Goal: Task Accomplishment & Management: Manage account settings

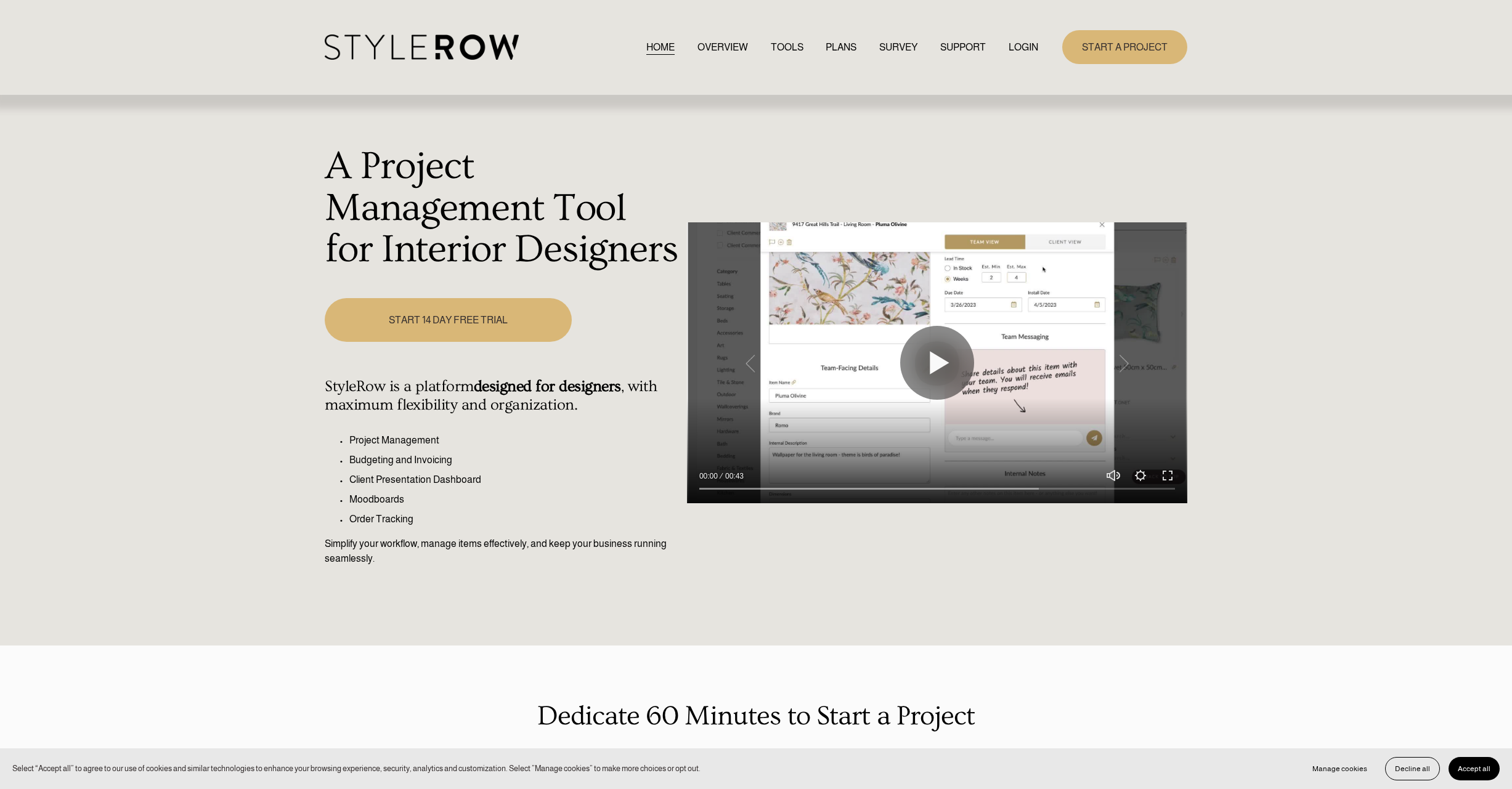
click at [1016, 50] on link "LOGIN" at bounding box center [1023, 46] width 29 height 16
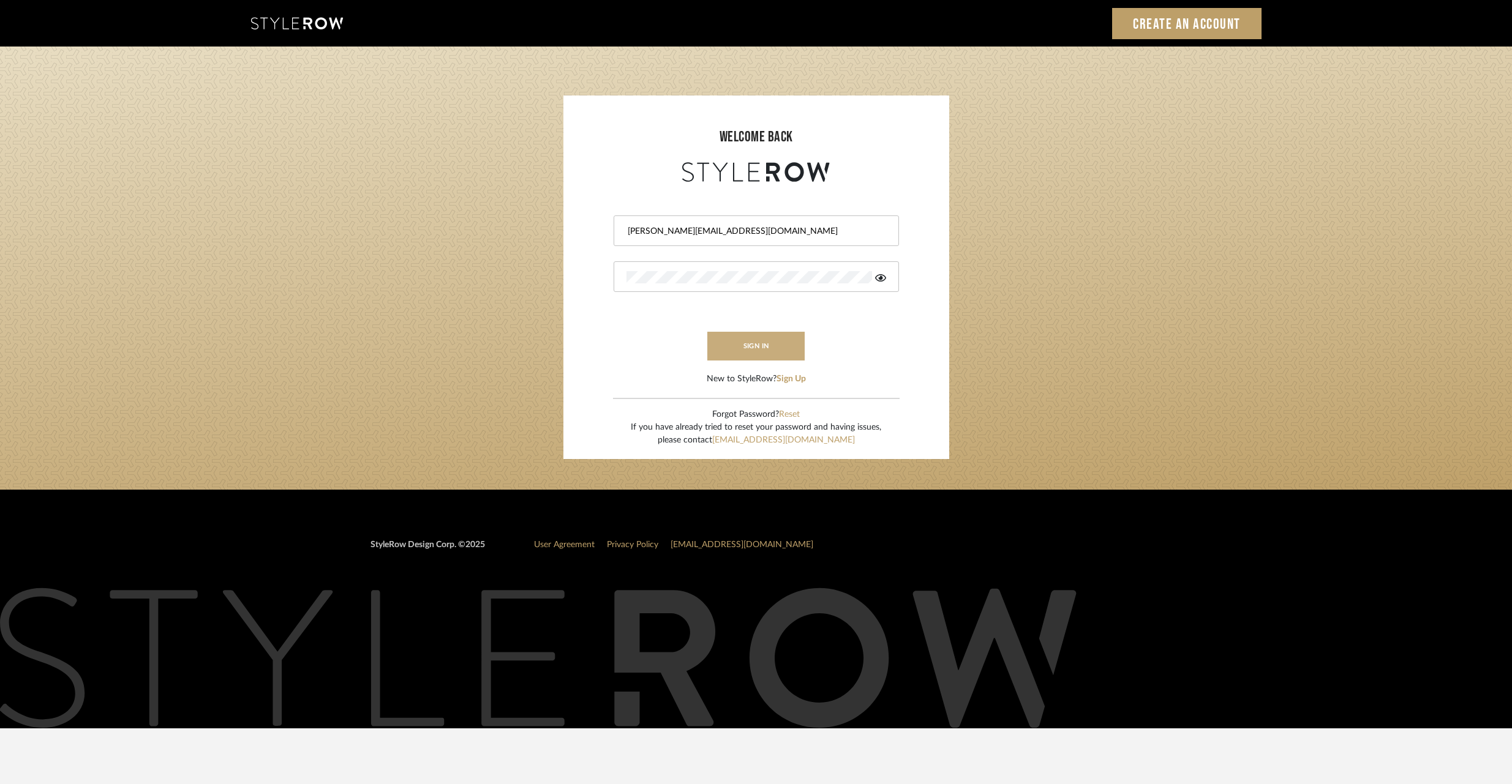
click at [756, 349] on button "sign in" at bounding box center [756, 346] width 98 height 29
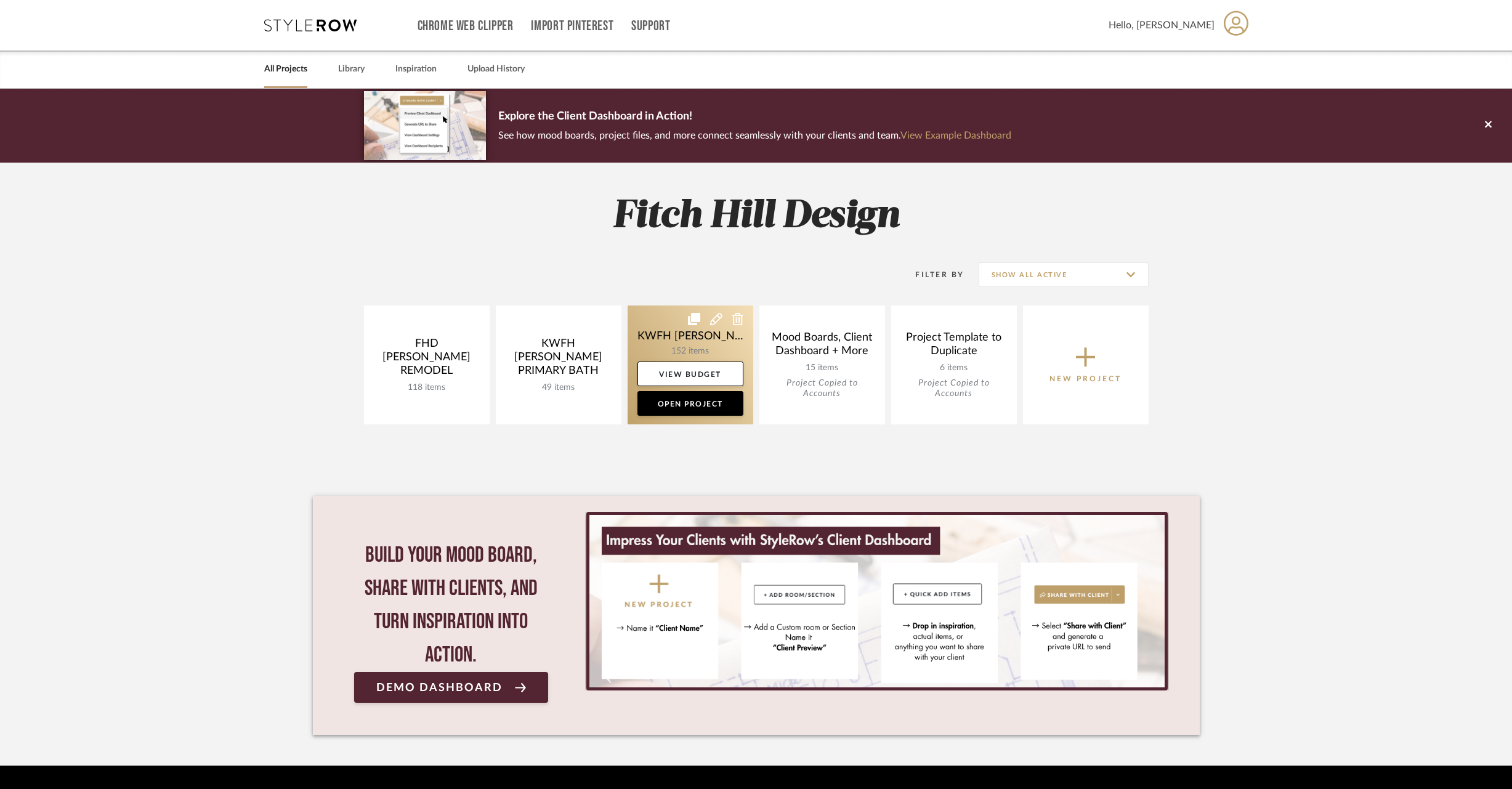
click at [675, 334] on link at bounding box center [690, 365] width 126 height 119
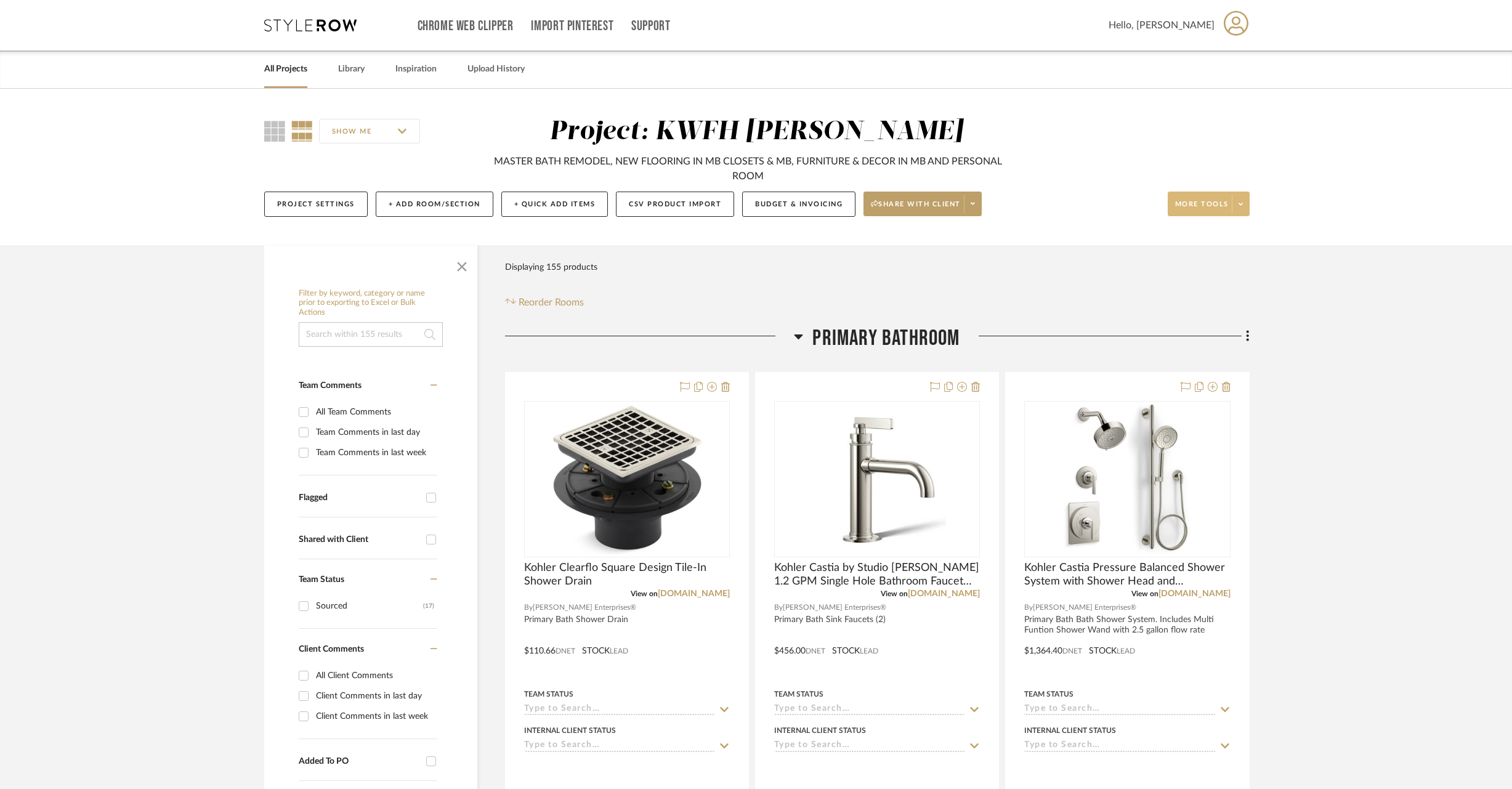
click at [1215, 207] on span "More tools" at bounding box center [1202, 209] width 54 height 18
click at [1242, 363] on button "Export Presentation" at bounding box center [1220, 357] width 104 height 29
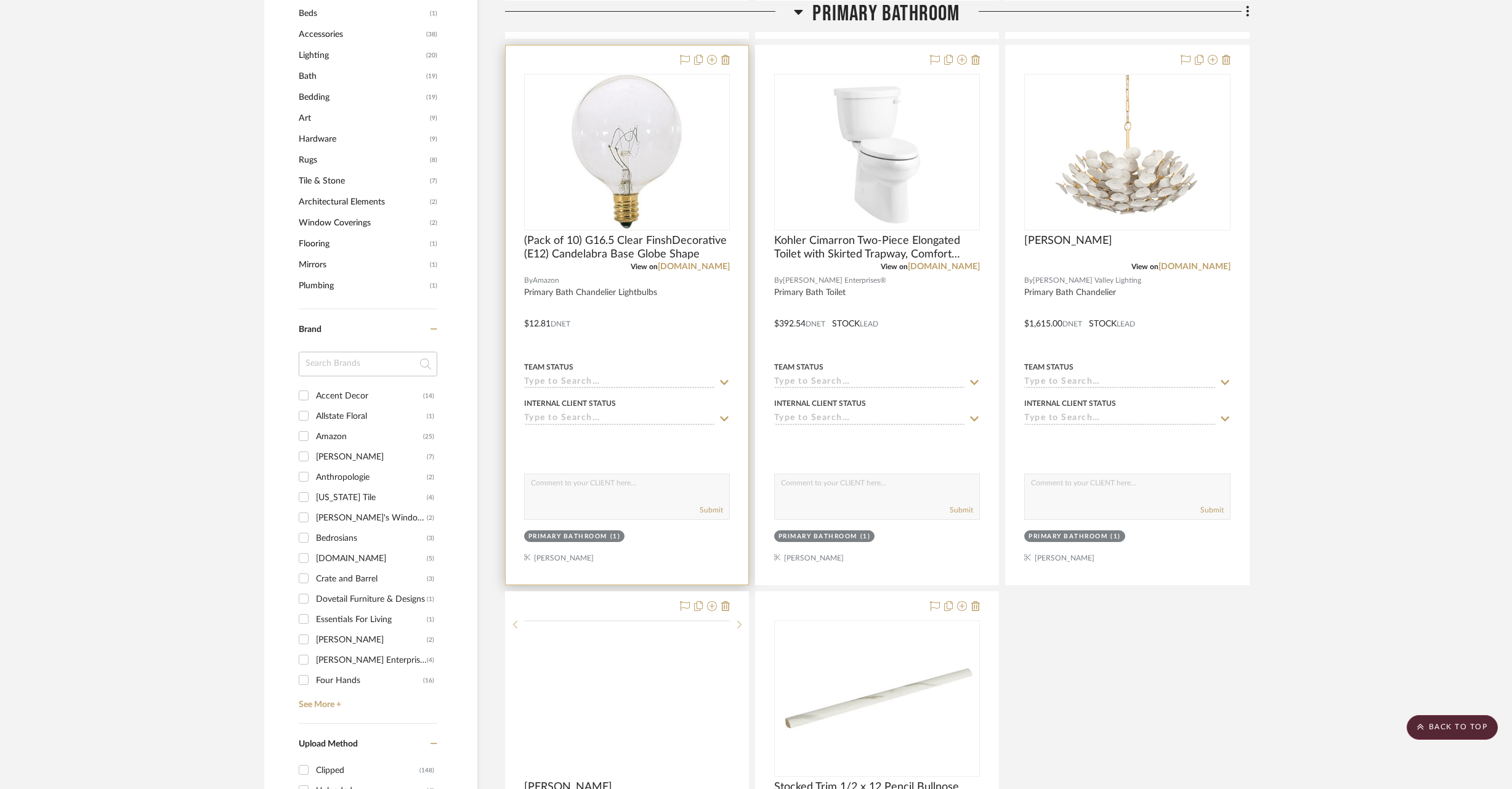
scroll to position [1404, 0]
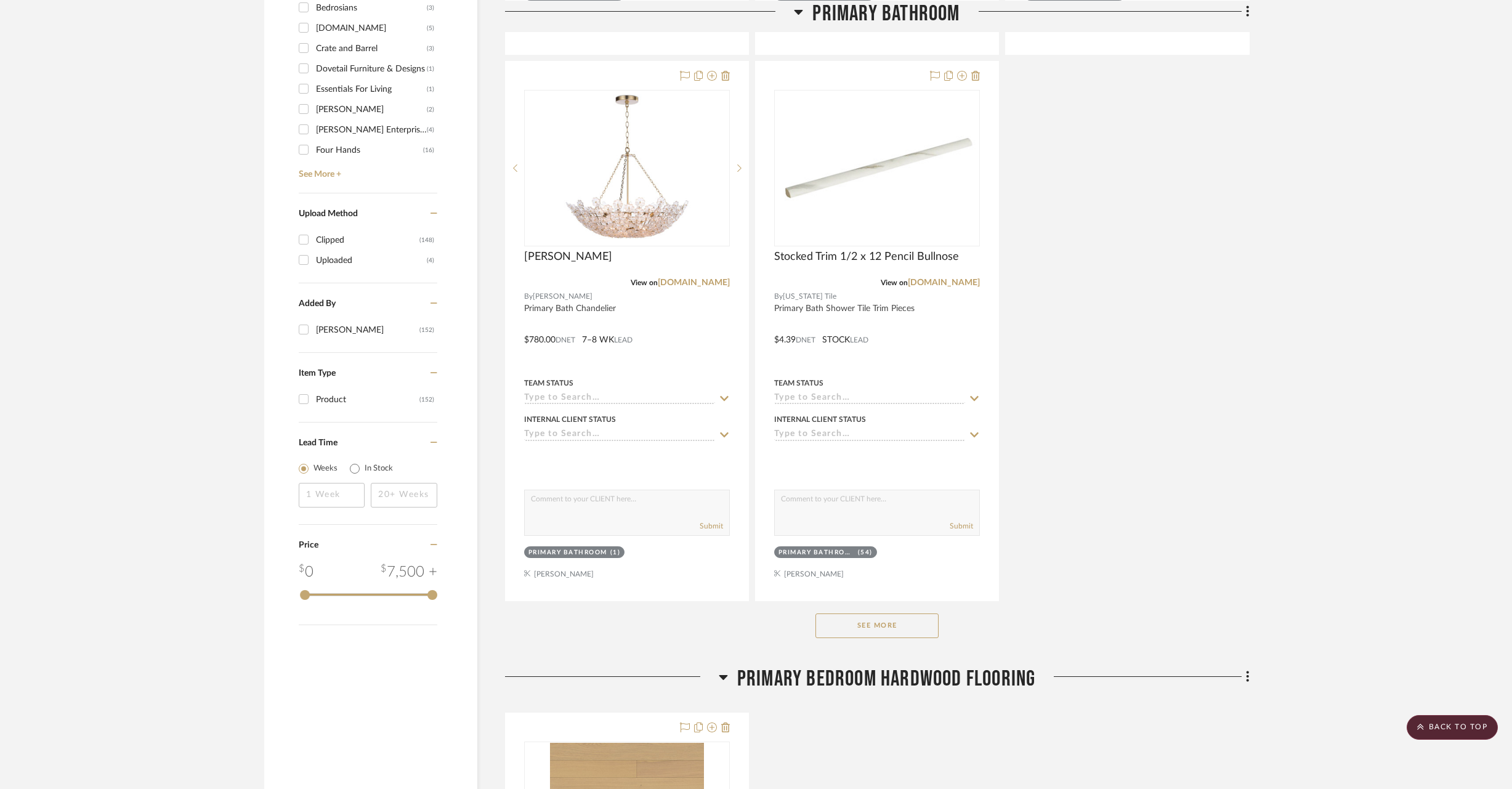
click at [926, 630] on button "See More" at bounding box center [877, 626] width 123 height 25
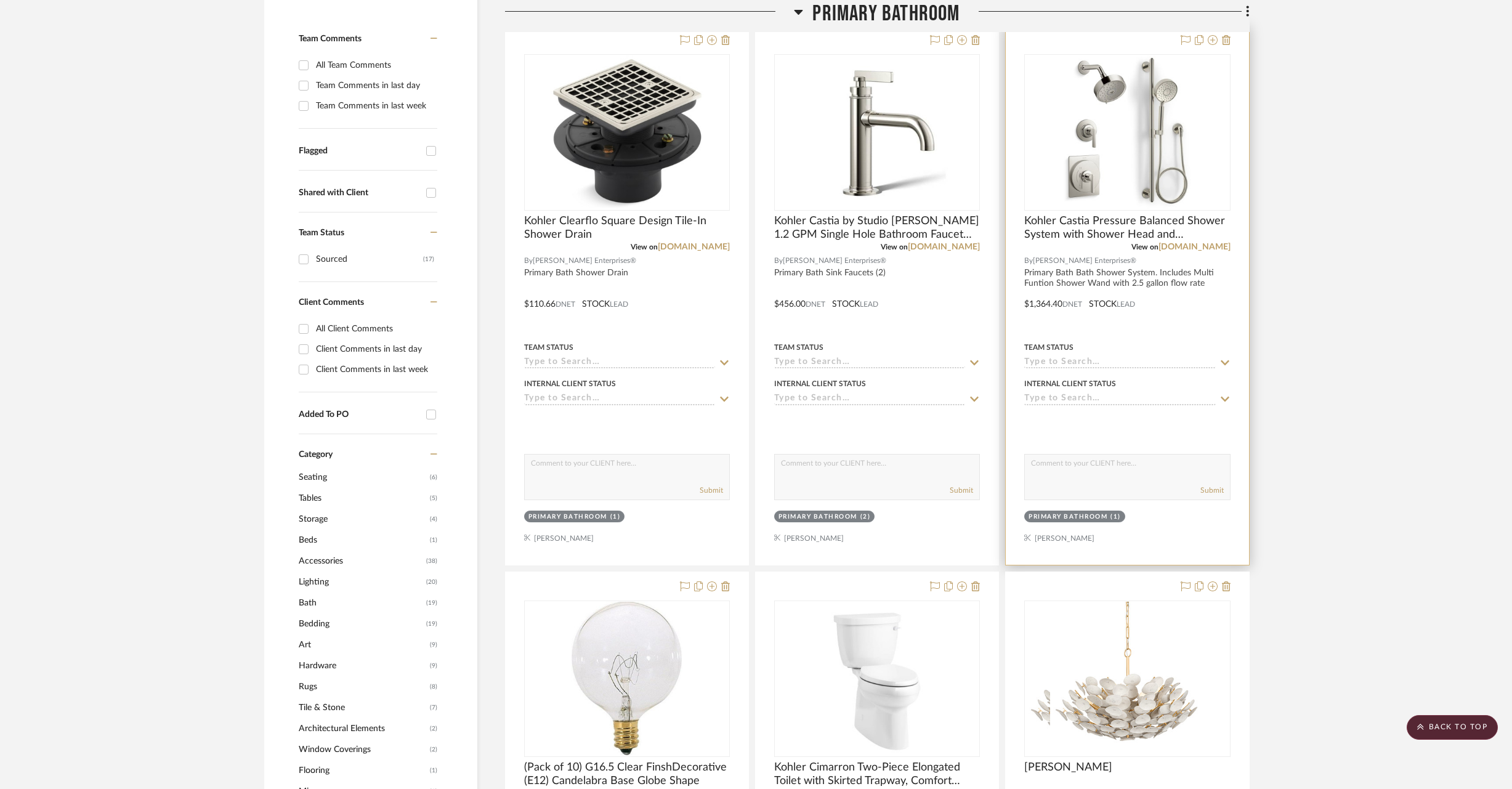
scroll to position [10, 0]
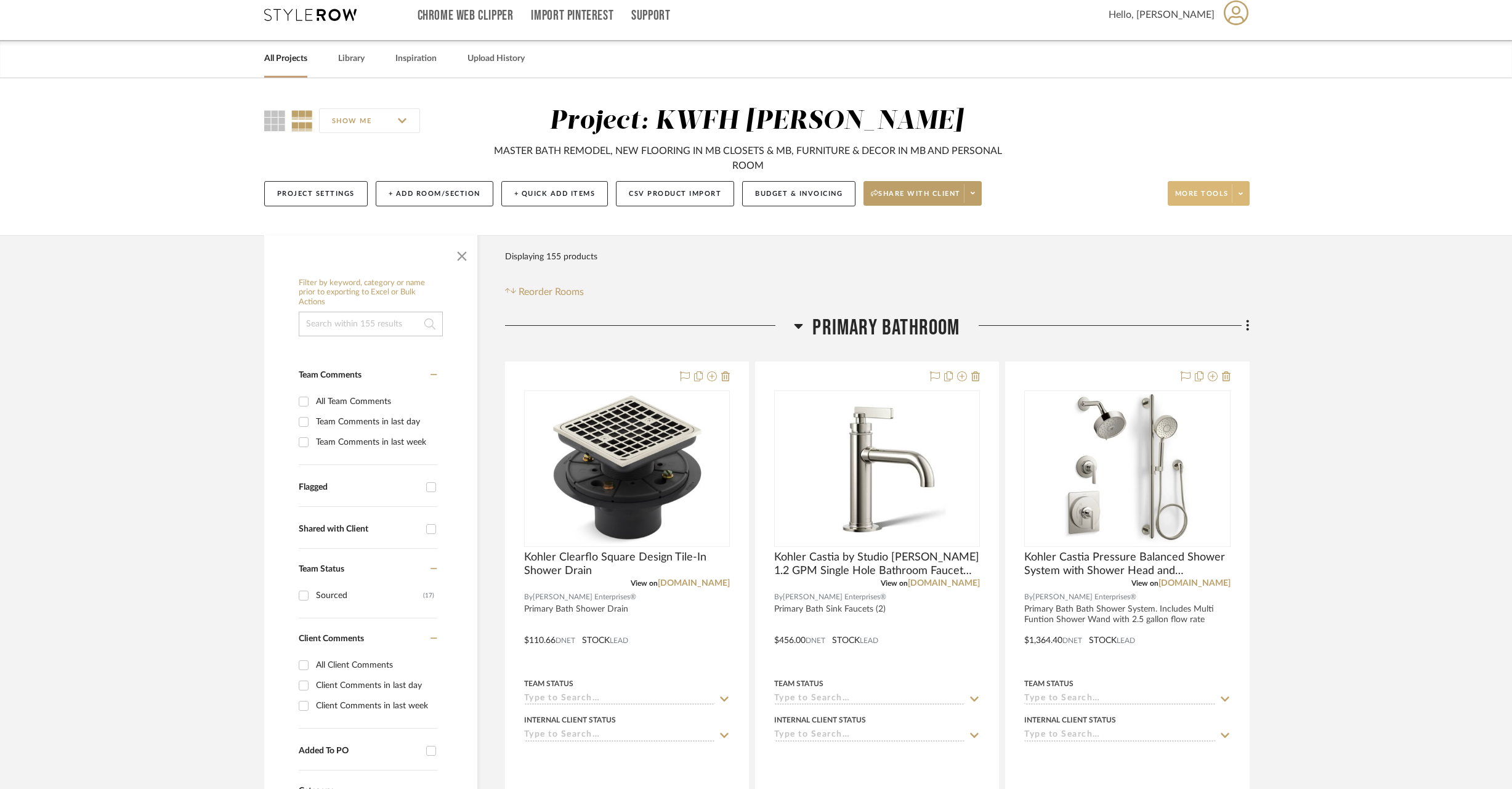
click at [1244, 190] on span at bounding box center [1240, 194] width 17 height 18
click at [1419, 470] on div at bounding box center [756, 394] width 1512 height 789
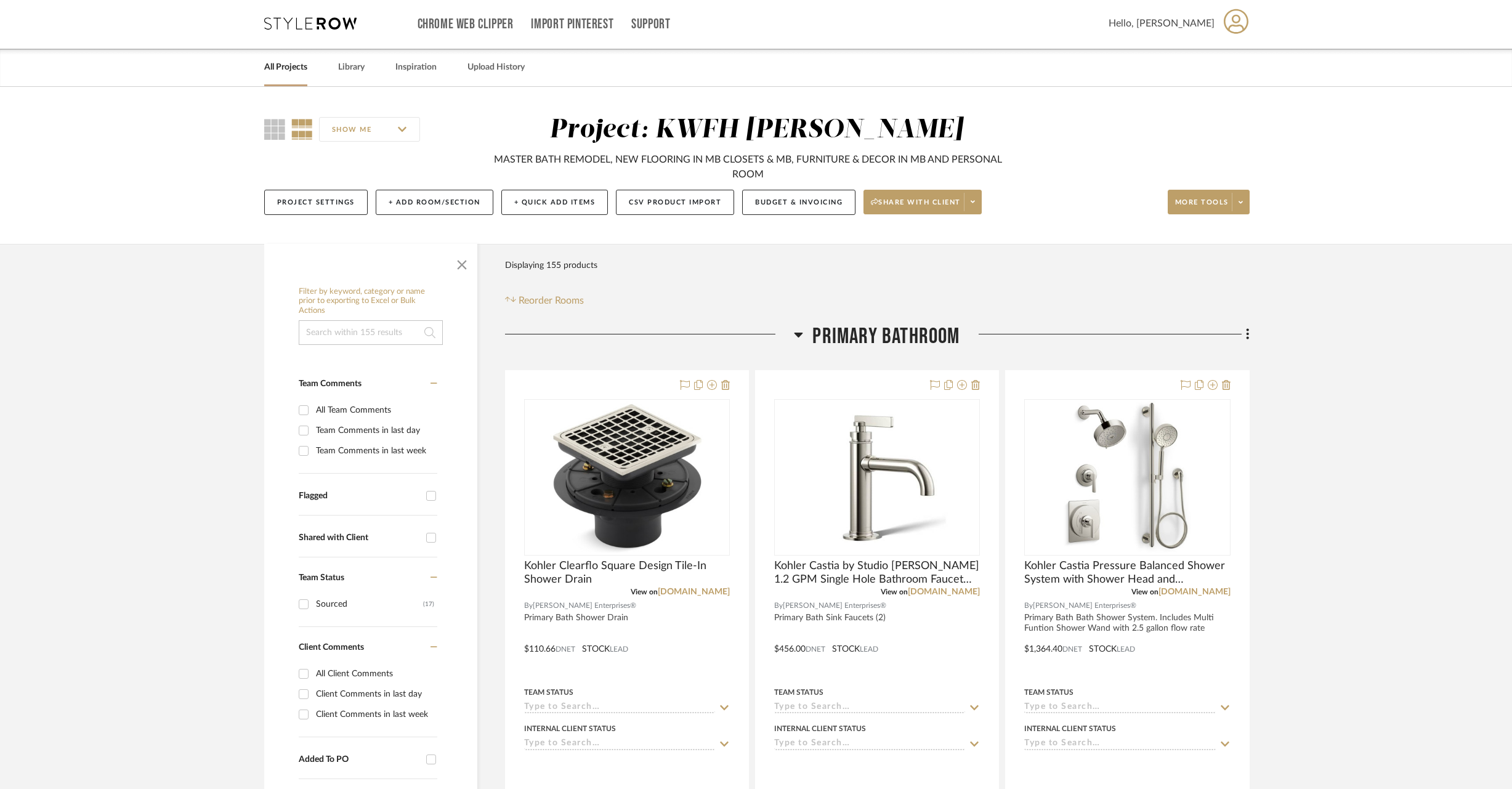
scroll to position [3, 0]
click at [796, 205] on button "Budget & Invoicing" at bounding box center [799, 202] width 113 height 26
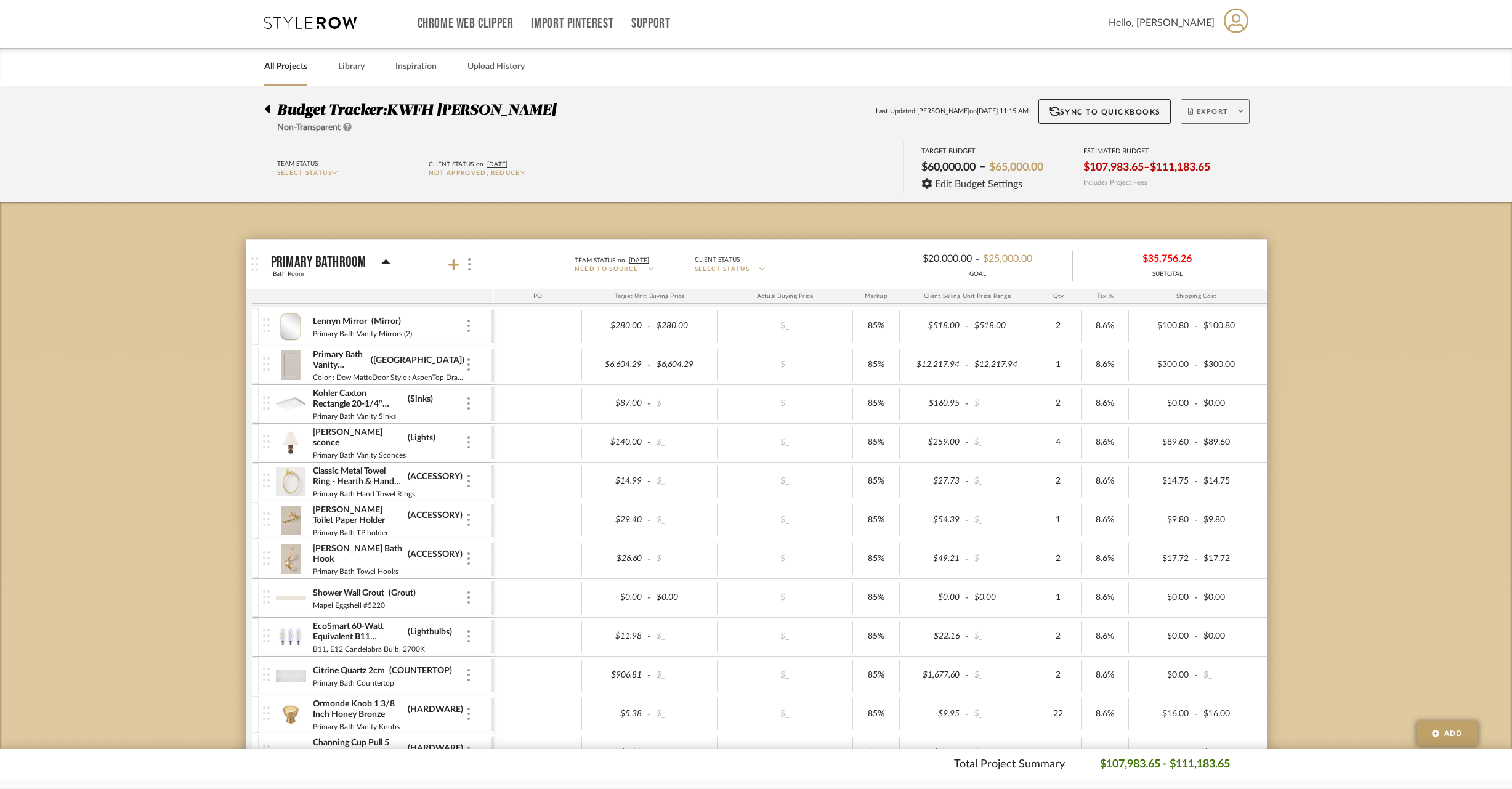
click at [1244, 111] on span at bounding box center [1240, 111] width 17 height 18
click at [1265, 145] on span "Export PDF" at bounding box center [1237, 147] width 92 height 10
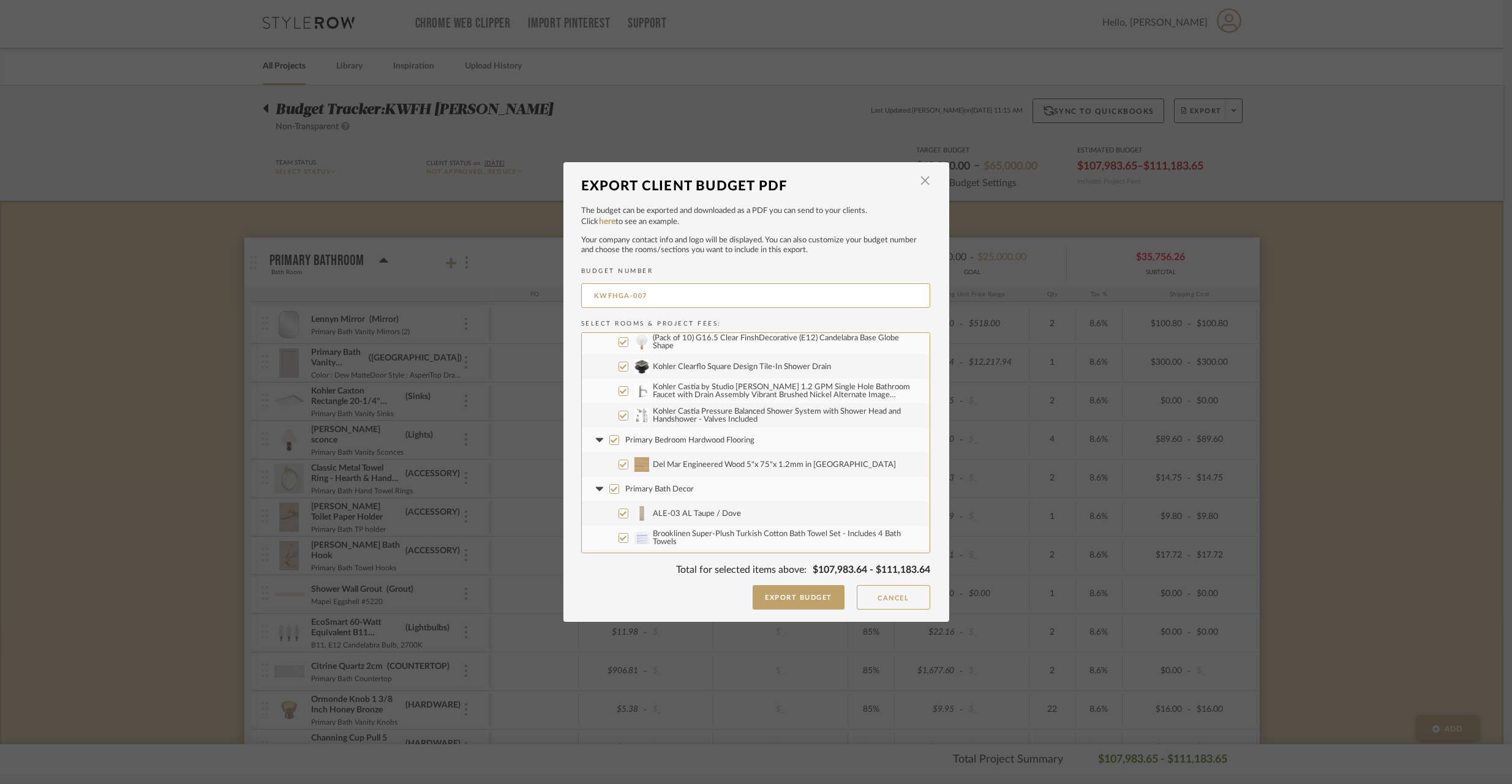
scroll to position [312, 0]
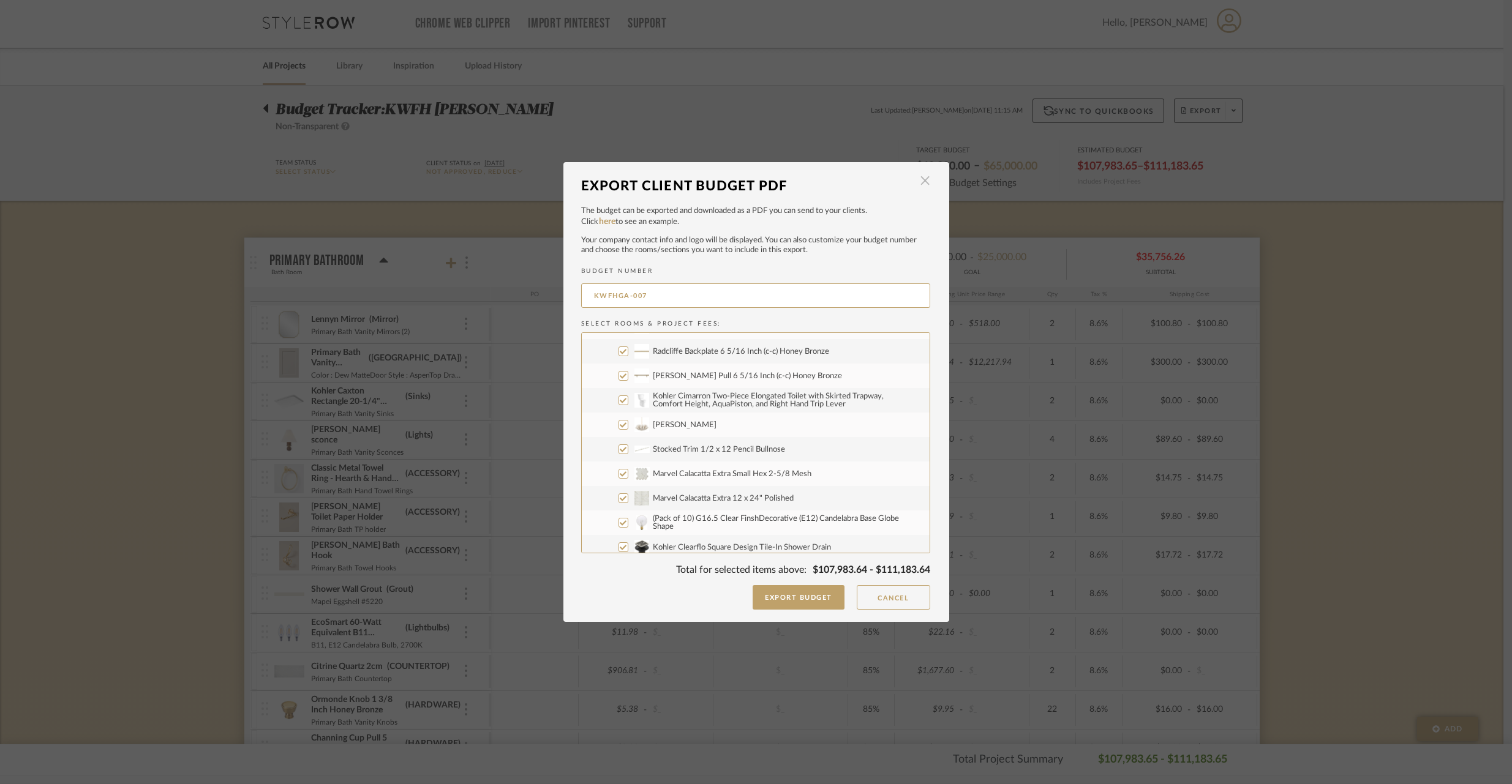
click at [922, 183] on span "button" at bounding box center [925, 181] width 25 height 25
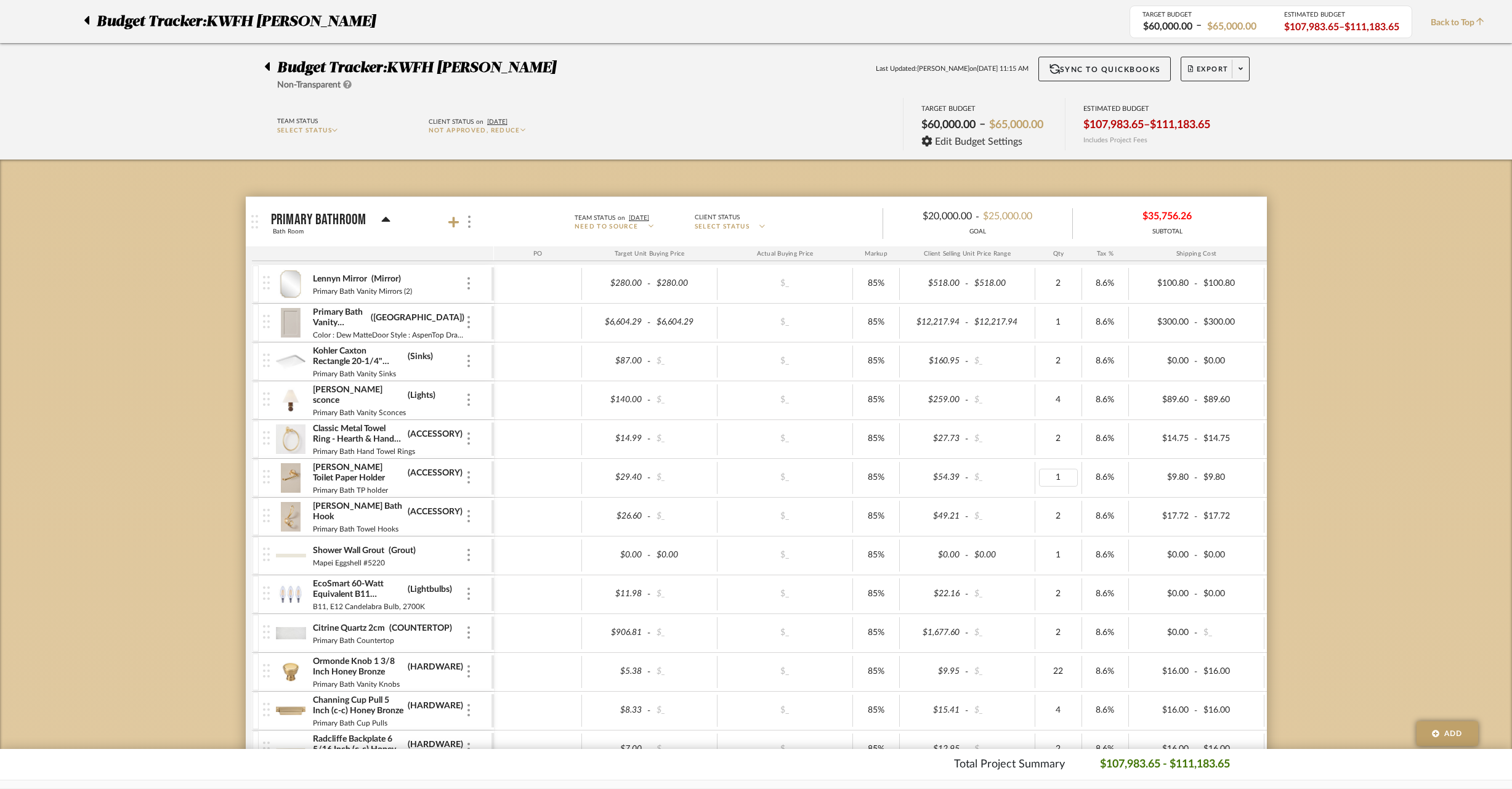
scroll to position [0, 0]
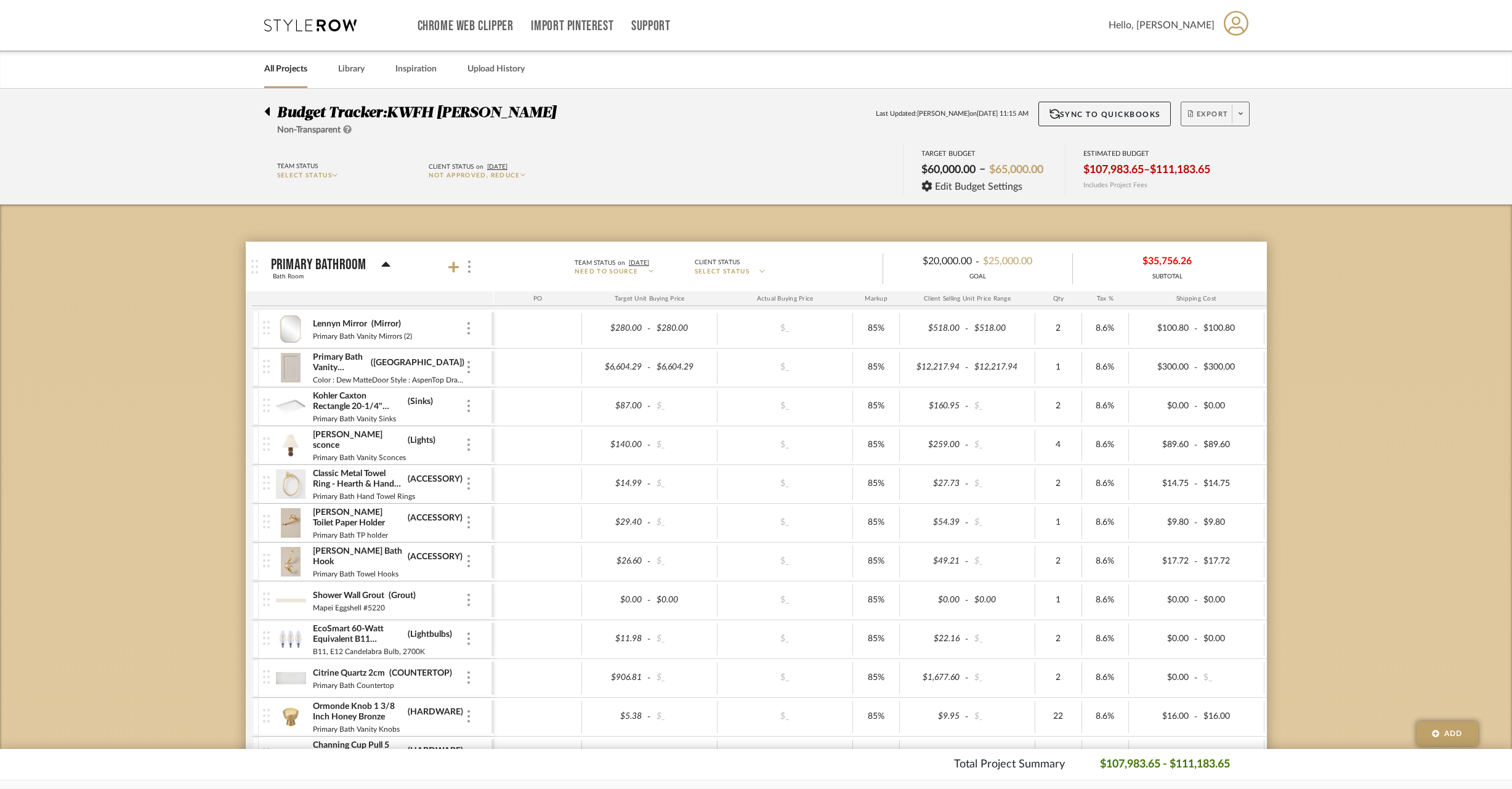
click at [1244, 113] on span at bounding box center [1240, 114] width 17 height 18
click at [1244, 113] on div at bounding box center [756, 394] width 1512 height 789
click at [1244, 113] on span at bounding box center [1240, 114] width 17 height 18
click at [1244, 113] on div at bounding box center [756, 394] width 1512 height 789
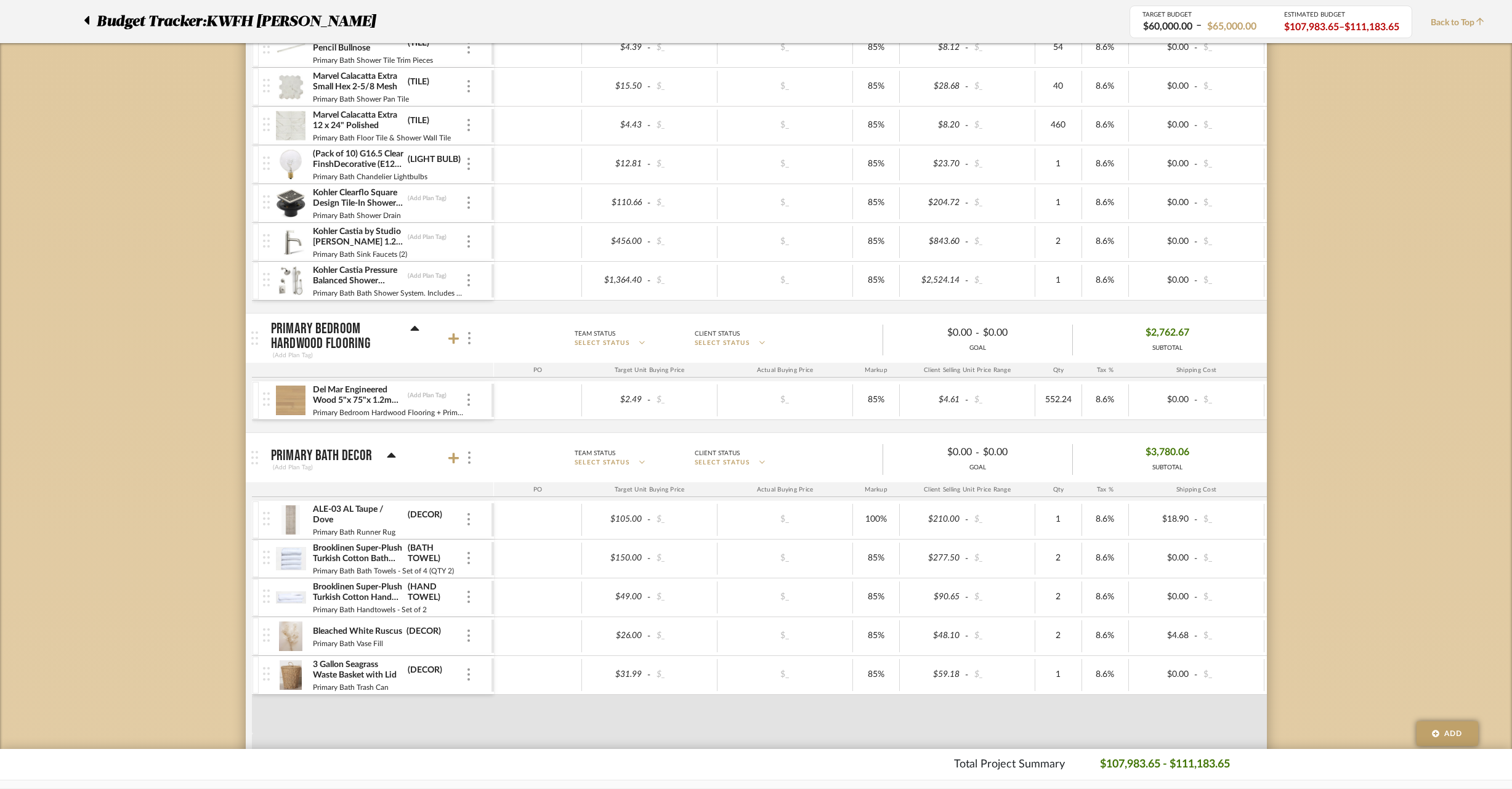
scroll to position [1344, 0]
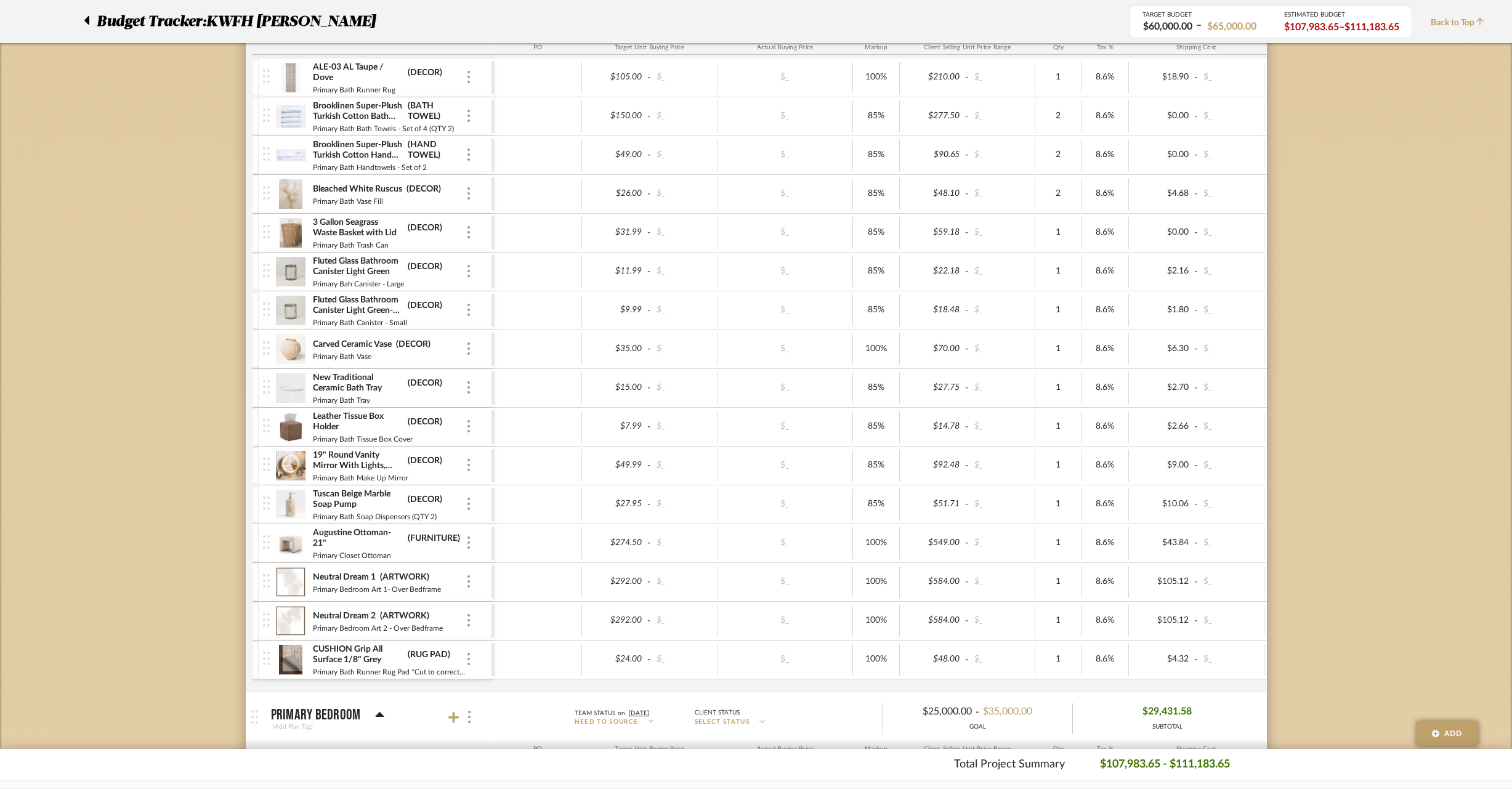
click at [84, 19] on icon at bounding box center [87, 20] width 5 height 9
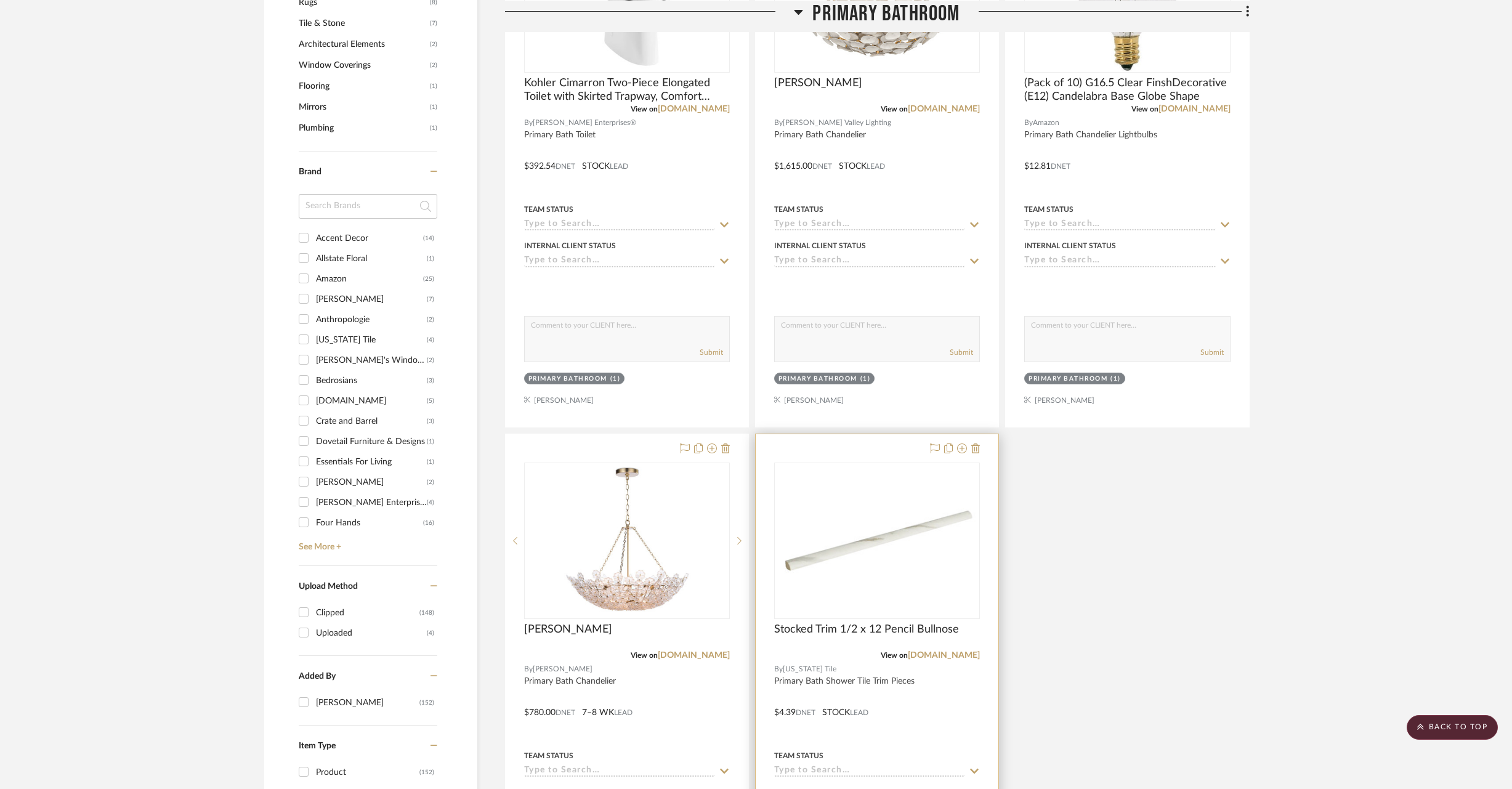
scroll to position [1031, 0]
click at [725, 446] on icon at bounding box center [726, 448] width 9 height 10
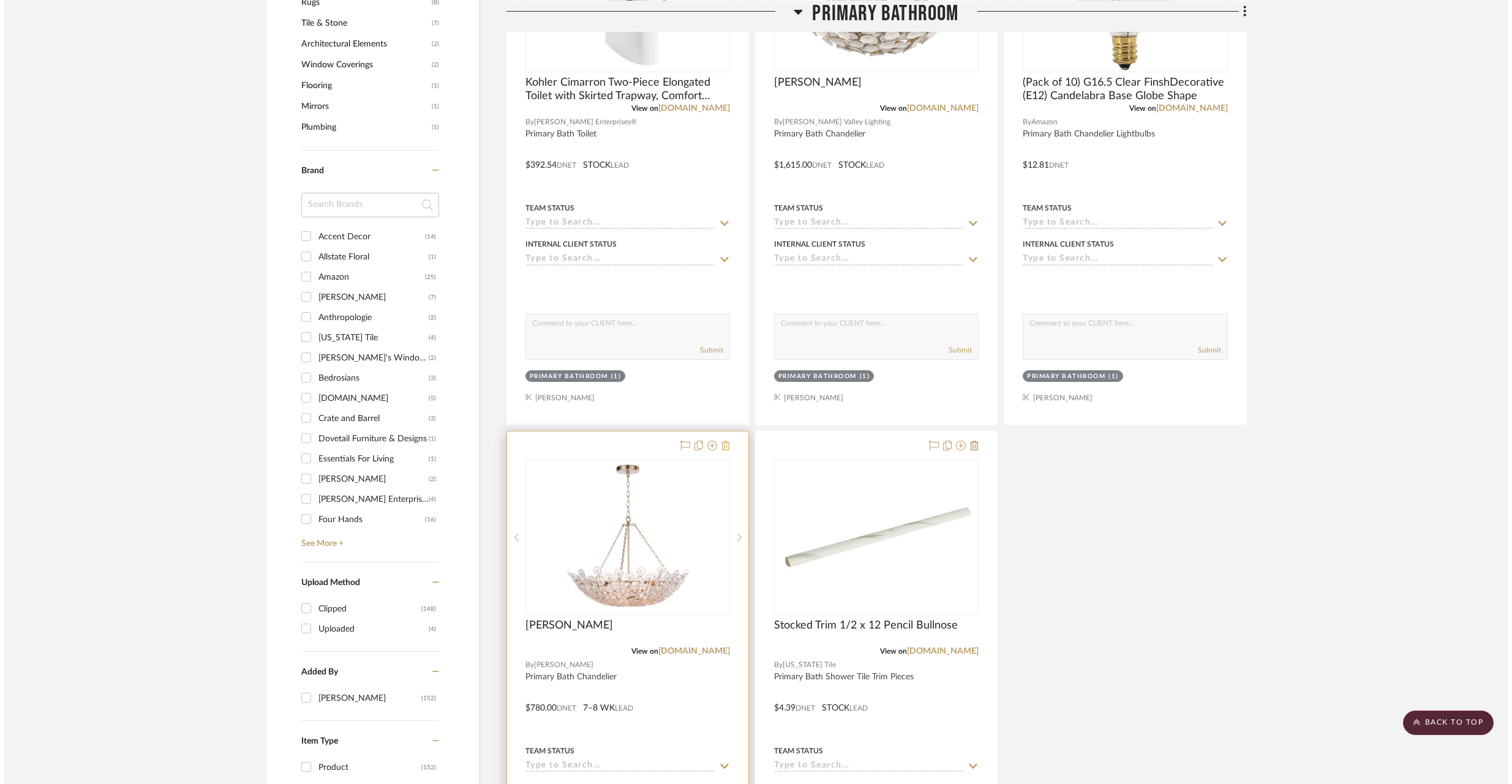
scroll to position [0, 0]
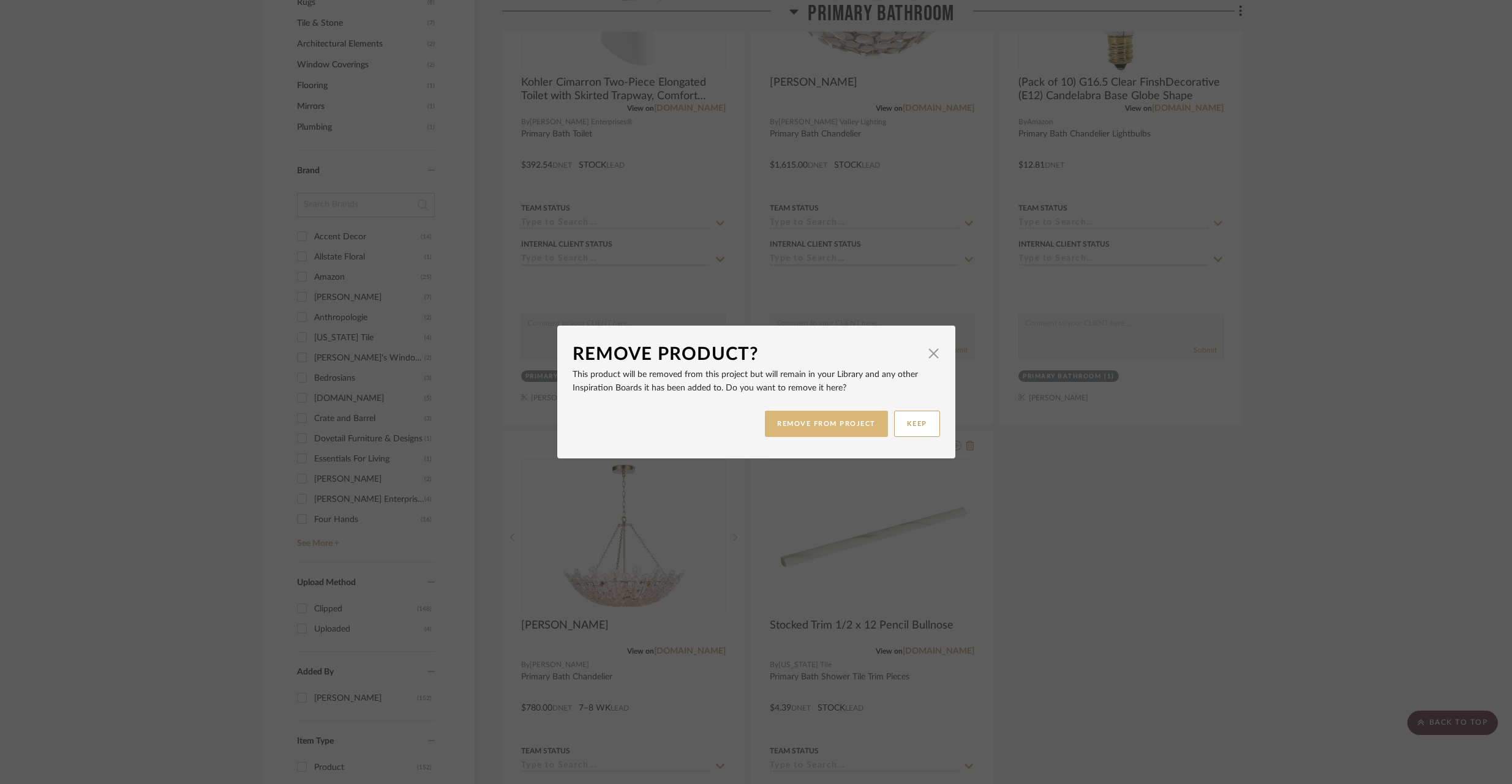
click at [822, 427] on button "REMOVE FROM PROJECT" at bounding box center [826, 424] width 123 height 26
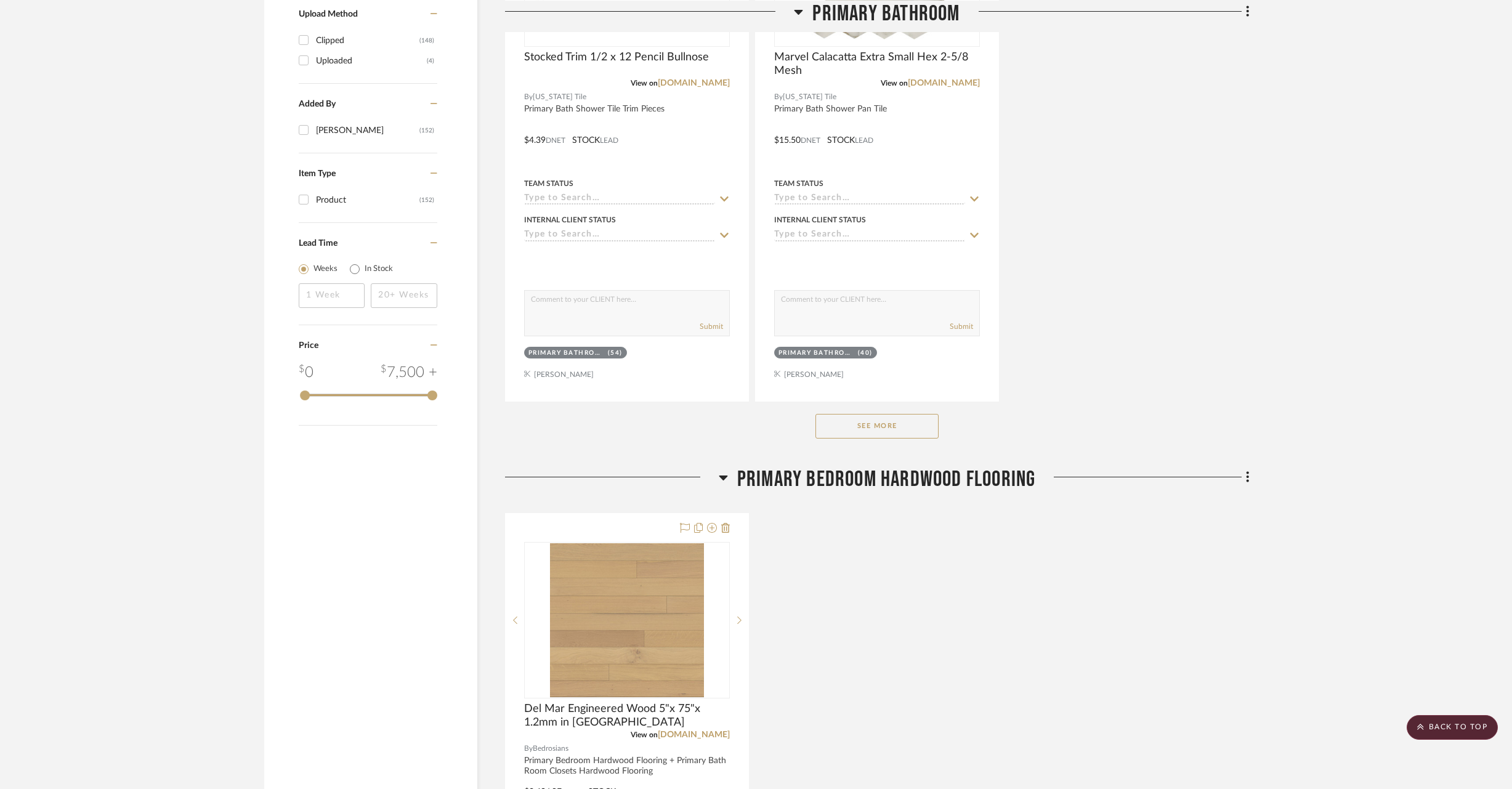
scroll to position [1603, 0]
click at [853, 425] on button "See More" at bounding box center [877, 427] width 123 height 25
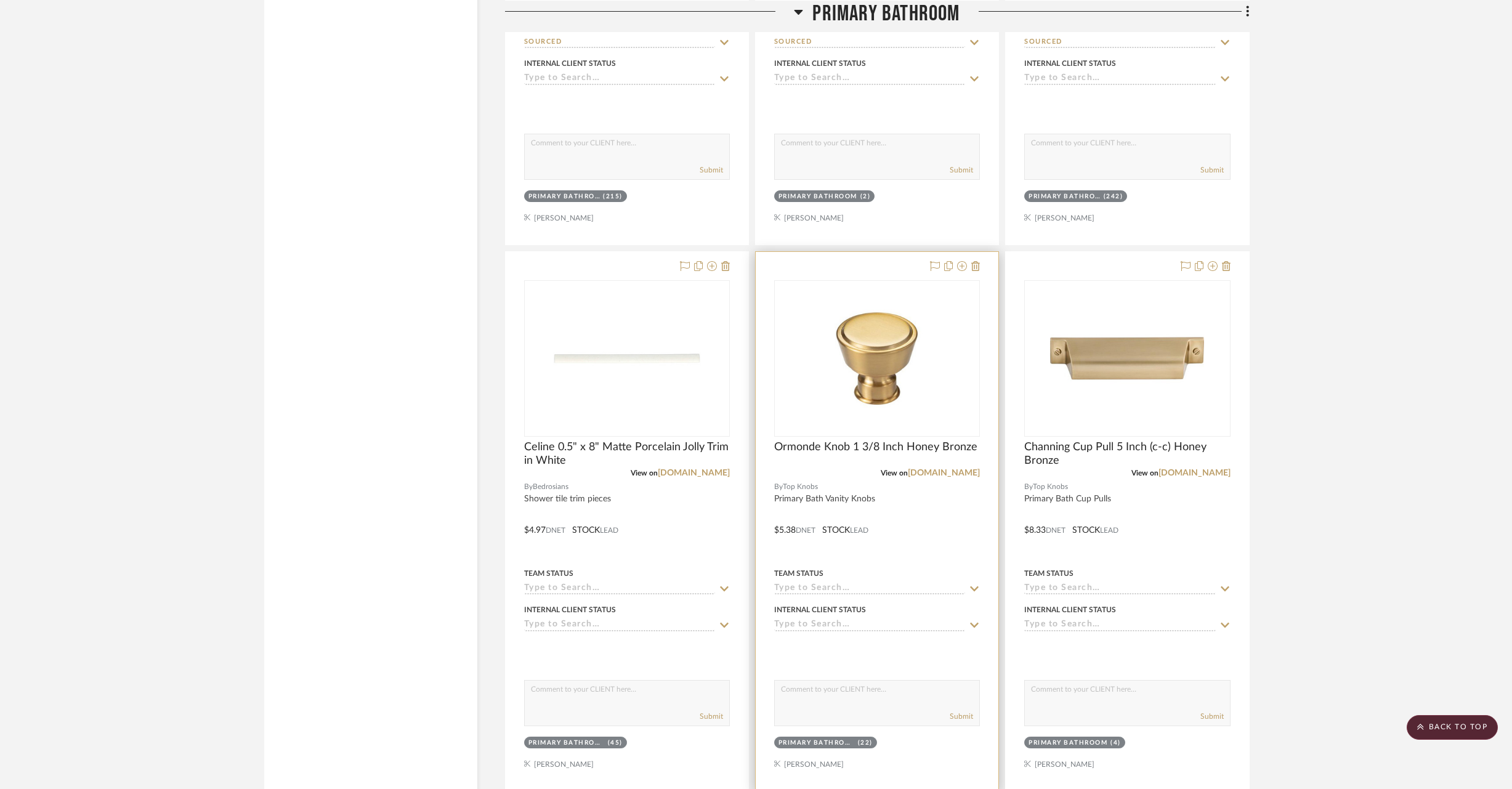
scroll to position [2307, 0]
click at [728, 264] on icon at bounding box center [726, 265] width 9 height 10
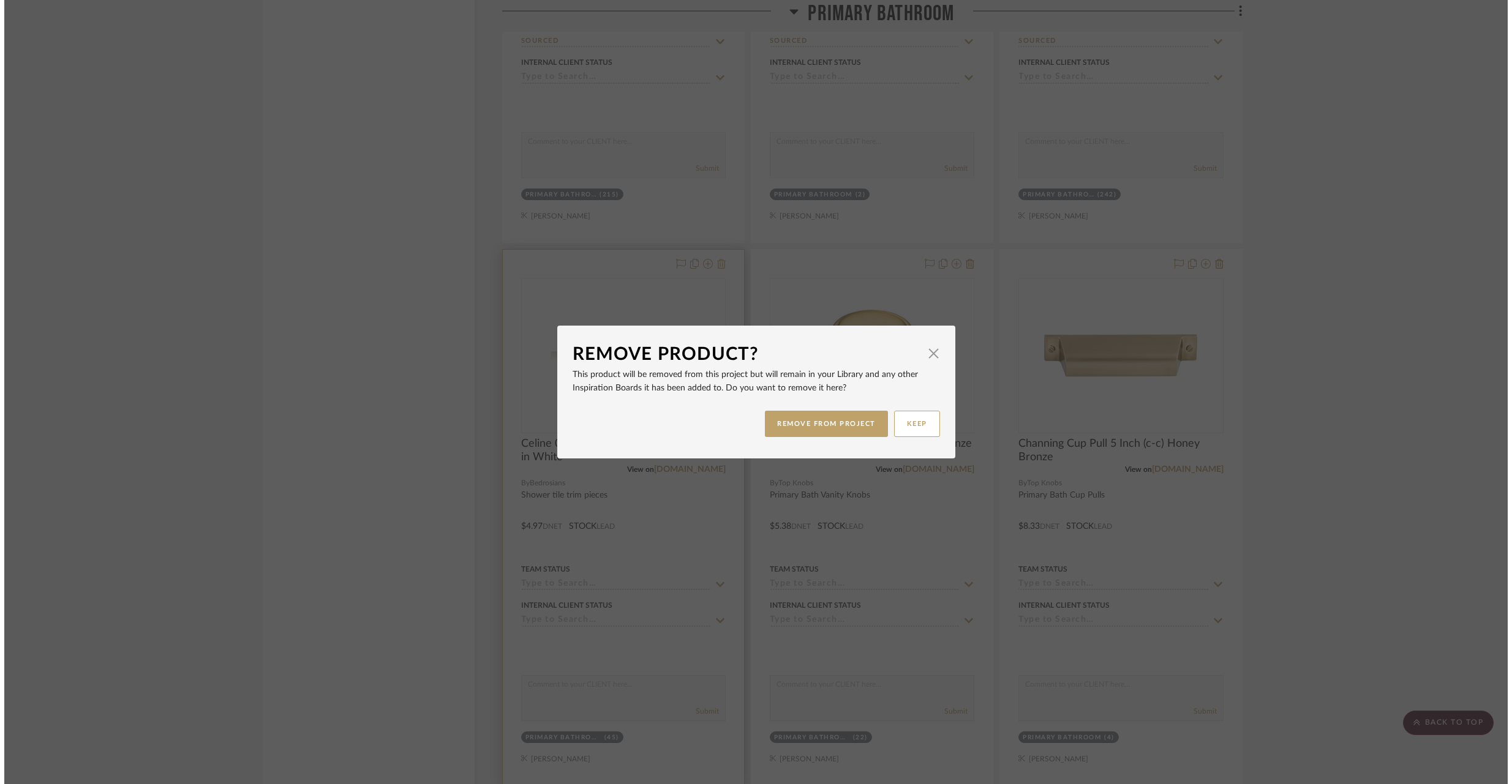
scroll to position [0, 0]
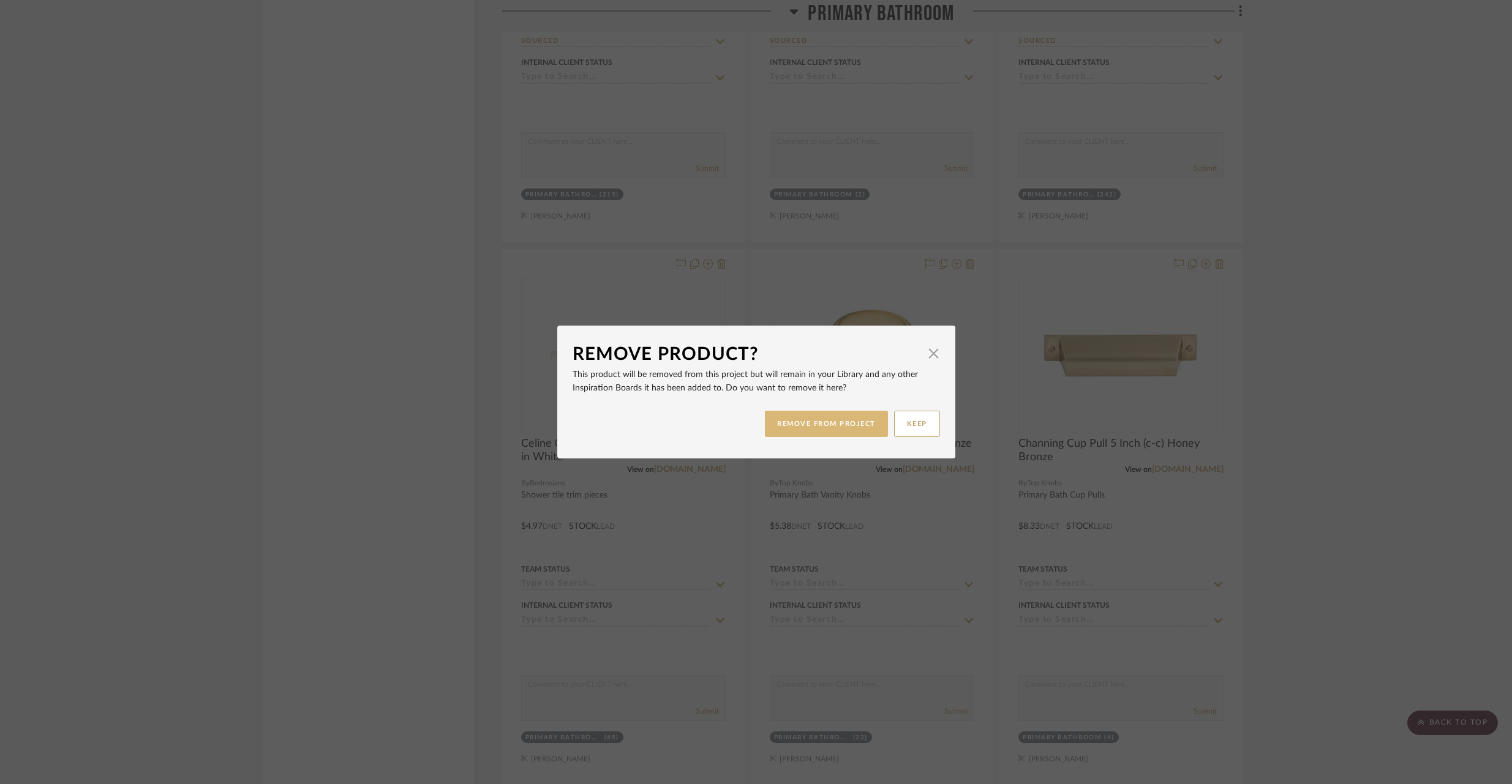
click at [839, 423] on button "REMOVE FROM PROJECT" at bounding box center [826, 424] width 123 height 26
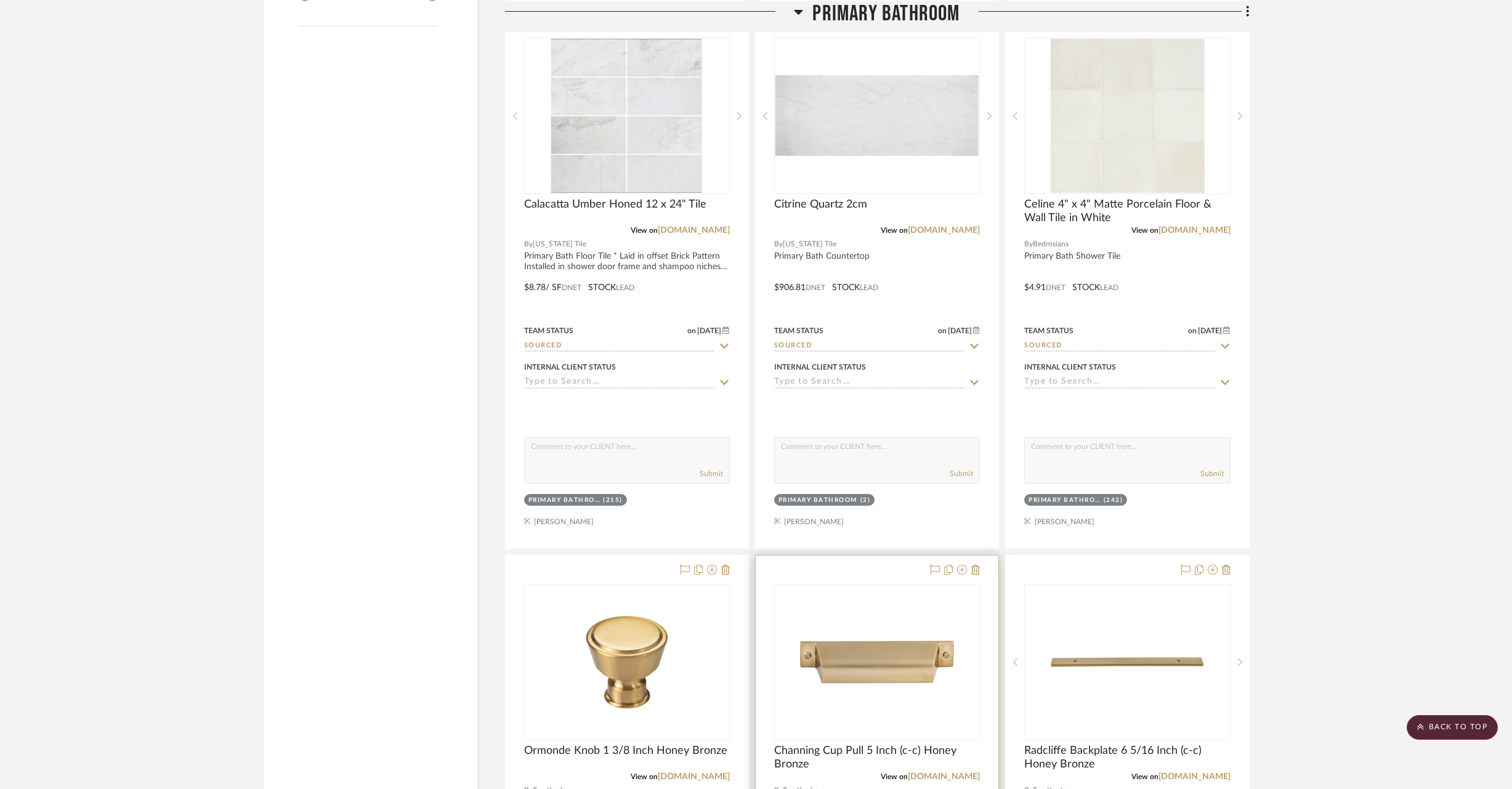
scroll to position [1766, 0]
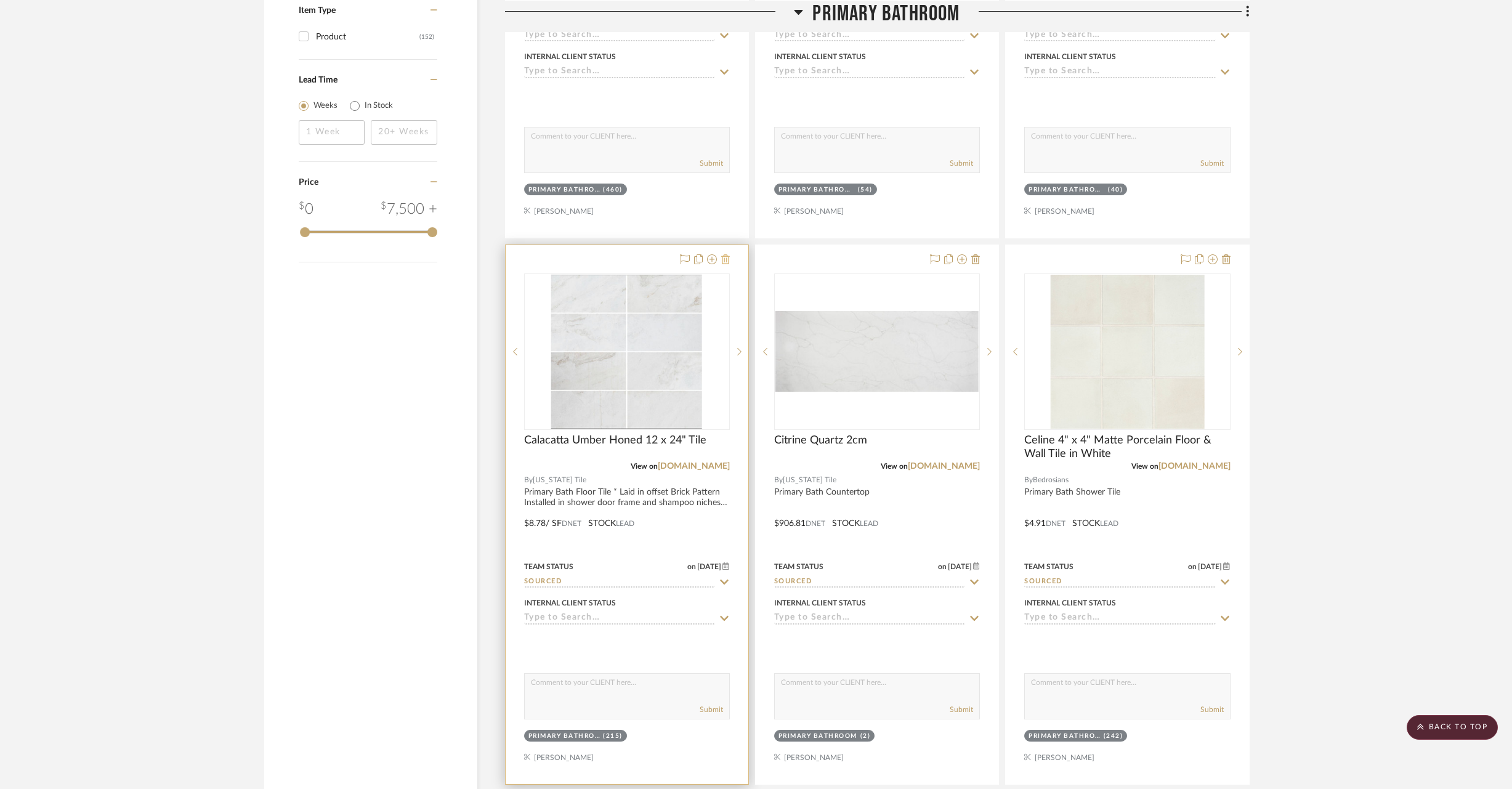
click at [726, 263] on fa-icon at bounding box center [726, 260] width 9 height 10
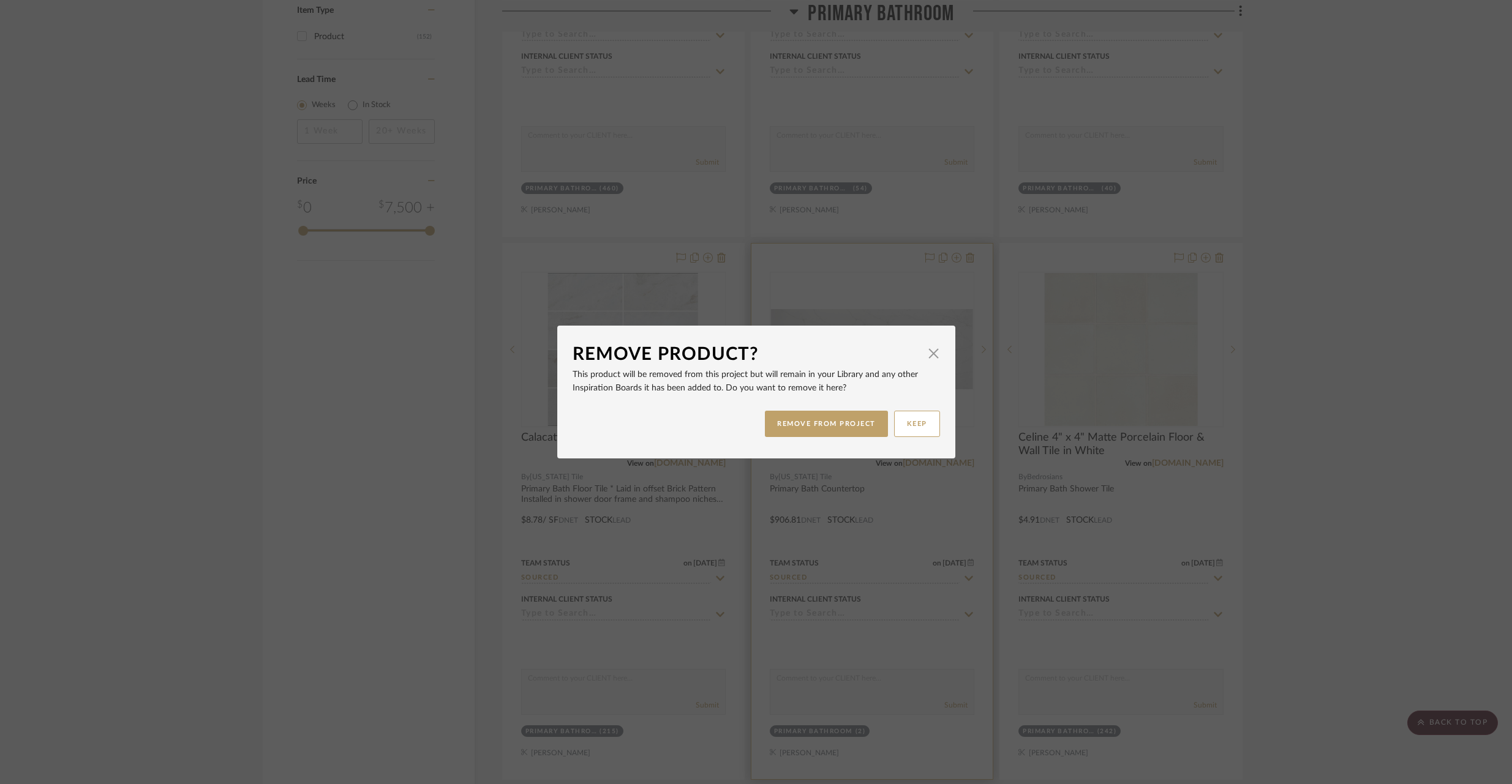
click at [834, 423] on button "REMOVE FROM PROJECT" at bounding box center [826, 424] width 123 height 26
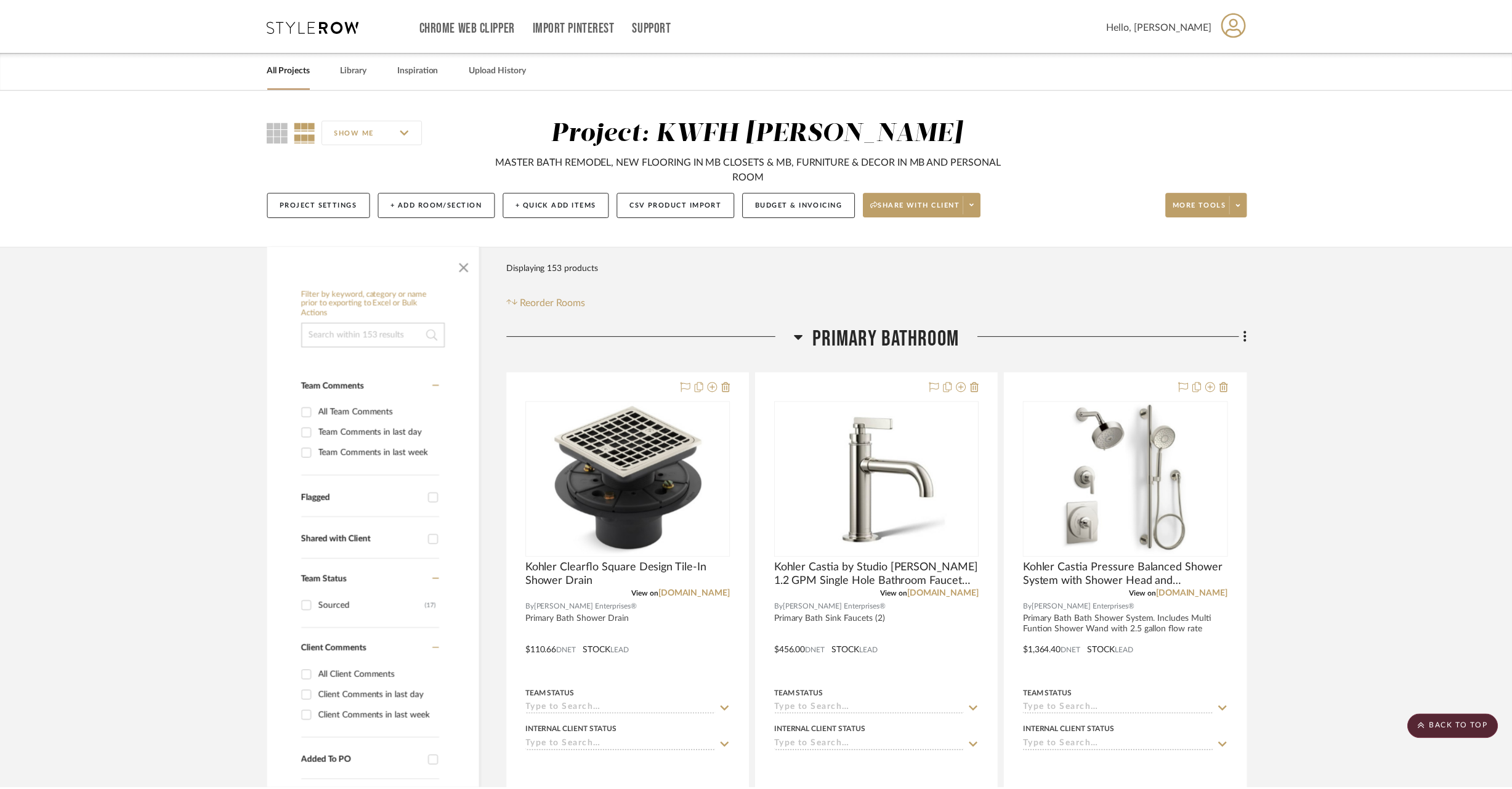
scroll to position [1766, 0]
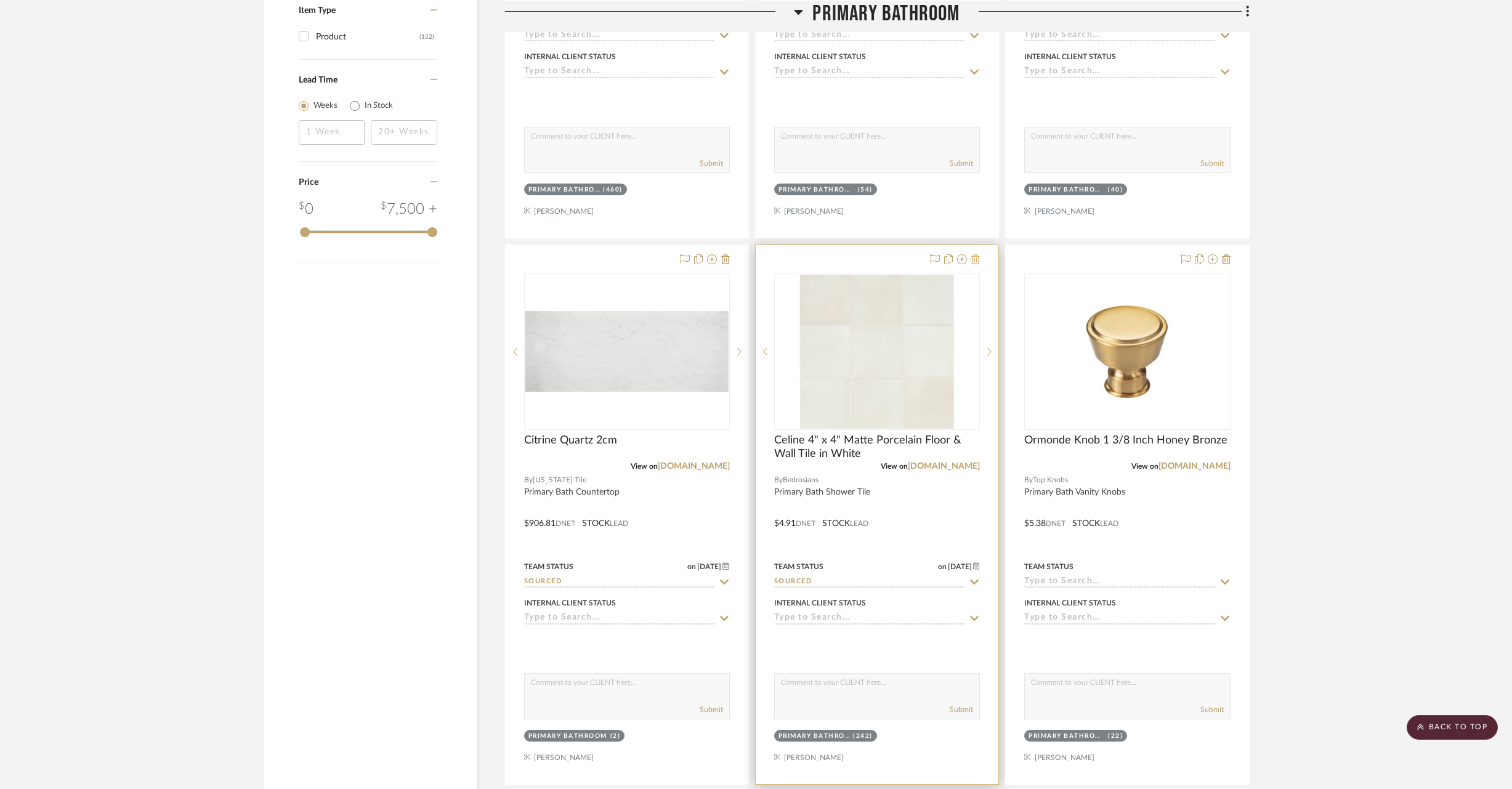
click at [977, 256] on icon at bounding box center [976, 259] width 9 height 10
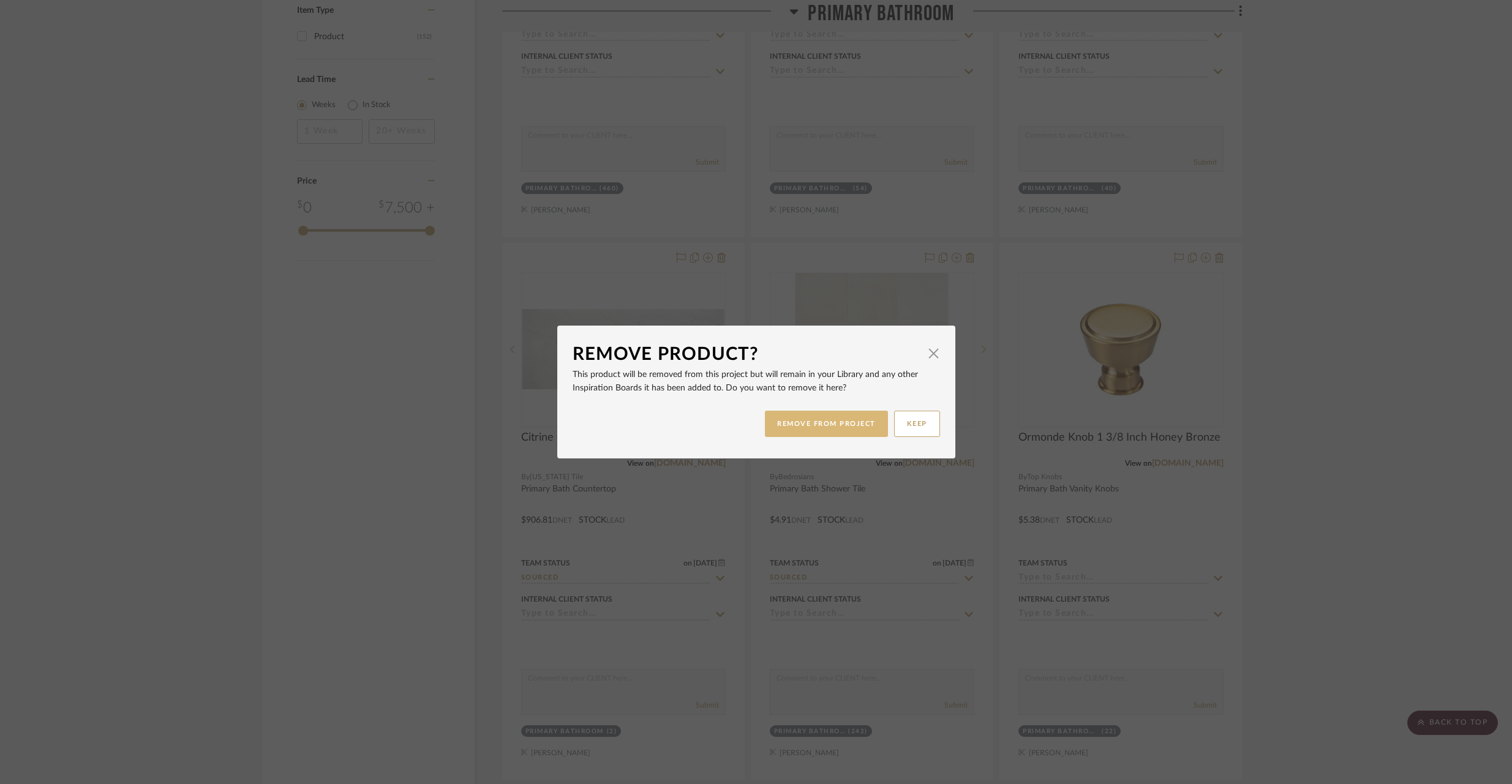
click at [843, 429] on button "REMOVE FROM PROJECT" at bounding box center [826, 424] width 123 height 26
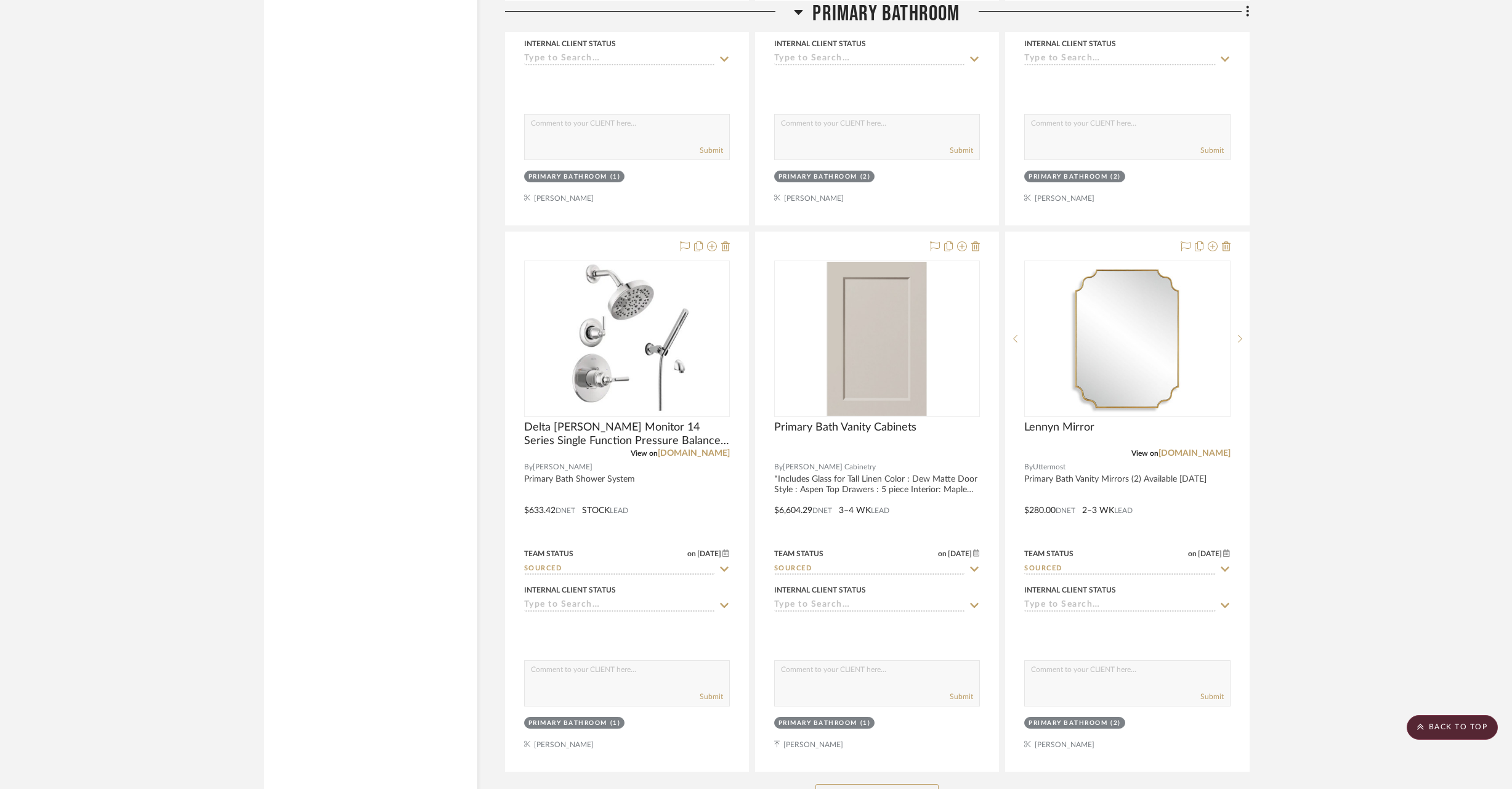
scroll to position [3971, 0]
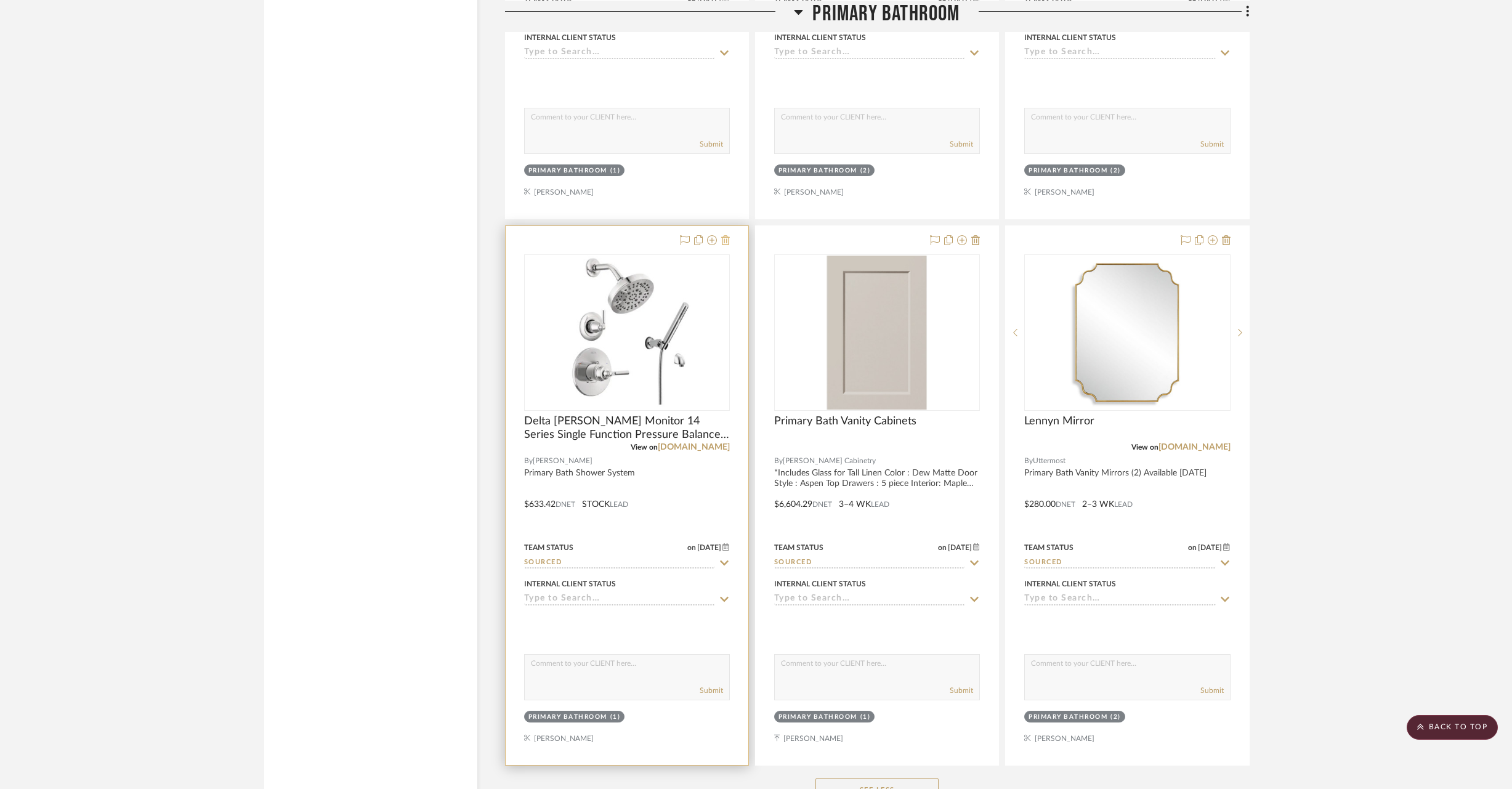
click at [728, 237] on icon at bounding box center [726, 240] width 9 height 10
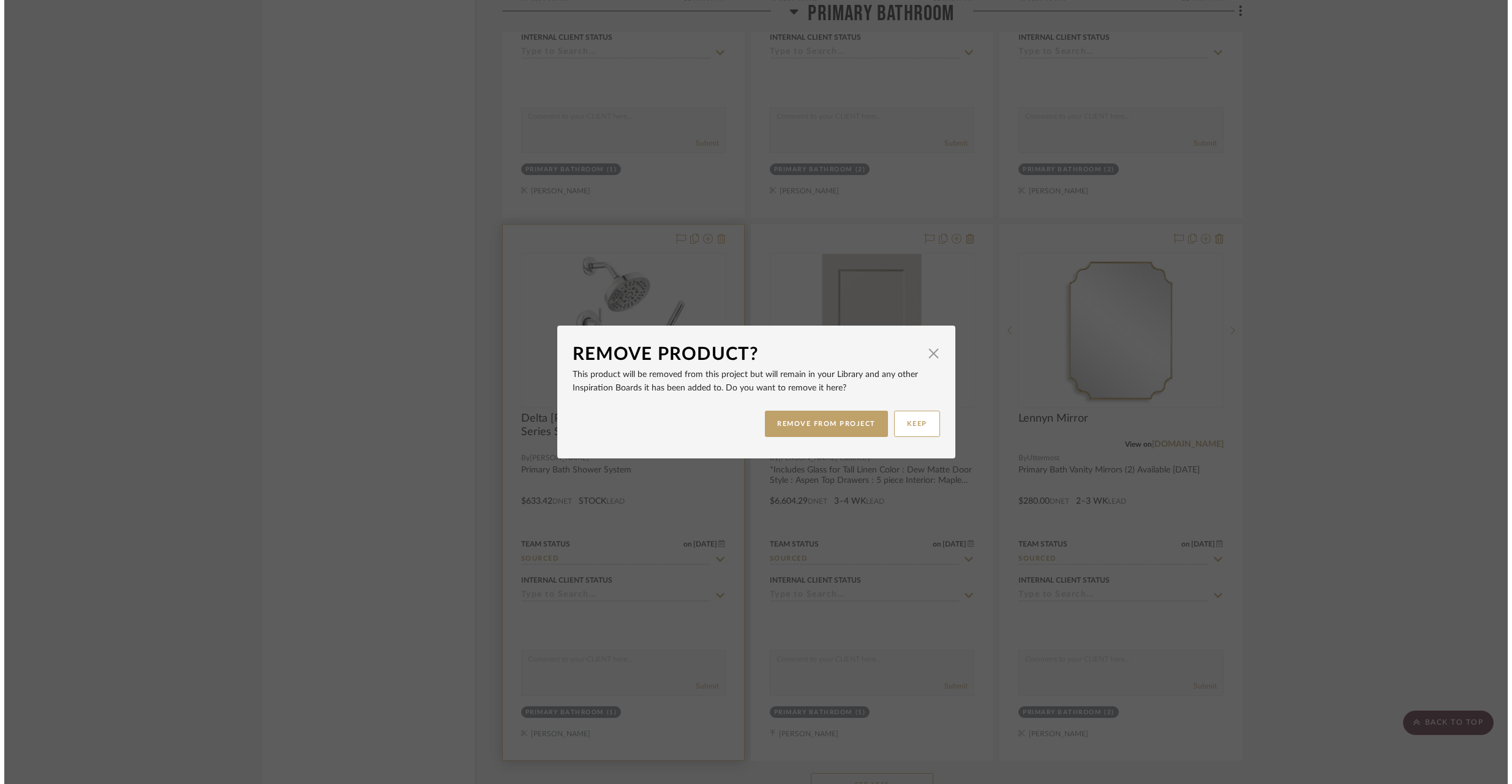
scroll to position [0, 0]
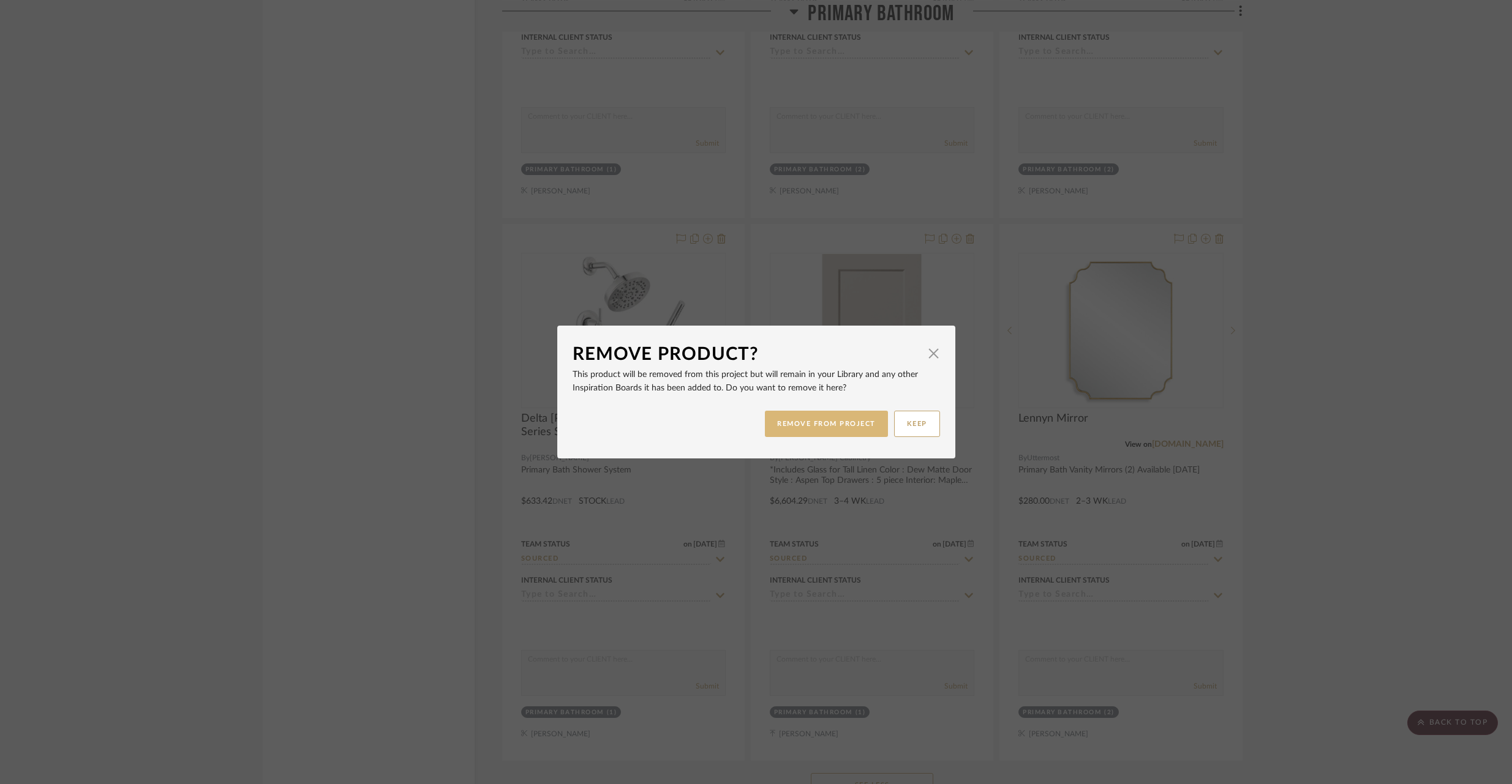
click at [832, 422] on button "REMOVE FROM PROJECT" at bounding box center [826, 424] width 123 height 26
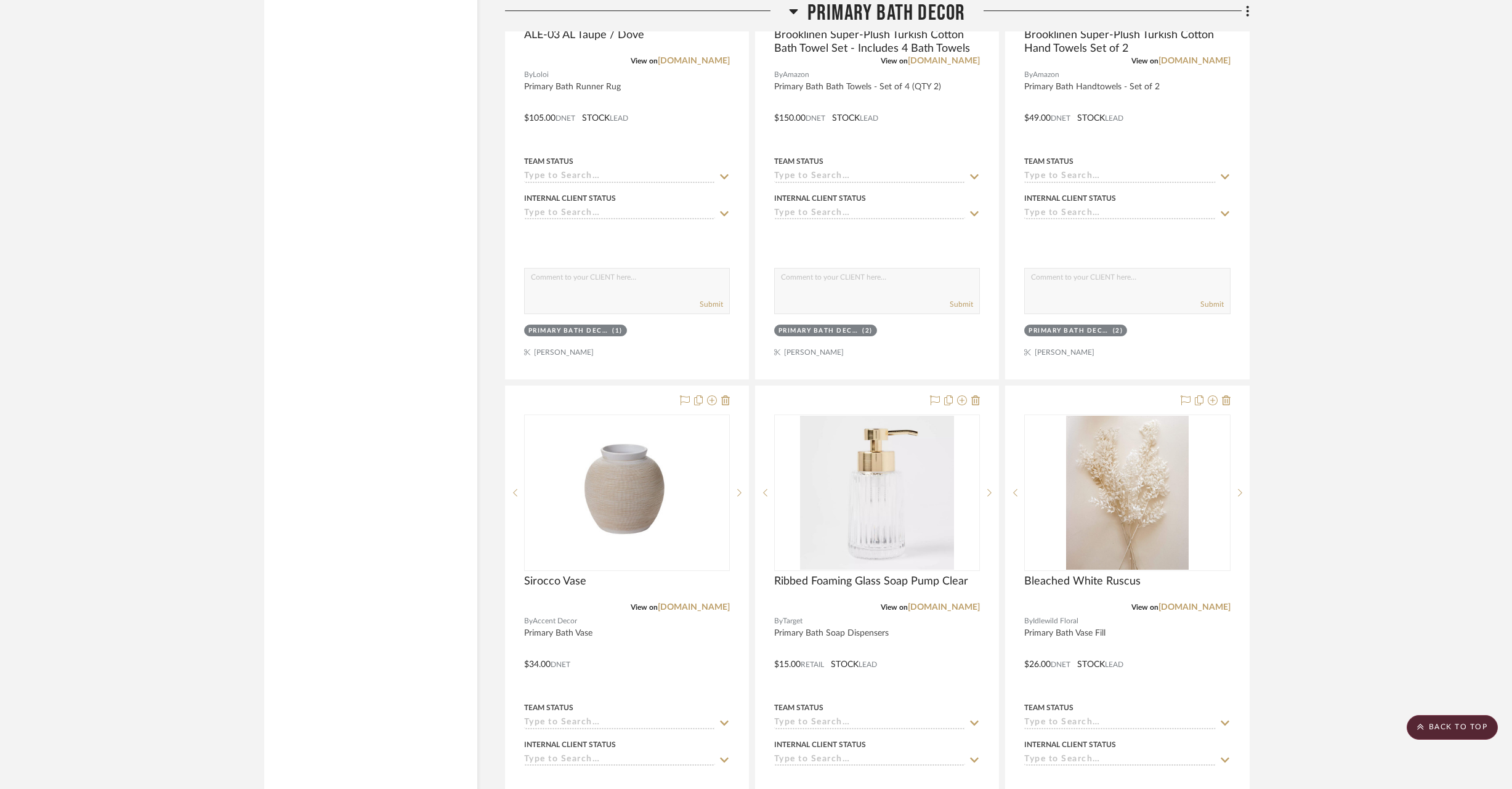
scroll to position [5717, 0]
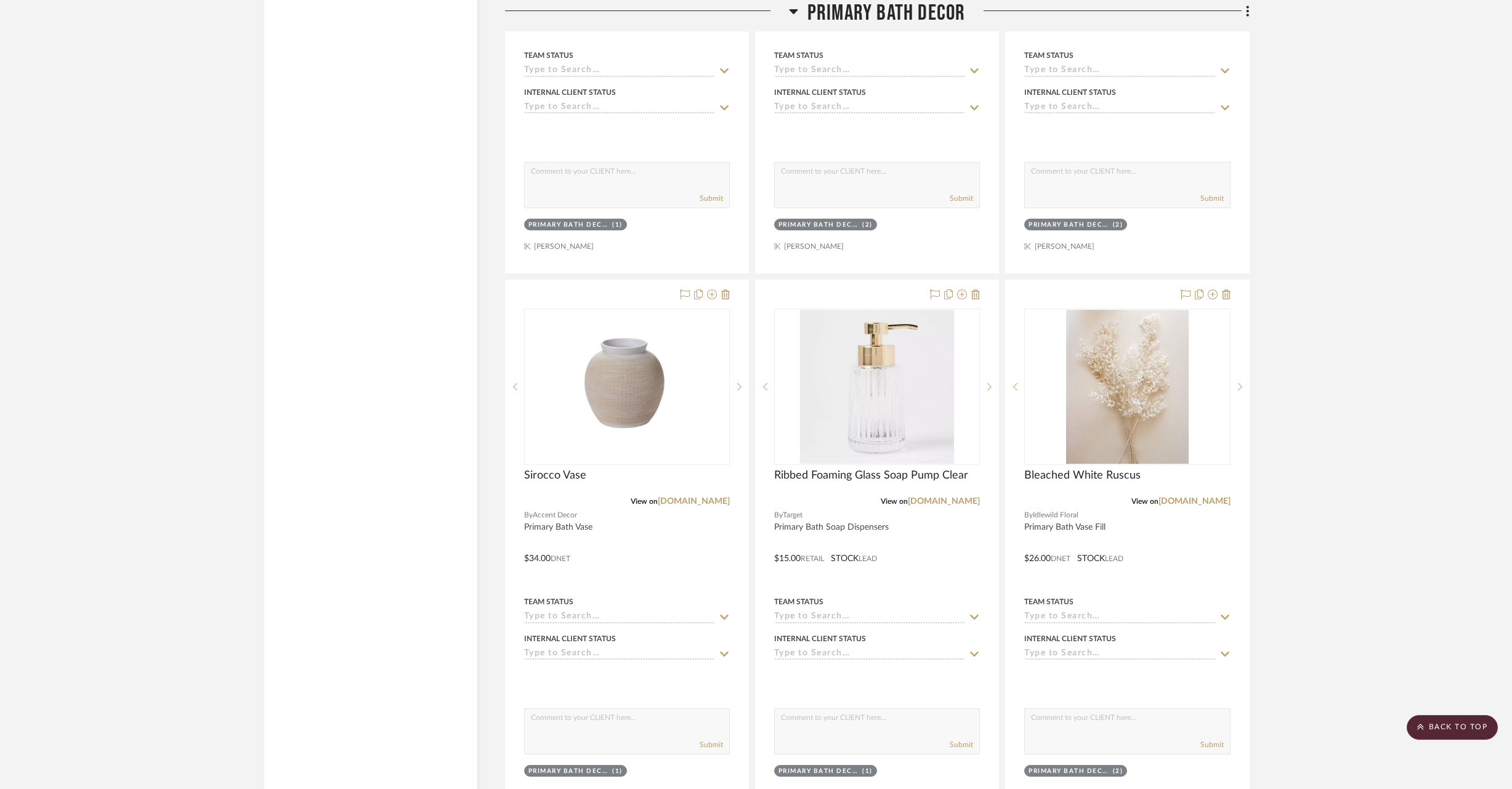
drag, startPoint x: 645, startPoint y: 656, endPoint x: 1320, endPoint y: 1, distance: 940.6
click at [723, 290] on icon at bounding box center [726, 294] width 9 height 10
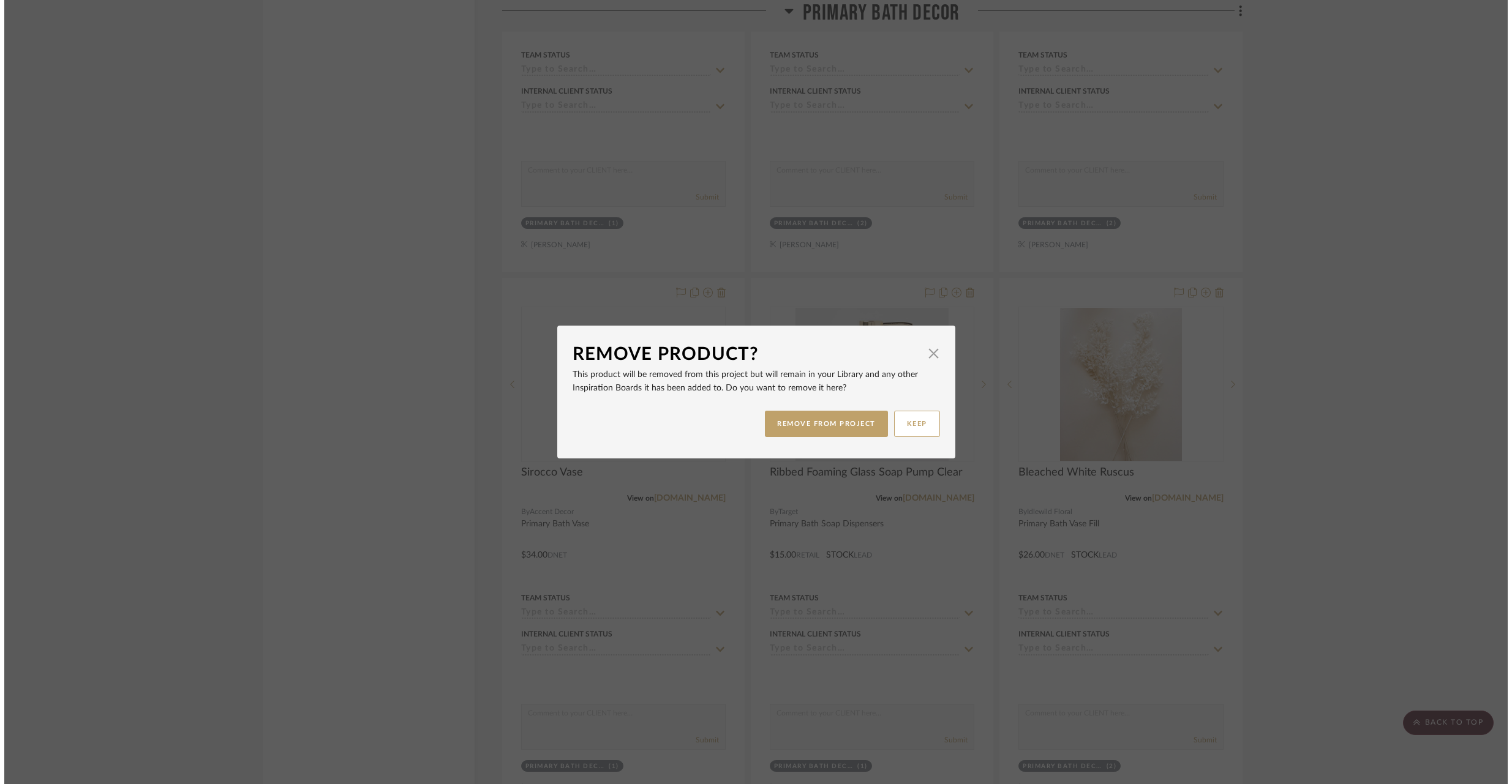
scroll to position [0, 0]
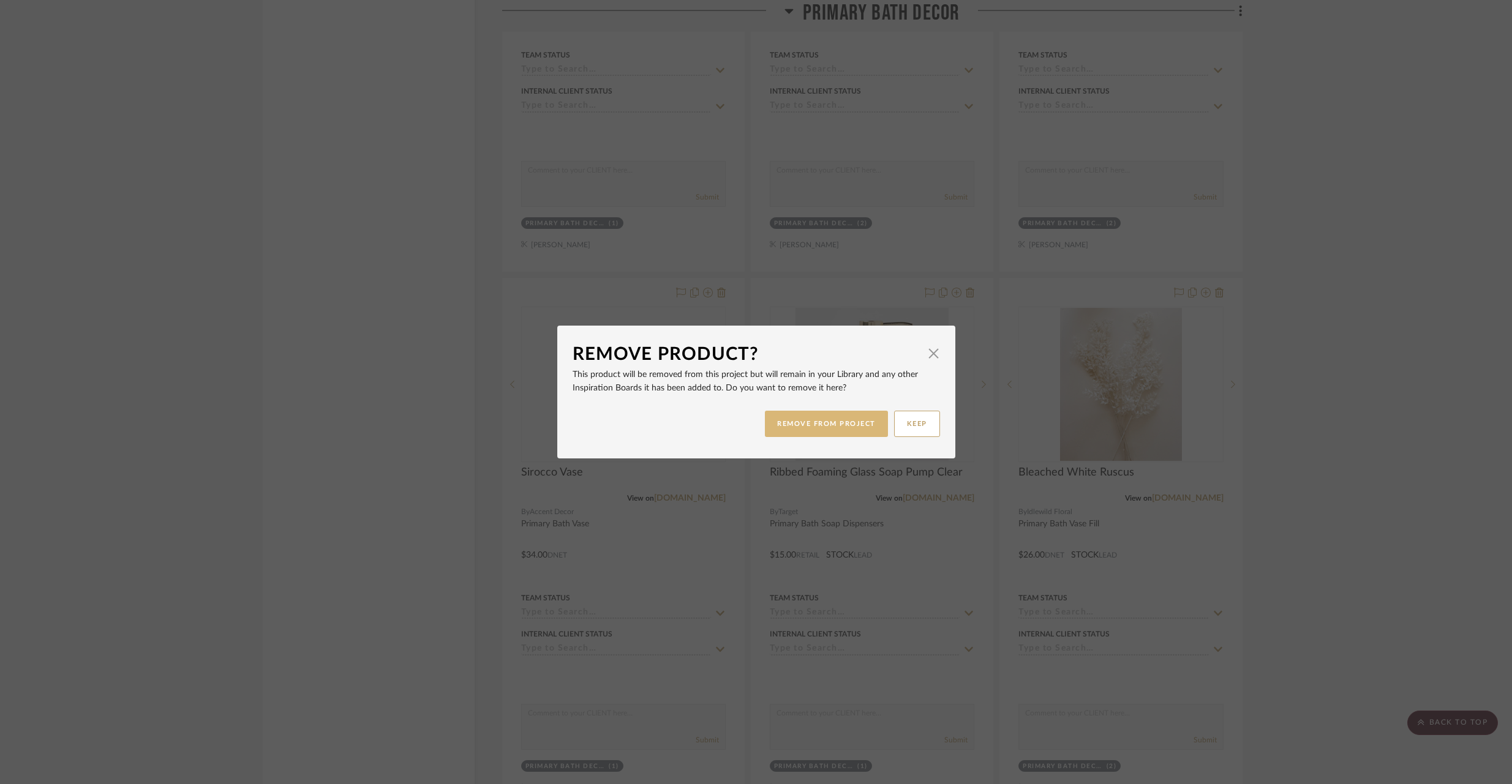
click at [822, 424] on button "REMOVE FROM PROJECT" at bounding box center [826, 424] width 123 height 26
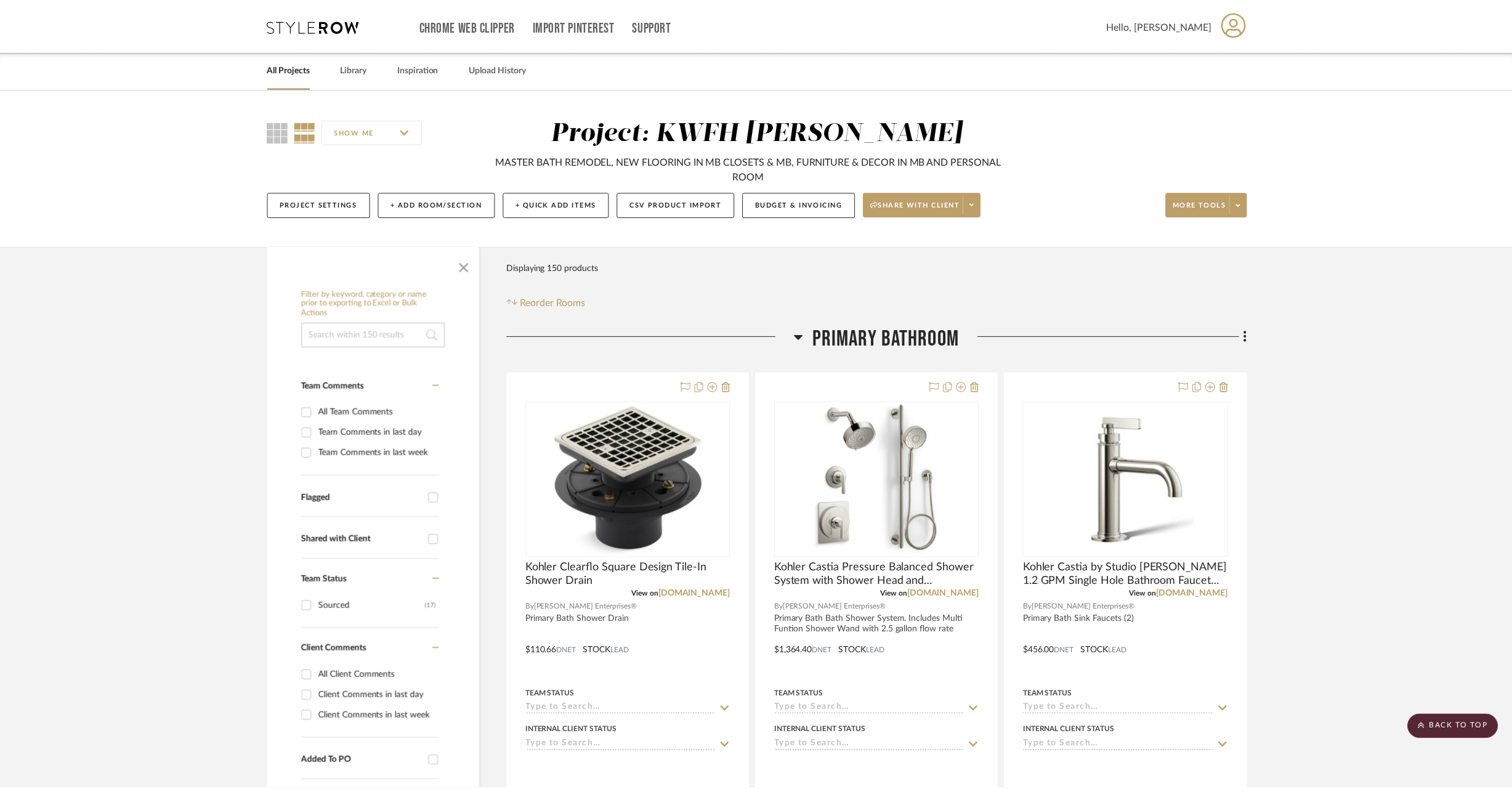
scroll to position [5717, 0]
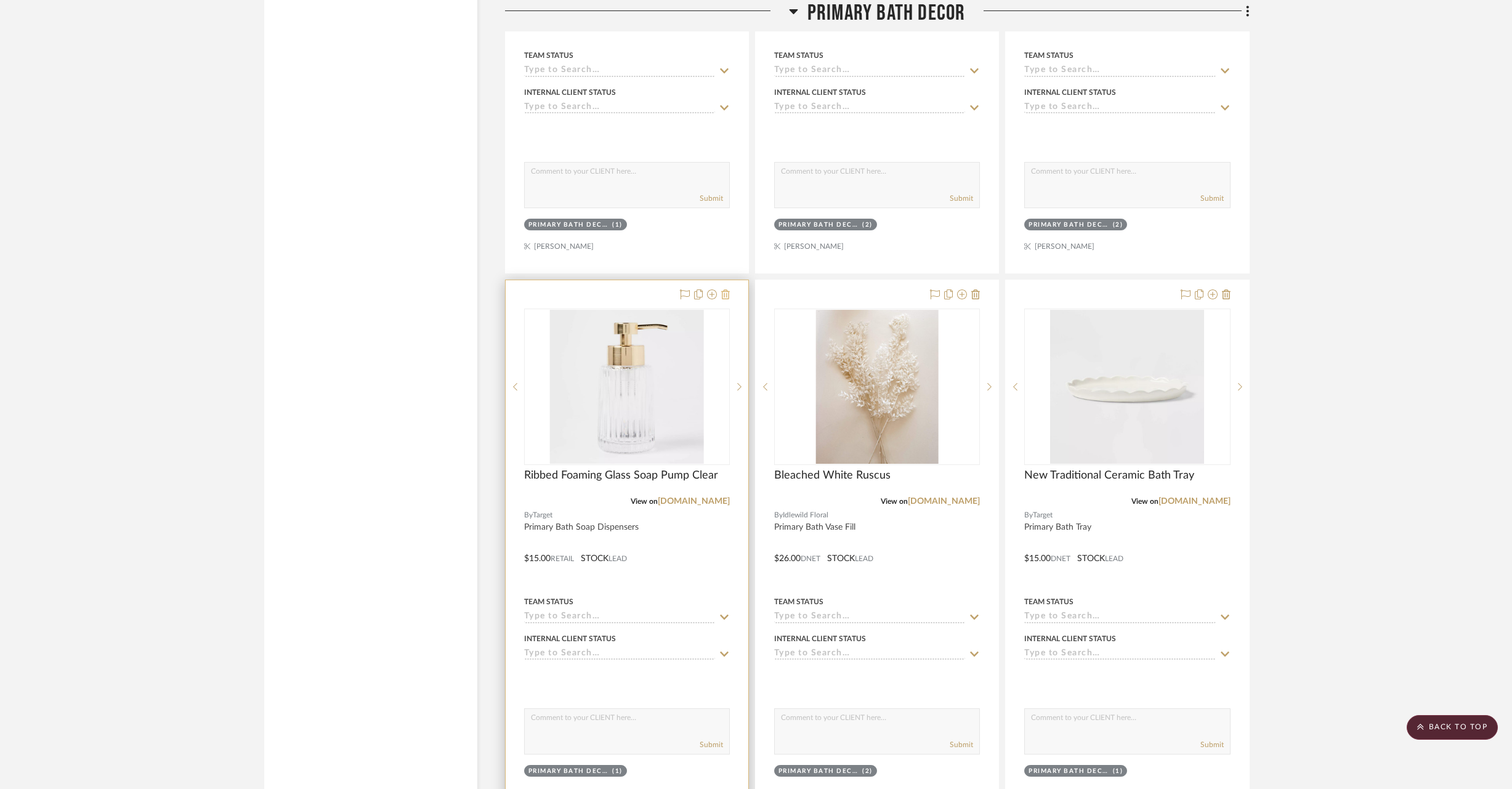
click at [724, 290] on icon at bounding box center [726, 294] width 9 height 10
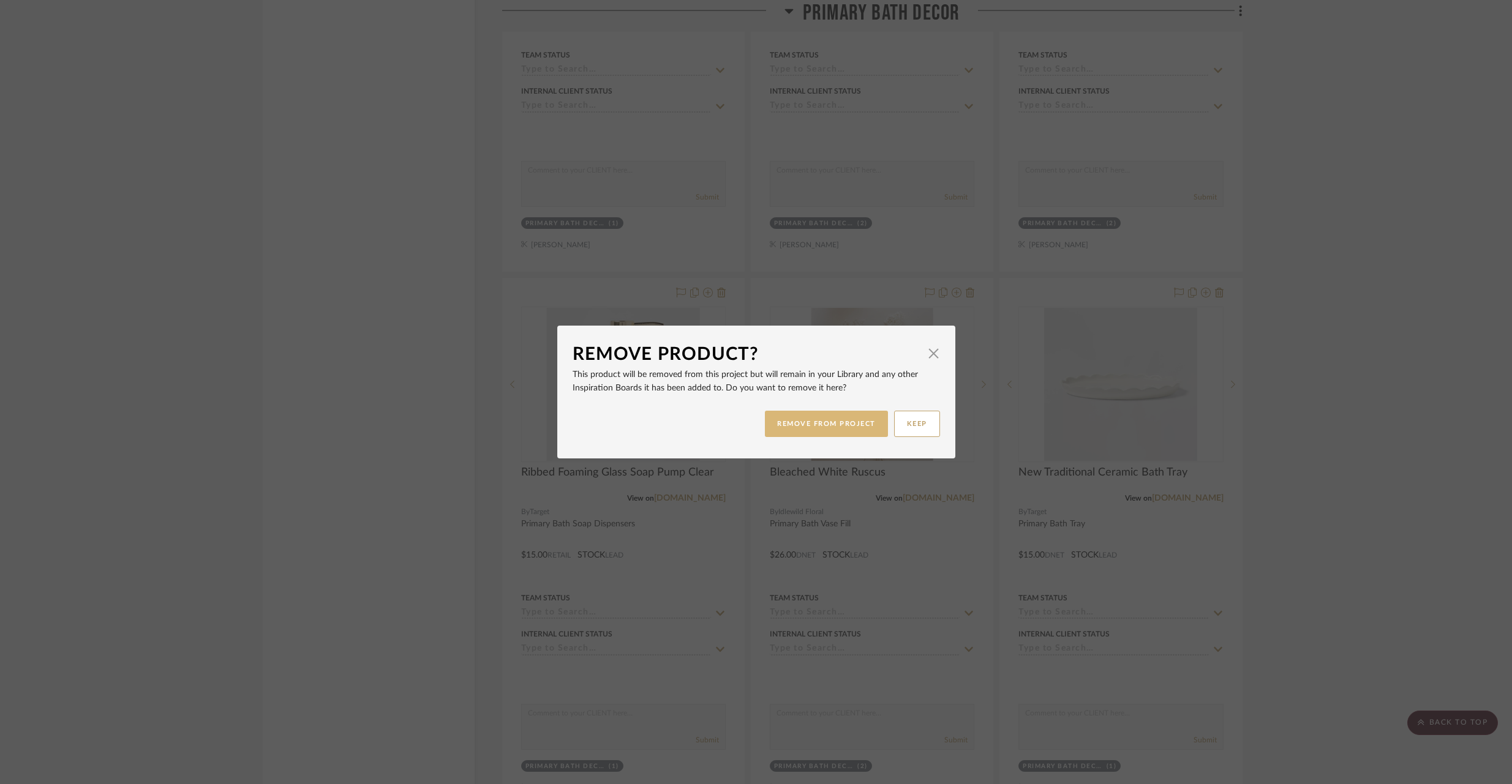
click at [822, 423] on button "REMOVE FROM PROJECT" at bounding box center [826, 424] width 123 height 26
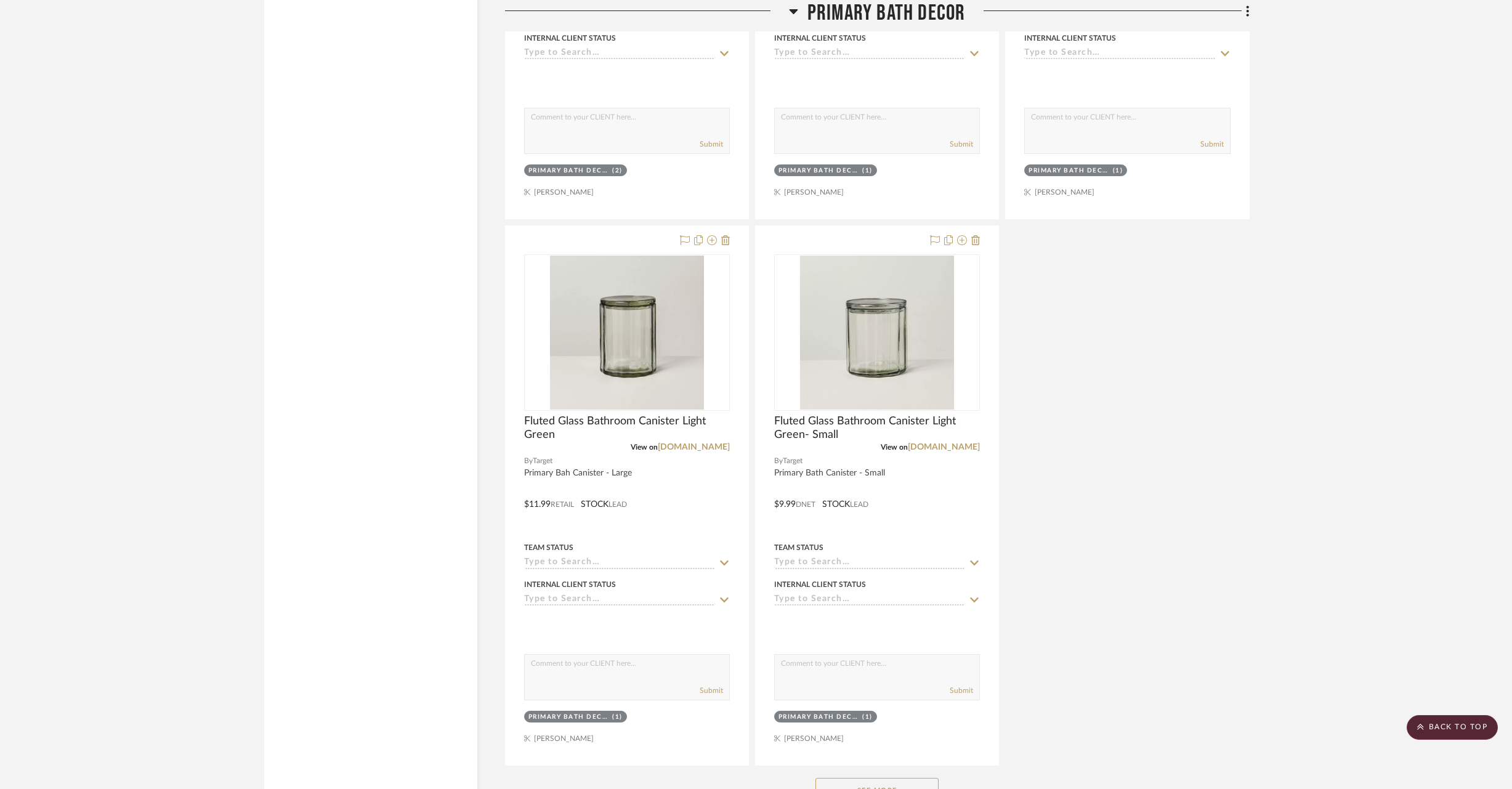
scroll to position [6533, 0]
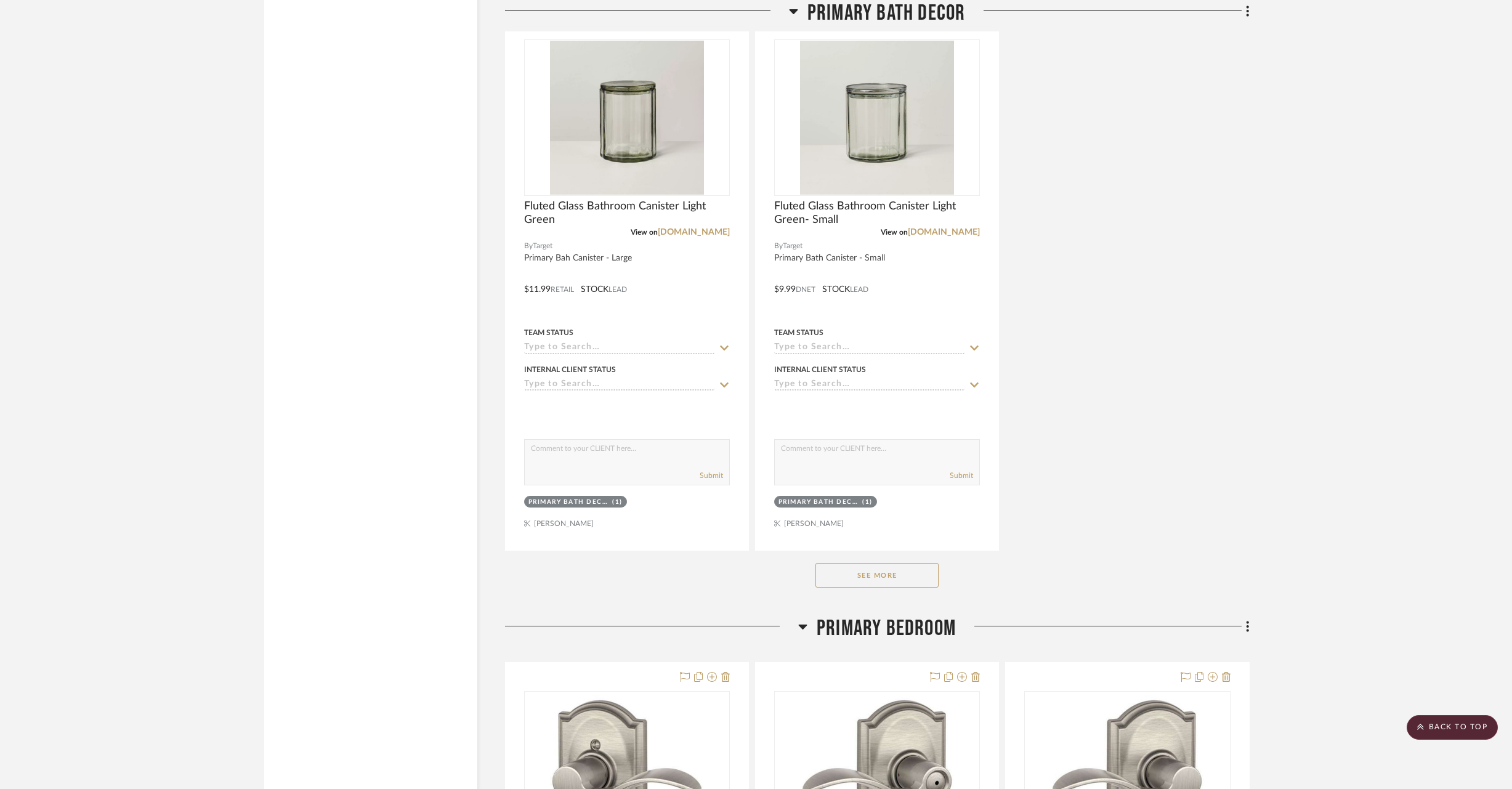
click at [875, 566] on button "See More" at bounding box center [877, 576] width 123 height 25
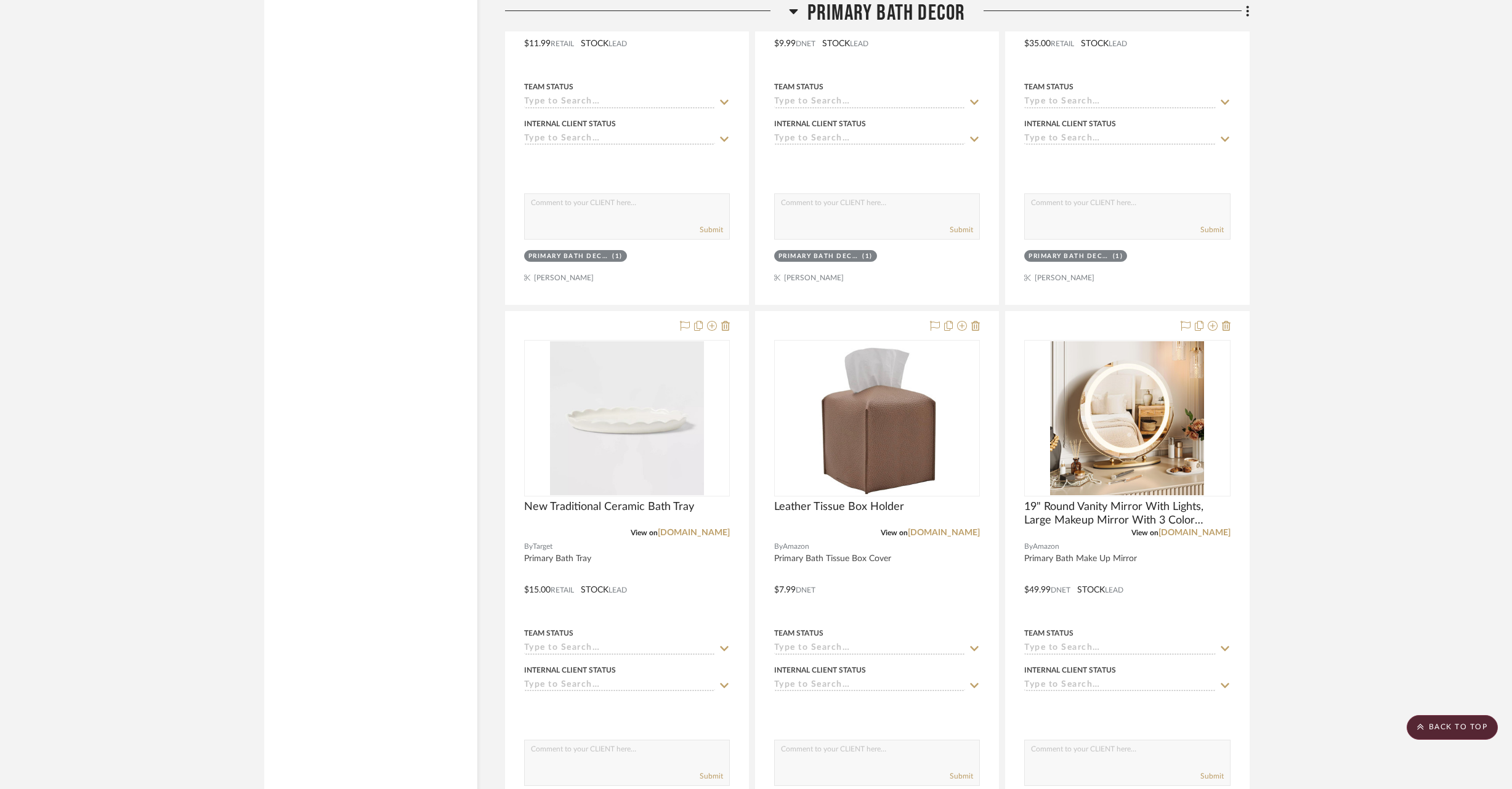
scroll to position [6795, 0]
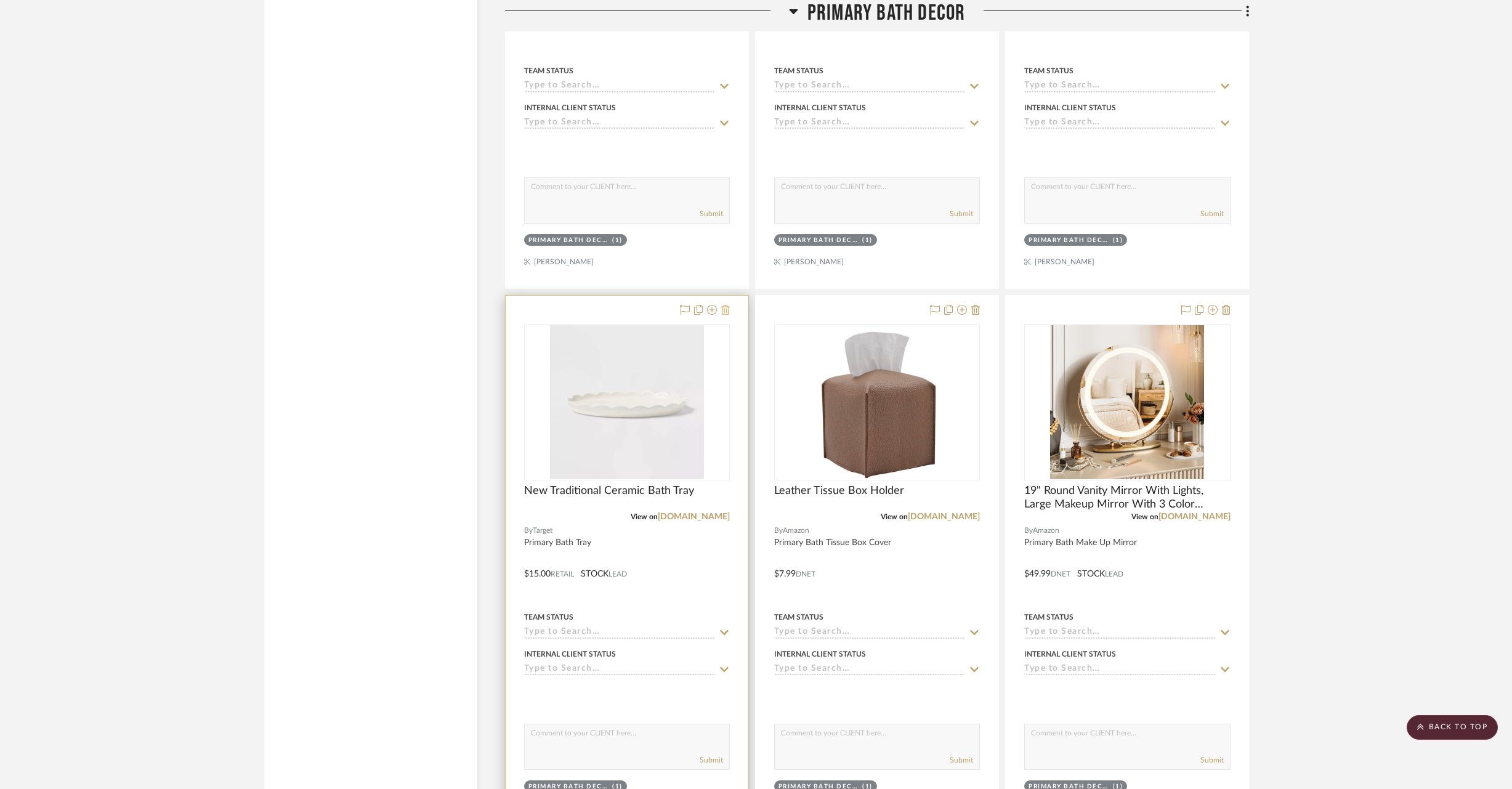
click at [728, 305] on icon at bounding box center [726, 309] width 9 height 10
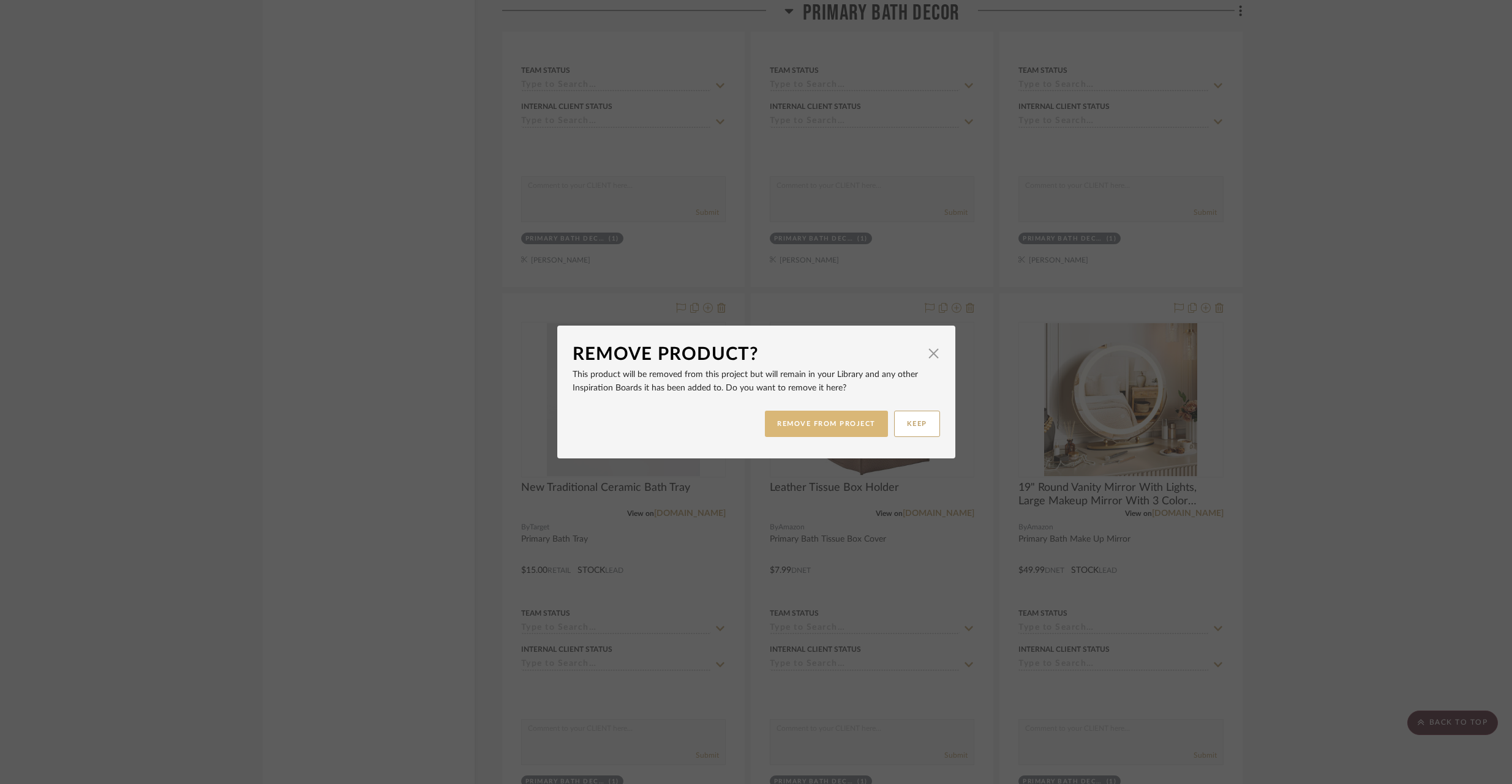
click at [816, 425] on button "REMOVE FROM PROJECT" at bounding box center [826, 424] width 123 height 26
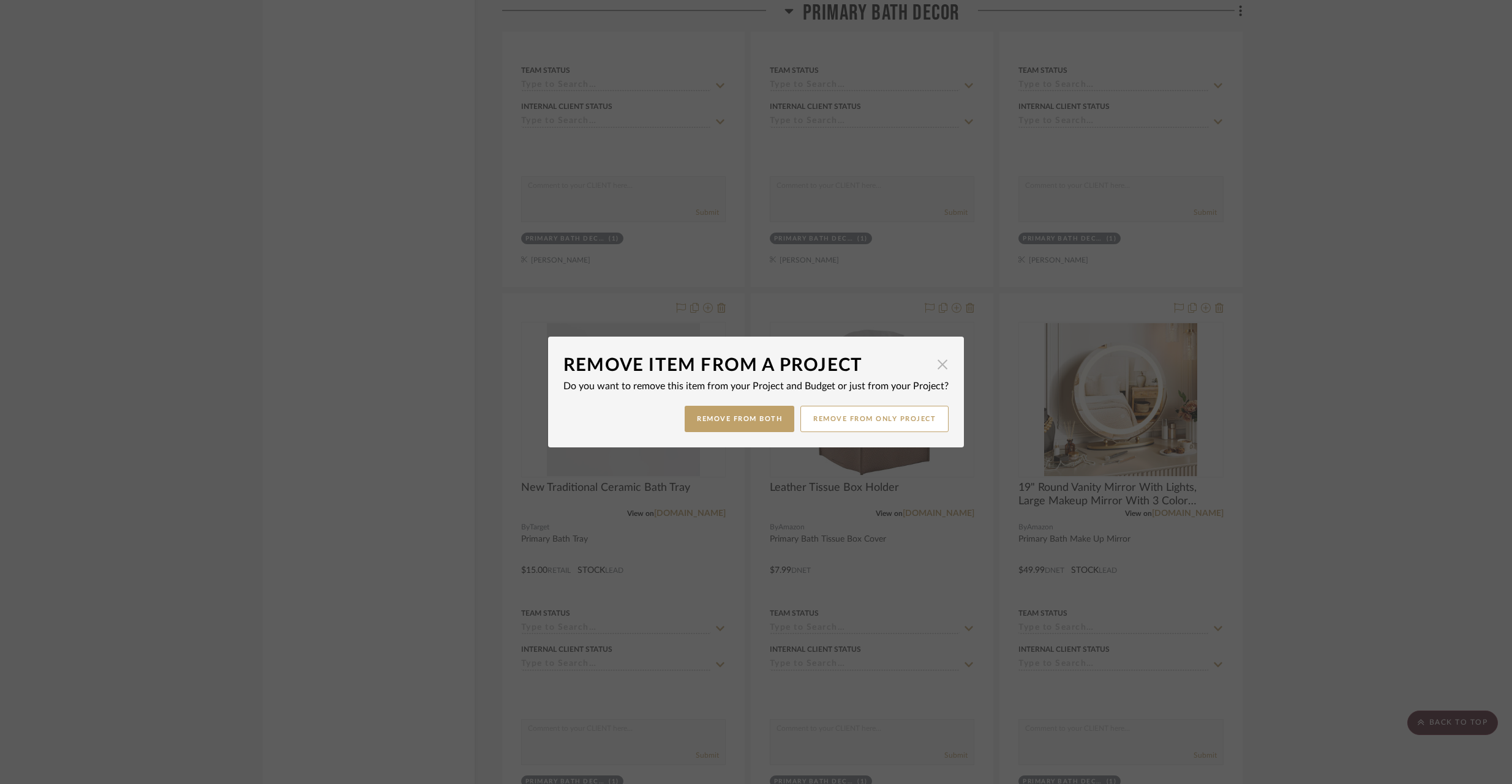
click at [940, 367] on span "button" at bounding box center [942, 364] width 25 height 25
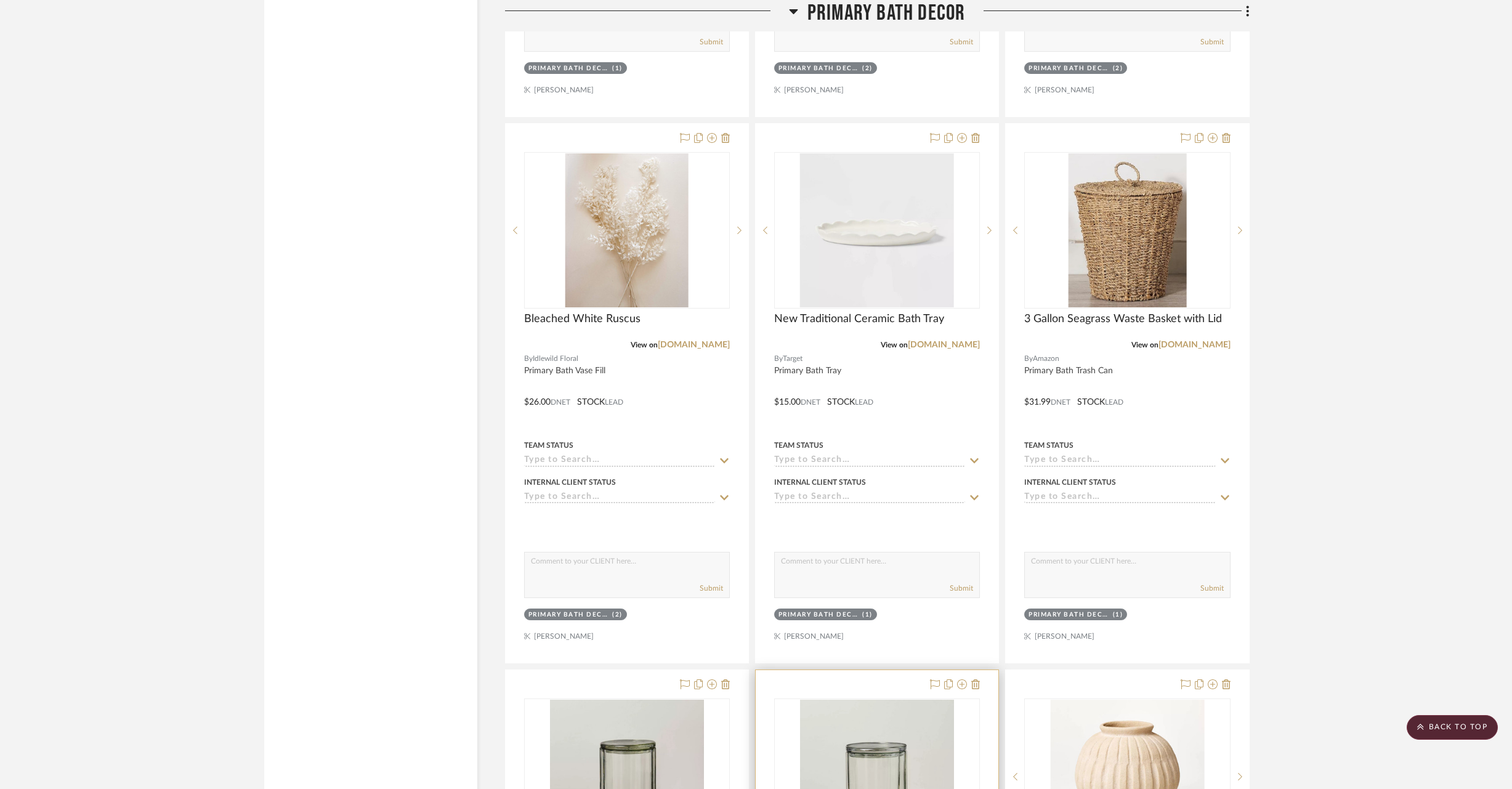
scroll to position [5819, 0]
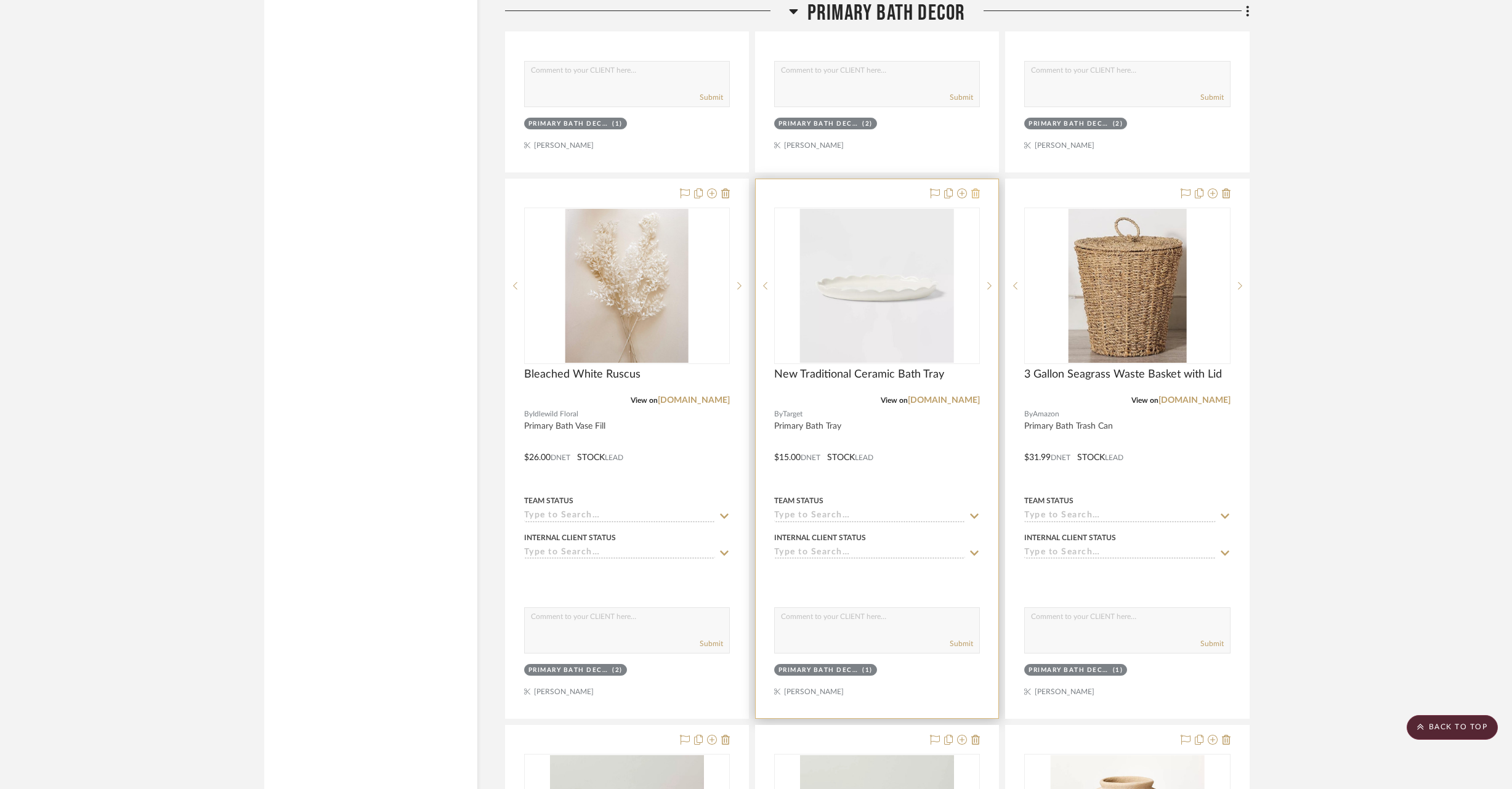
click at [976, 188] on icon at bounding box center [976, 193] width 9 height 10
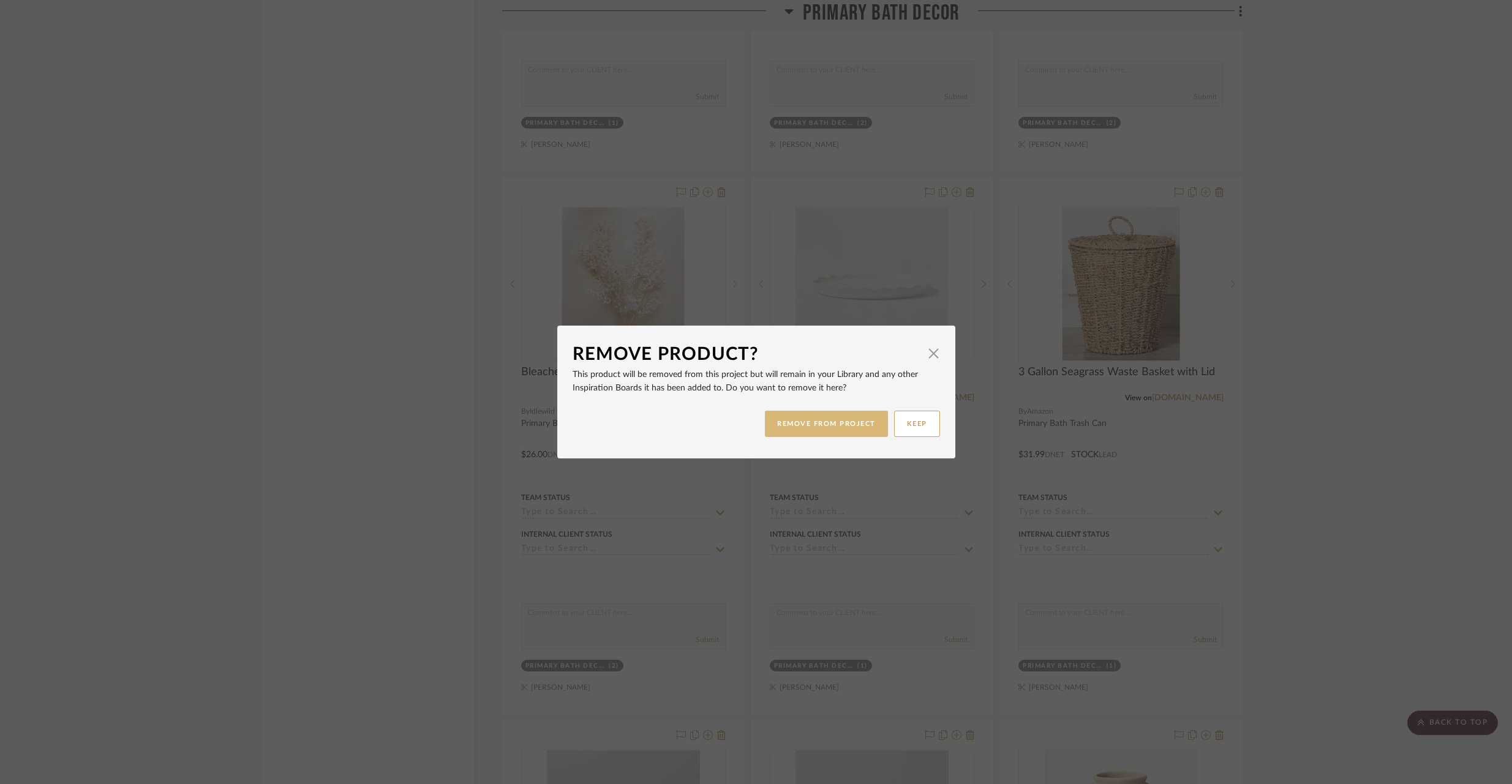
click at [802, 426] on button "REMOVE FROM PROJECT" at bounding box center [826, 424] width 123 height 26
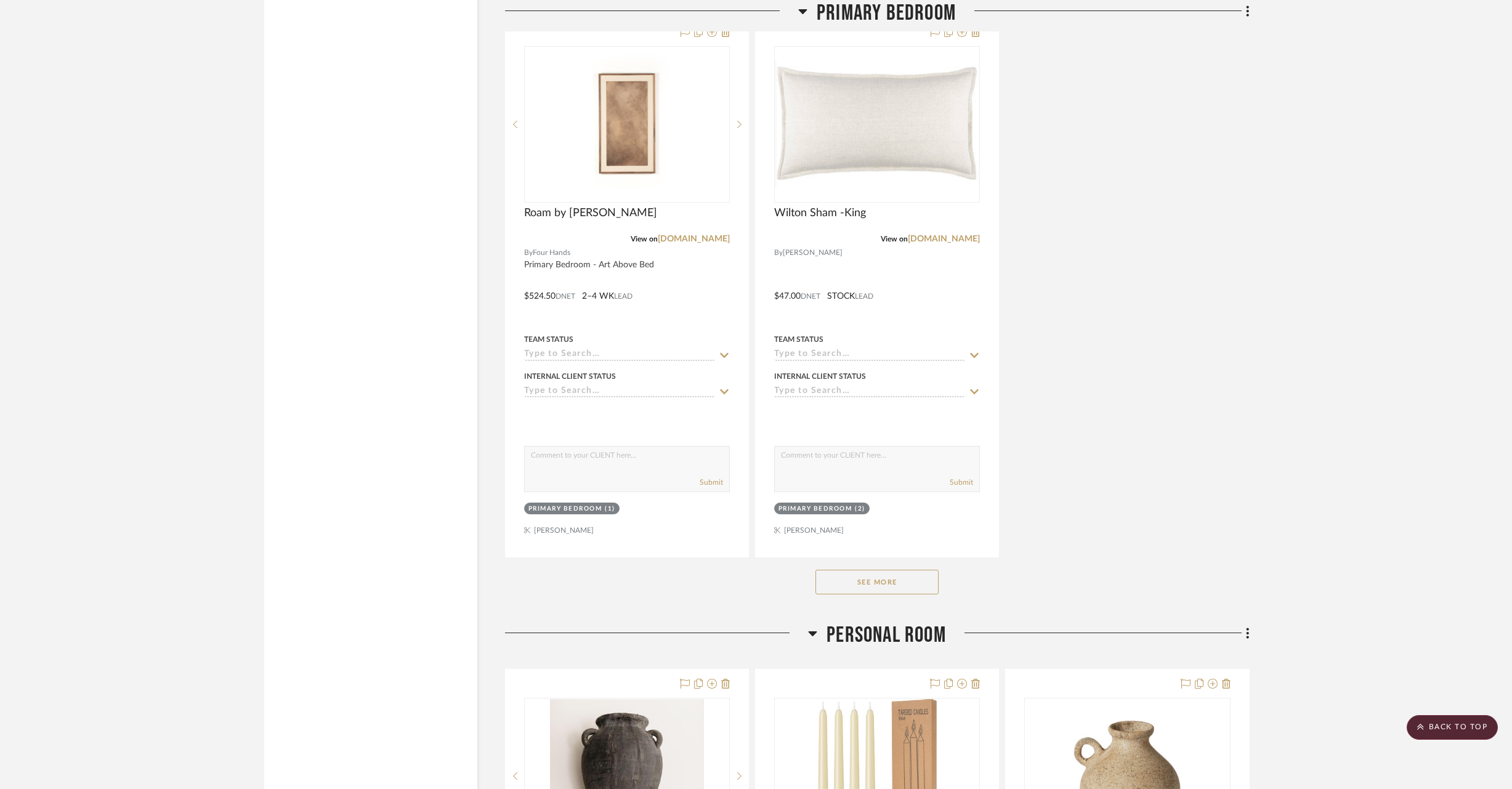
scroll to position [9912, 0]
click at [877, 570] on button "See More" at bounding box center [877, 580] width 123 height 25
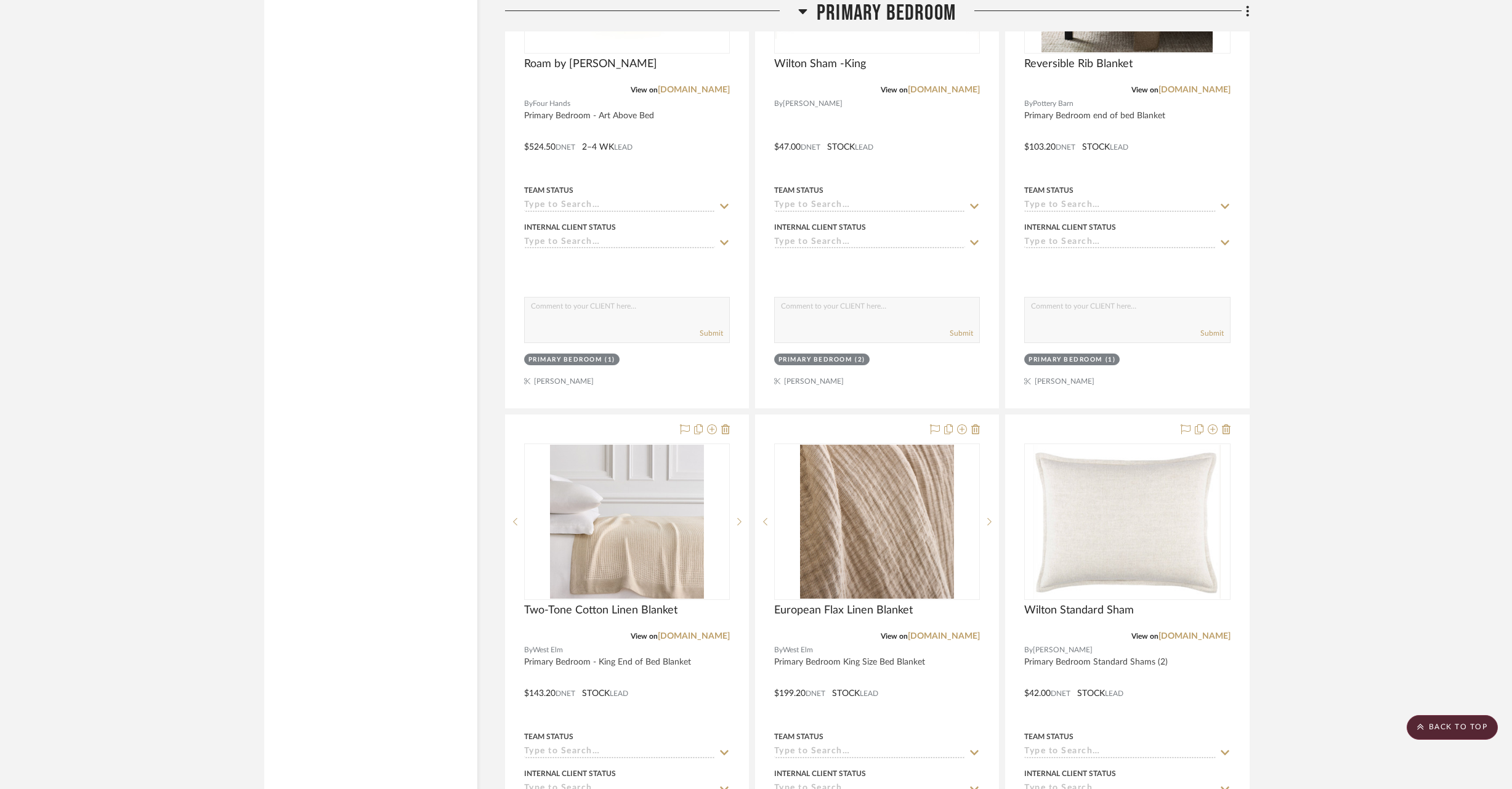
scroll to position [10059, 0]
click at [726, 425] on icon at bounding box center [726, 430] width 9 height 10
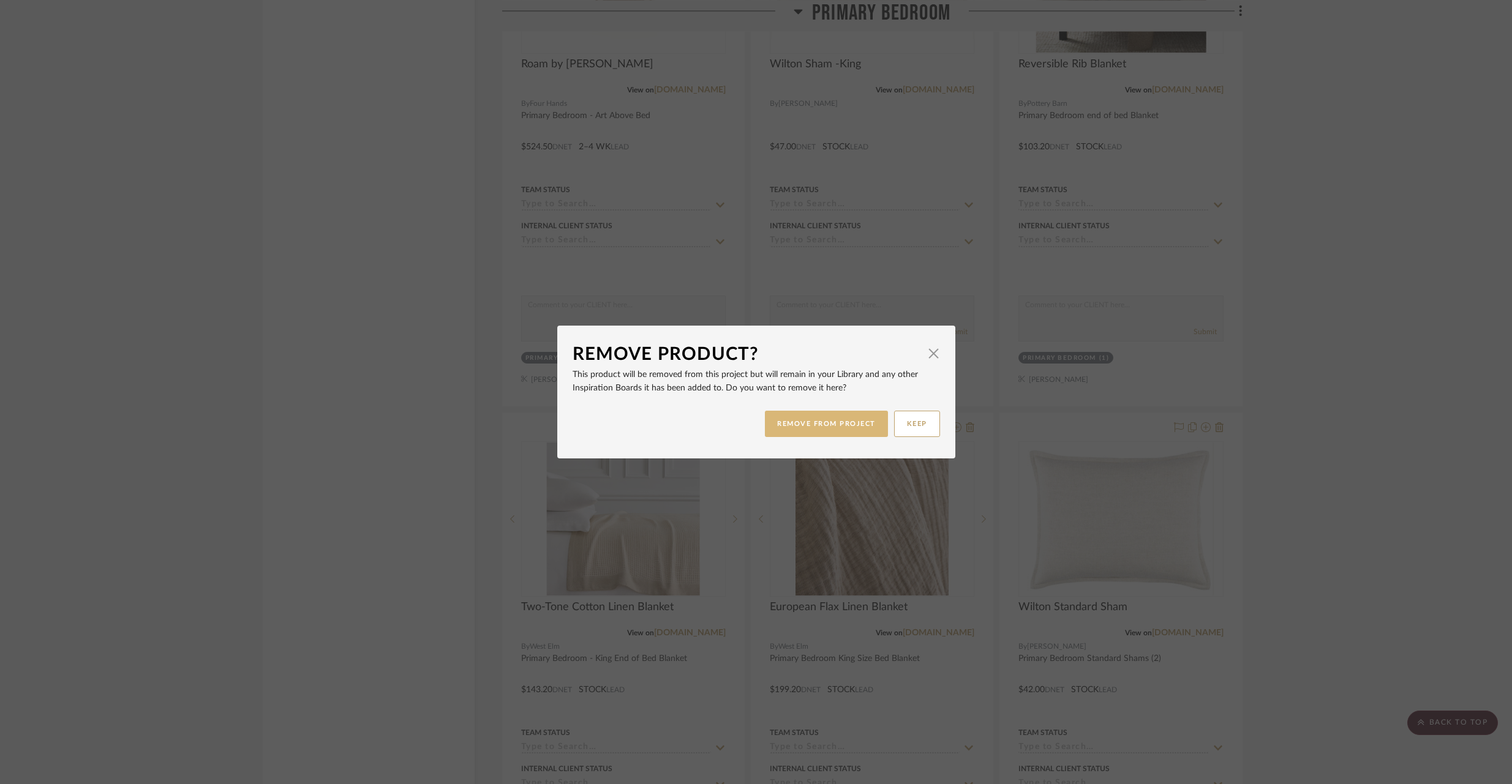
click at [860, 428] on button "REMOVE FROM PROJECT" at bounding box center [826, 424] width 123 height 26
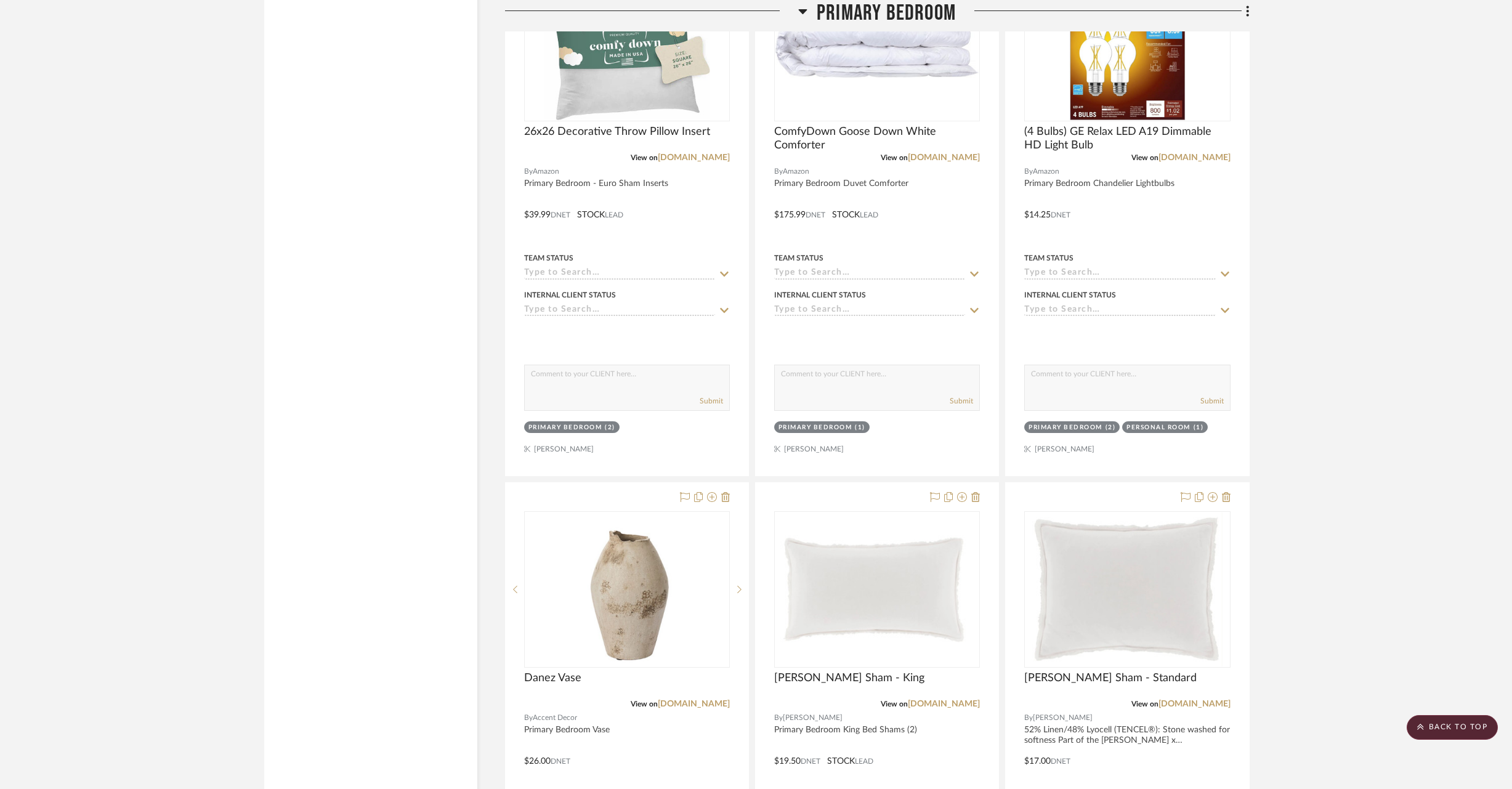
scroll to position [11739, 0]
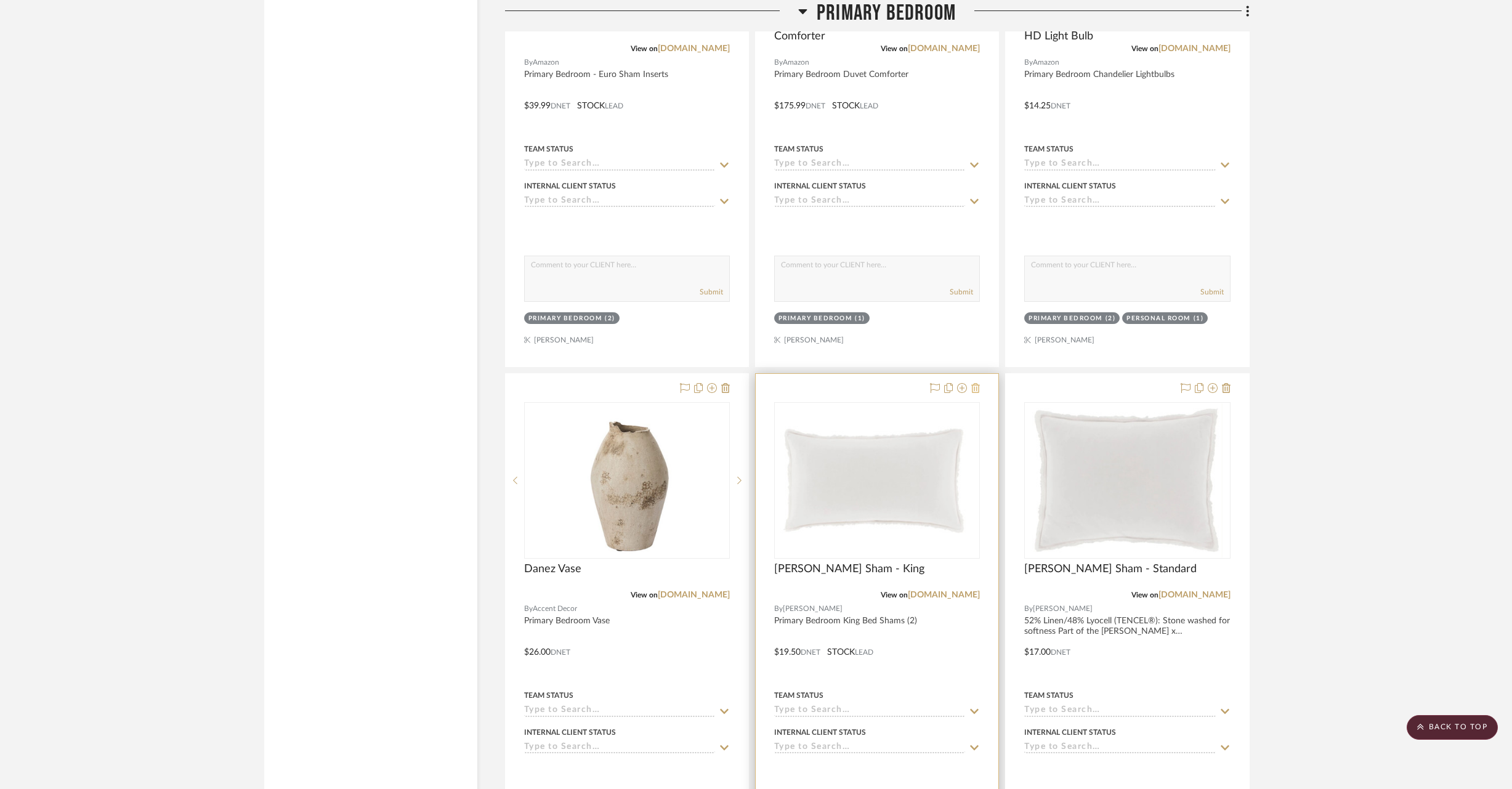
click at [977, 383] on icon at bounding box center [976, 388] width 9 height 10
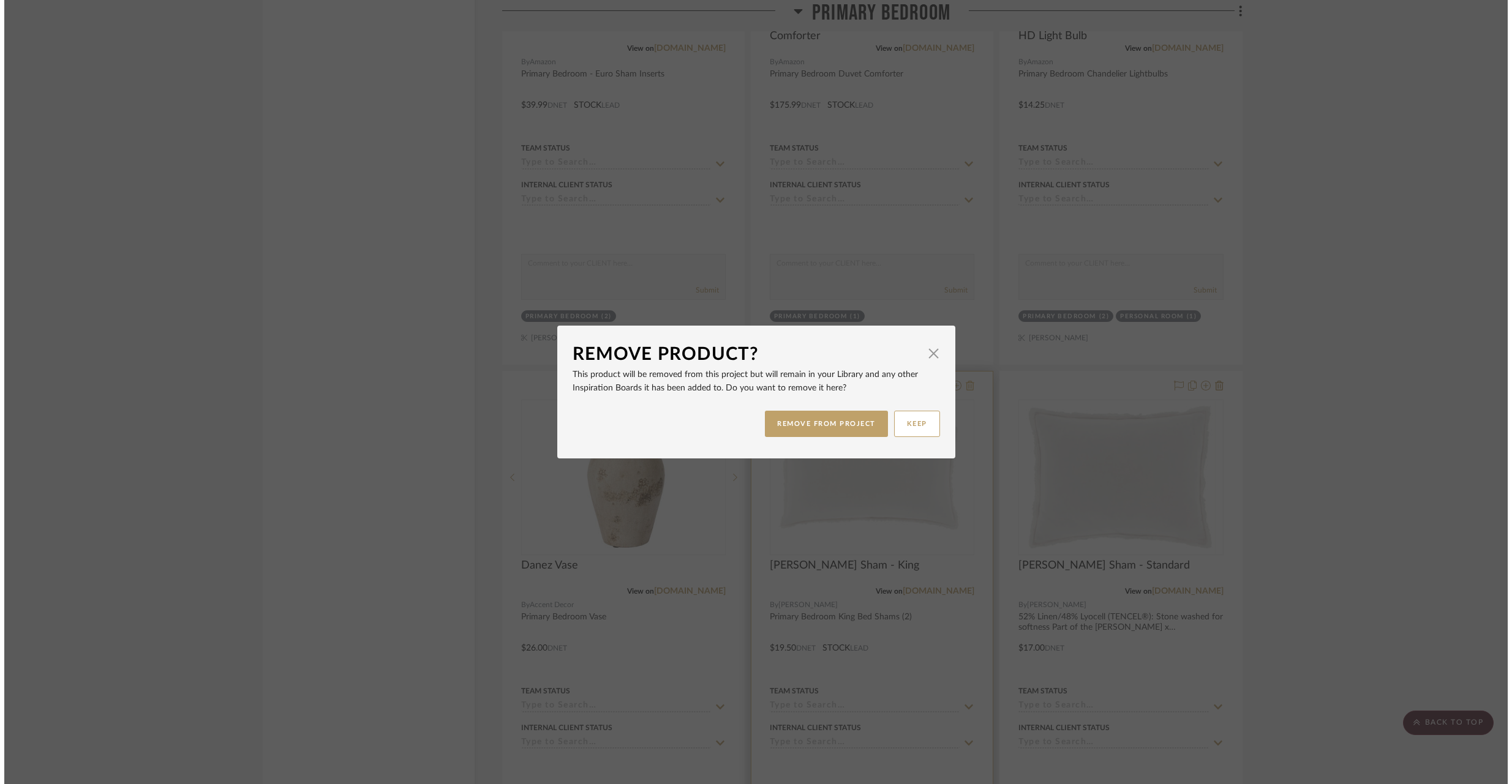
scroll to position [0, 0]
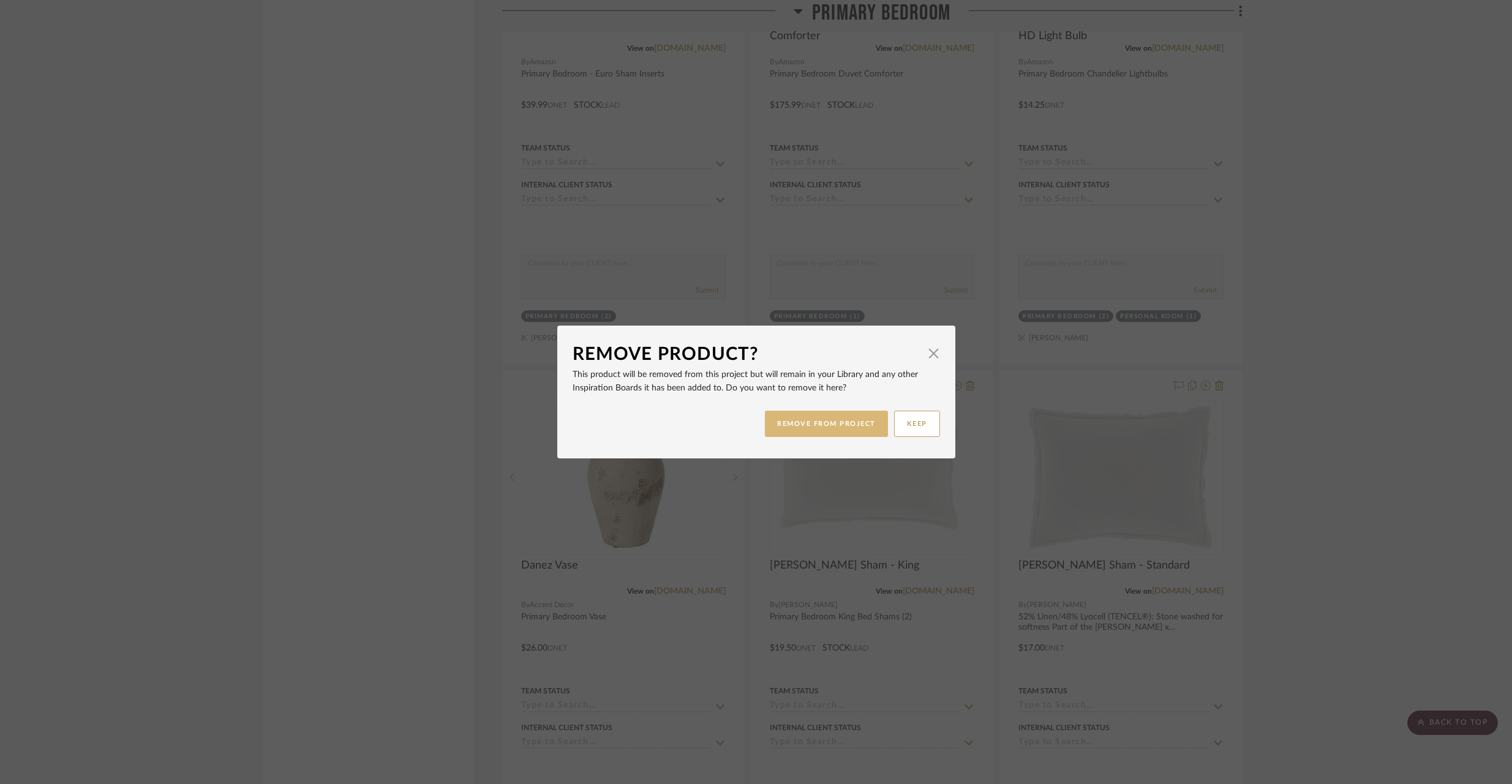
click at [829, 426] on button "REMOVE FROM PROJECT" at bounding box center [826, 424] width 123 height 26
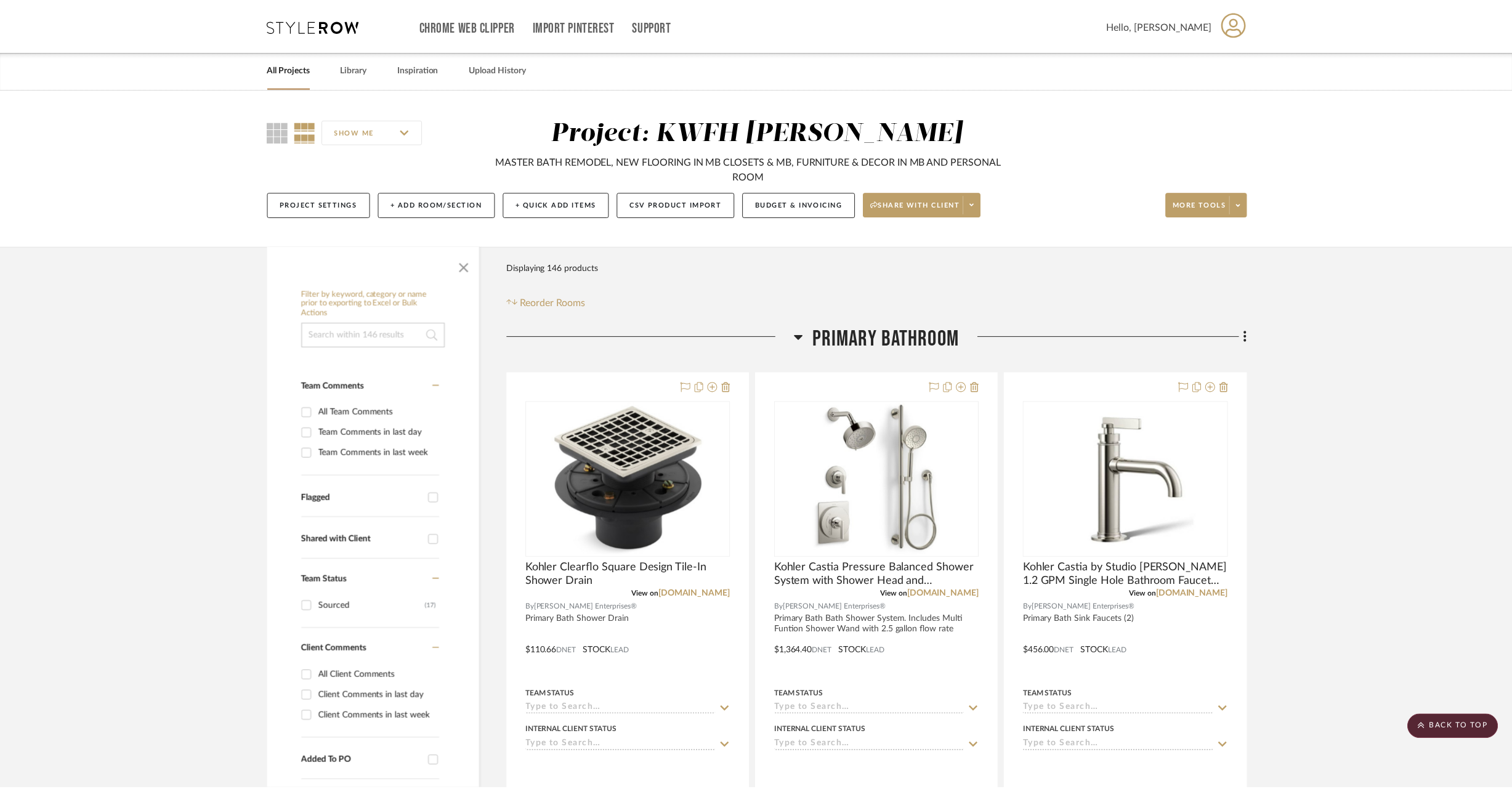
scroll to position [11739, 0]
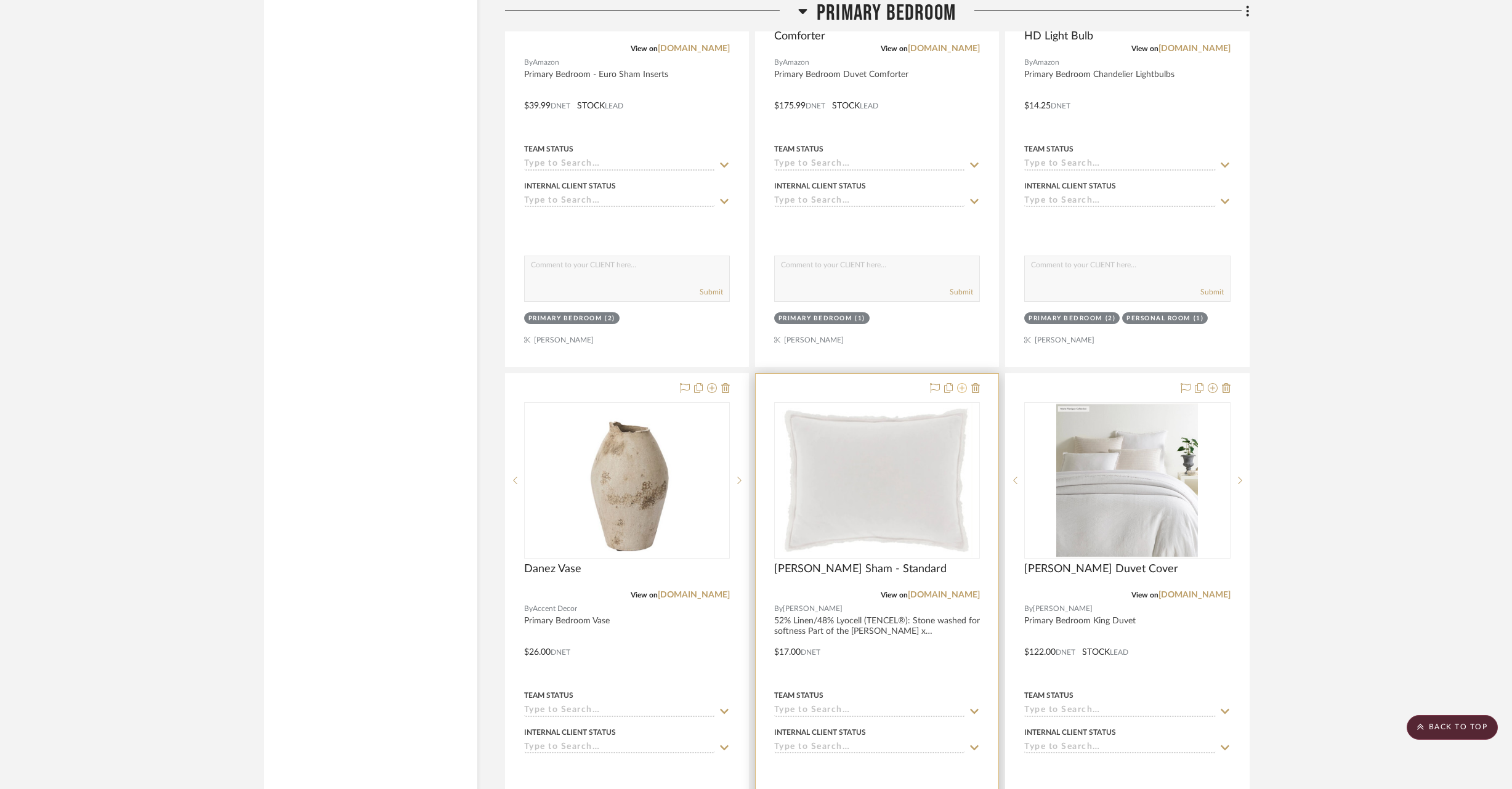
click at [964, 383] on icon at bounding box center [962, 388] width 10 height 10
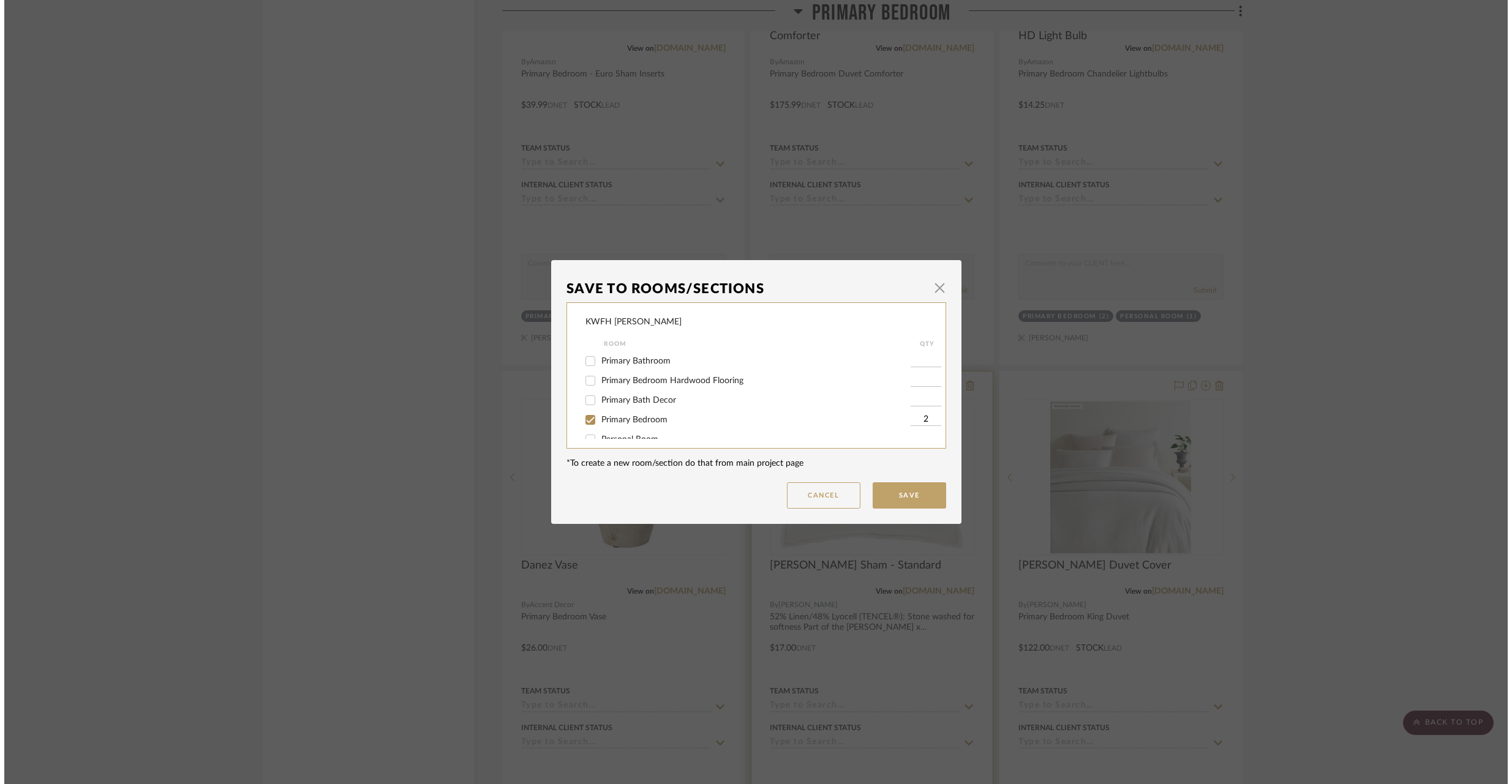
scroll to position [0, 0]
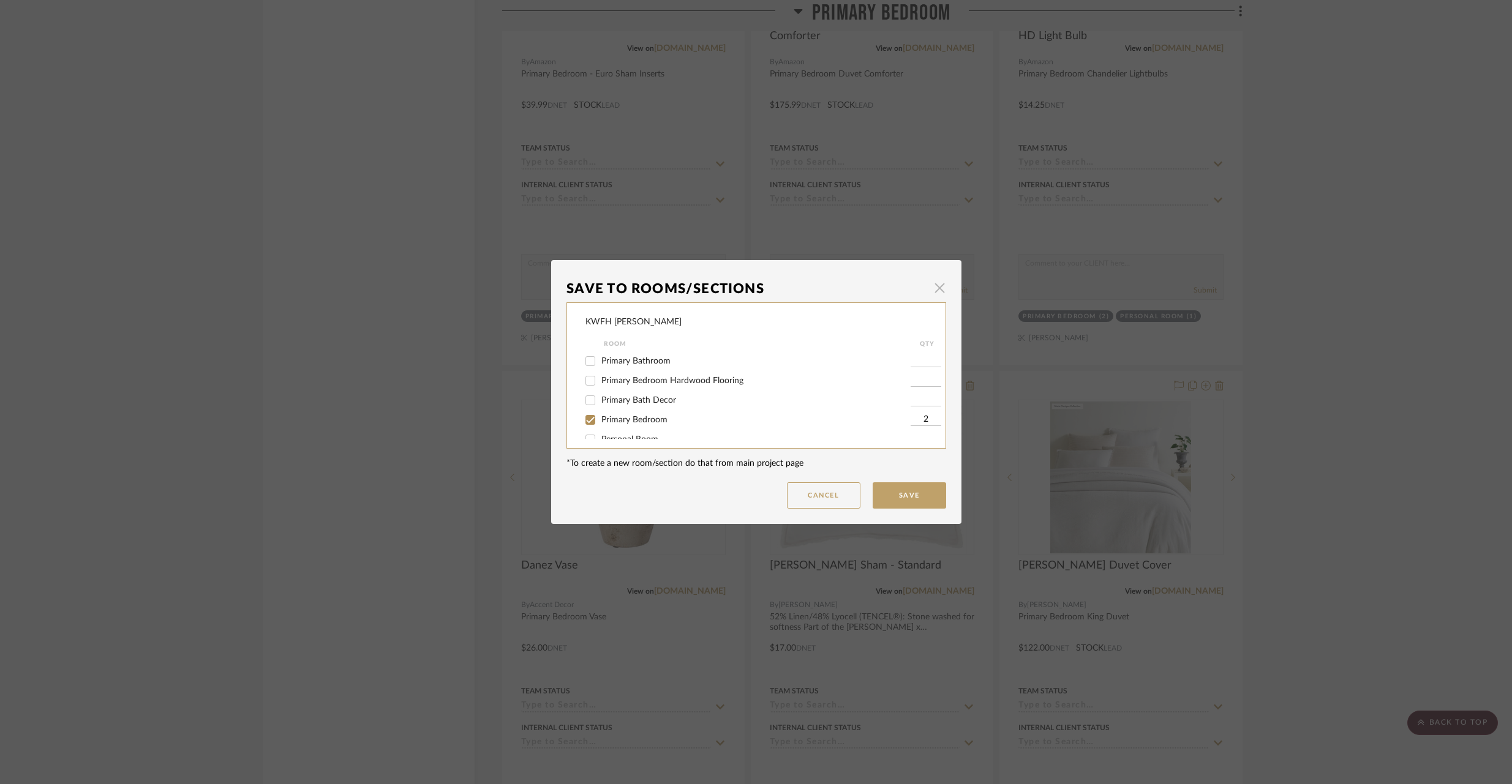
click at [933, 288] on span "button" at bounding box center [940, 288] width 25 height 25
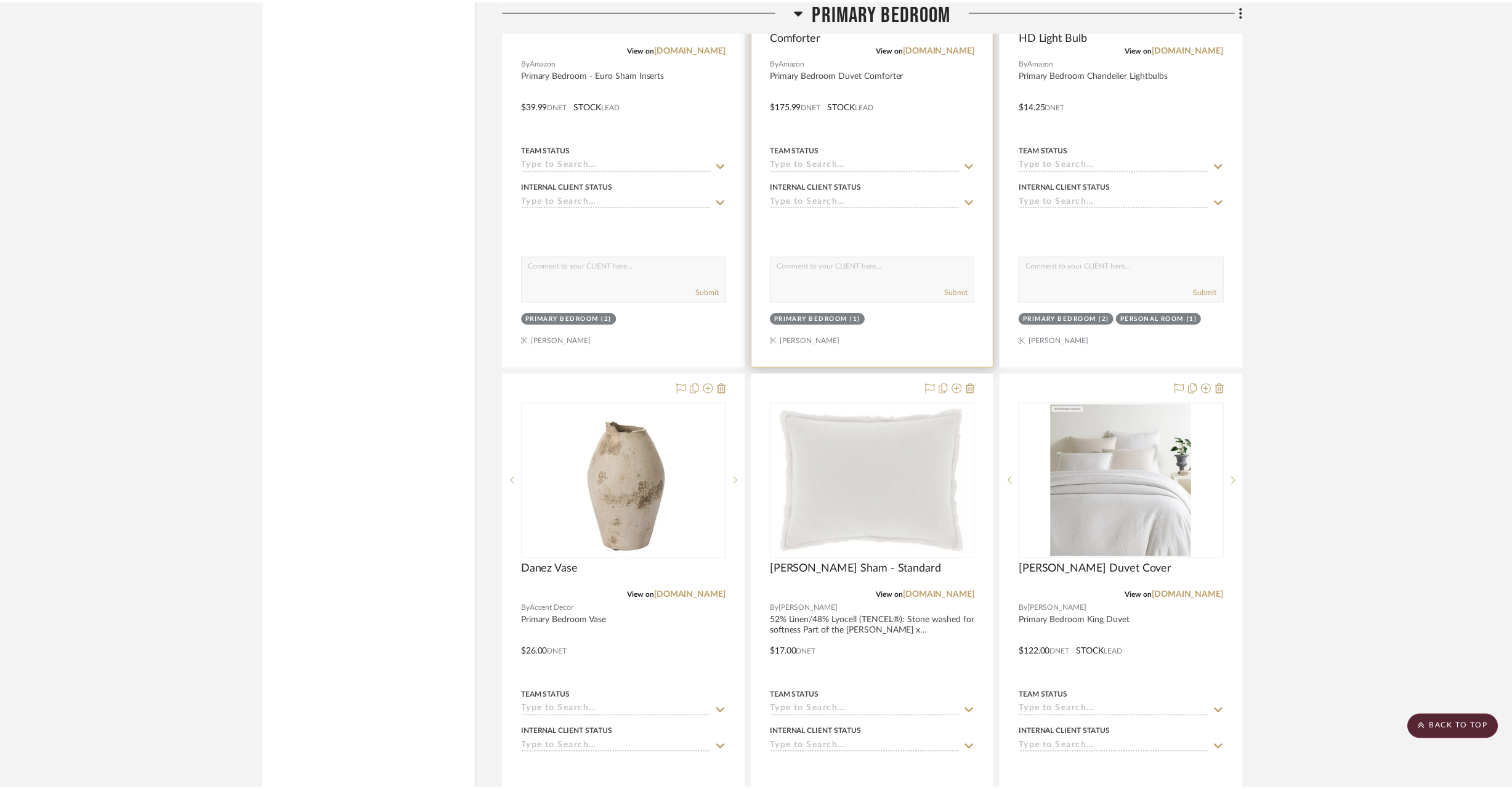
scroll to position [11739, 0]
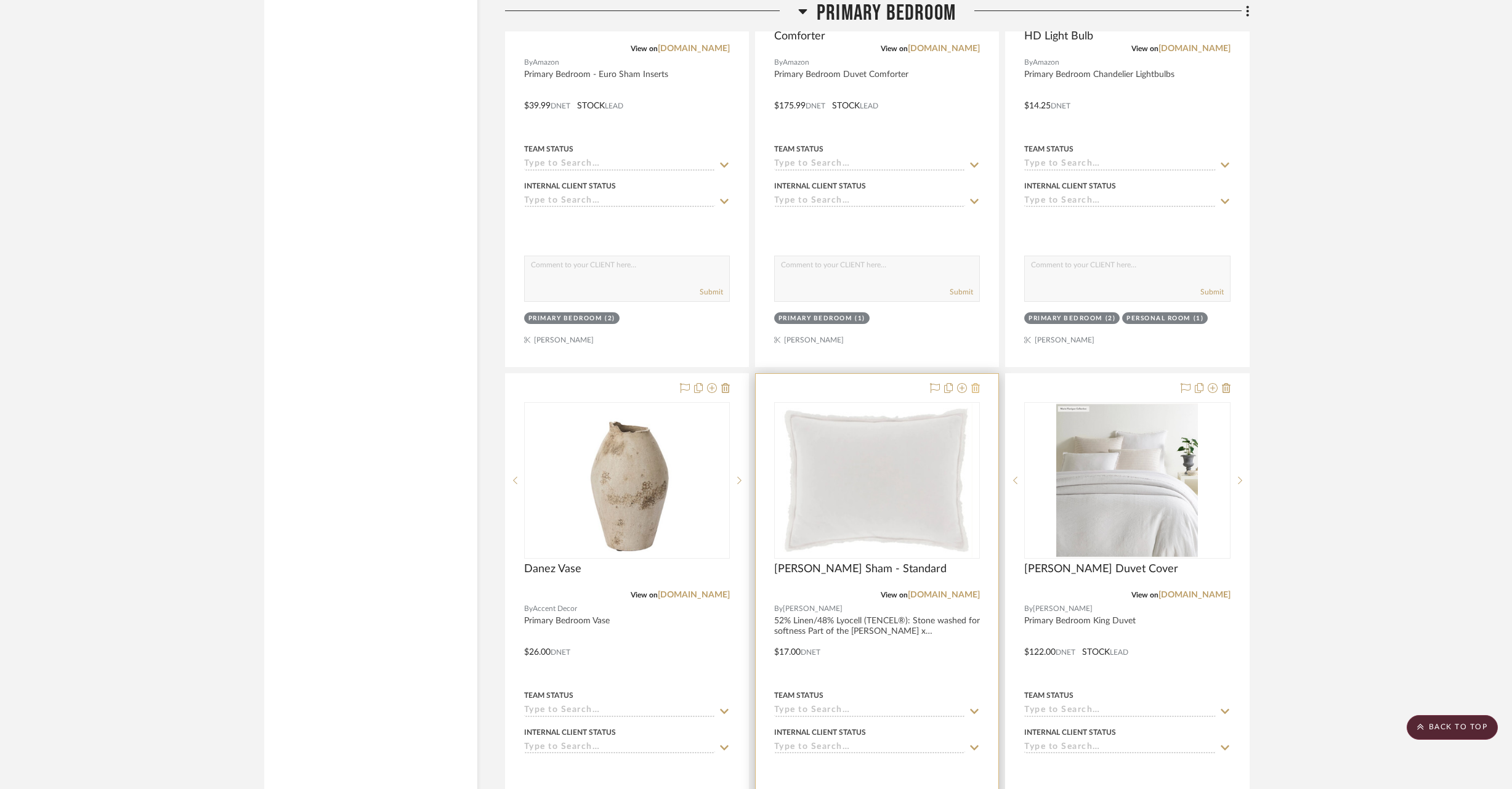
click at [976, 383] on icon at bounding box center [976, 388] width 9 height 10
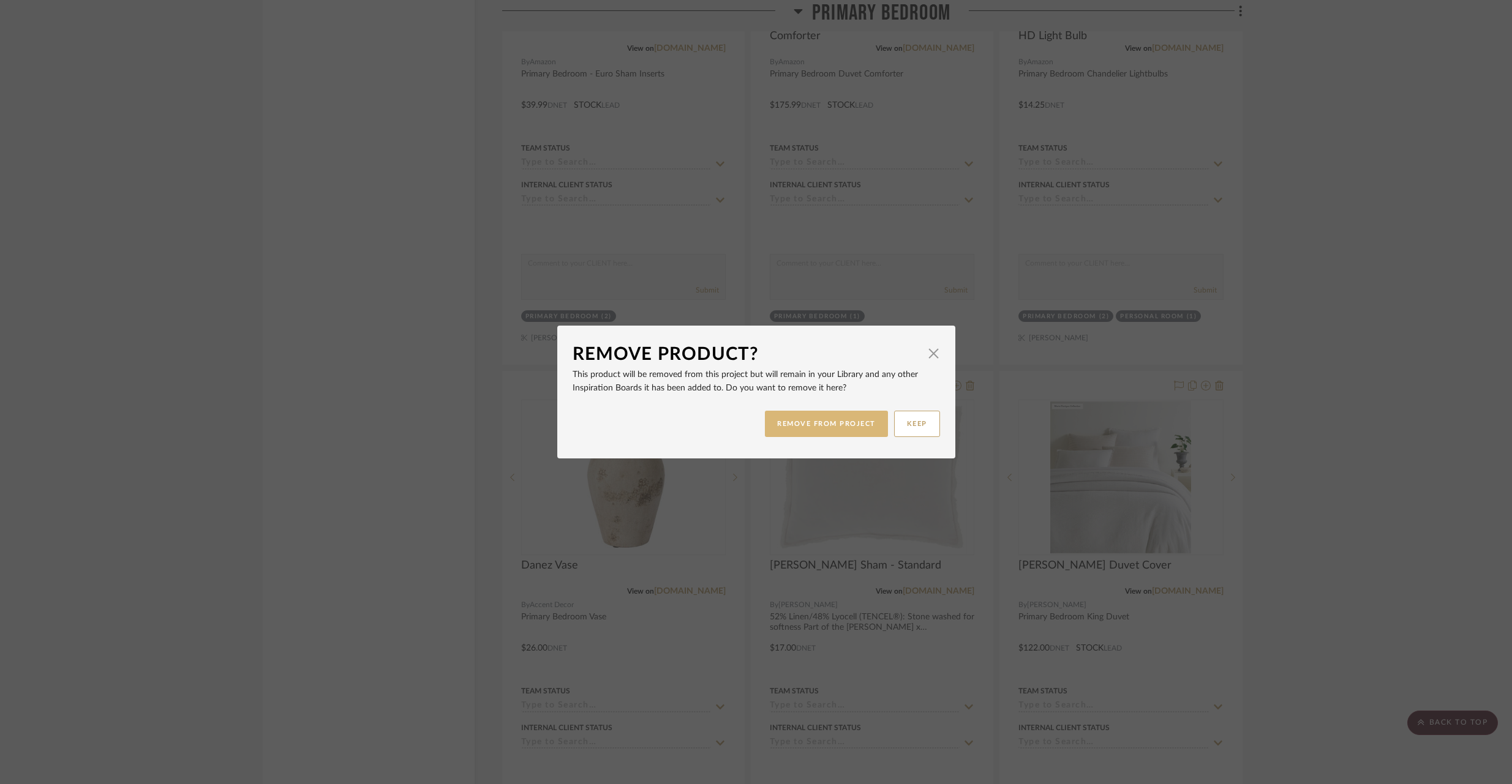
click at [830, 421] on button "REMOVE FROM PROJECT" at bounding box center [826, 424] width 123 height 26
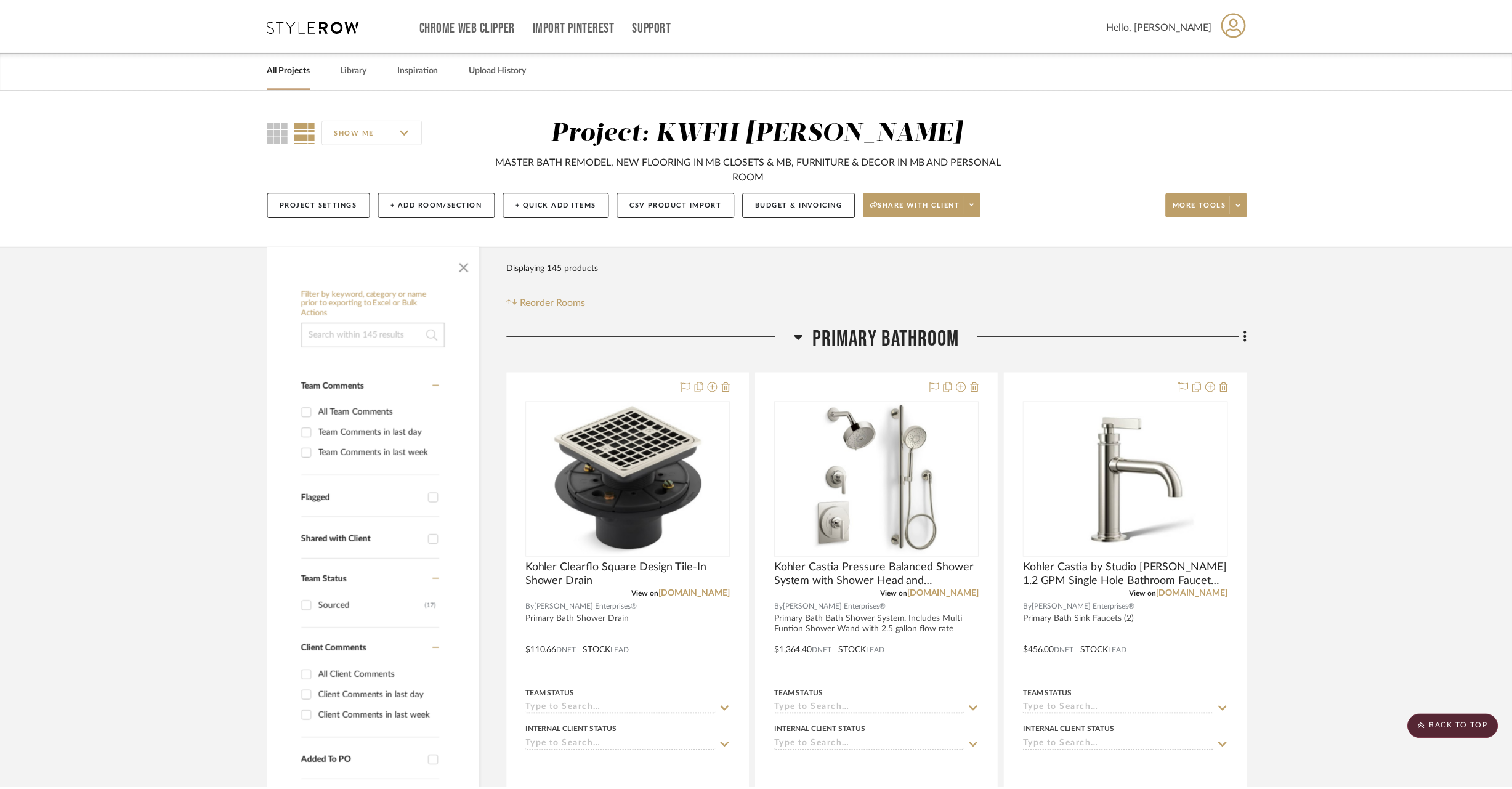
scroll to position [11739, 0]
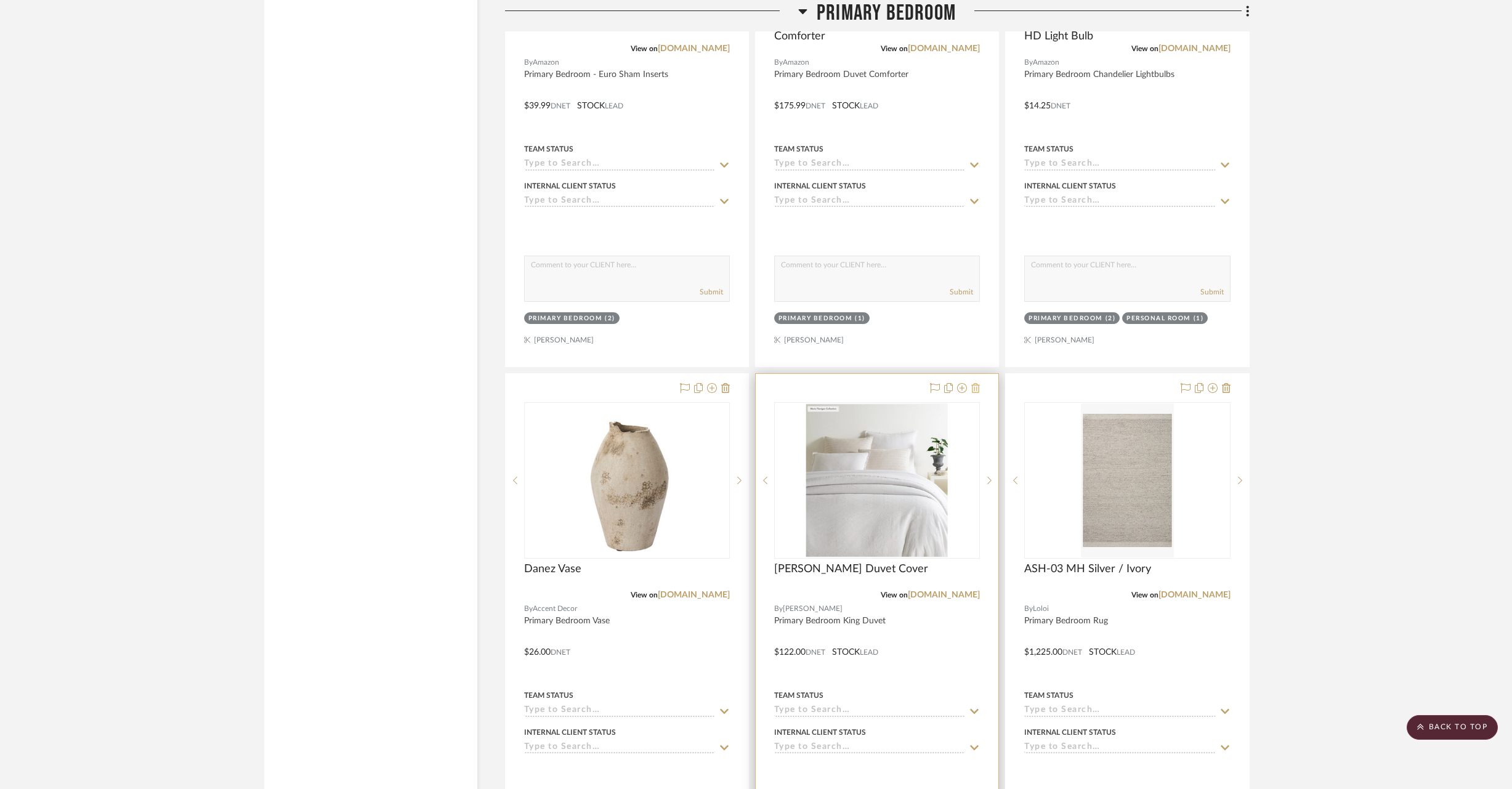
click at [979, 383] on icon at bounding box center [976, 388] width 9 height 10
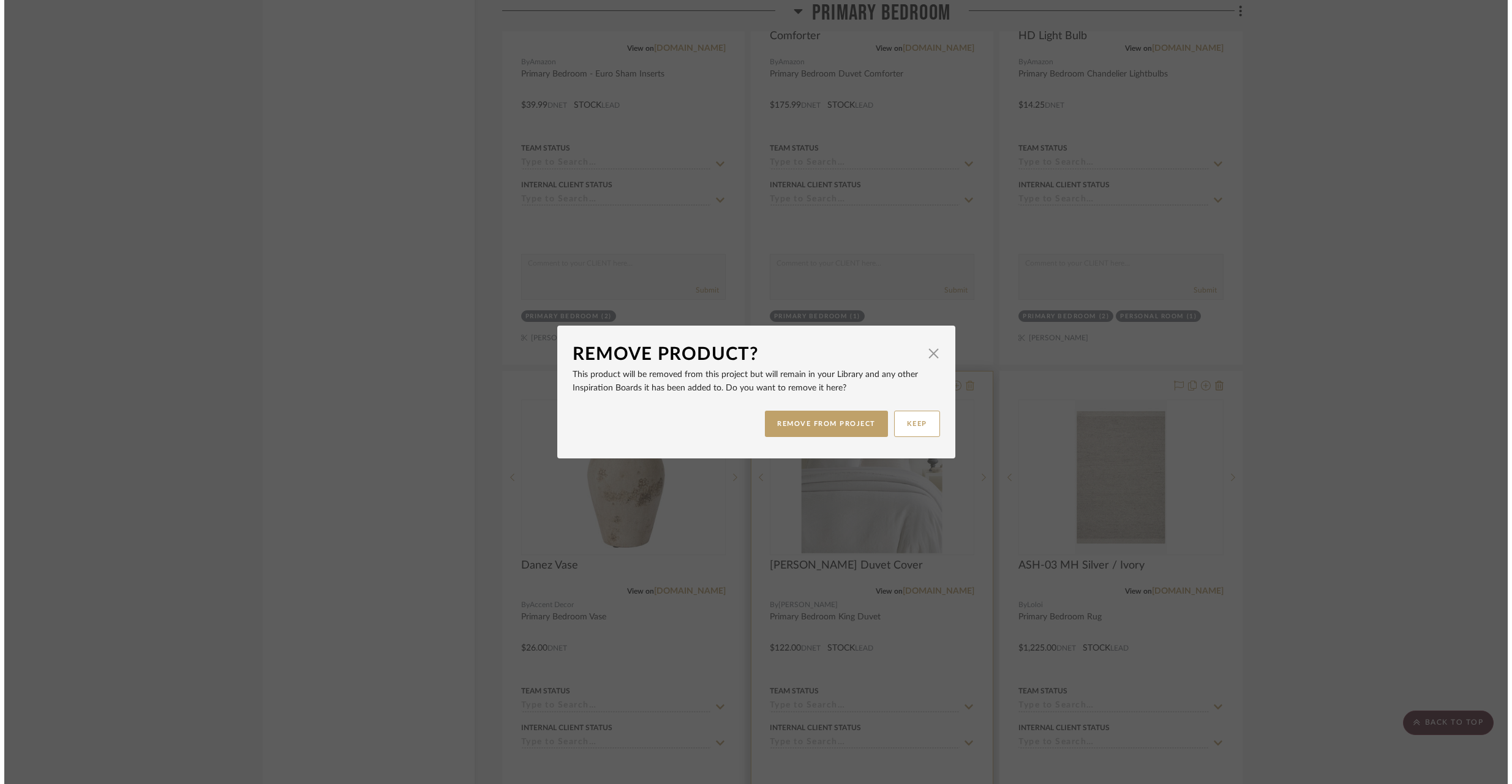
scroll to position [0, 0]
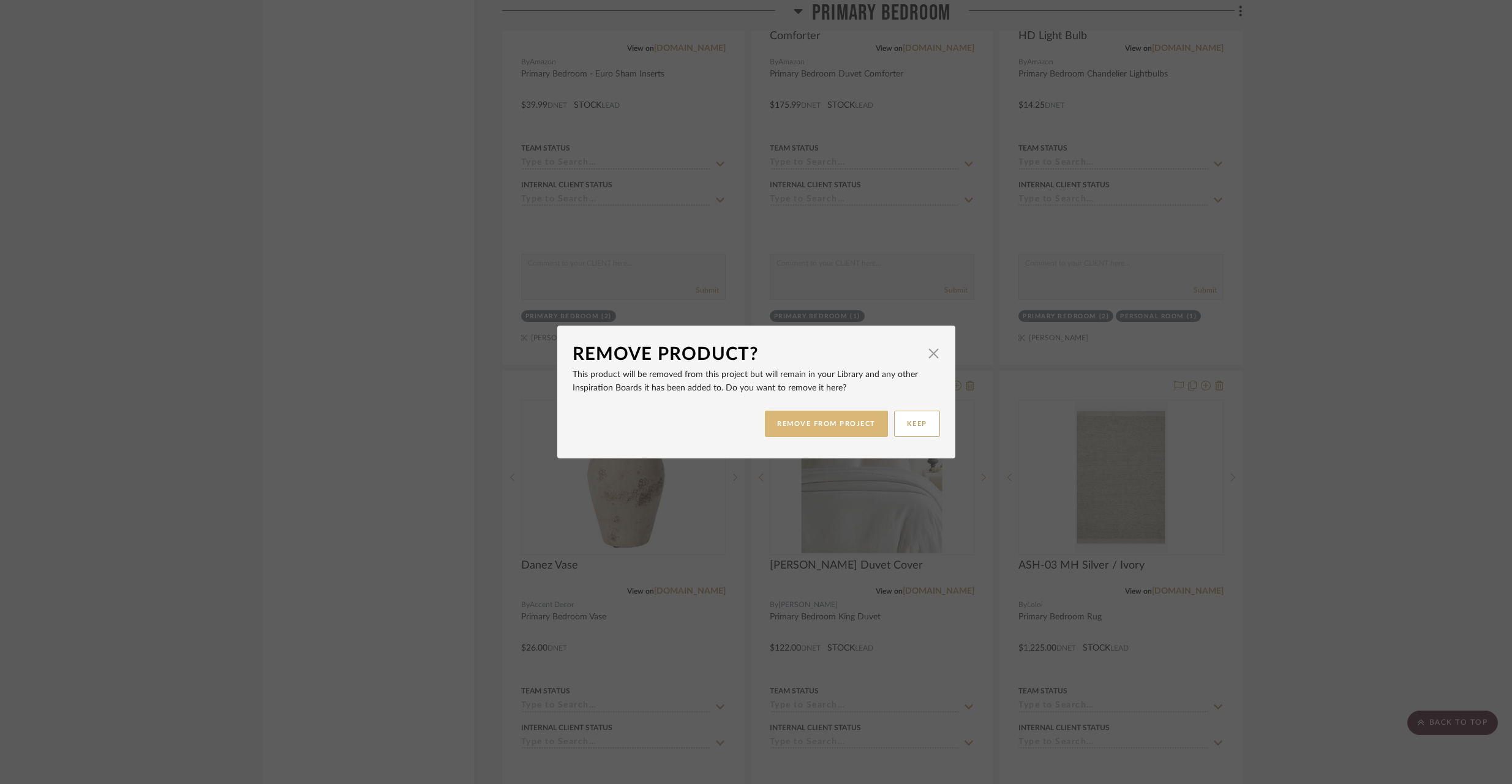
click at [812, 423] on button "REMOVE FROM PROJECT" at bounding box center [826, 424] width 123 height 26
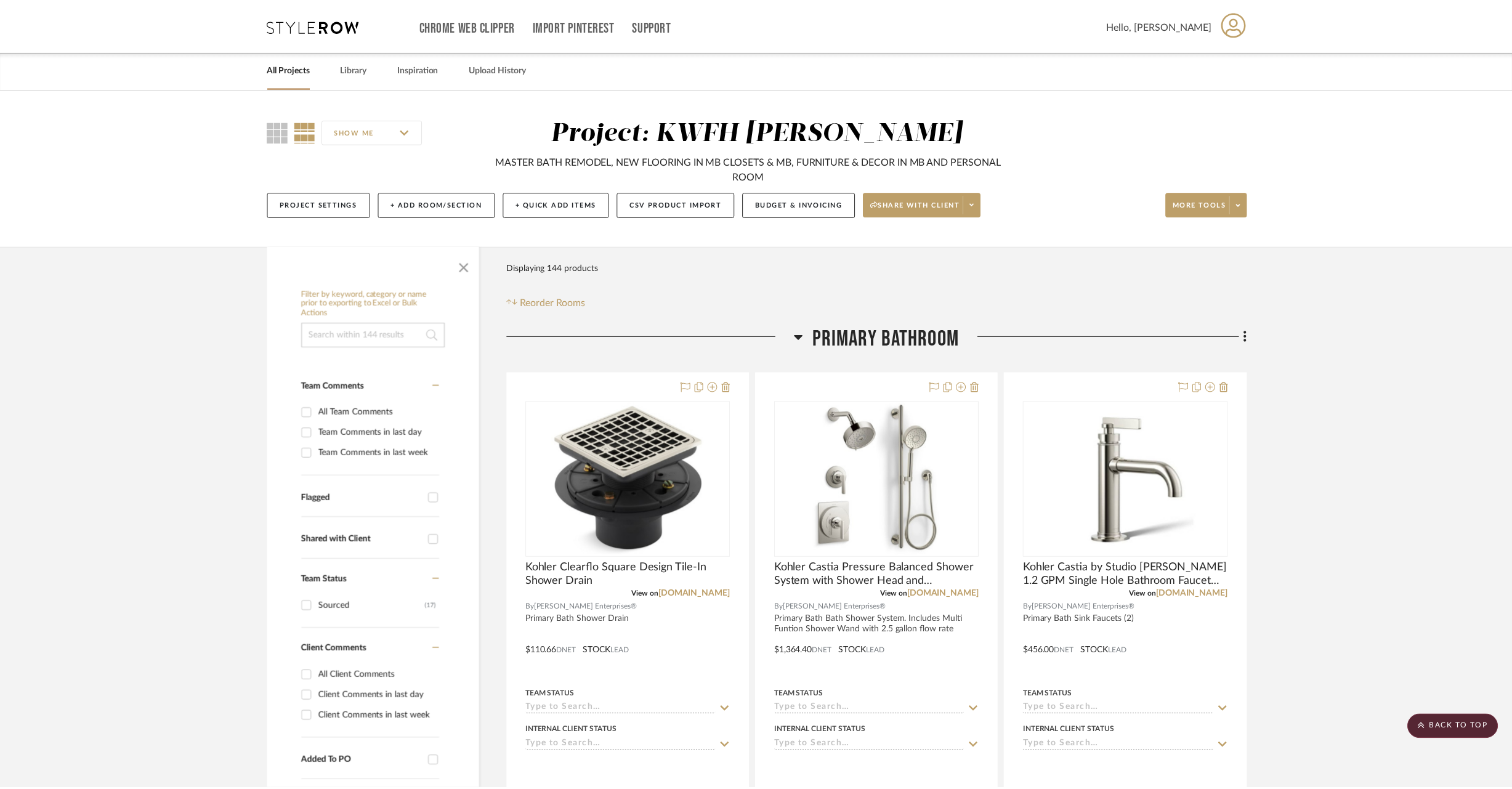
scroll to position [11739, 0]
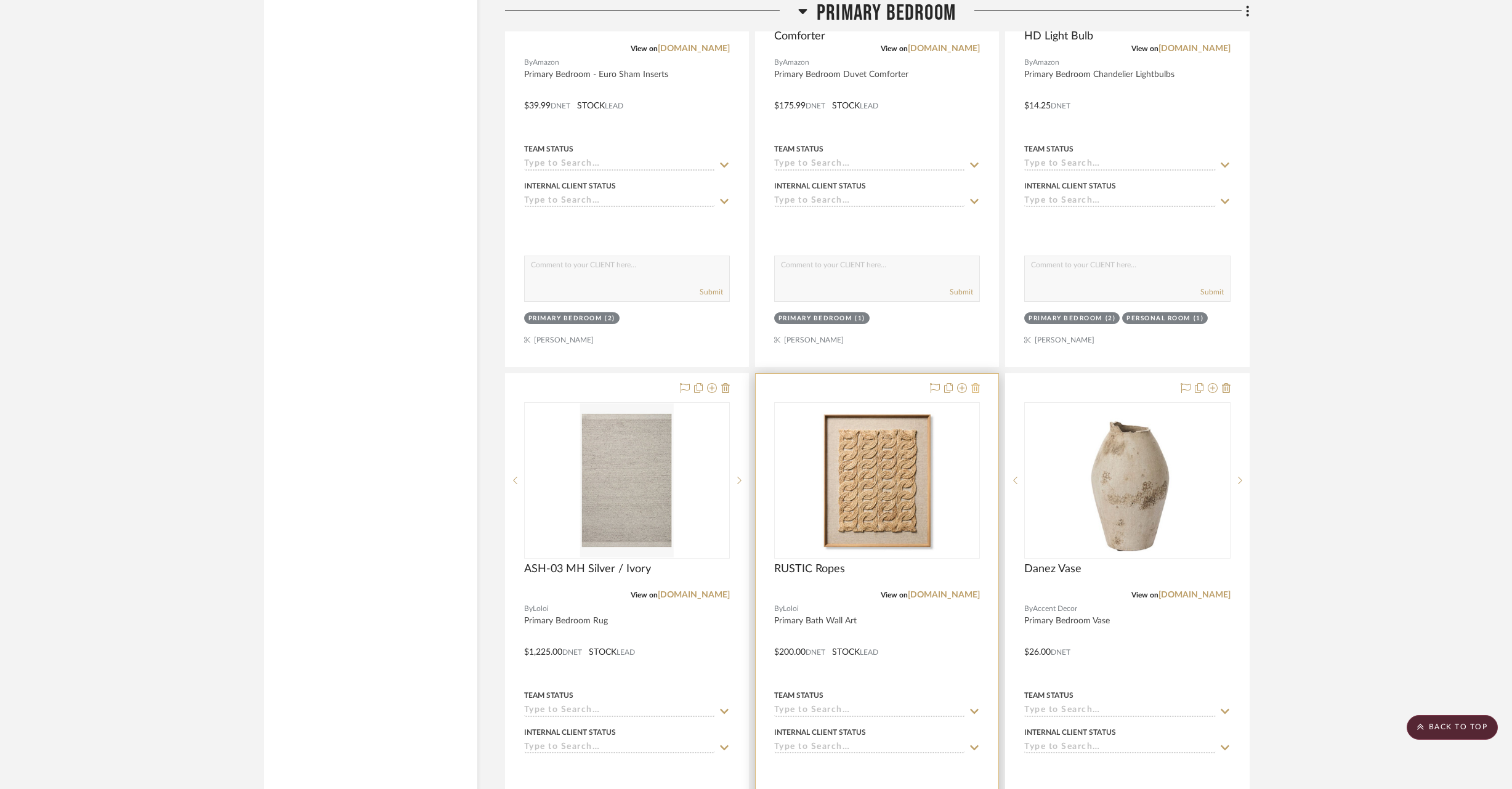
click at [974, 383] on icon at bounding box center [976, 388] width 9 height 10
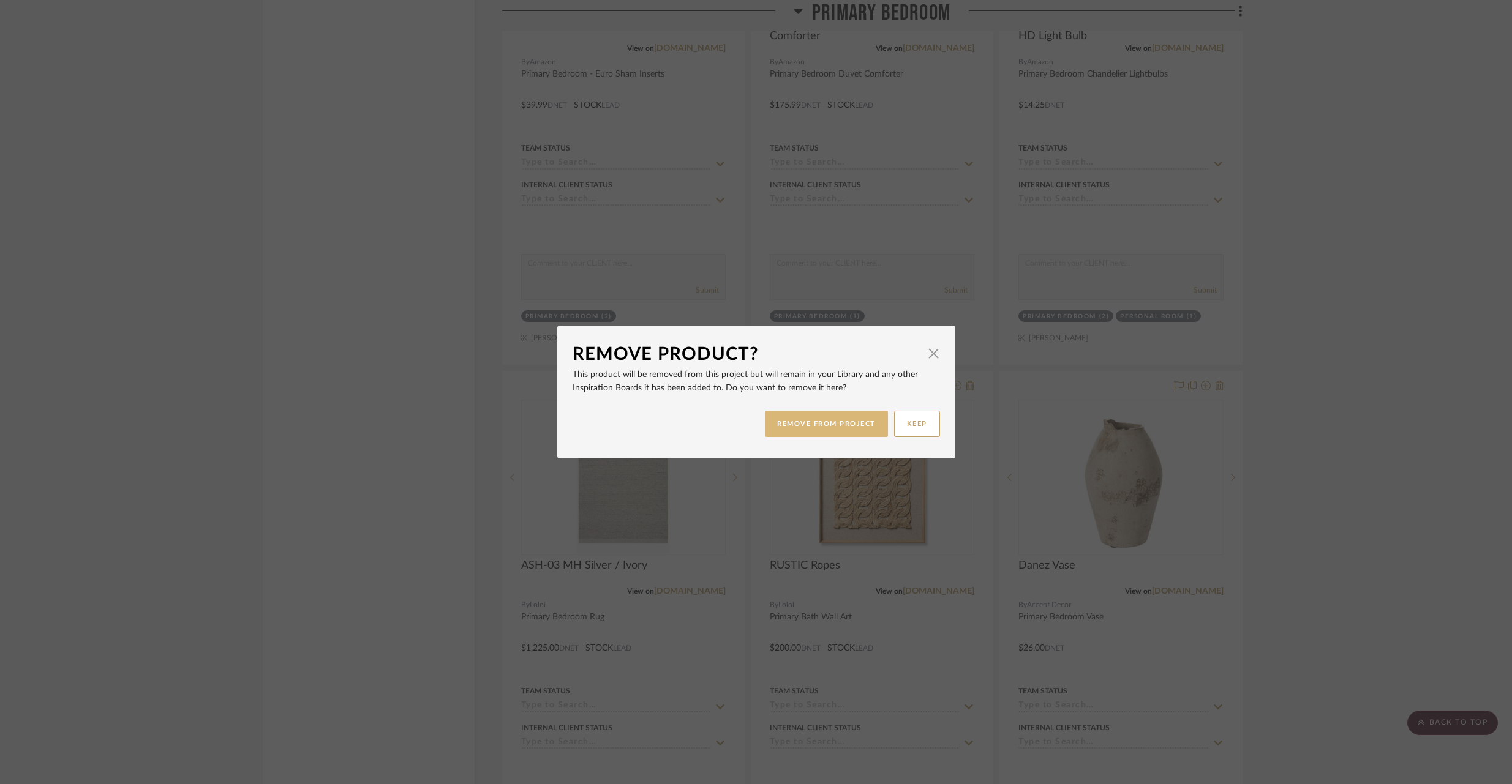
click at [812, 420] on button "REMOVE FROM PROJECT" at bounding box center [826, 424] width 123 height 26
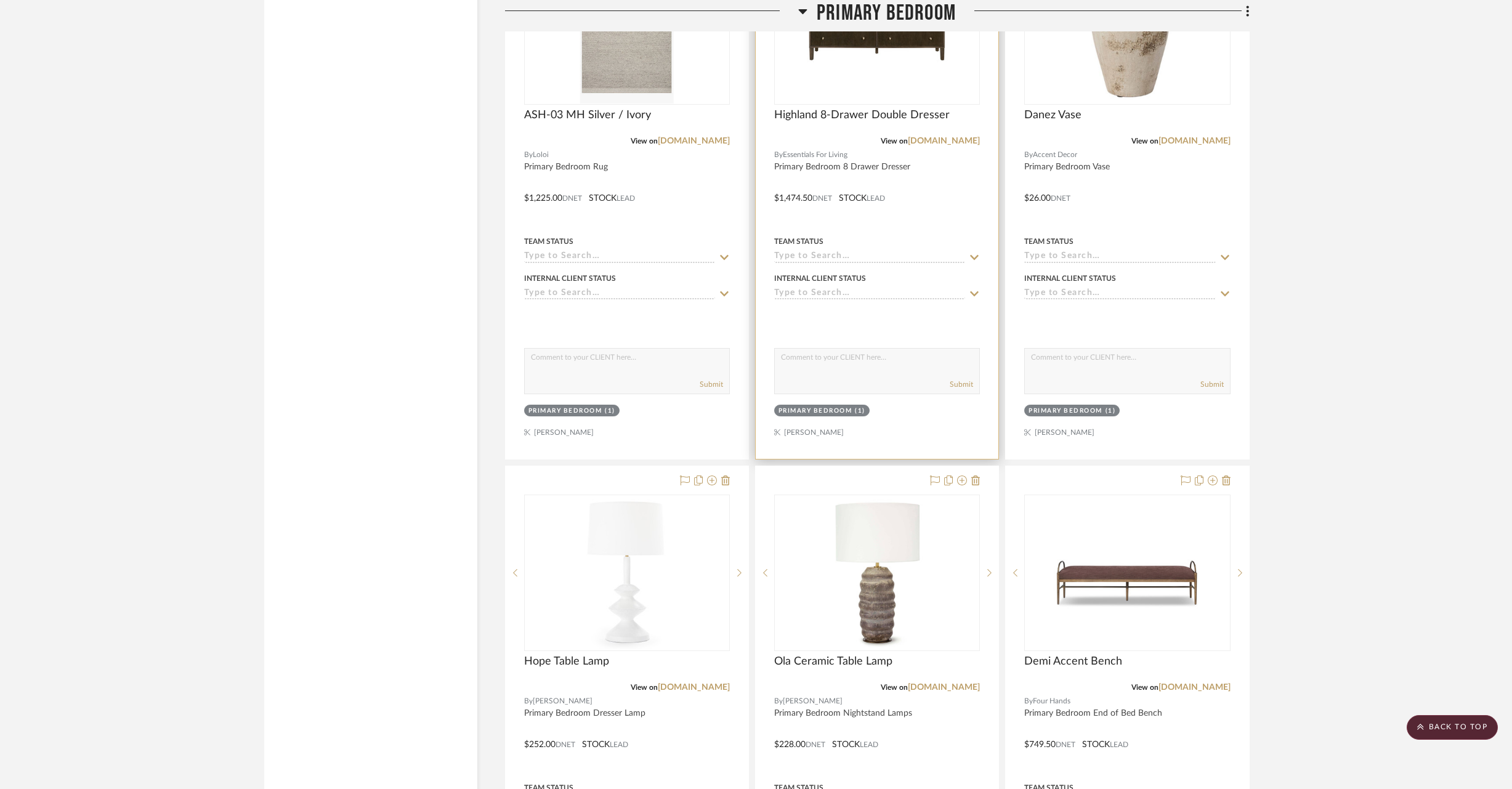
scroll to position [12278, 0]
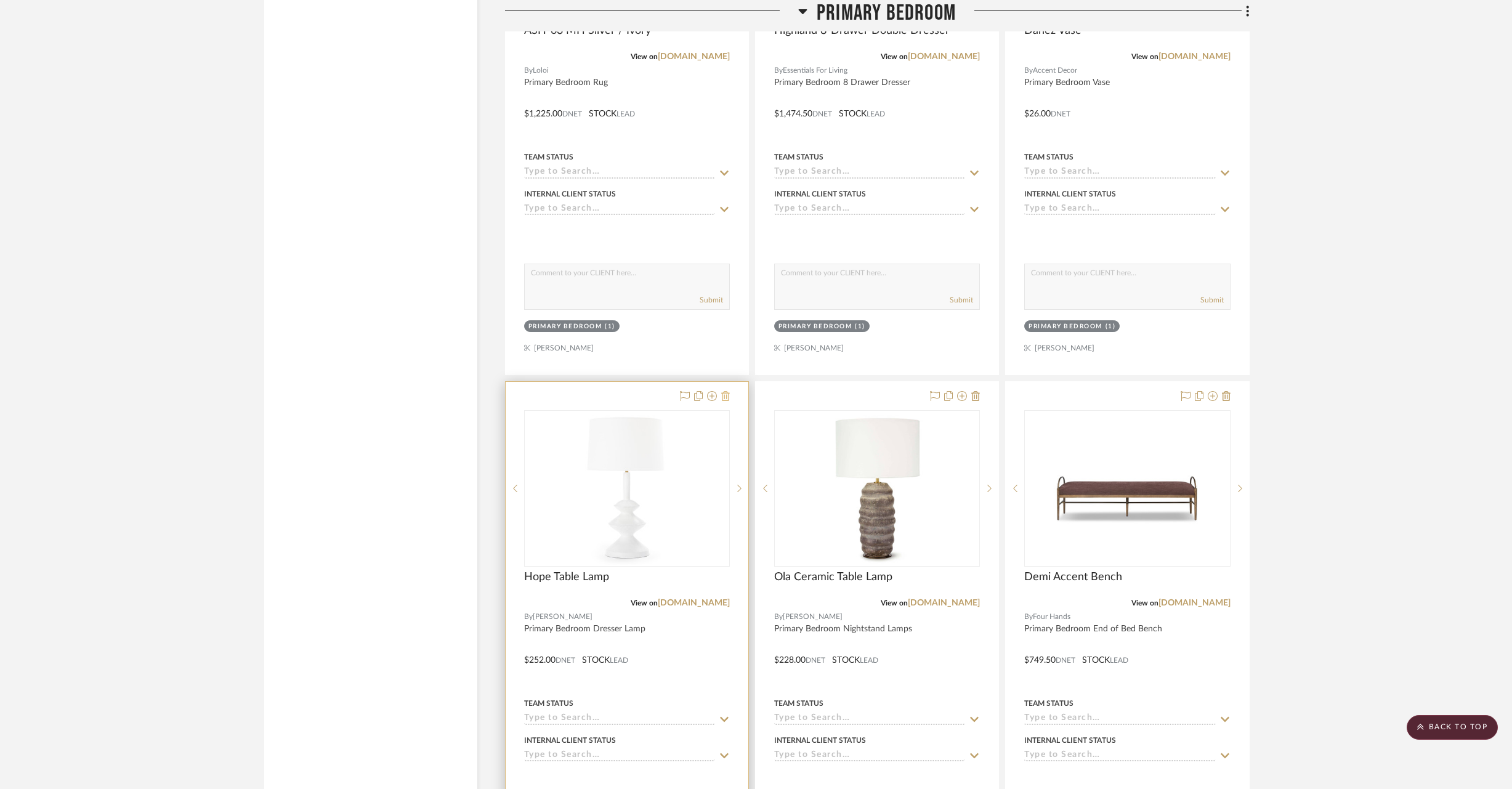
click at [728, 391] on icon at bounding box center [726, 396] width 9 height 10
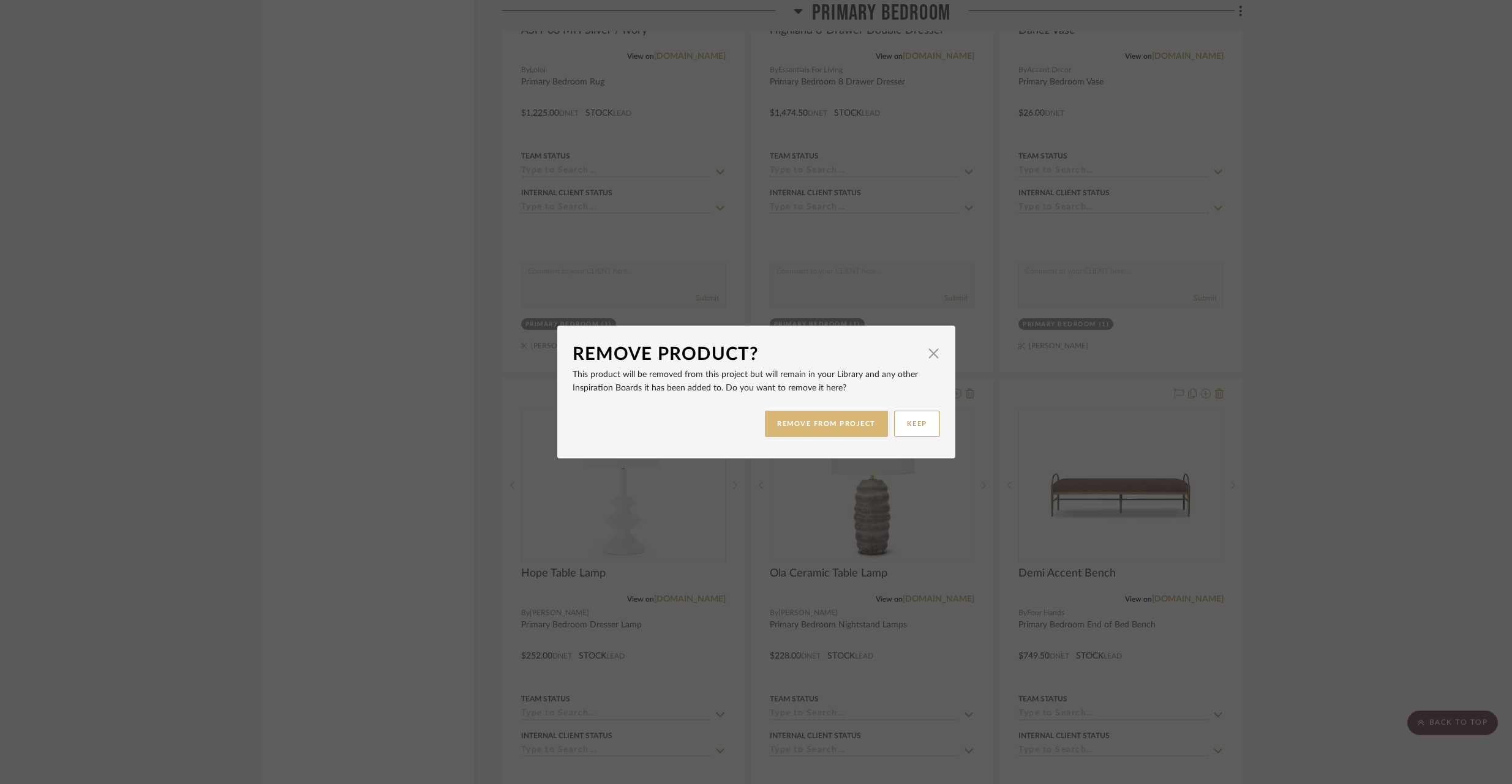
click at [842, 426] on button "REMOVE FROM PROJECT" at bounding box center [826, 424] width 123 height 26
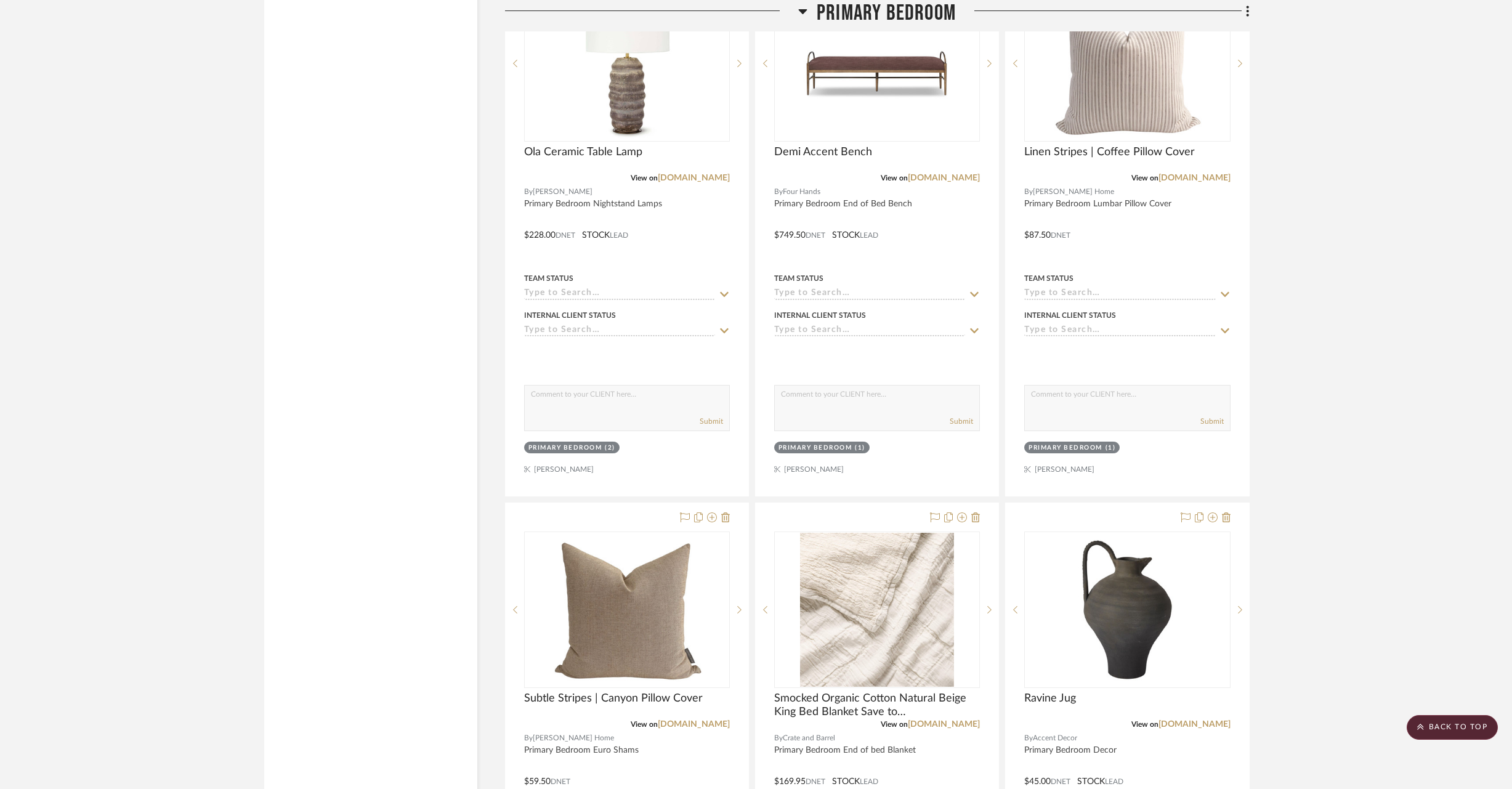
scroll to position [12984, 0]
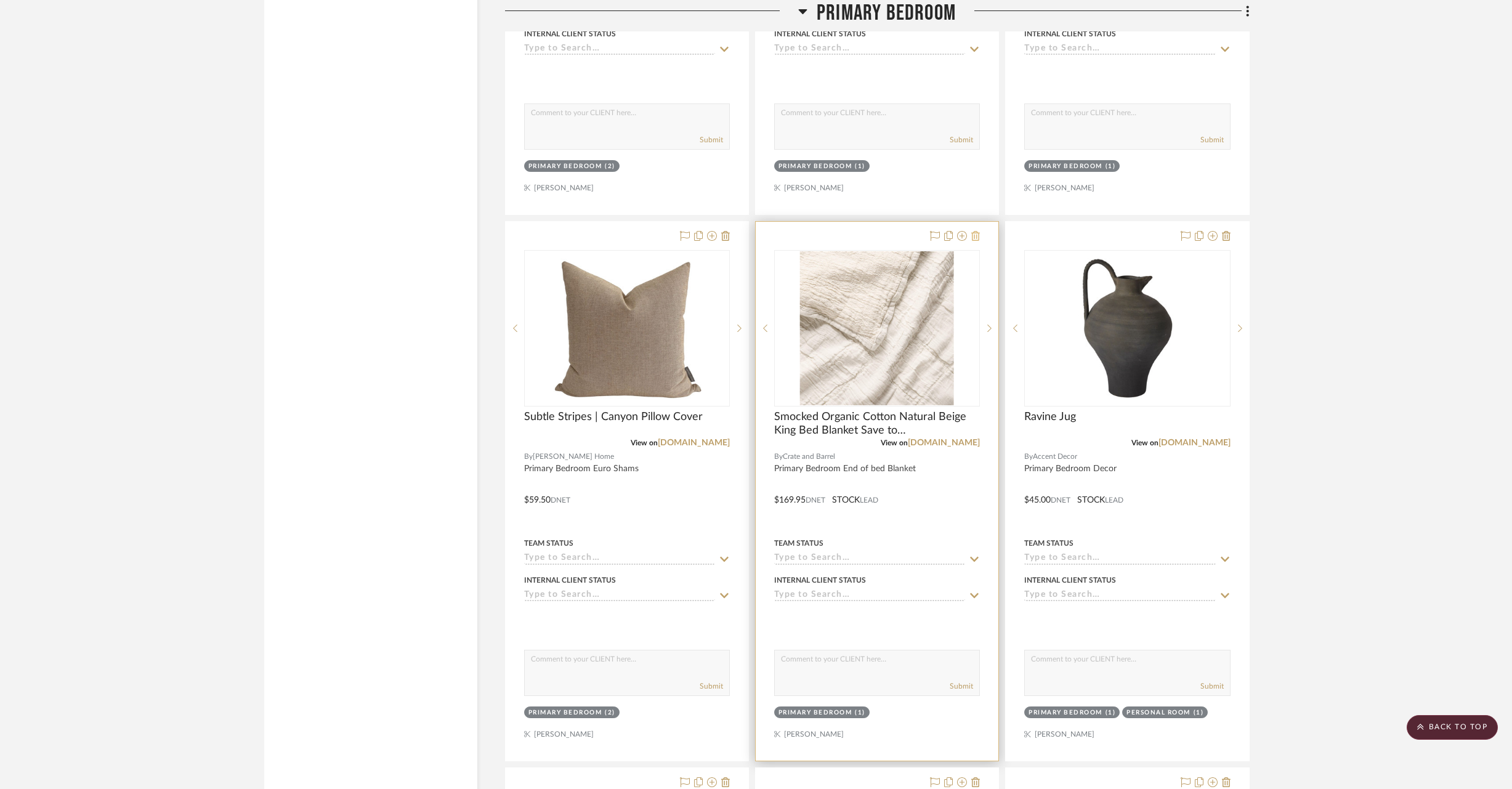
click at [976, 231] on icon at bounding box center [976, 236] width 9 height 10
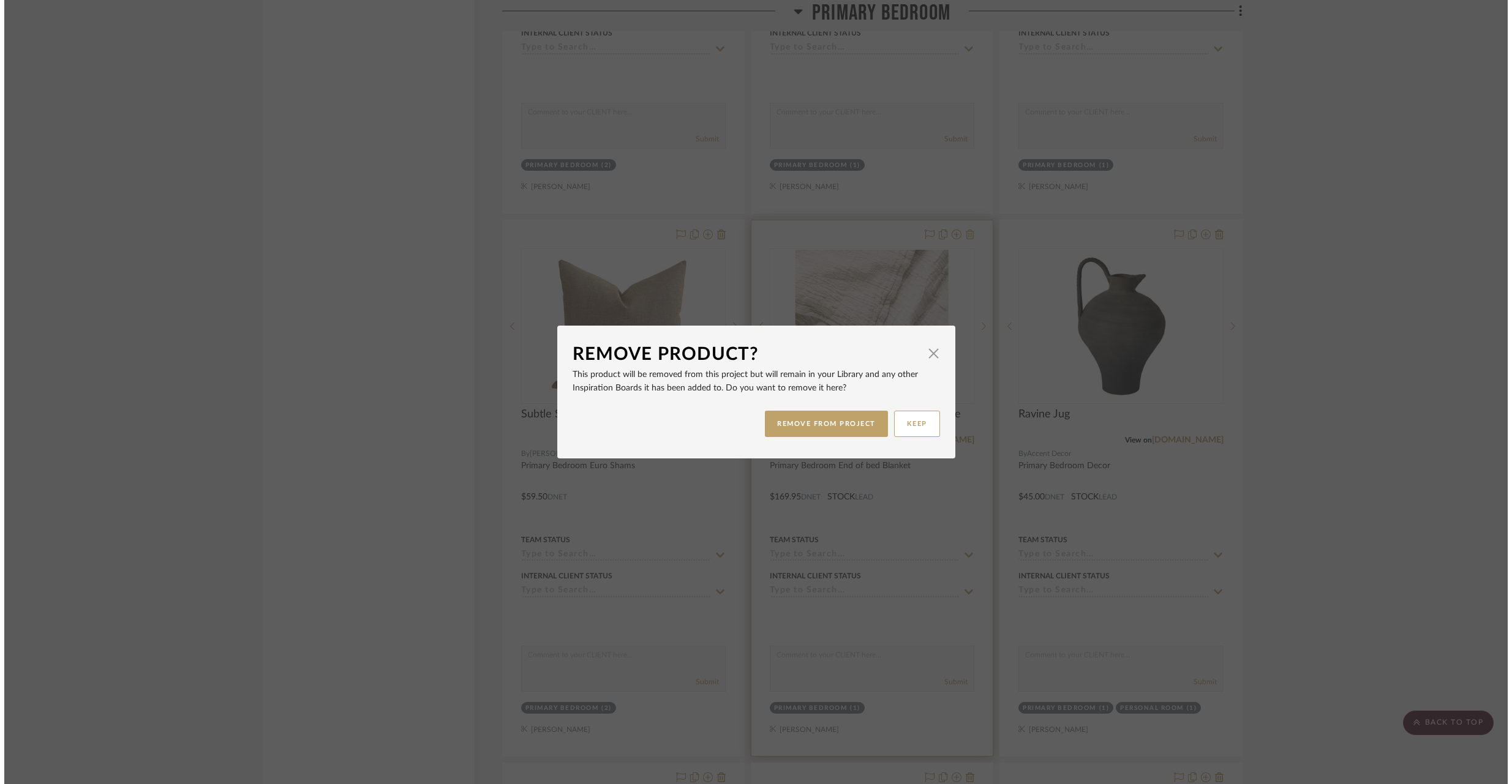
scroll to position [0, 0]
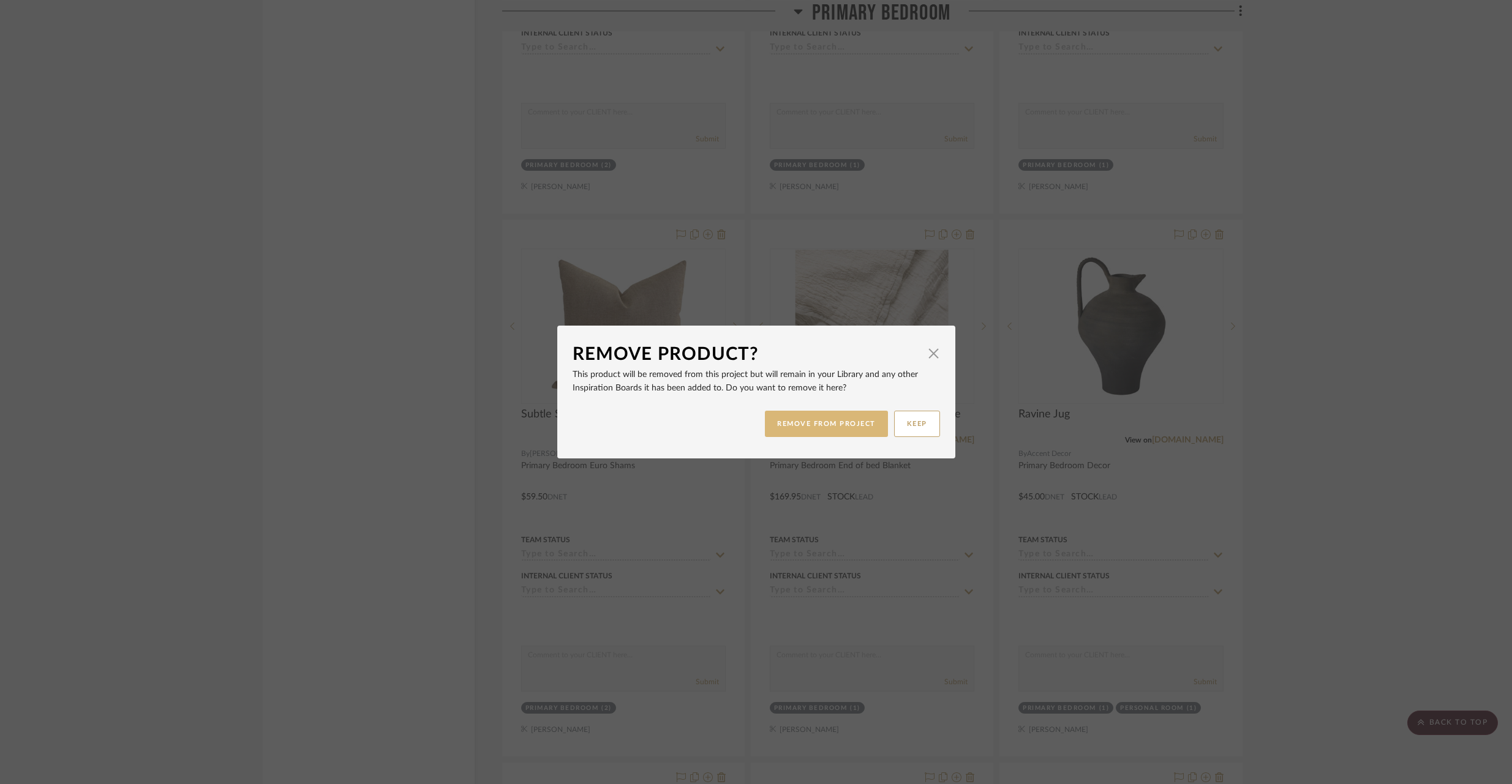
click at [828, 425] on button "REMOVE FROM PROJECT" at bounding box center [826, 424] width 123 height 26
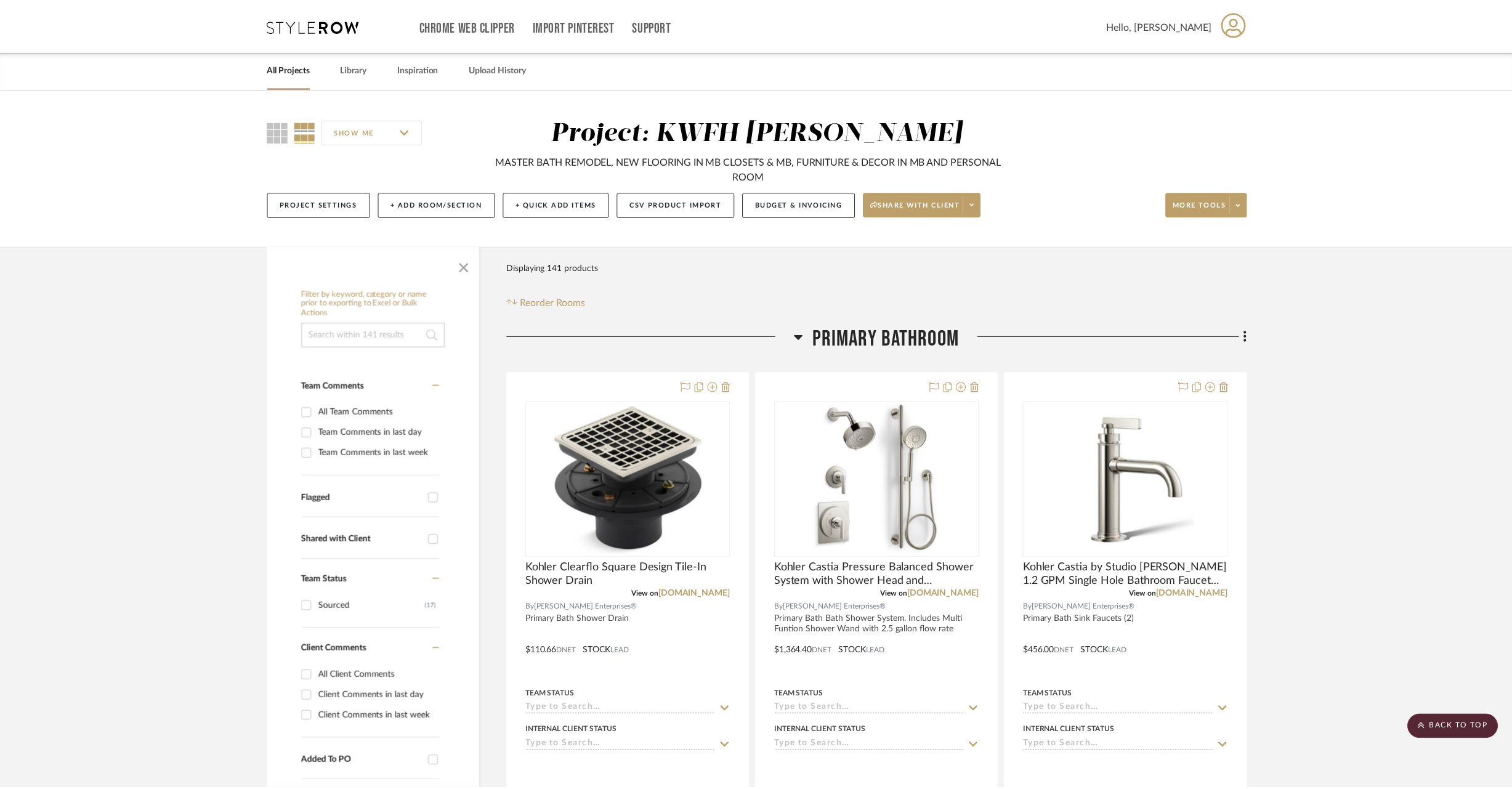
scroll to position [12984, 0]
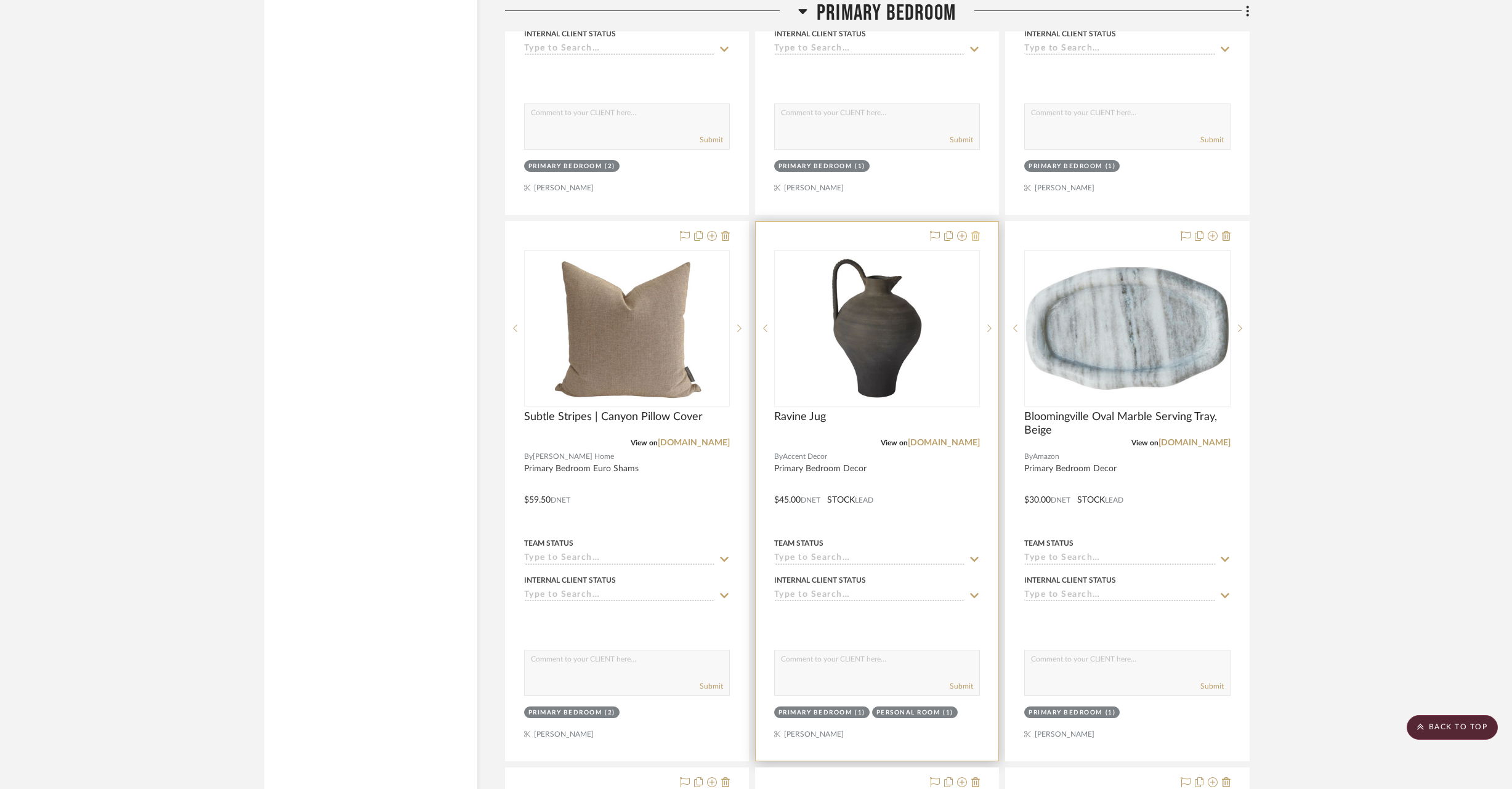
click at [978, 231] on icon at bounding box center [976, 236] width 9 height 10
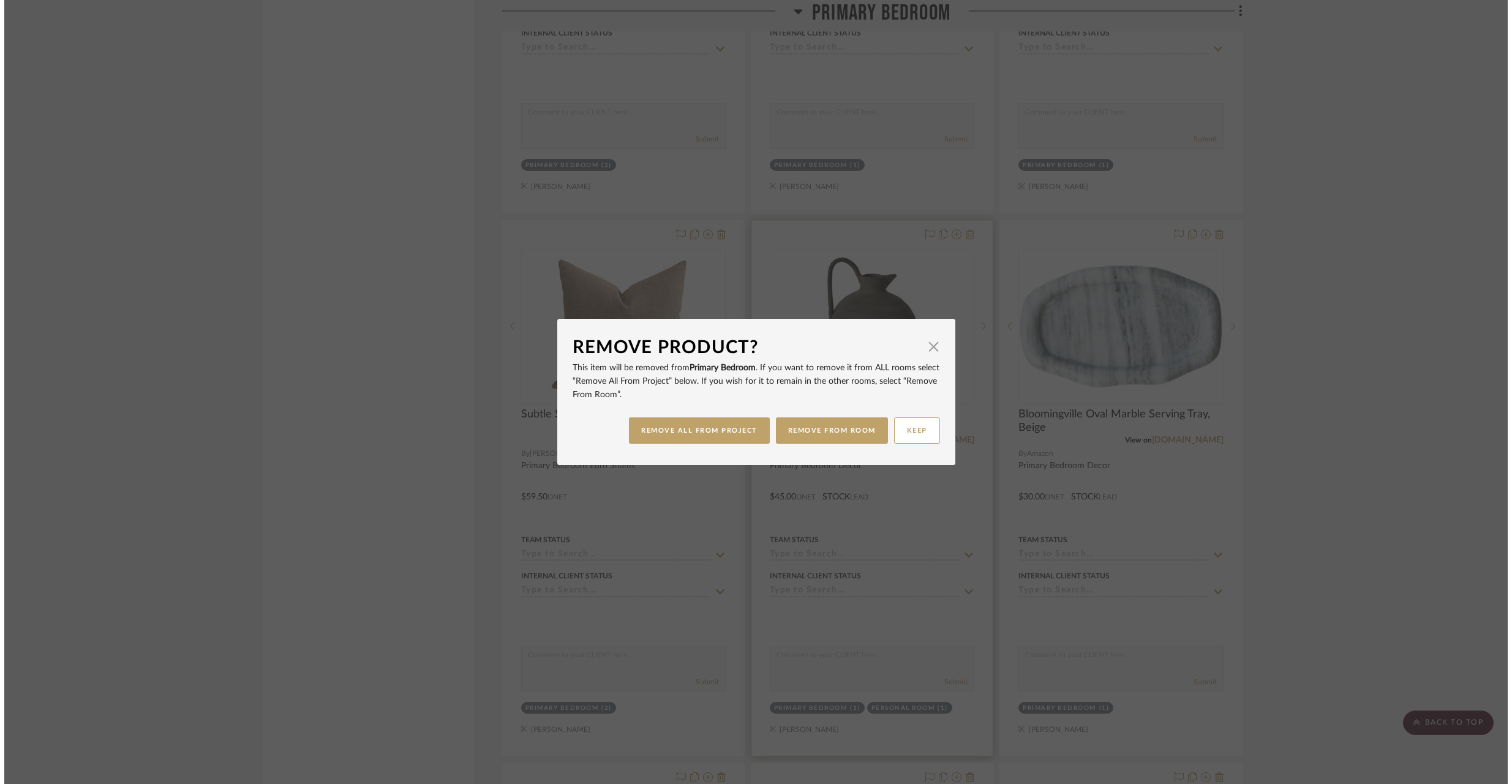
scroll to position [0, 0]
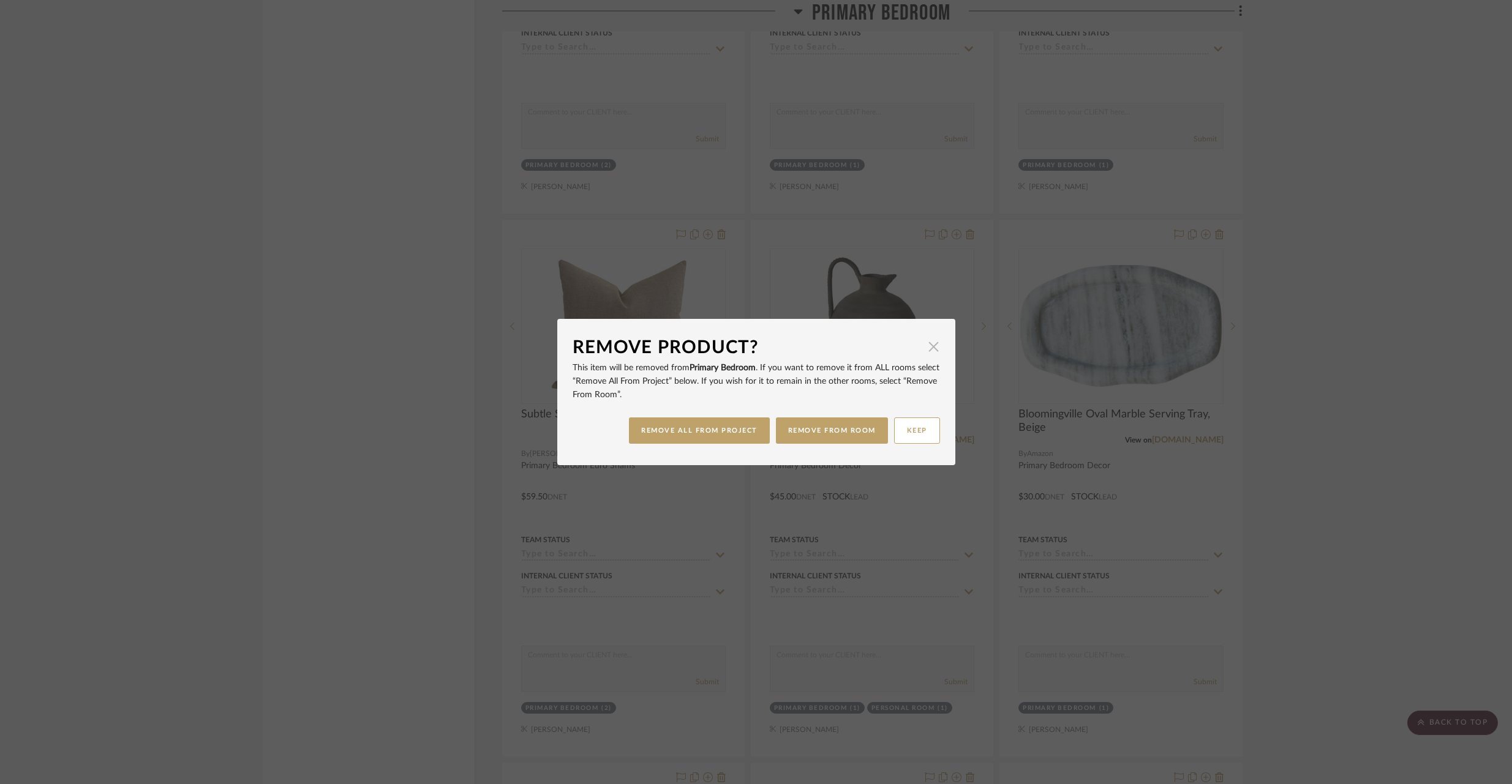
click at [931, 345] on span "button" at bounding box center [934, 346] width 25 height 25
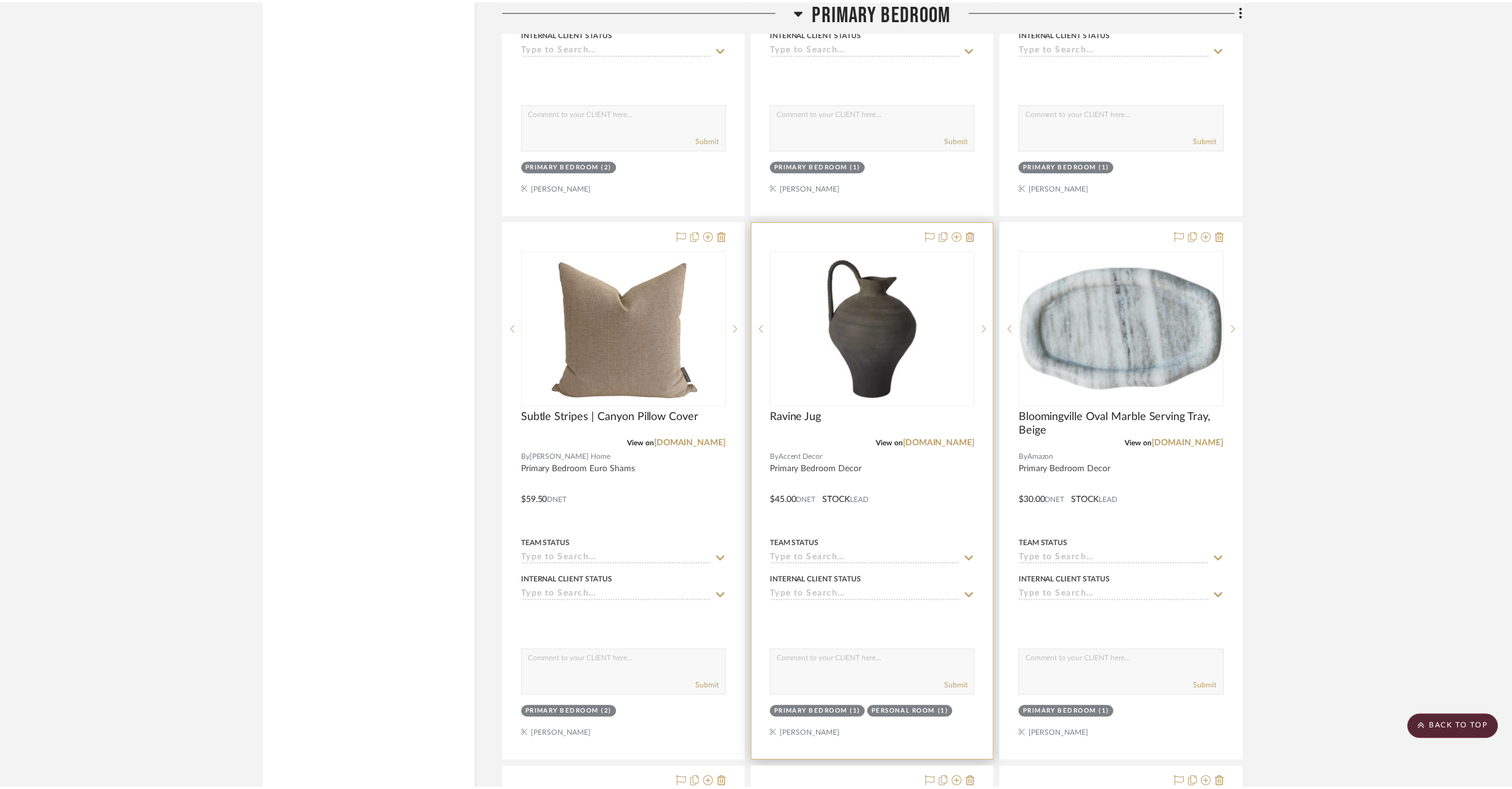
scroll to position [12984, 0]
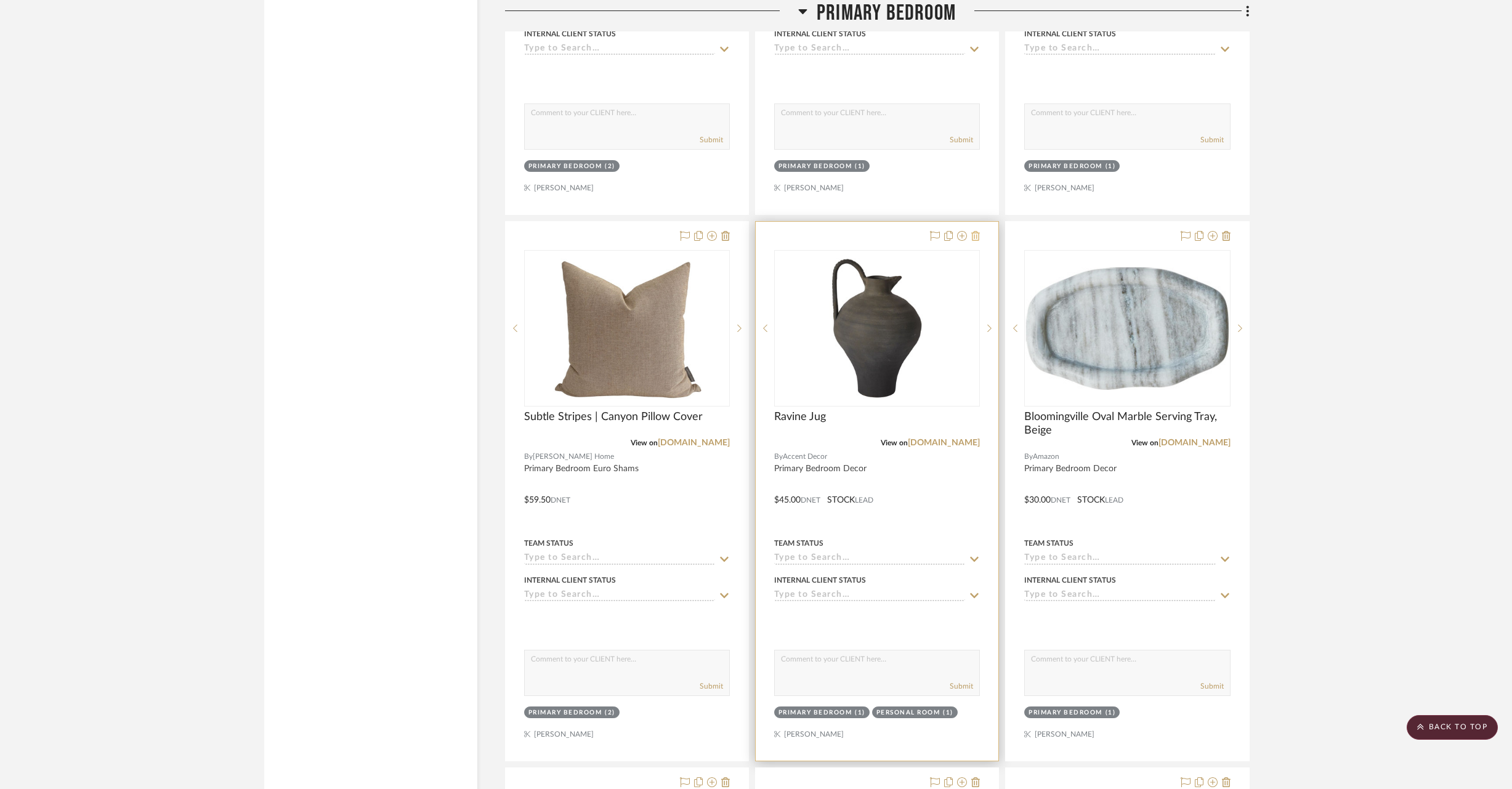
click at [974, 232] on fa-icon at bounding box center [976, 236] width 9 height 10
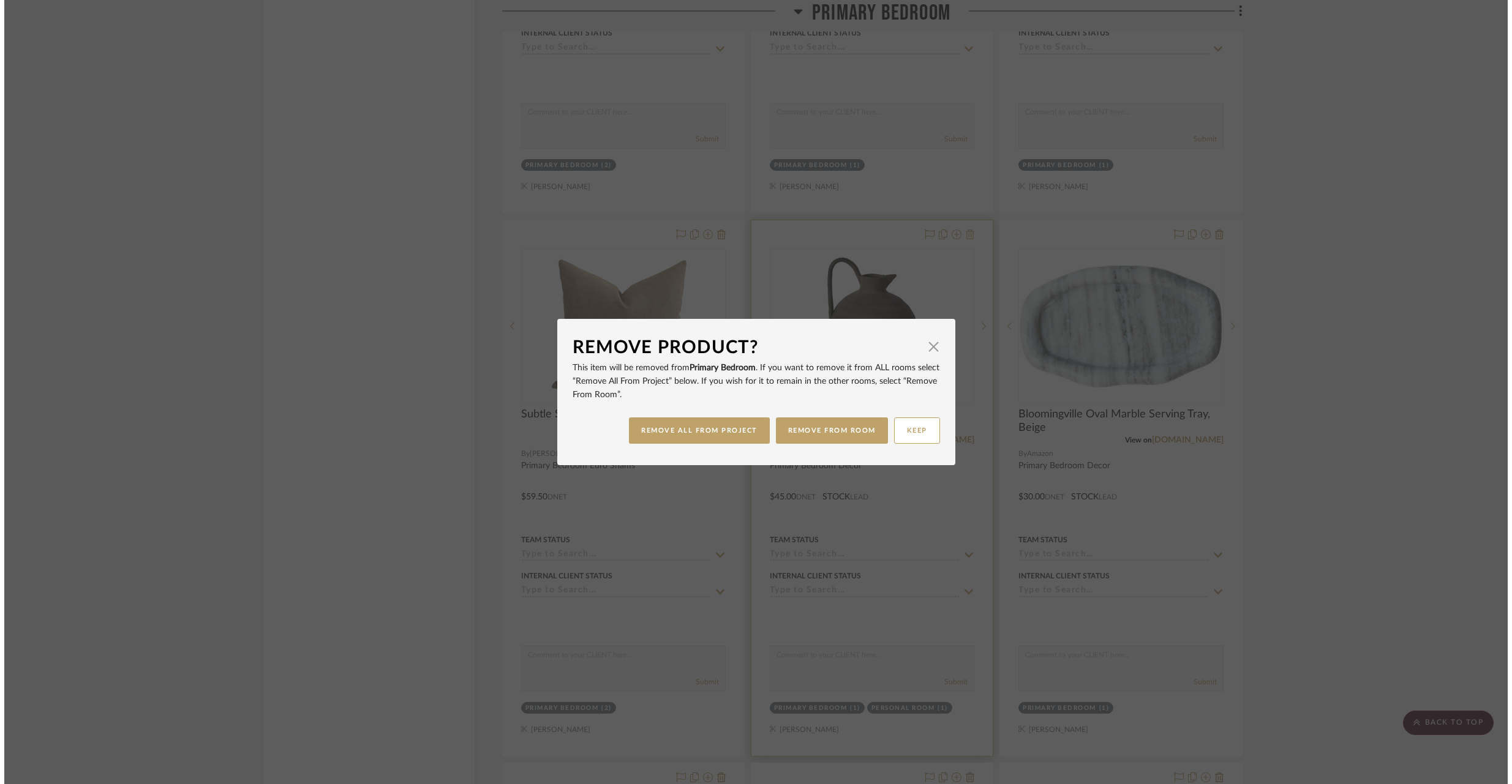
scroll to position [0, 0]
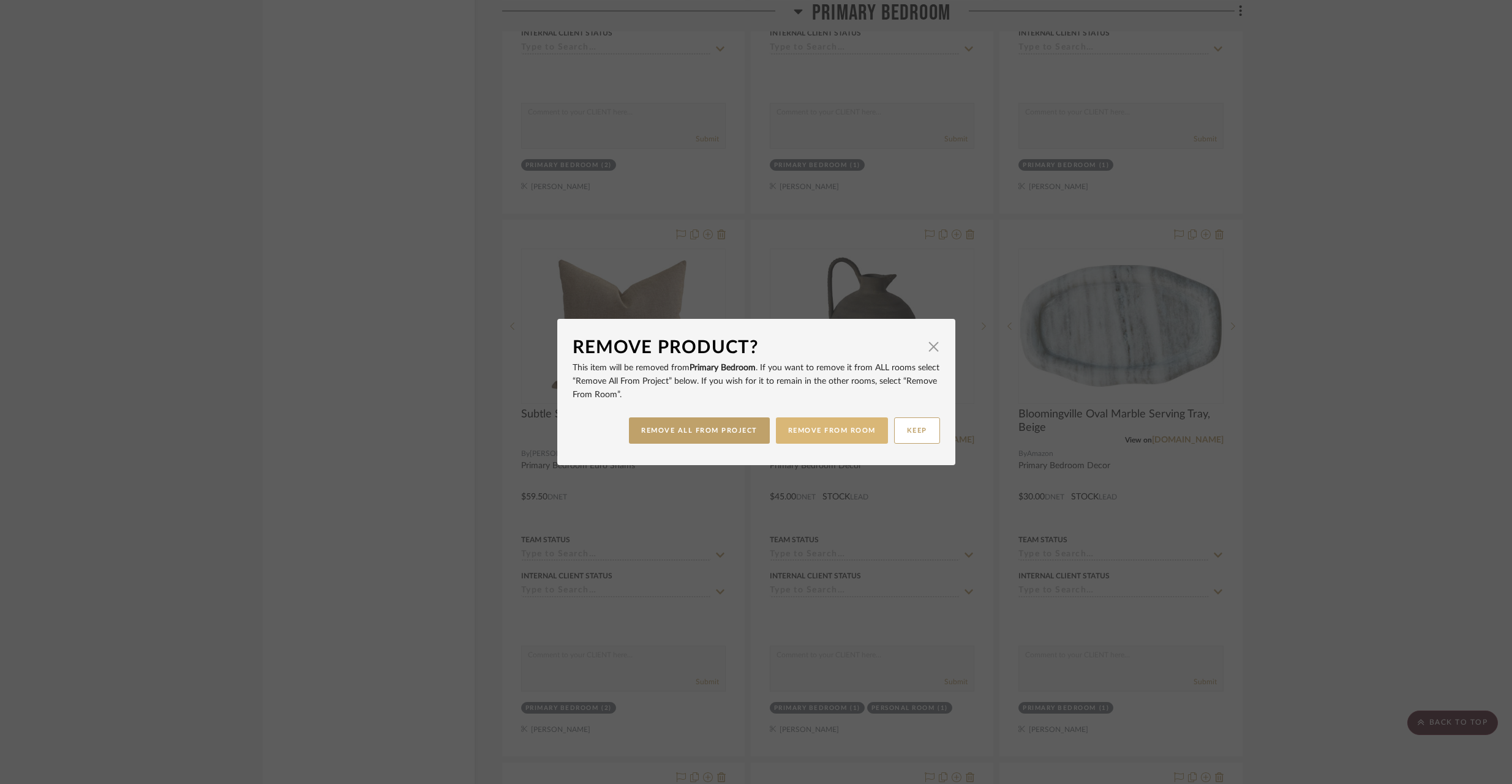
click at [814, 432] on button "REMOVE FROM ROOM" at bounding box center [832, 430] width 112 height 26
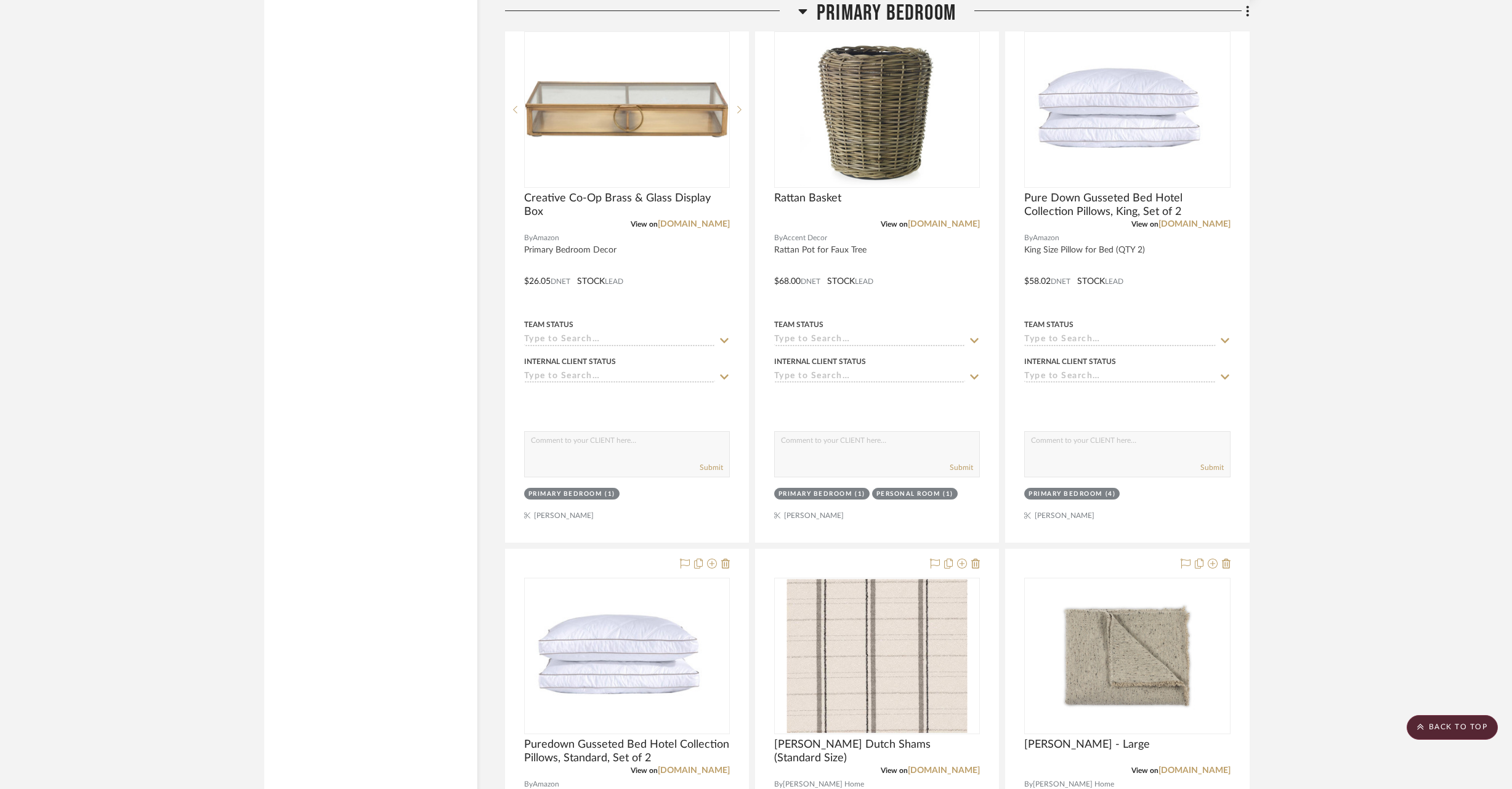
scroll to position [14425, 0]
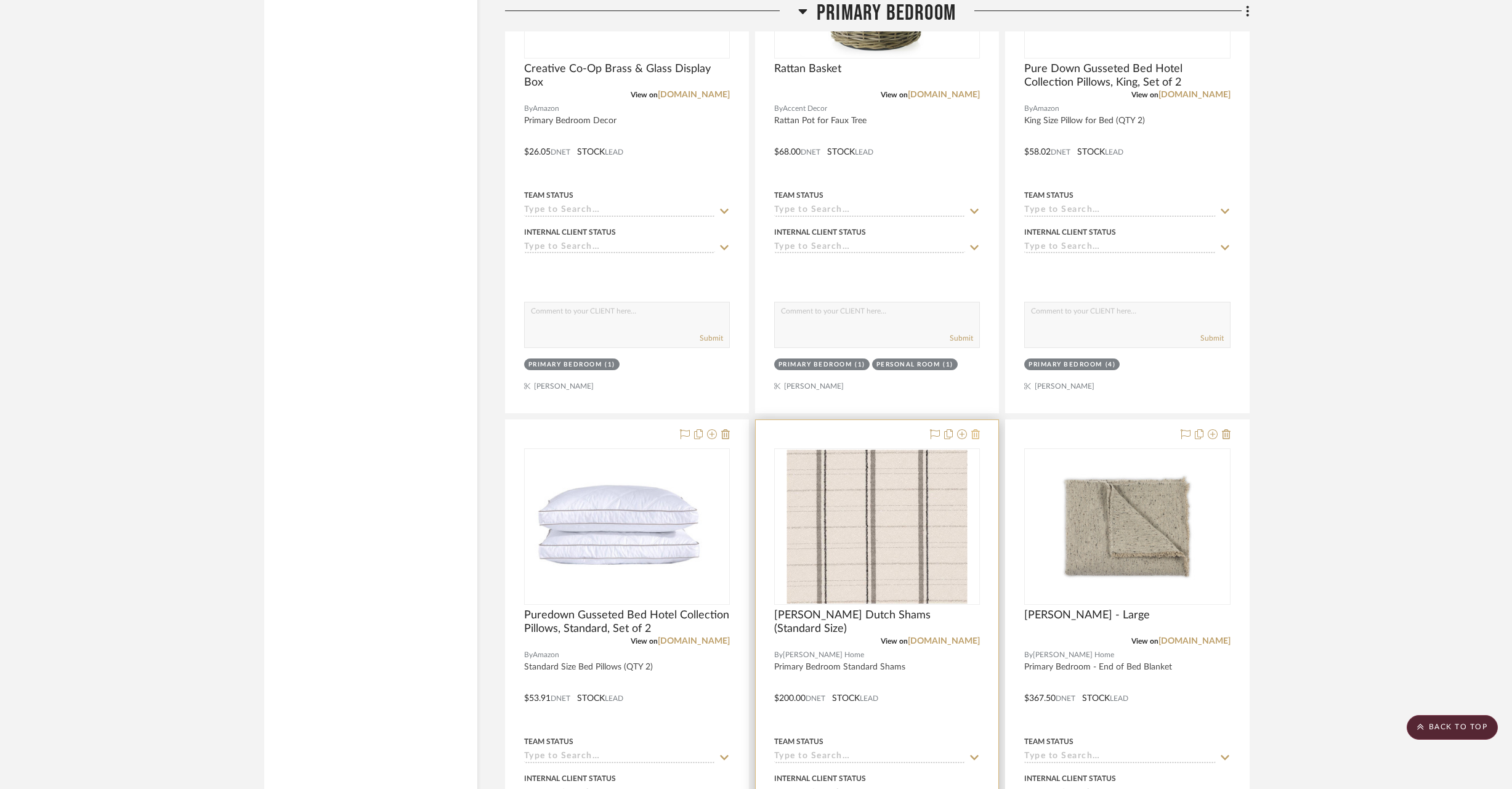
click at [979, 429] on icon at bounding box center [976, 434] width 9 height 10
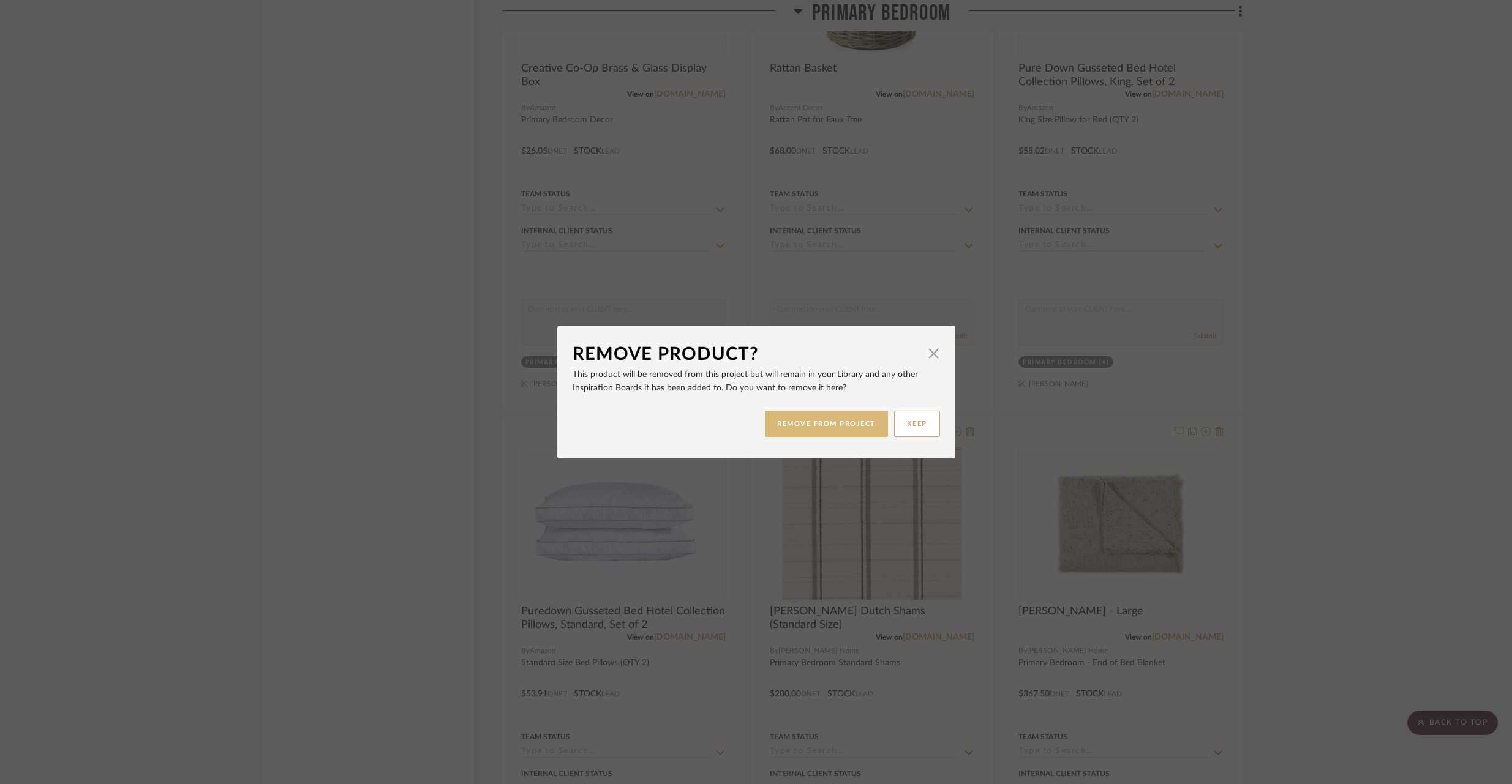
click at [875, 417] on button "REMOVE FROM PROJECT" at bounding box center [826, 424] width 123 height 26
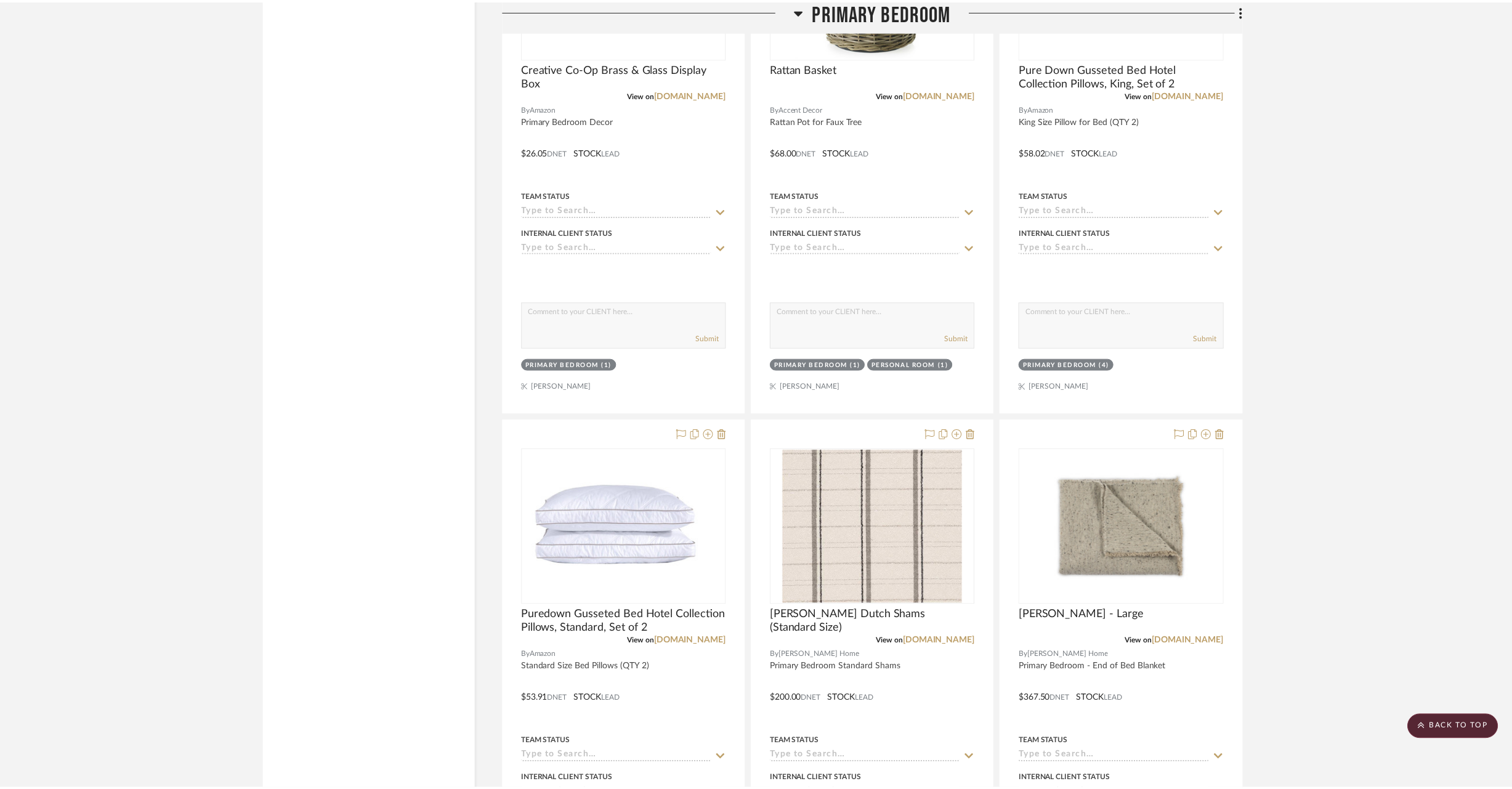
scroll to position [14425, 0]
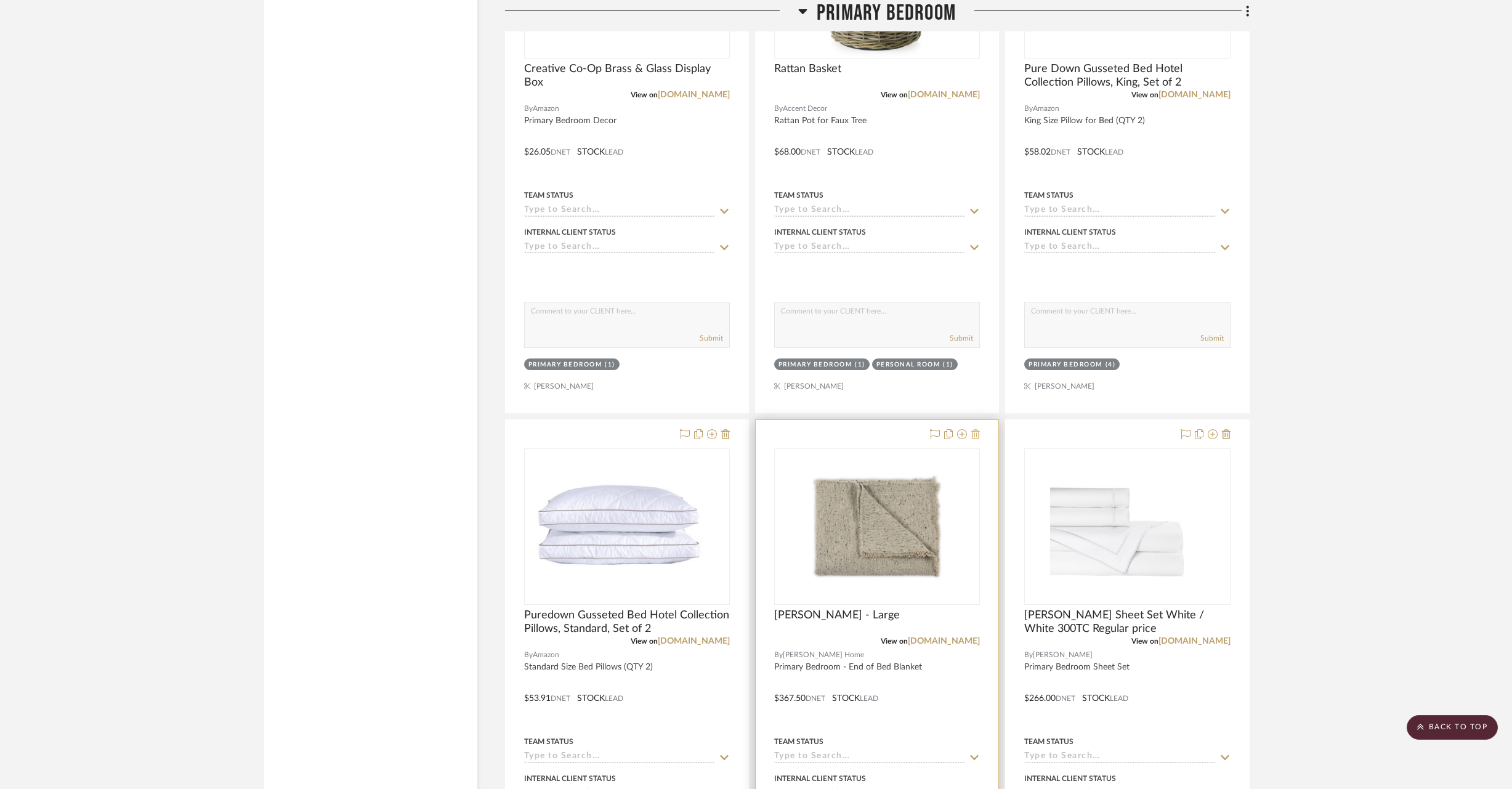
click at [975, 429] on icon at bounding box center [976, 434] width 9 height 10
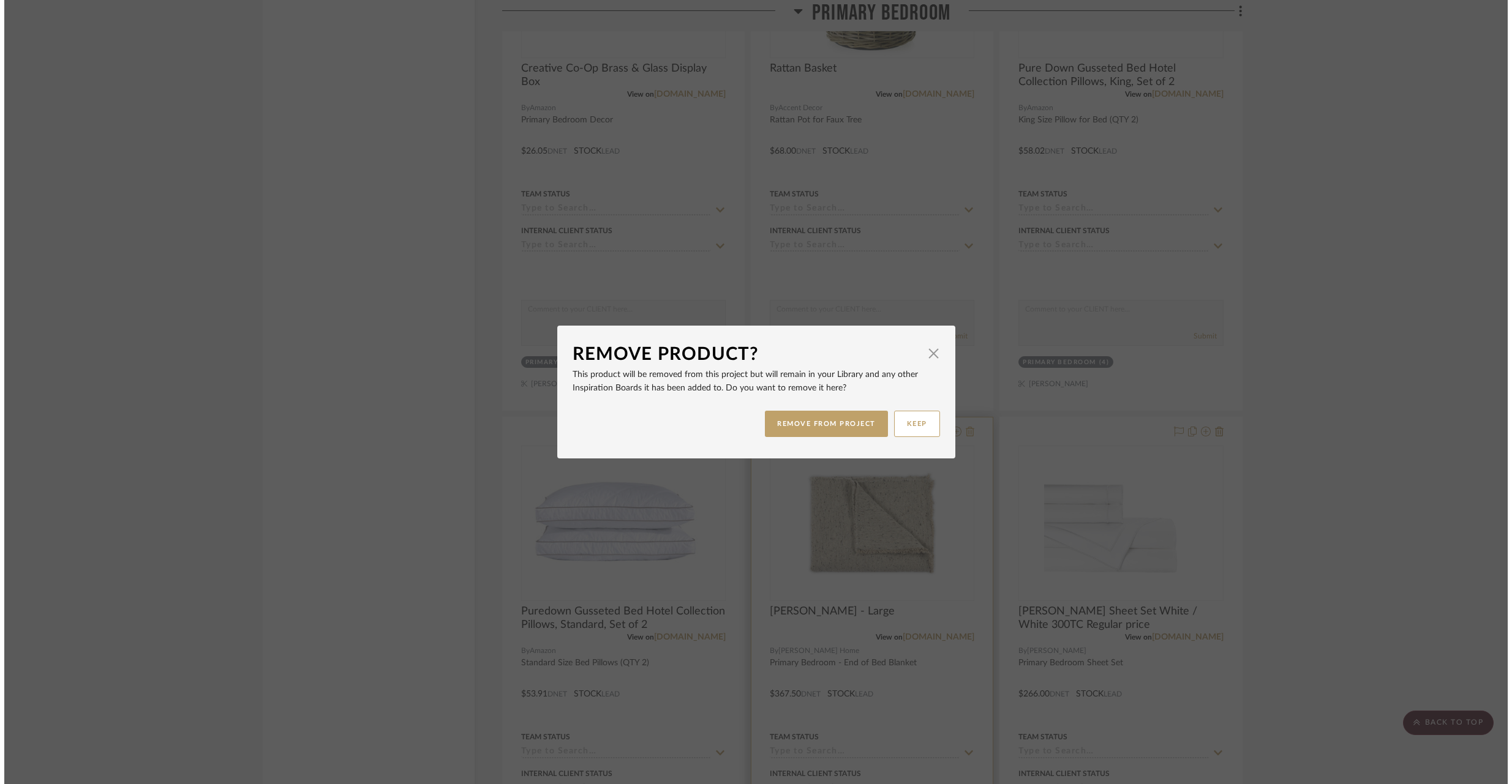
scroll to position [0, 0]
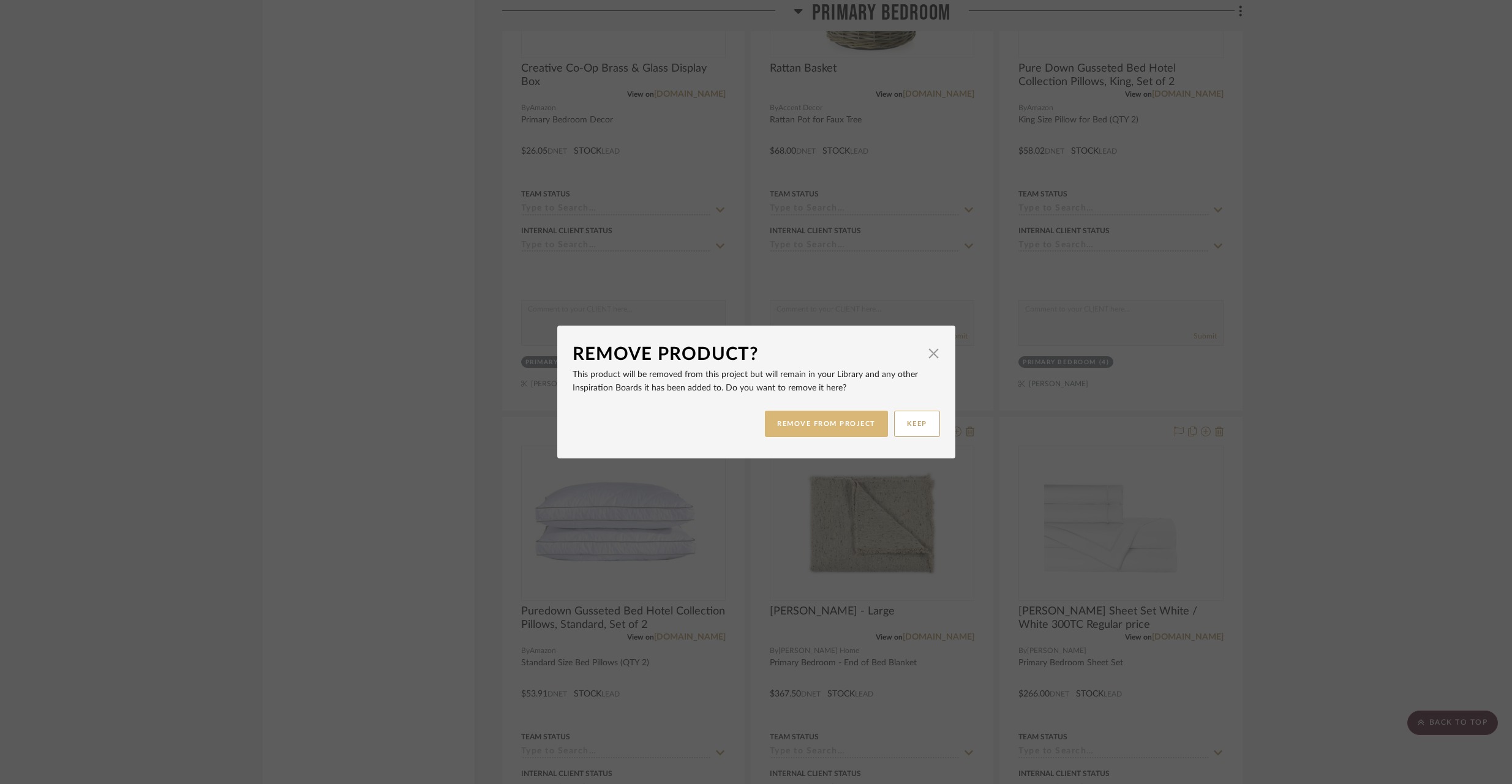
click at [837, 421] on button "REMOVE FROM PROJECT" at bounding box center [826, 424] width 123 height 26
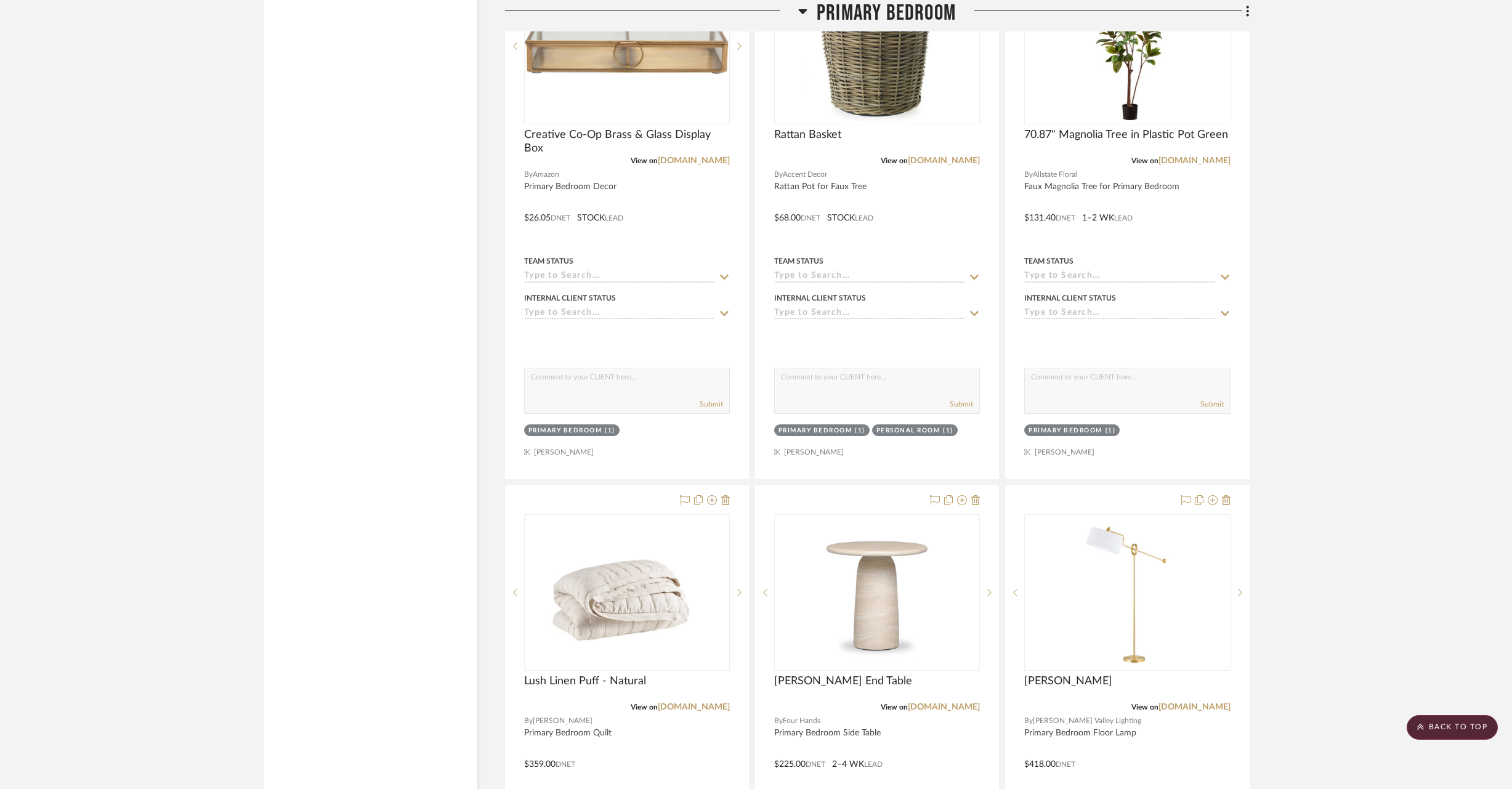
scroll to position [14907, 0]
click at [726, 494] on icon at bounding box center [726, 499] width 9 height 10
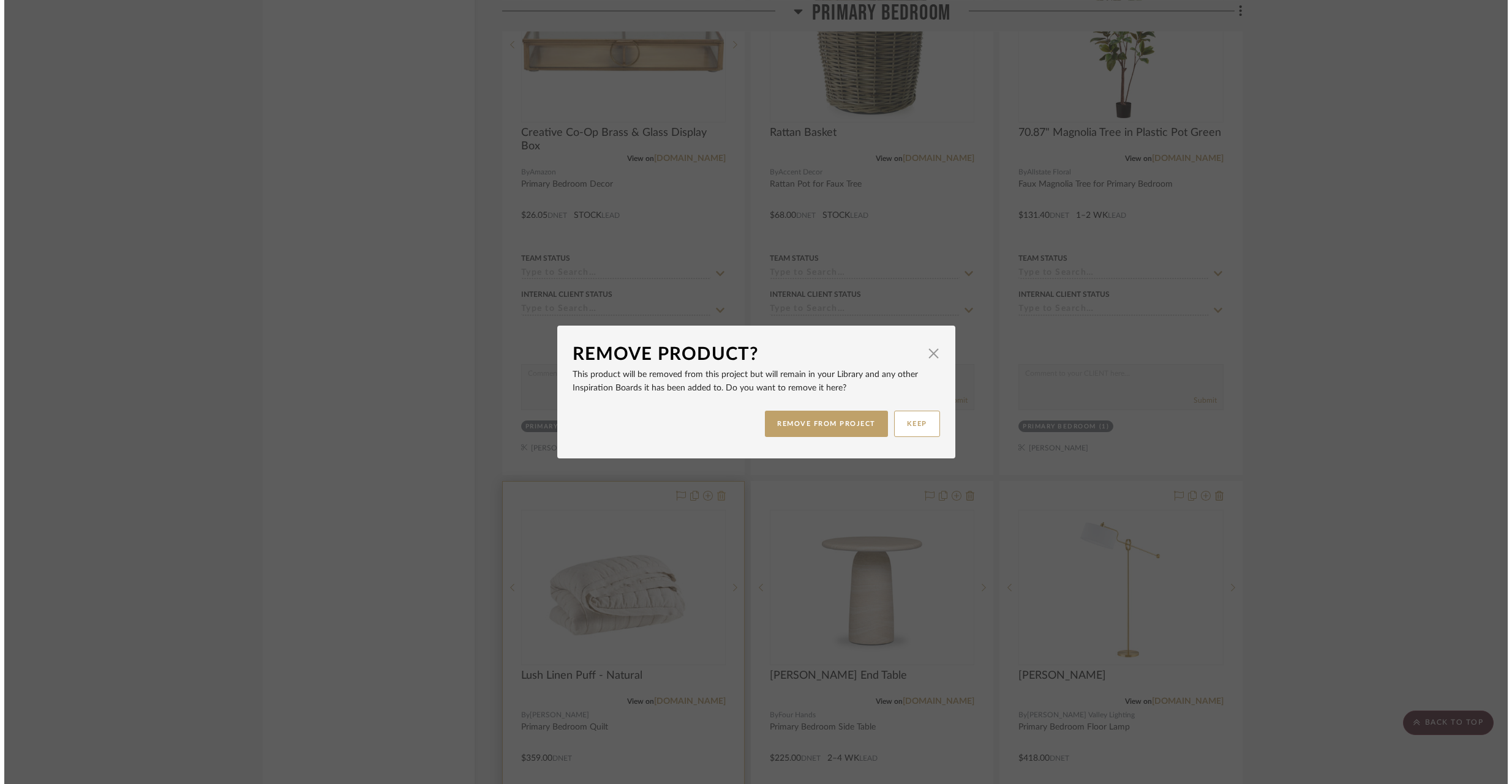
scroll to position [0, 0]
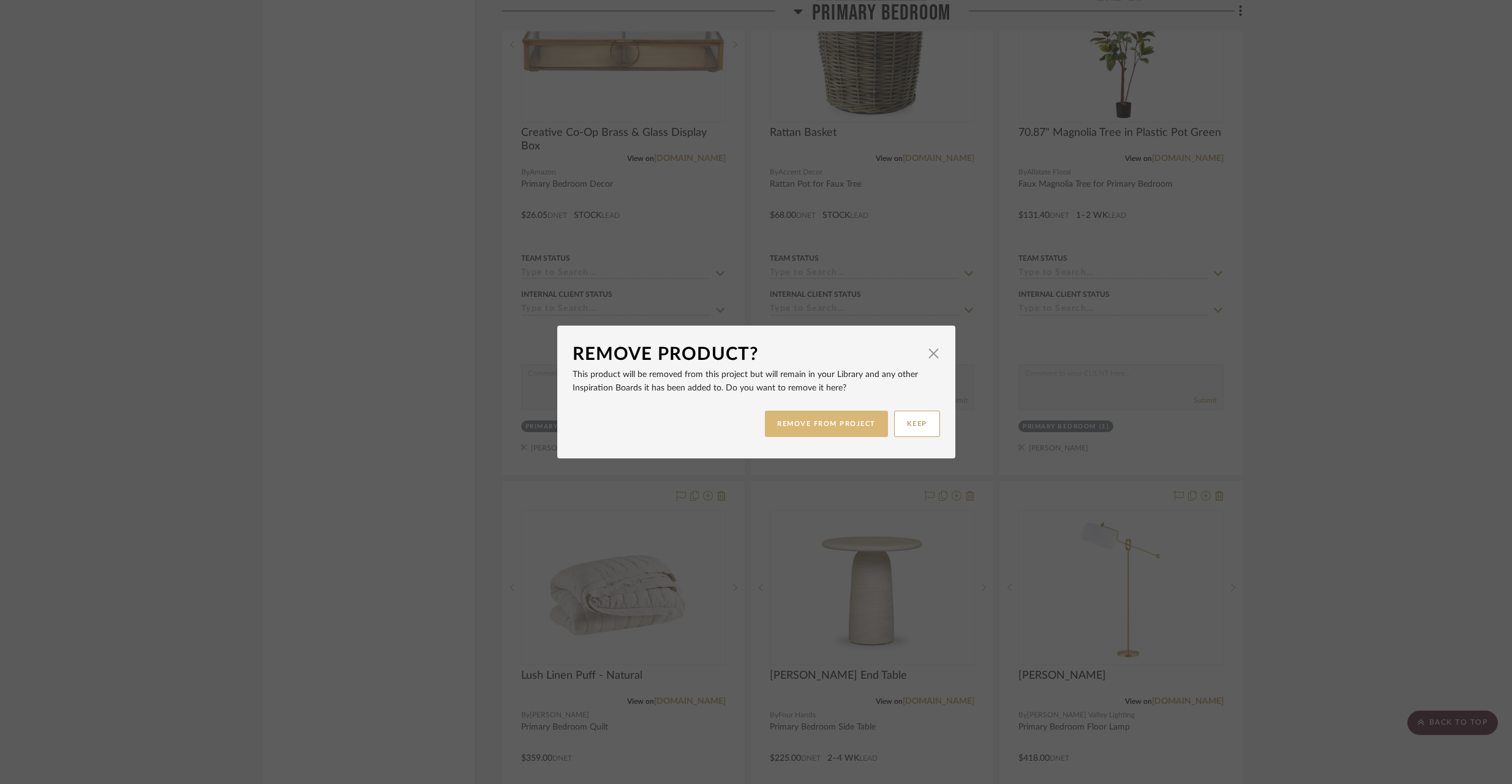
click at [816, 423] on button "REMOVE FROM PROJECT" at bounding box center [826, 424] width 123 height 26
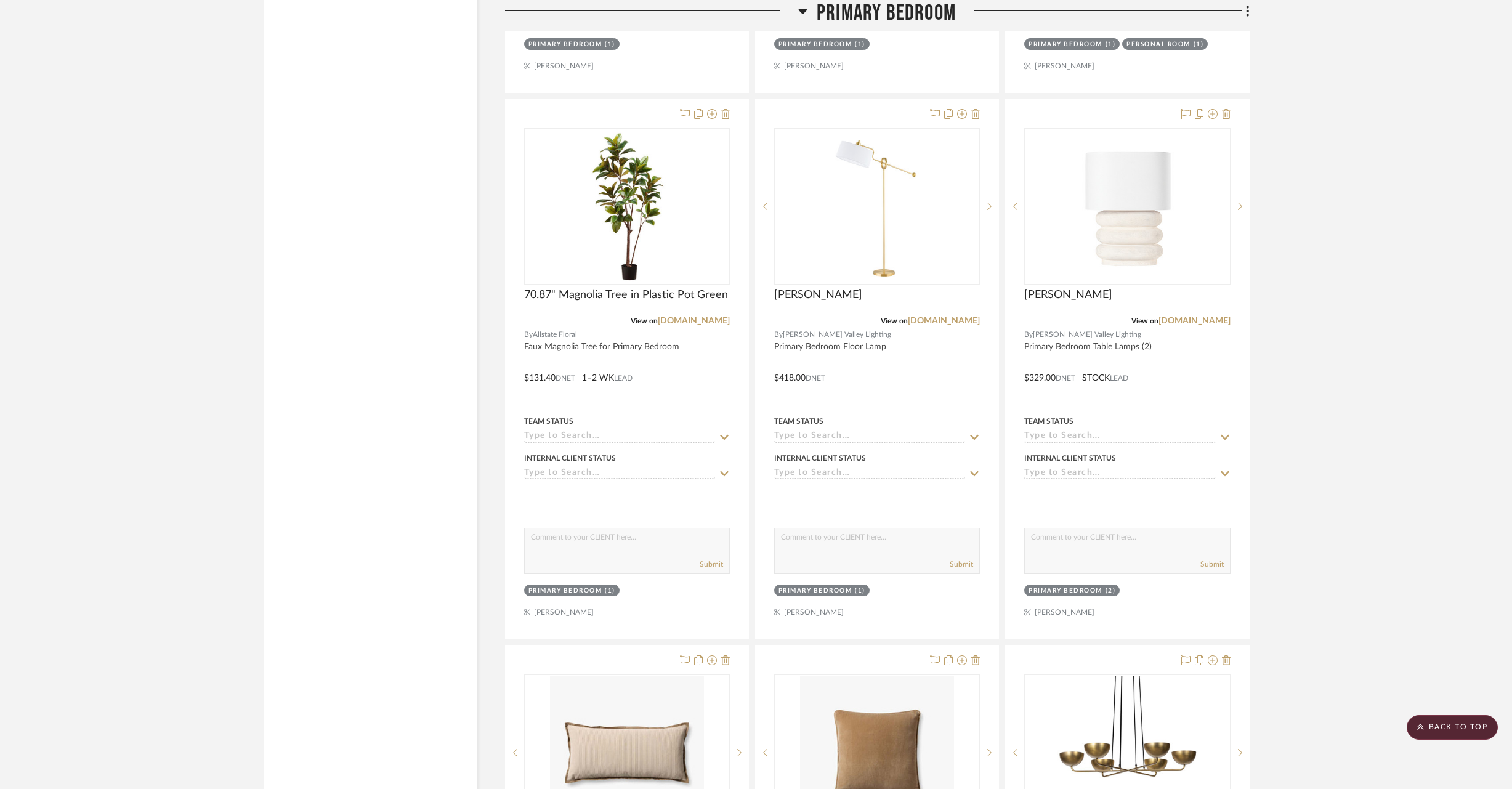
scroll to position [15289, 0]
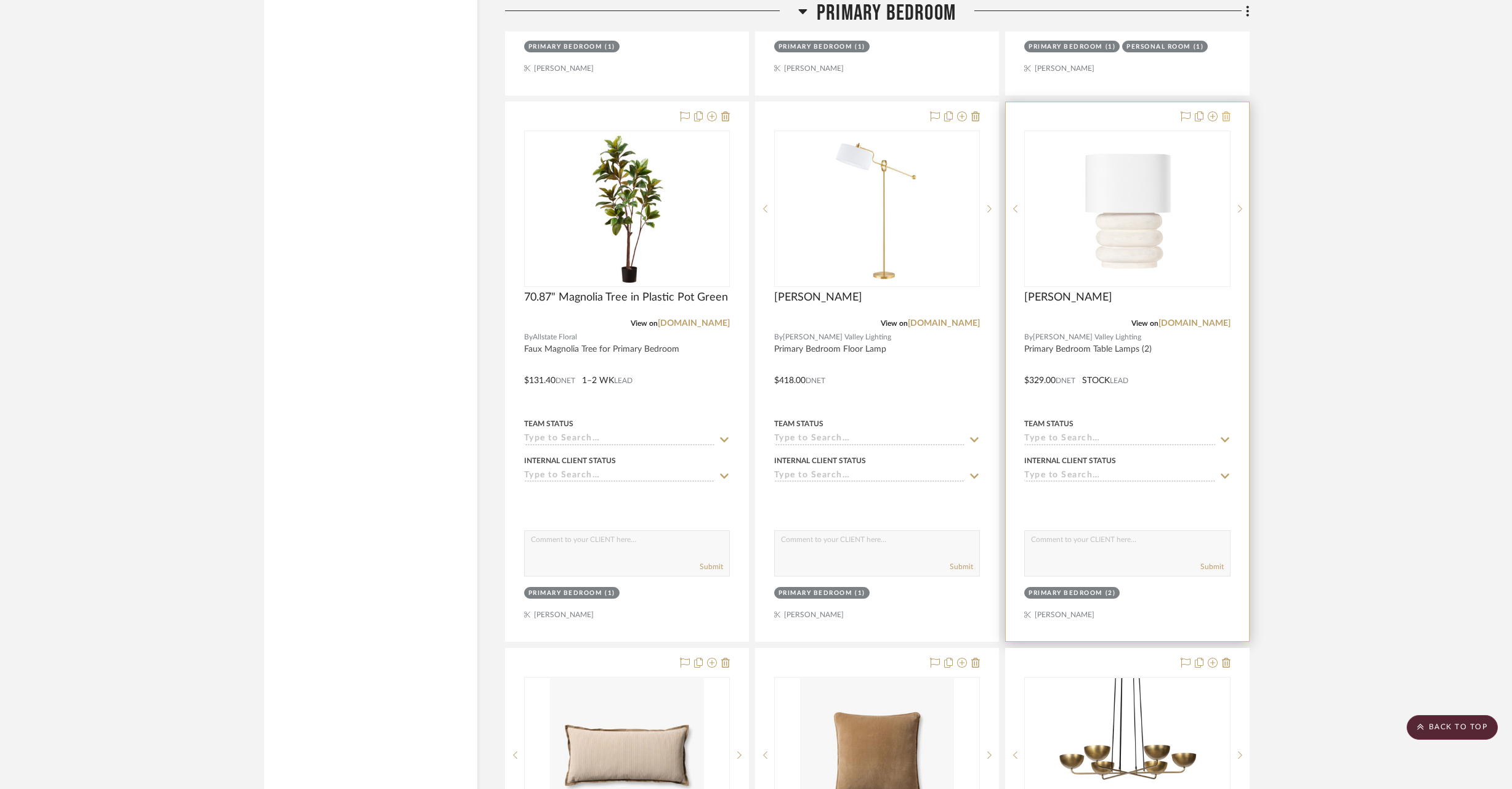
click at [1227, 111] on icon at bounding box center [1226, 116] width 9 height 10
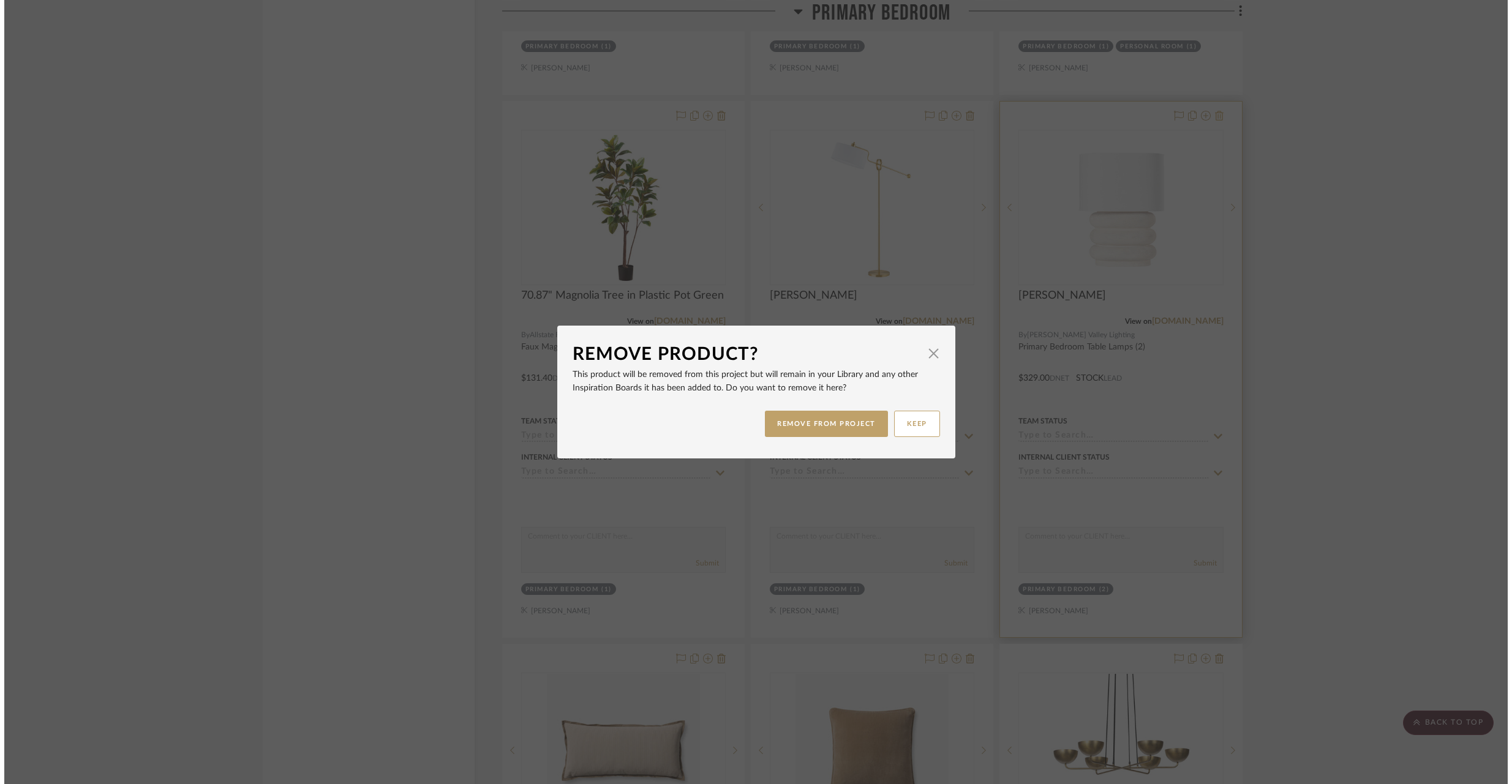
scroll to position [0, 0]
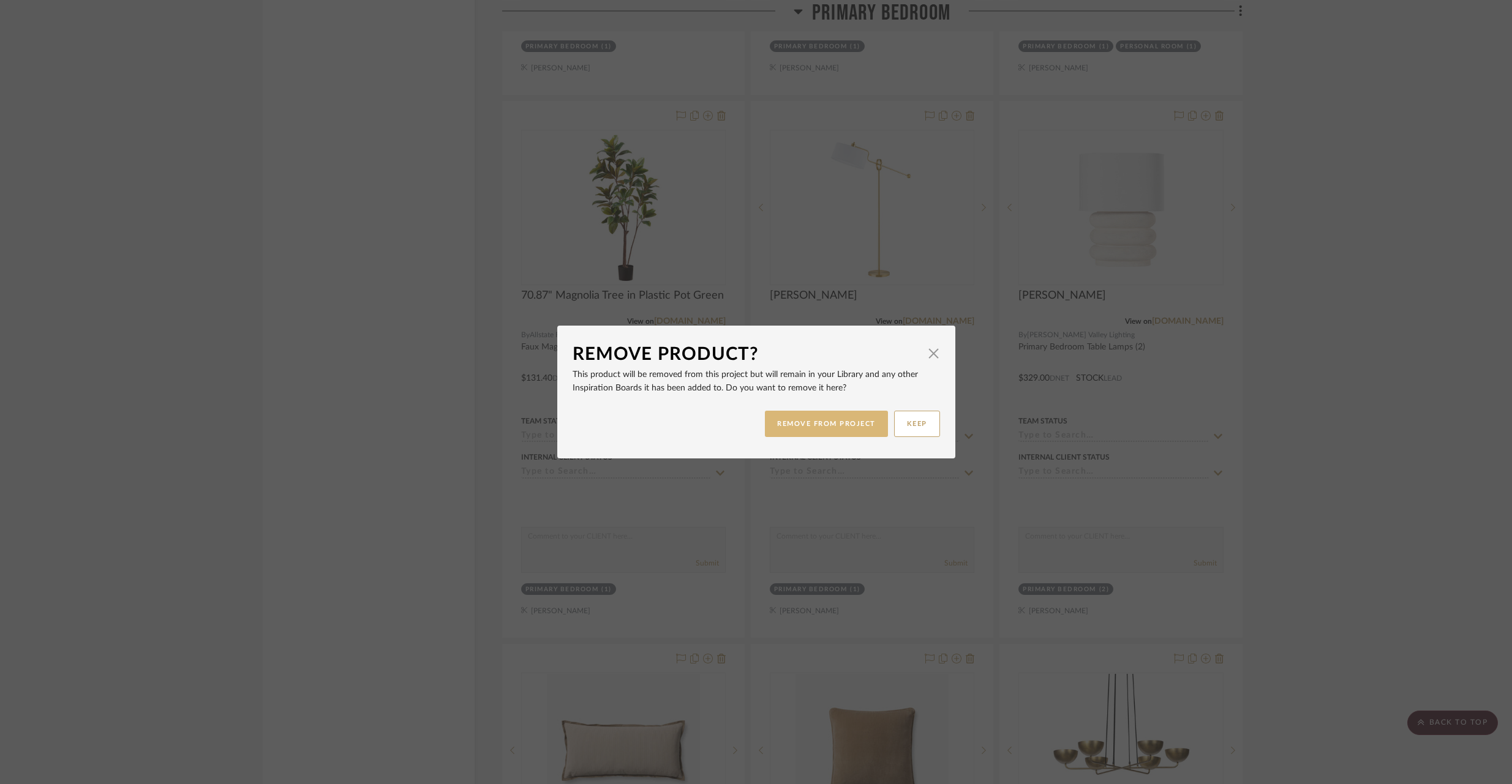
click at [811, 422] on button "REMOVE FROM PROJECT" at bounding box center [826, 424] width 123 height 26
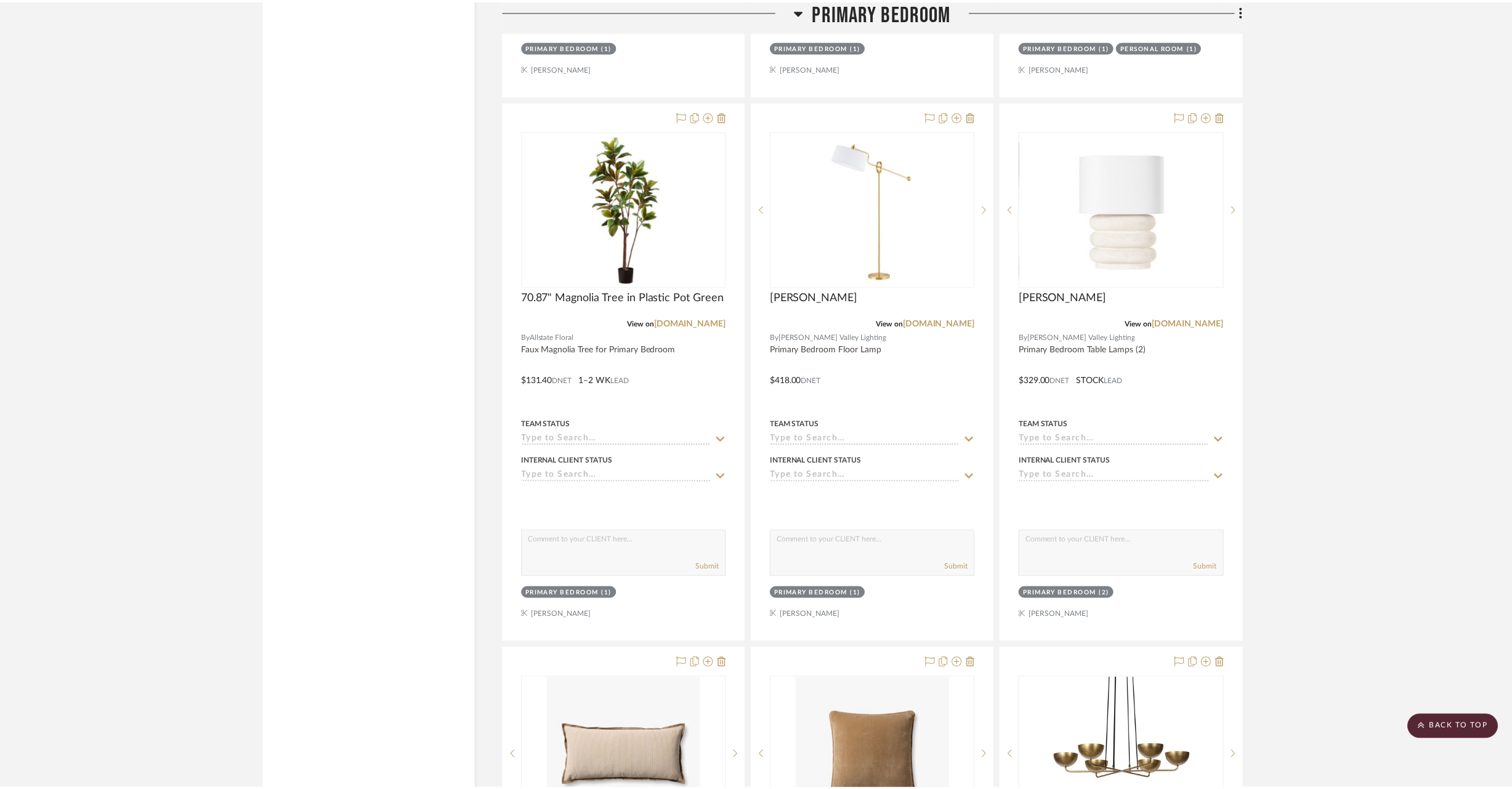
scroll to position [15289, 0]
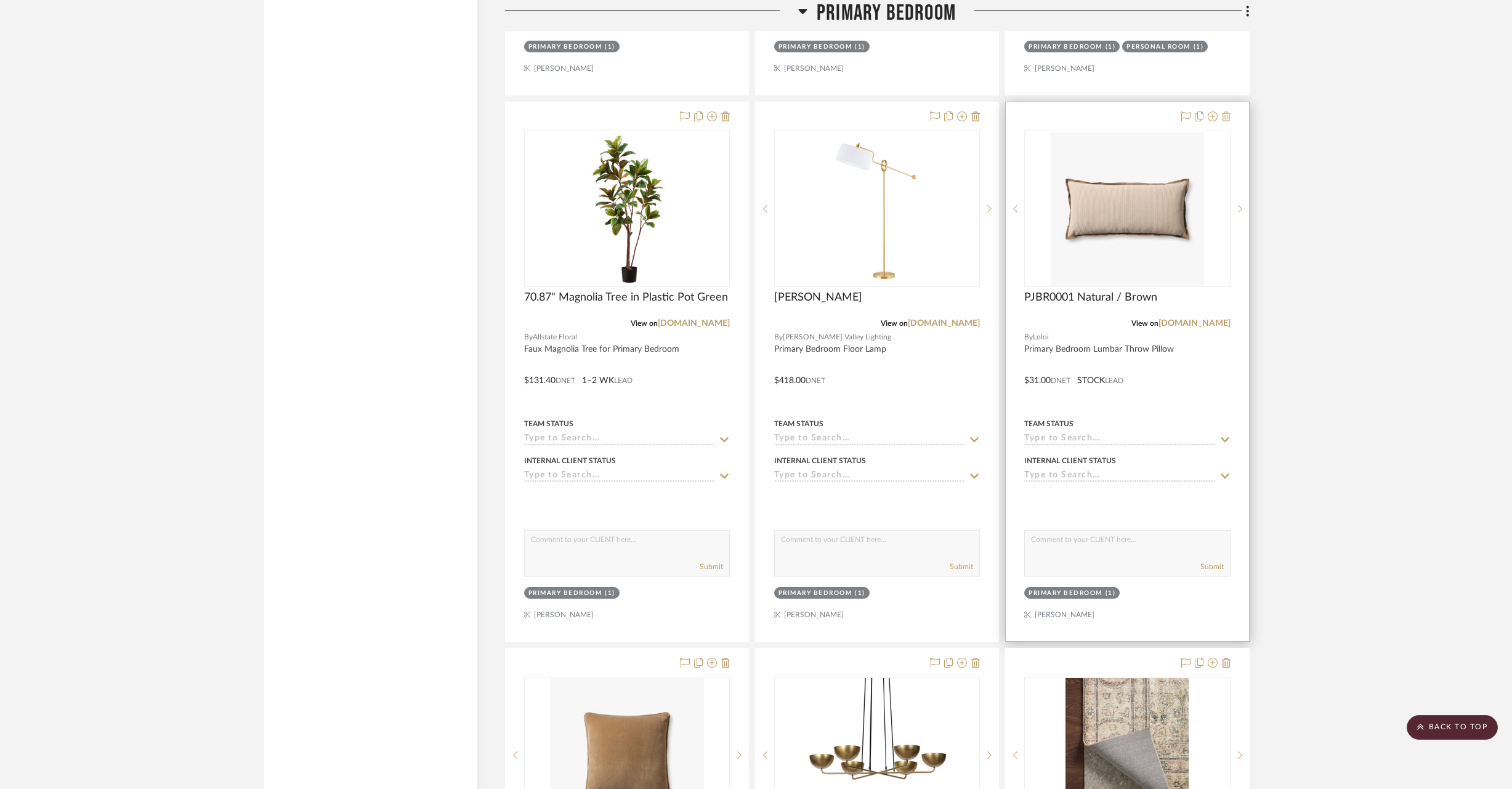
click at [1226, 111] on icon at bounding box center [1226, 116] width 9 height 10
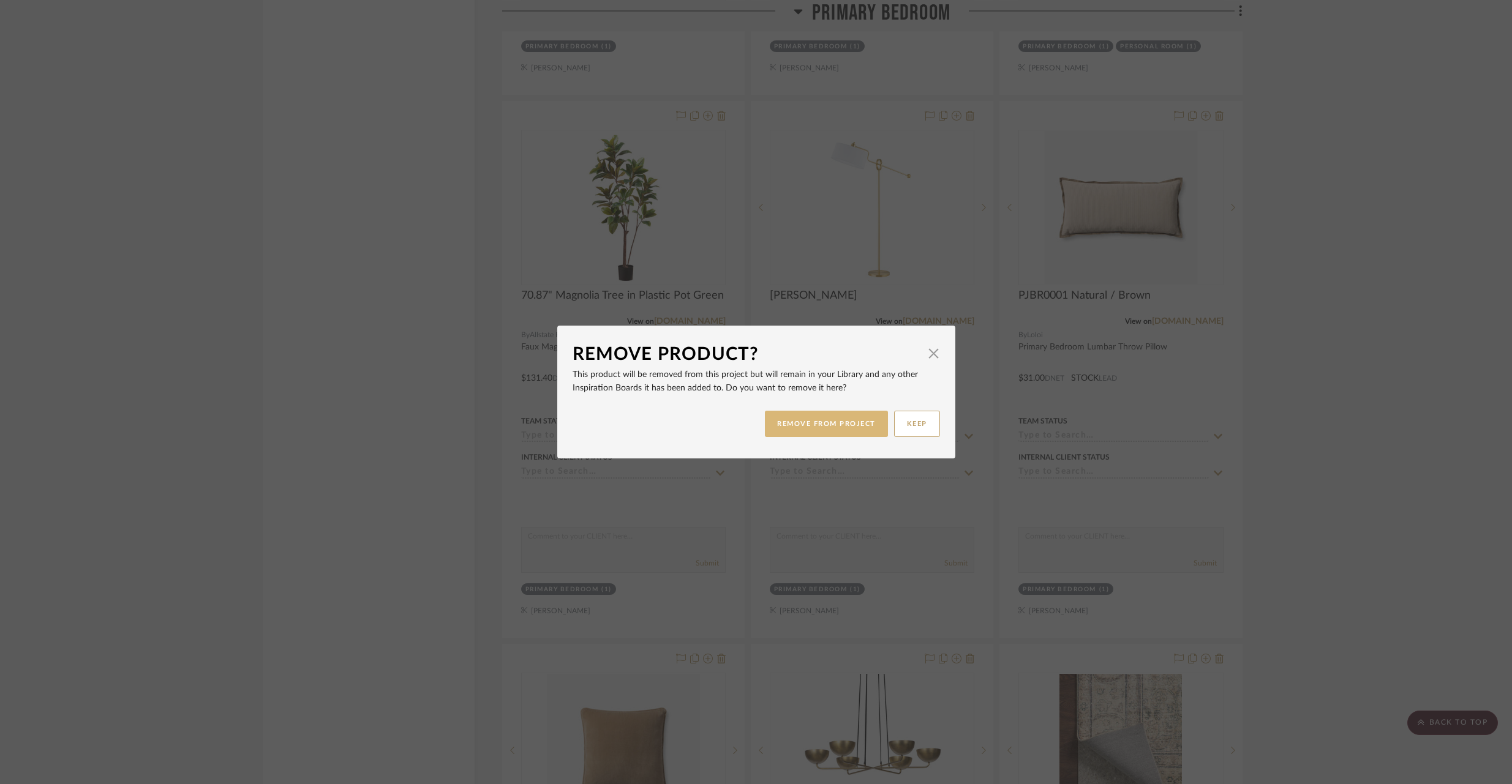
click at [812, 426] on button "REMOVE FROM PROJECT" at bounding box center [826, 424] width 123 height 26
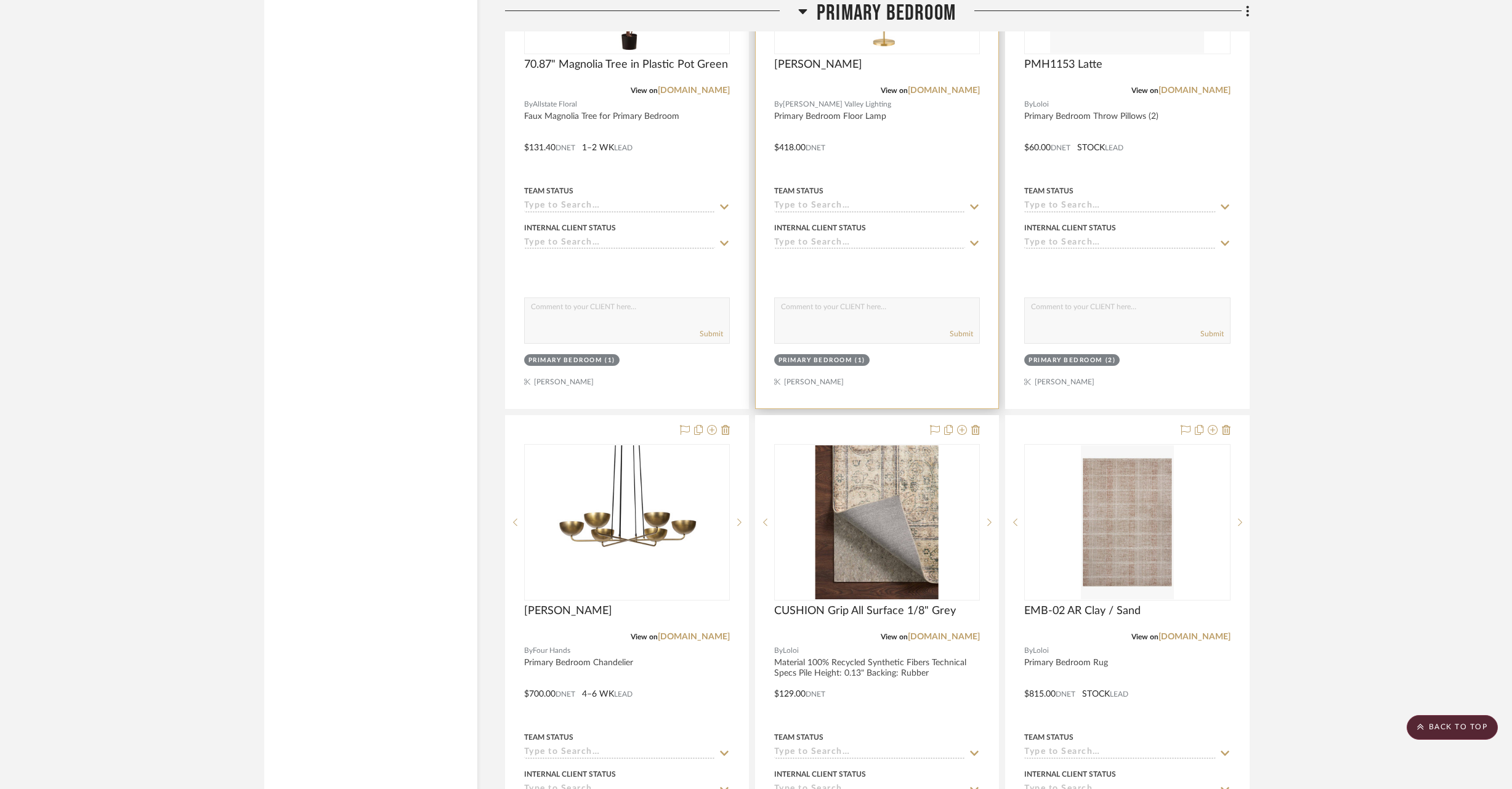
scroll to position [15522, 0]
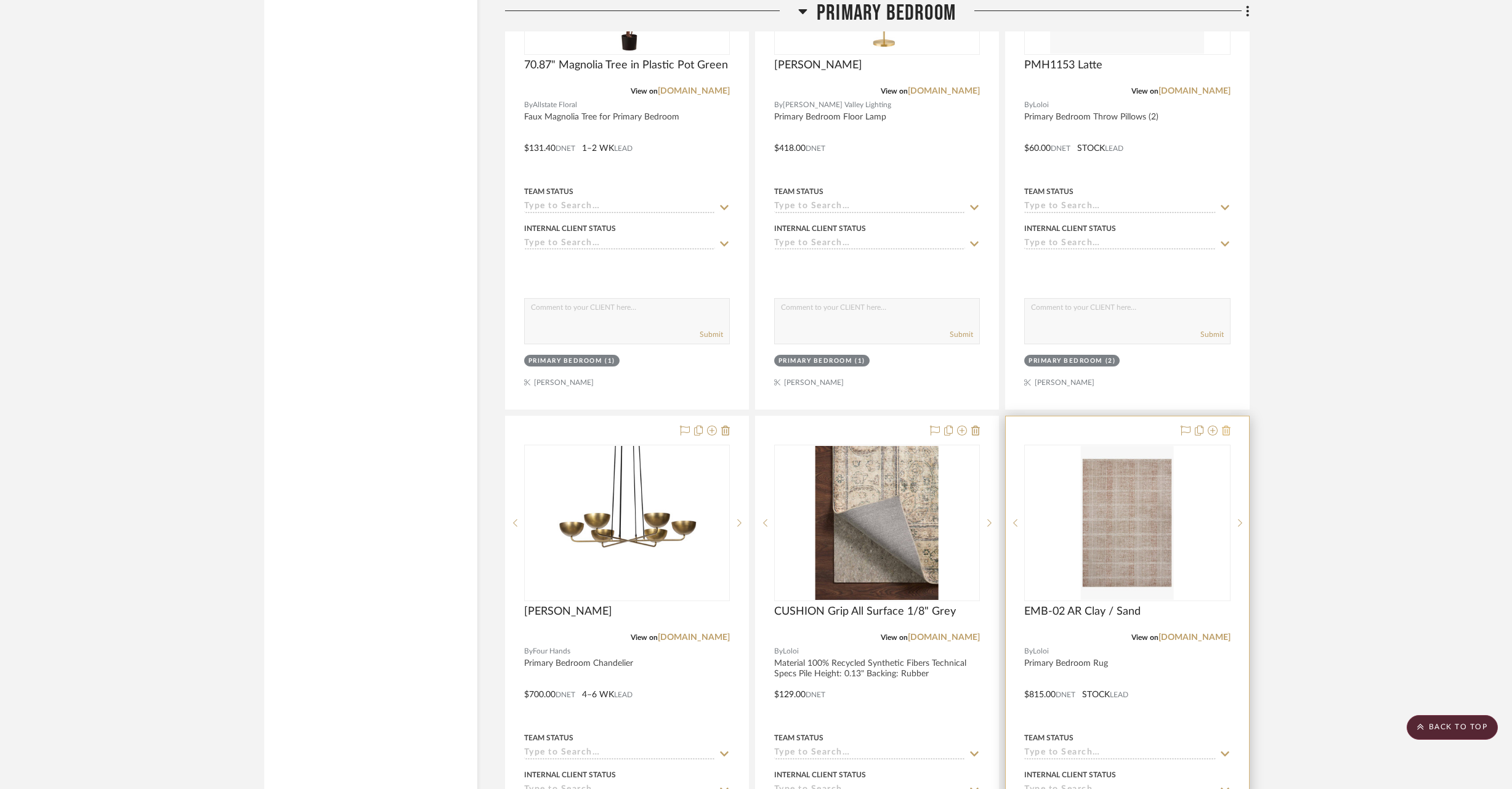
click at [1229, 426] on icon at bounding box center [1226, 430] width 9 height 10
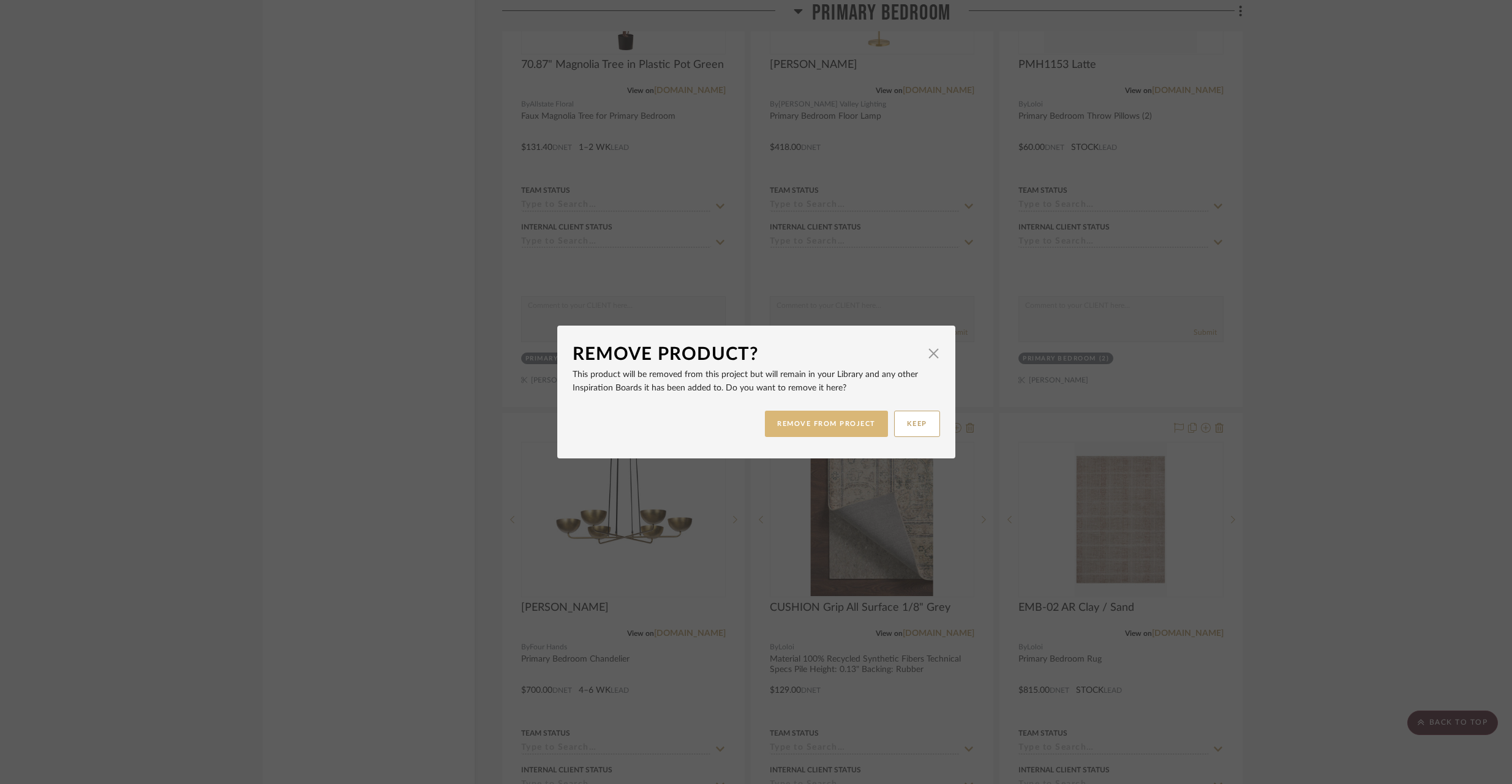
click at [837, 417] on button "REMOVE FROM PROJECT" at bounding box center [826, 424] width 123 height 26
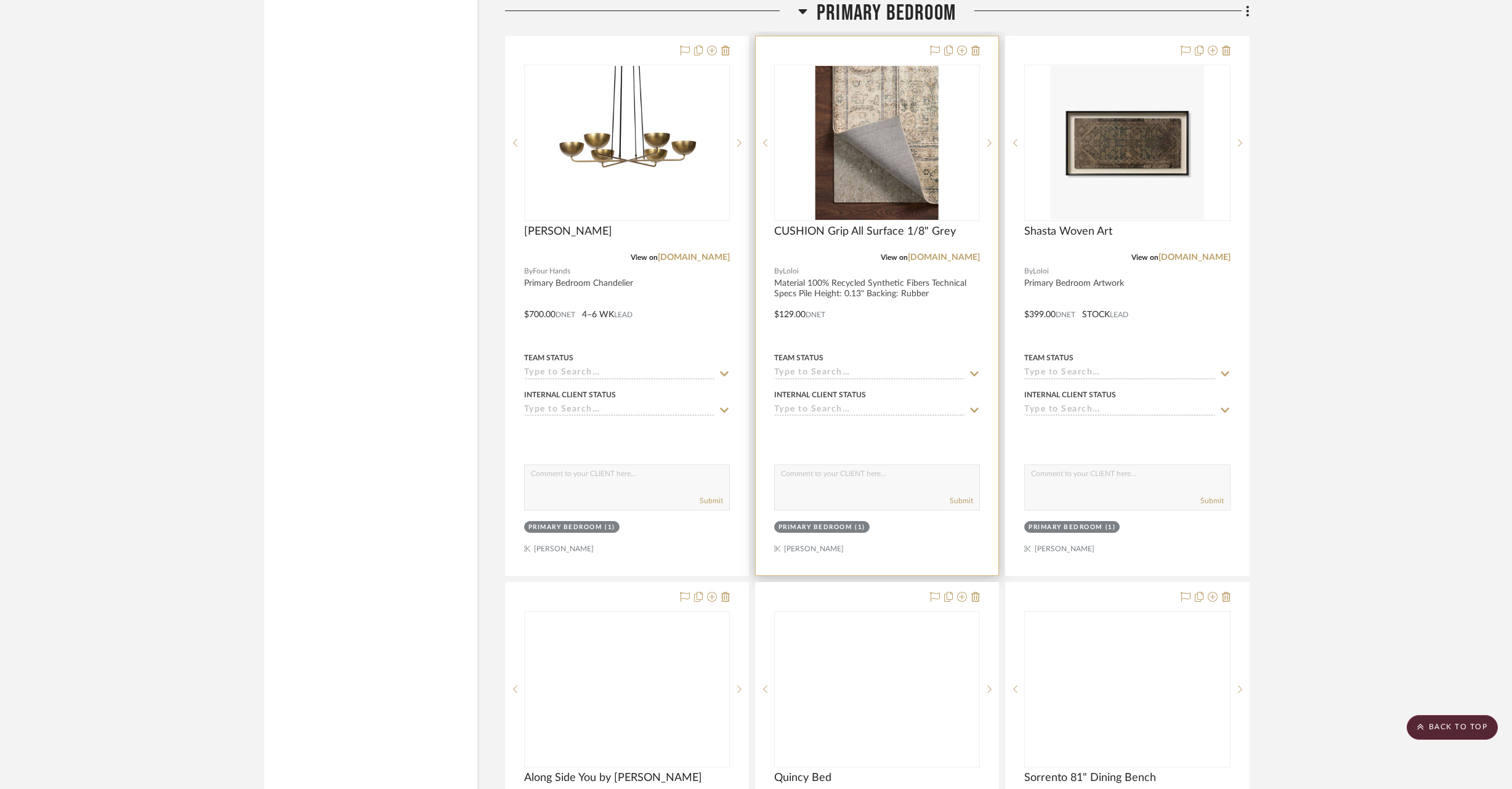
scroll to position [15960, 0]
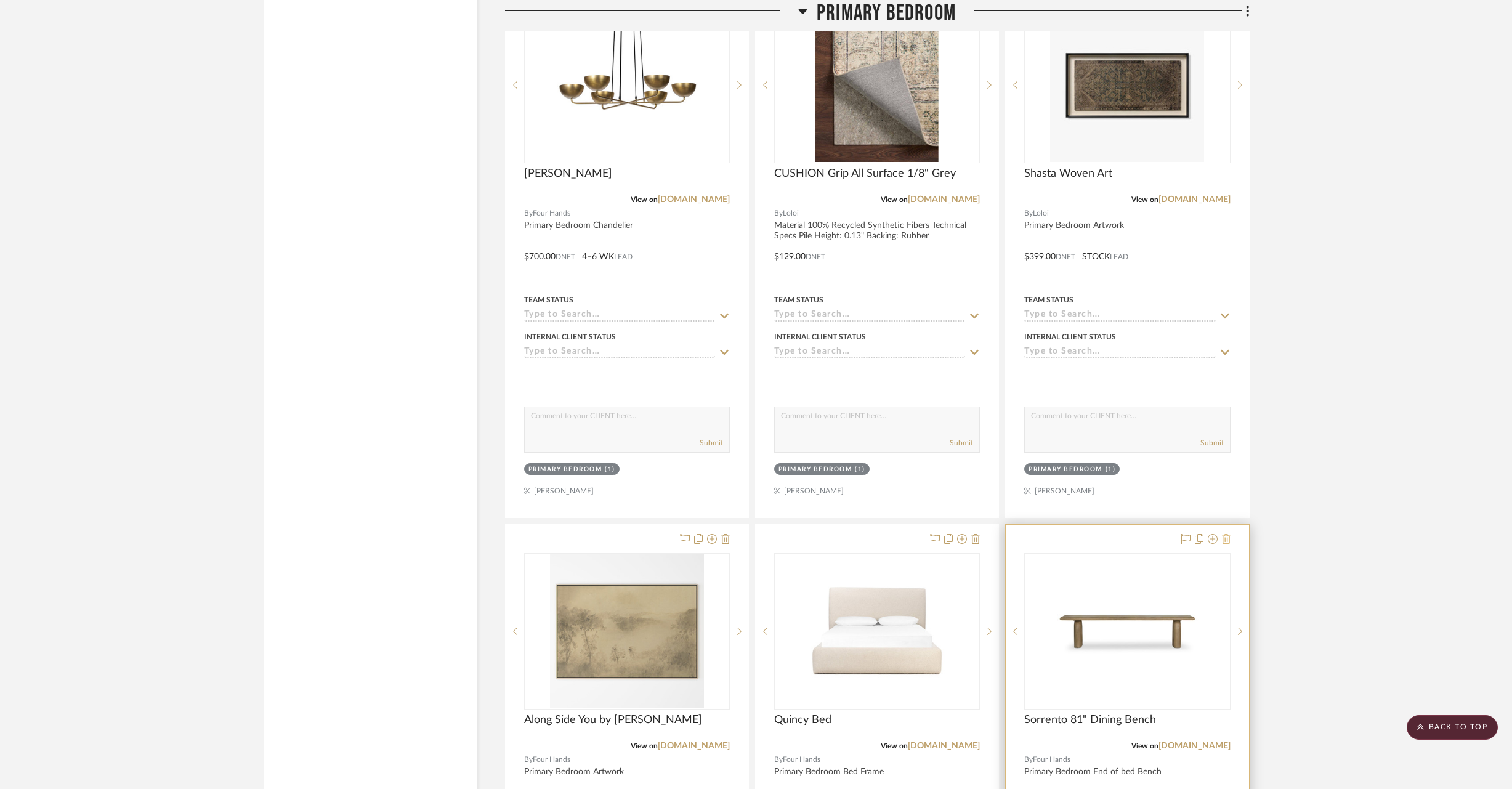
click at [1225, 534] on icon at bounding box center [1226, 538] width 9 height 10
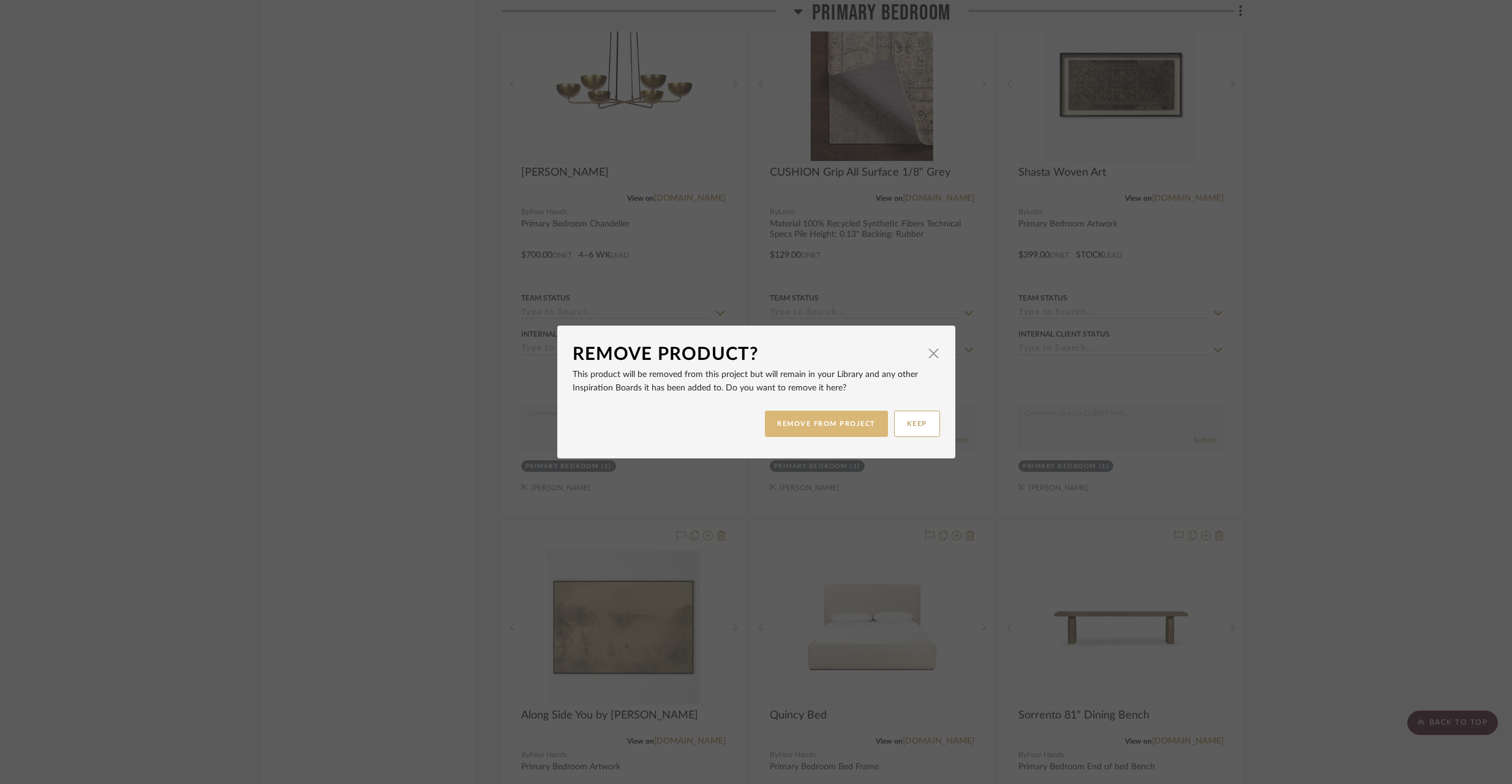
click at [824, 424] on button "REMOVE FROM PROJECT" at bounding box center [826, 424] width 123 height 26
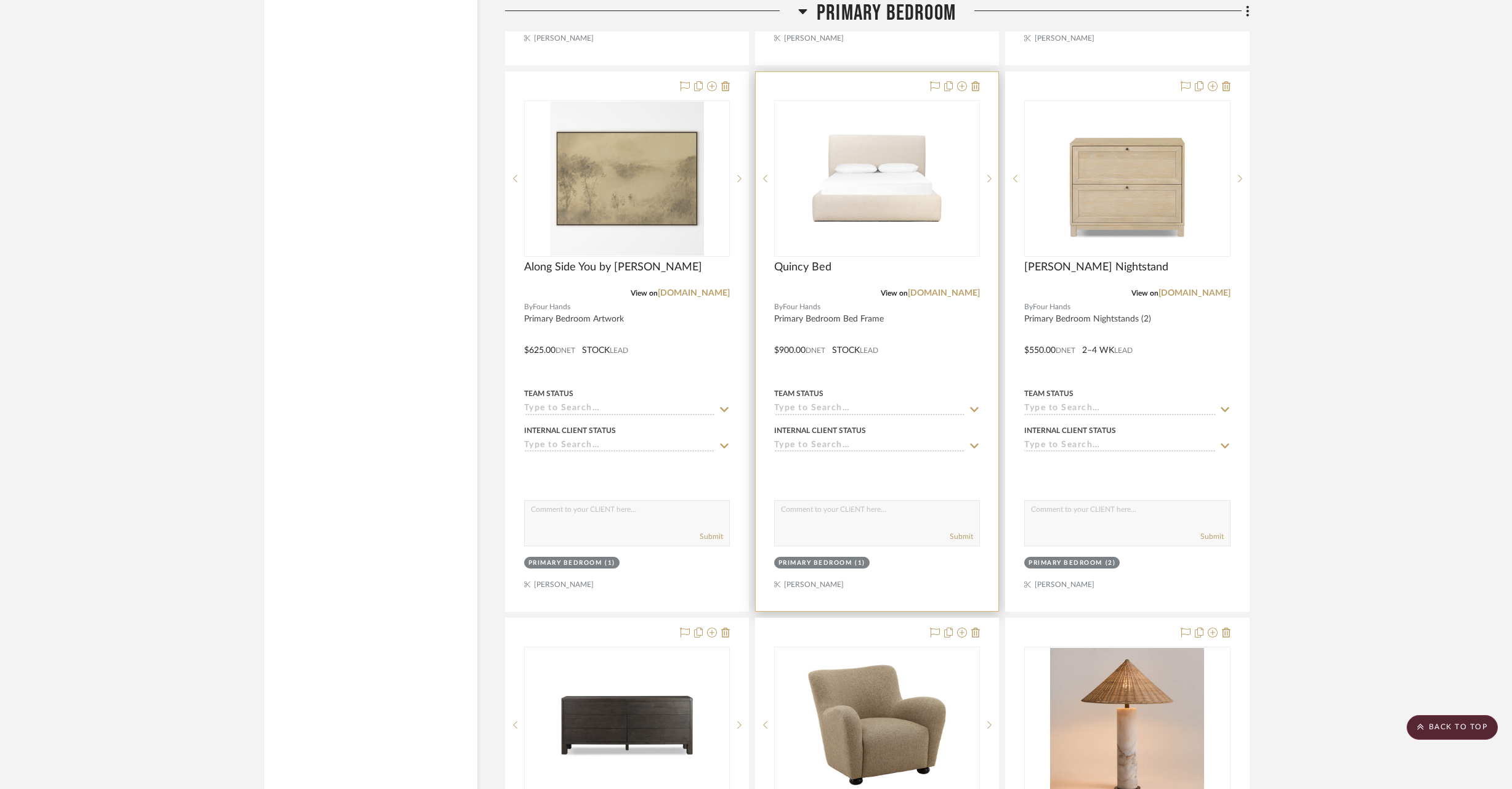
scroll to position [16412, 0]
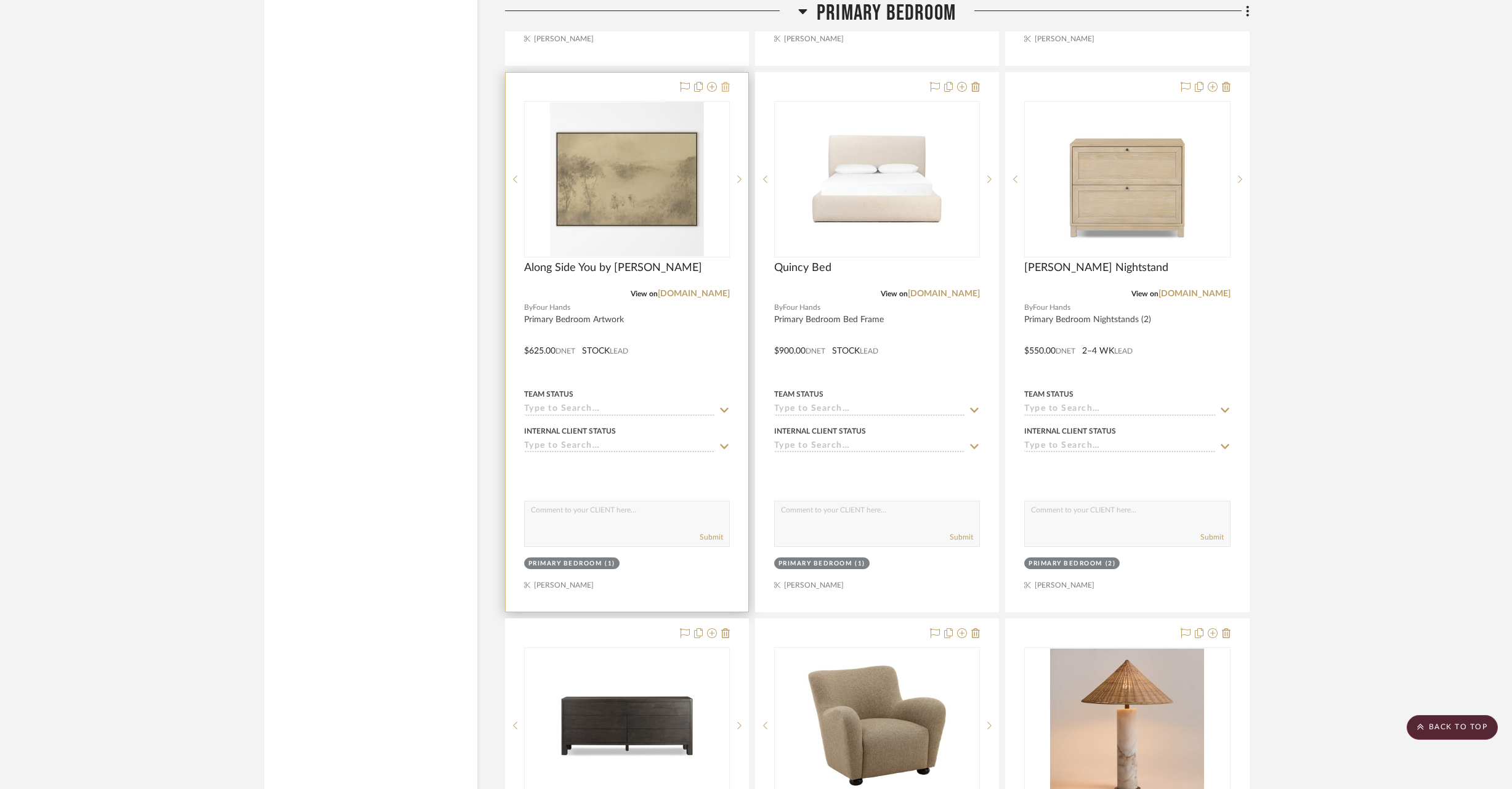
click at [725, 82] on icon at bounding box center [726, 86] width 9 height 10
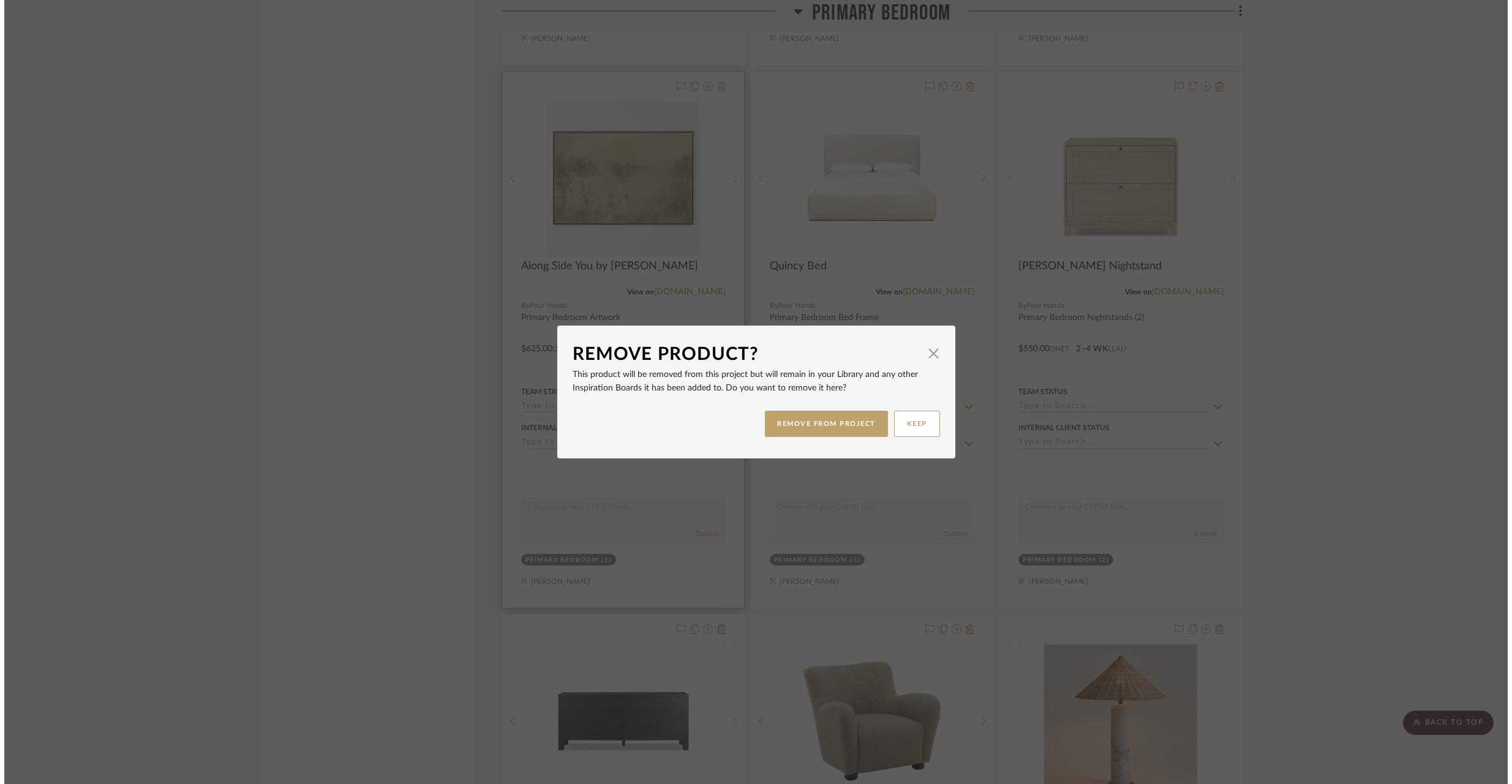
scroll to position [0, 0]
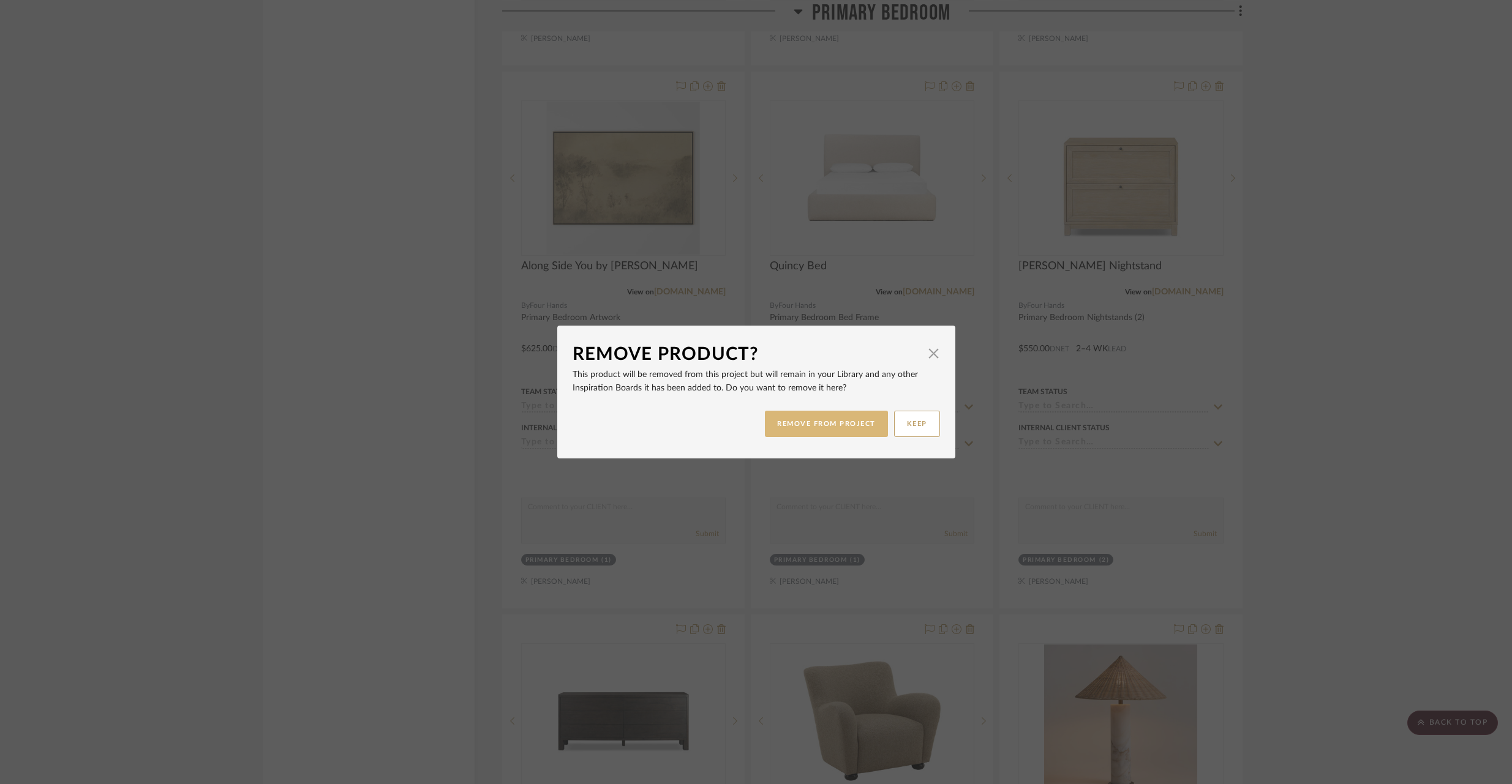
click at [804, 426] on button "REMOVE FROM PROJECT" at bounding box center [826, 424] width 123 height 26
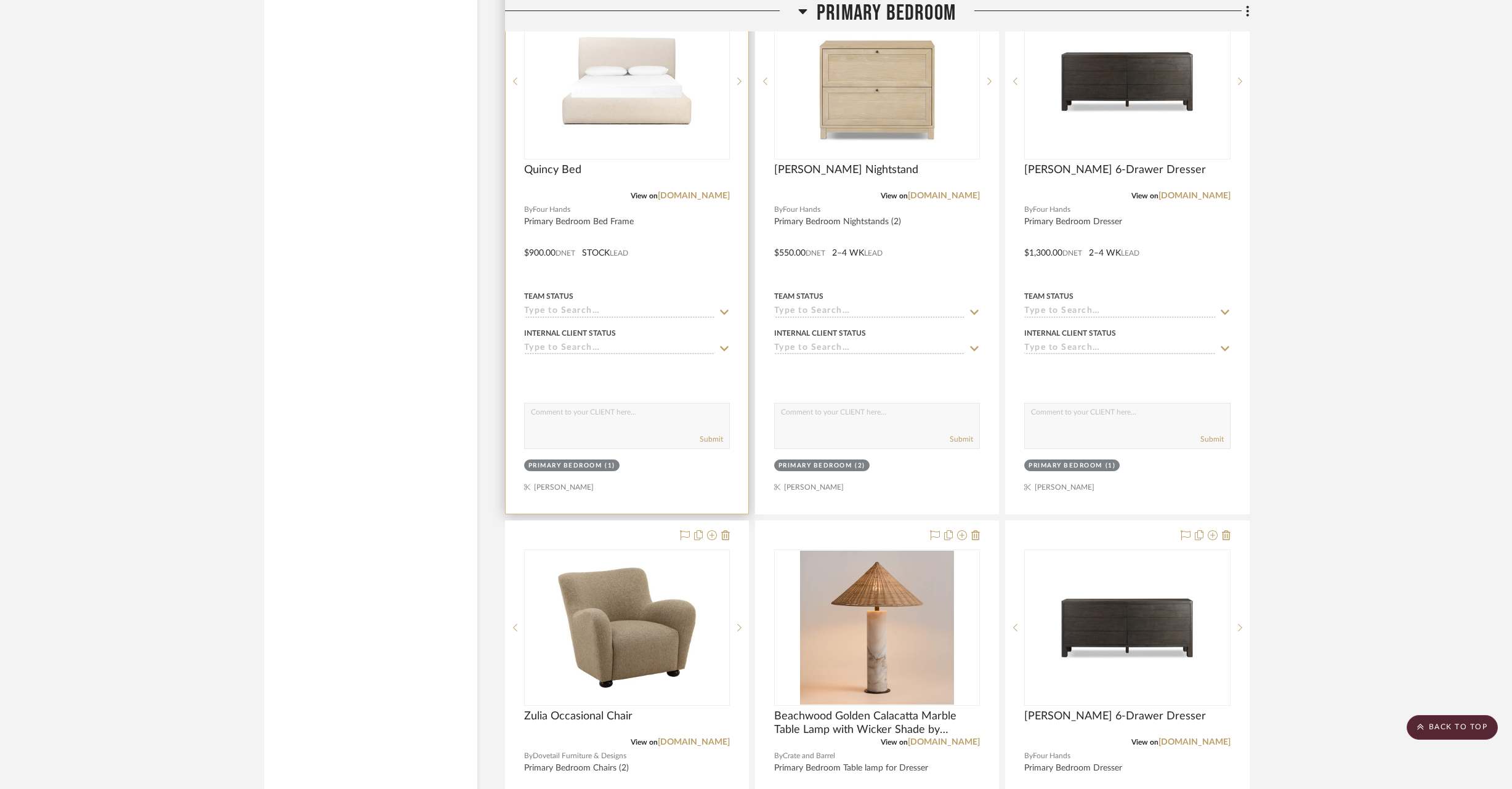
scroll to position [16509, 0]
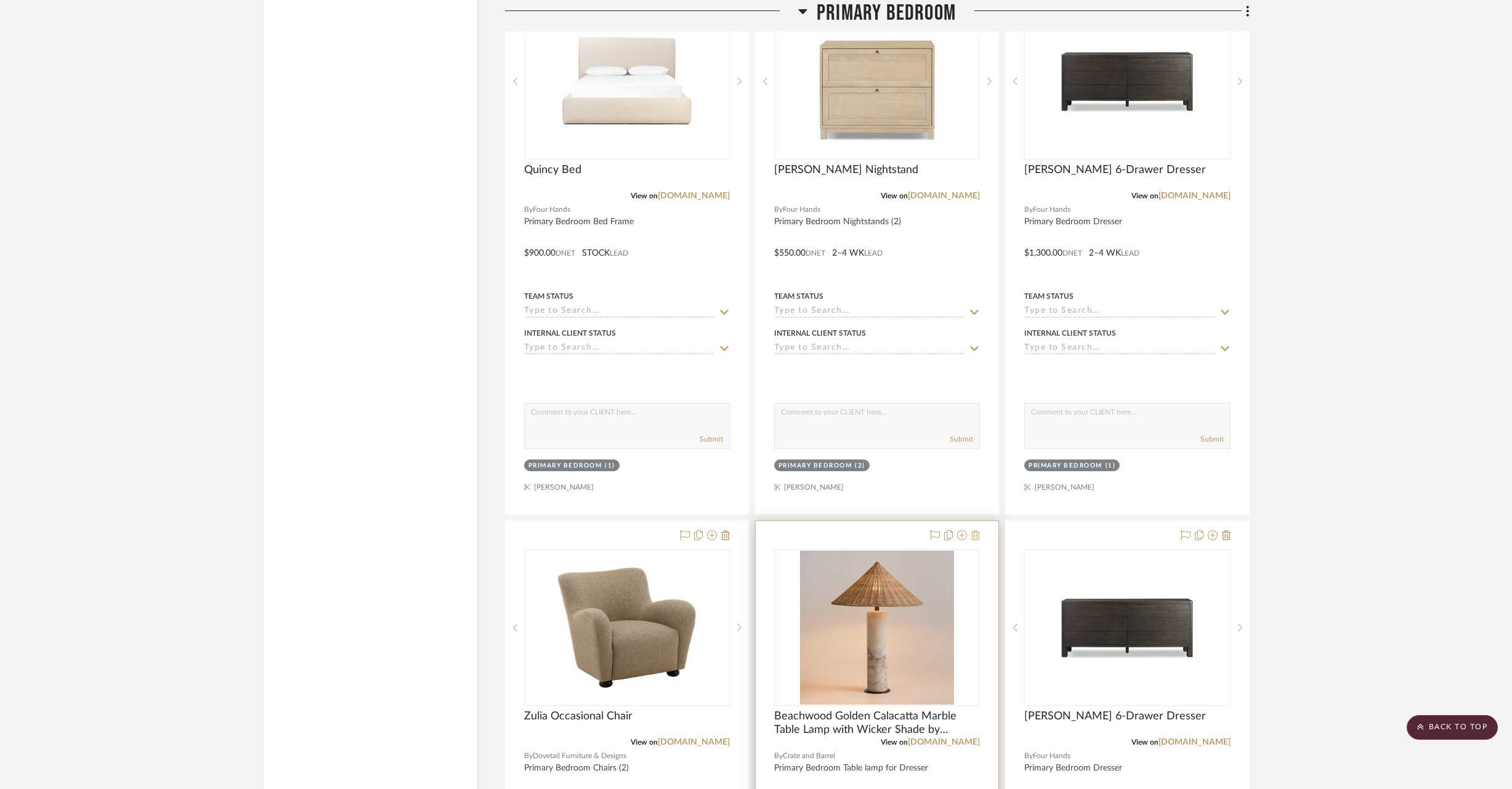
click at [973, 531] on icon at bounding box center [976, 535] width 9 height 10
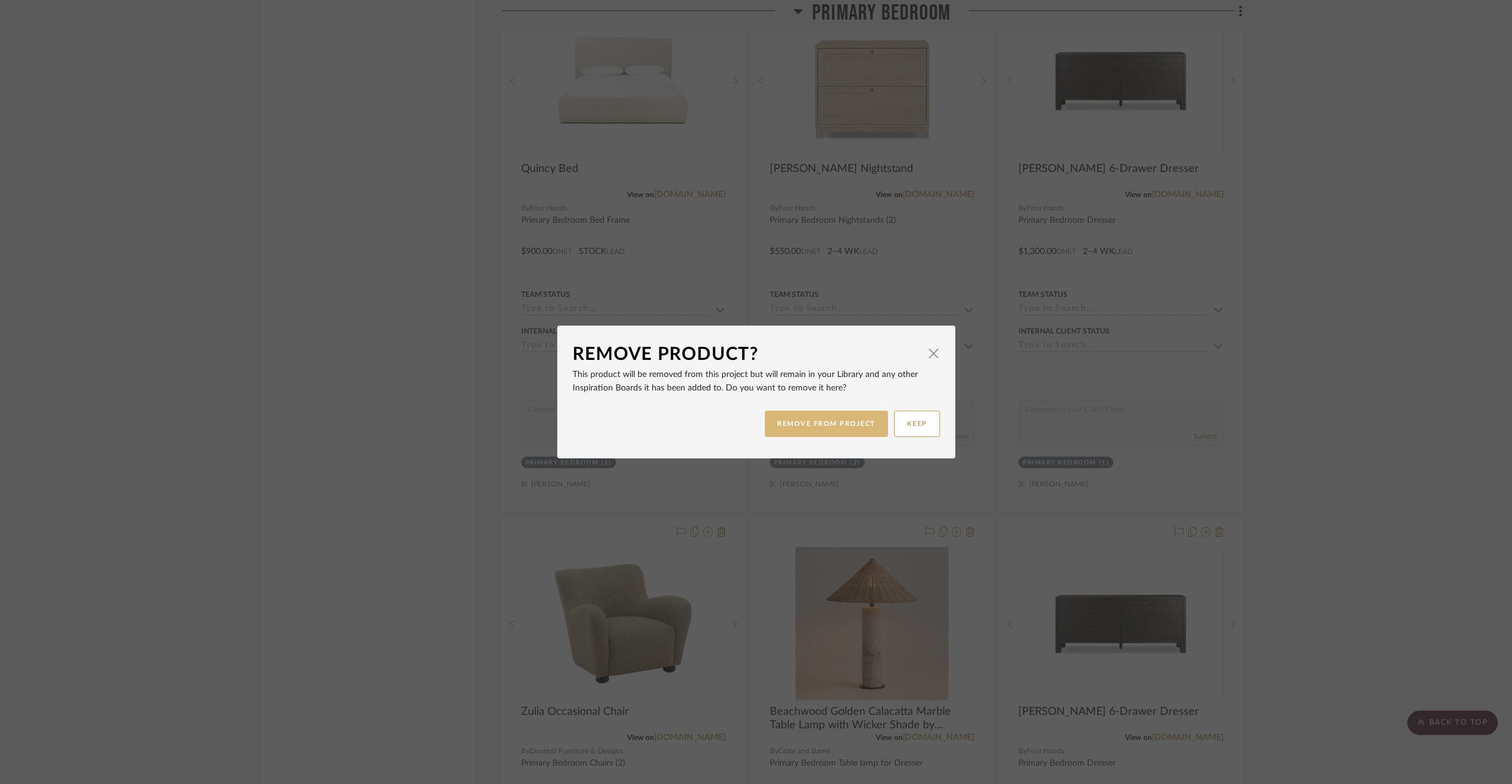
click at [857, 426] on button "REMOVE FROM PROJECT" at bounding box center [826, 424] width 123 height 26
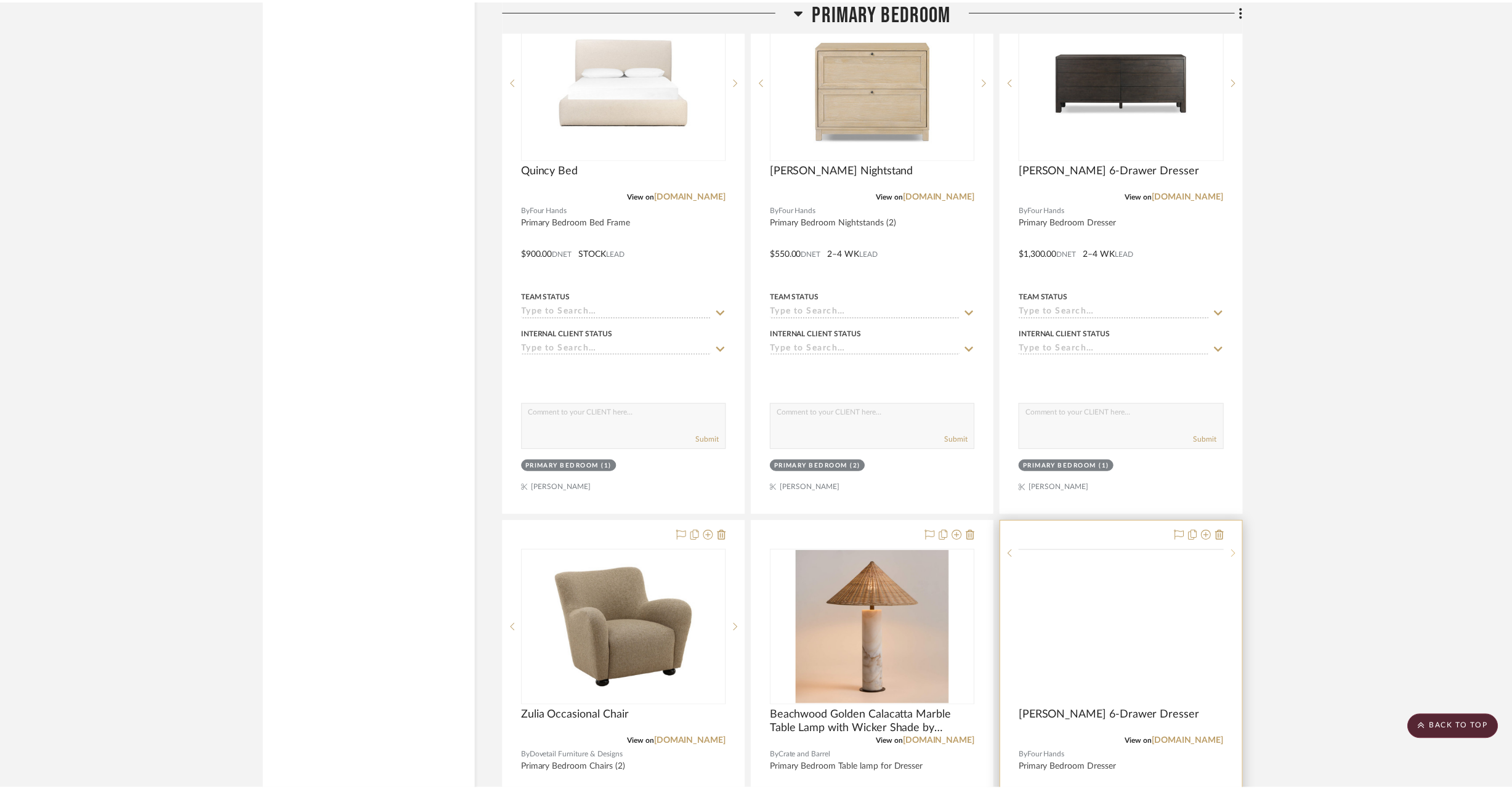
scroll to position [16509, 0]
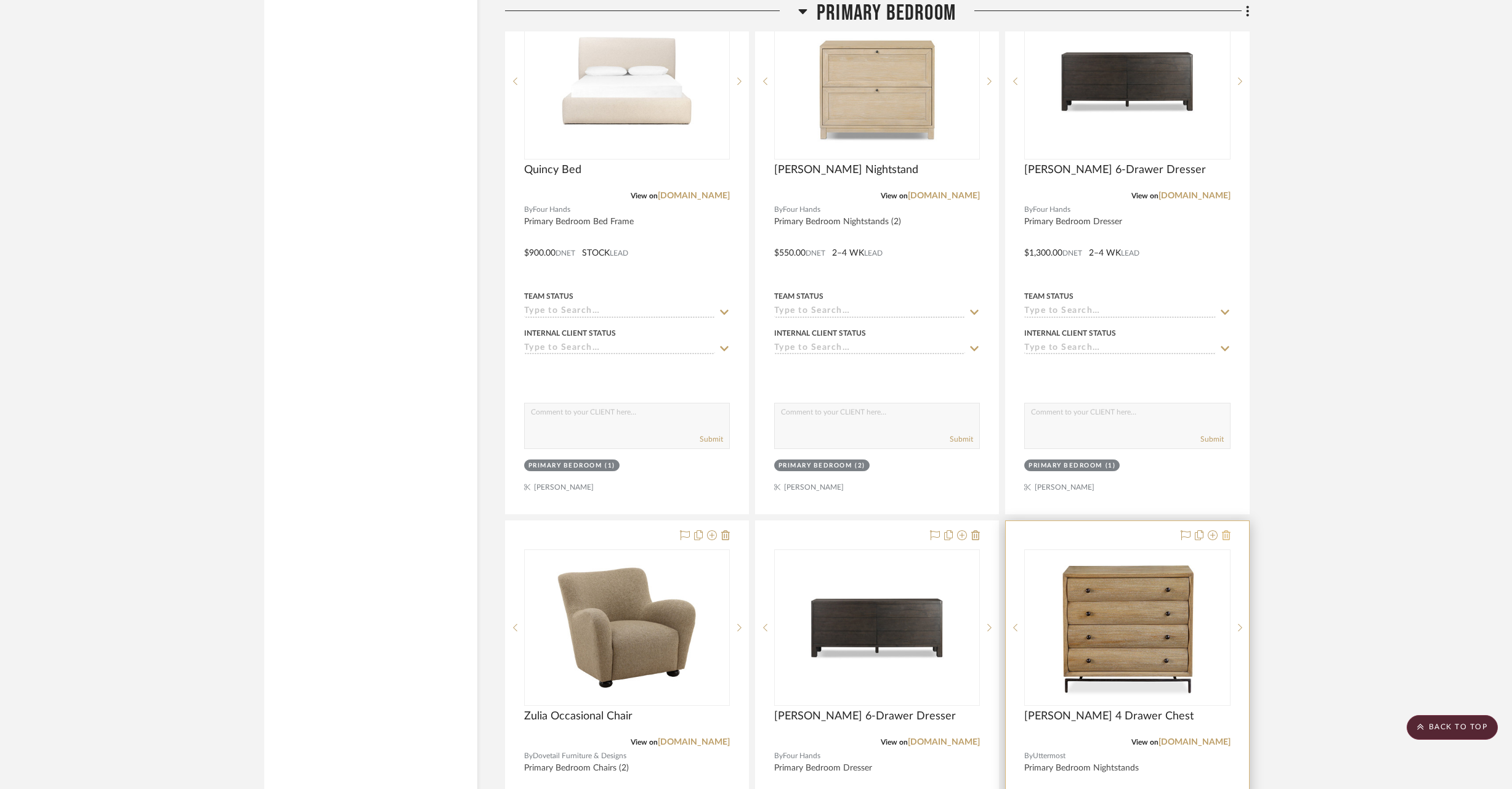
click at [1228, 531] on icon at bounding box center [1226, 535] width 9 height 10
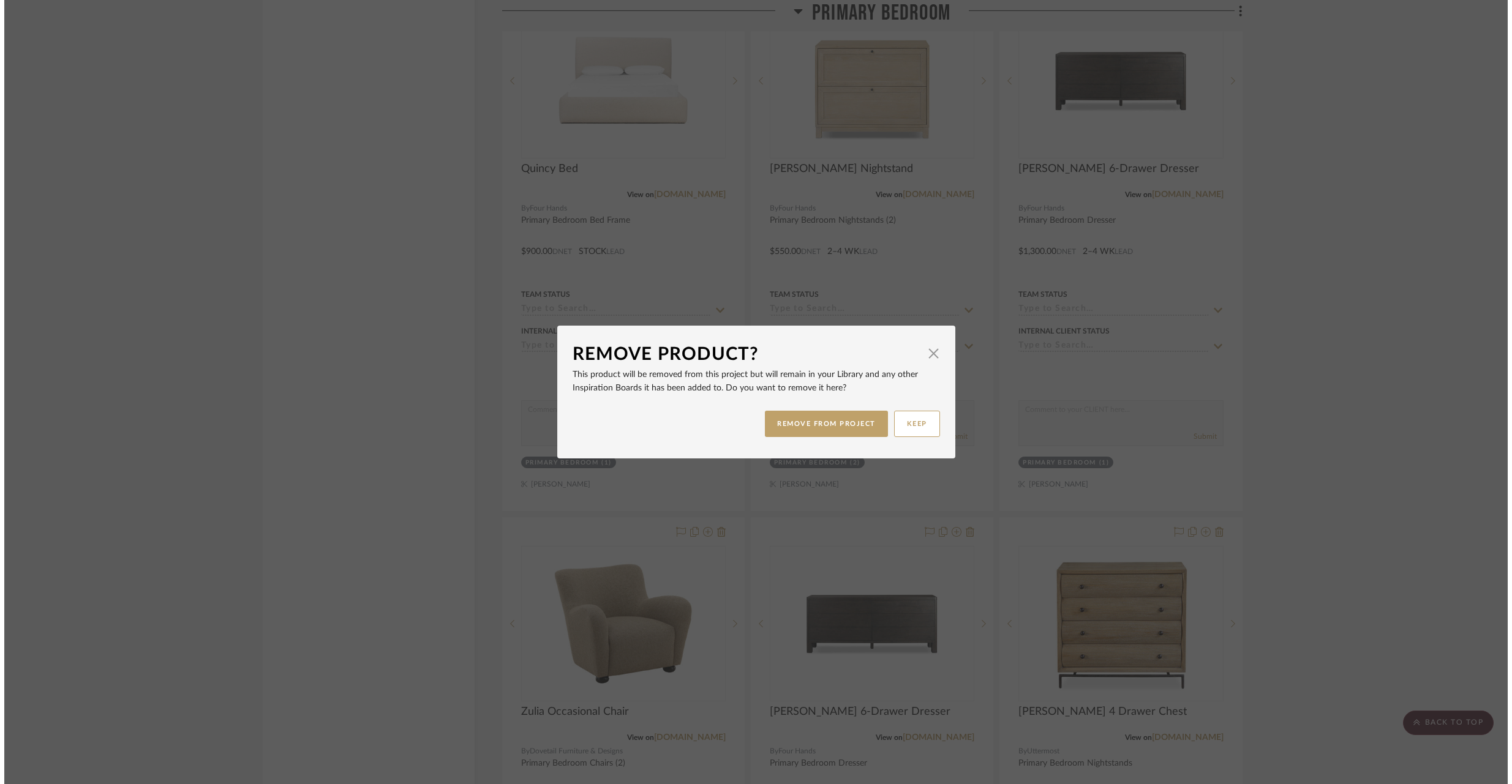
scroll to position [0, 0]
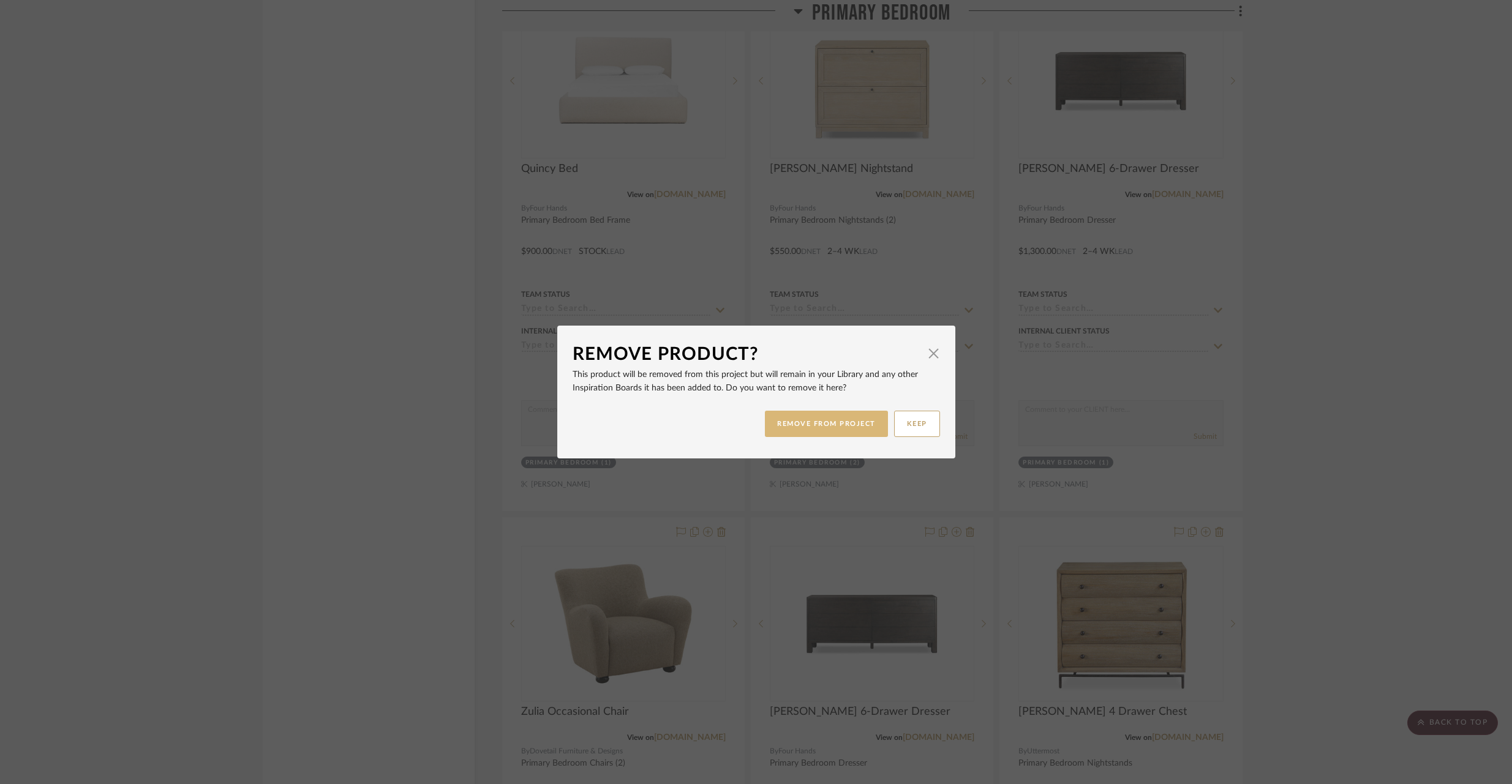
click at [855, 421] on button "REMOVE FROM PROJECT" at bounding box center [826, 424] width 123 height 26
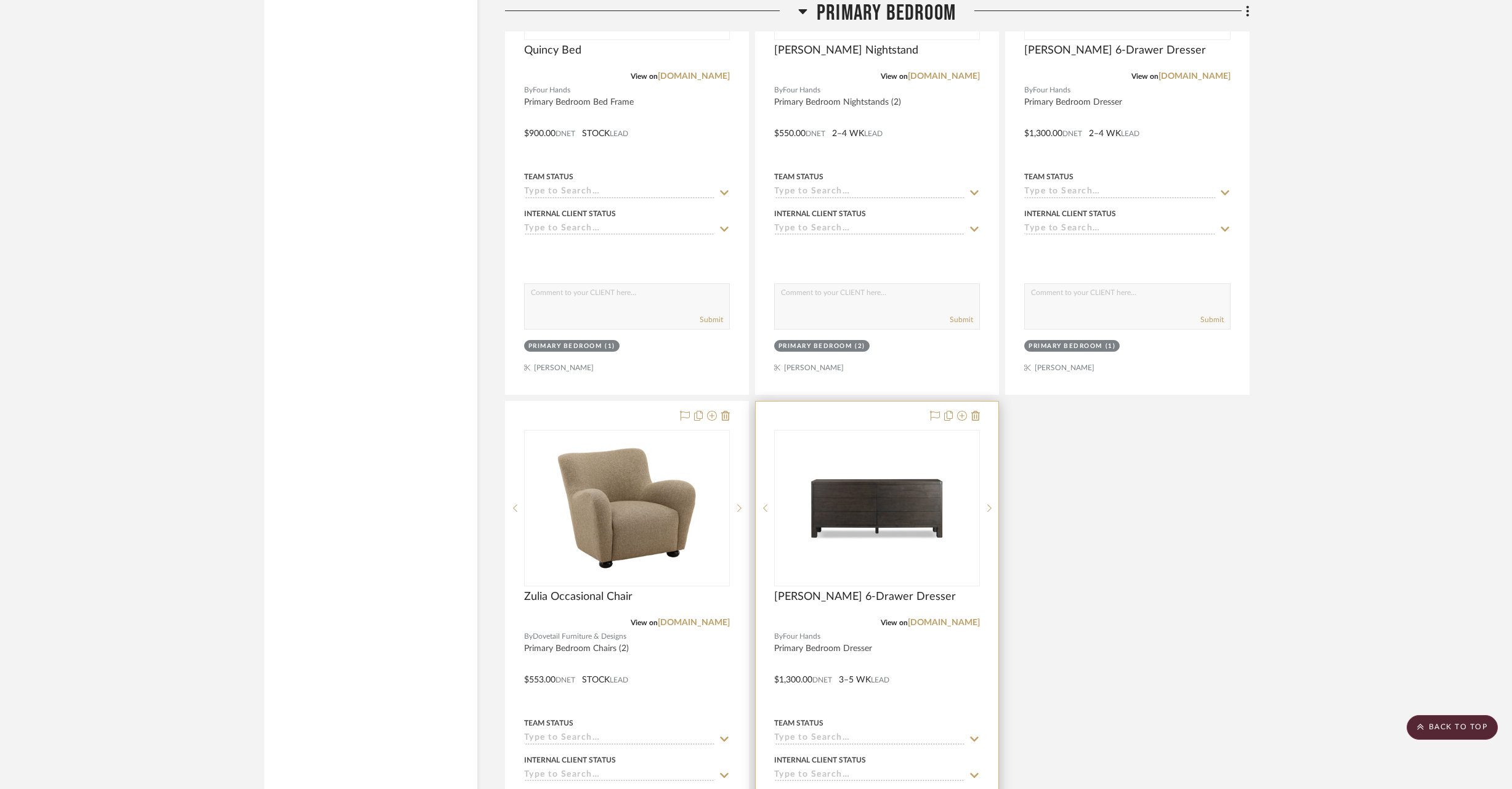
scroll to position [16630, 0]
click at [980, 400] on div at bounding box center [877, 670] width 243 height 539
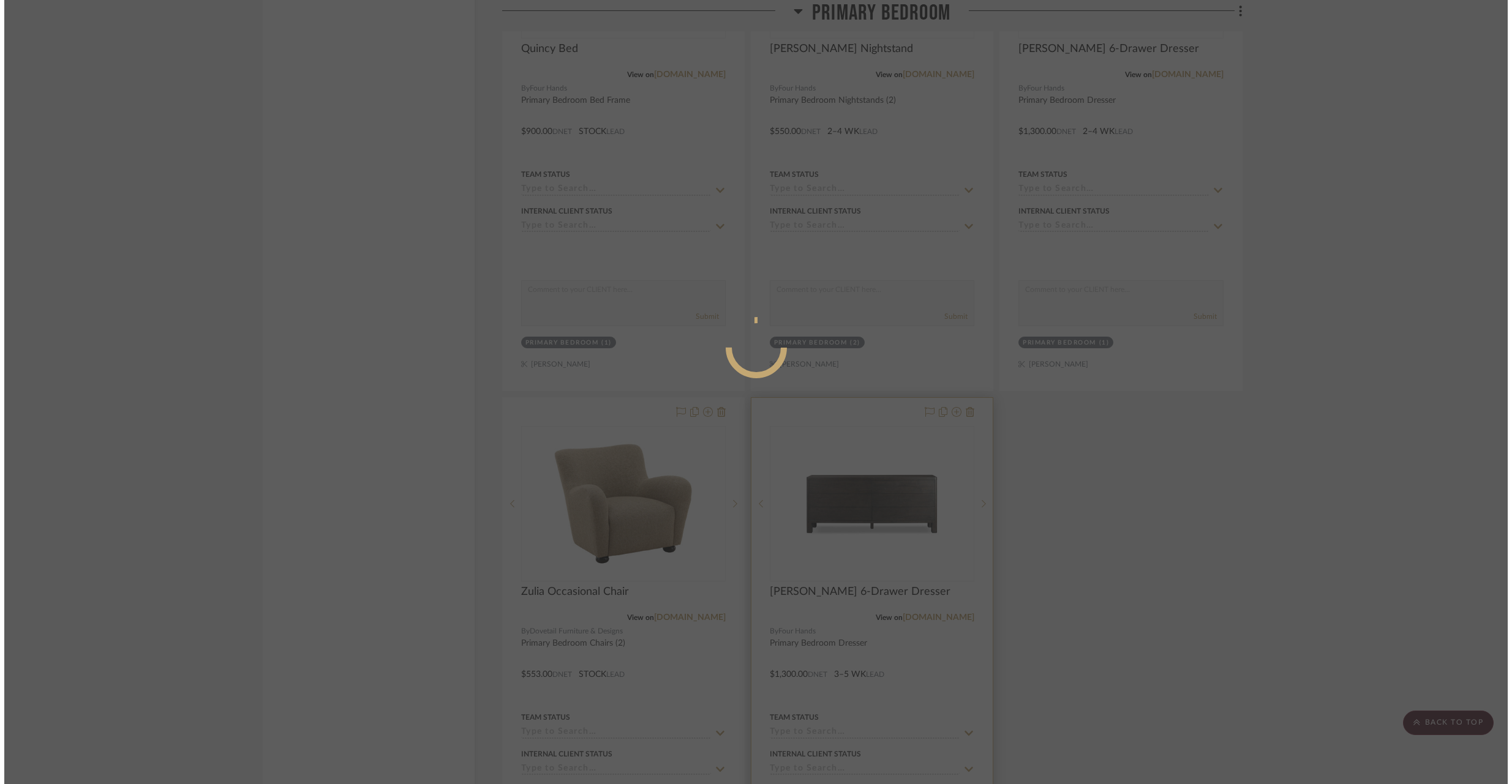
scroll to position [0, 0]
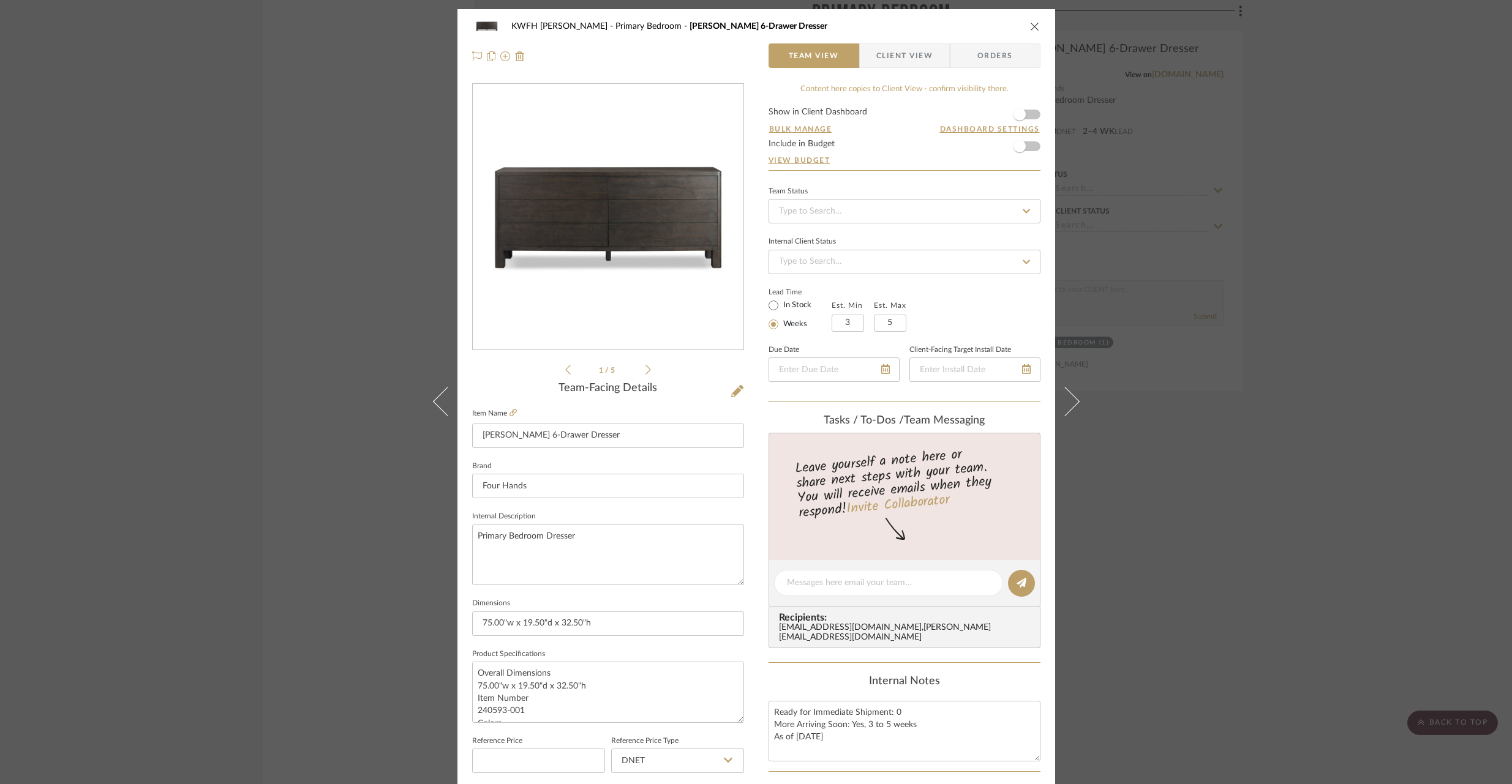
click at [1032, 26] on icon "close" at bounding box center [1035, 26] width 10 height 10
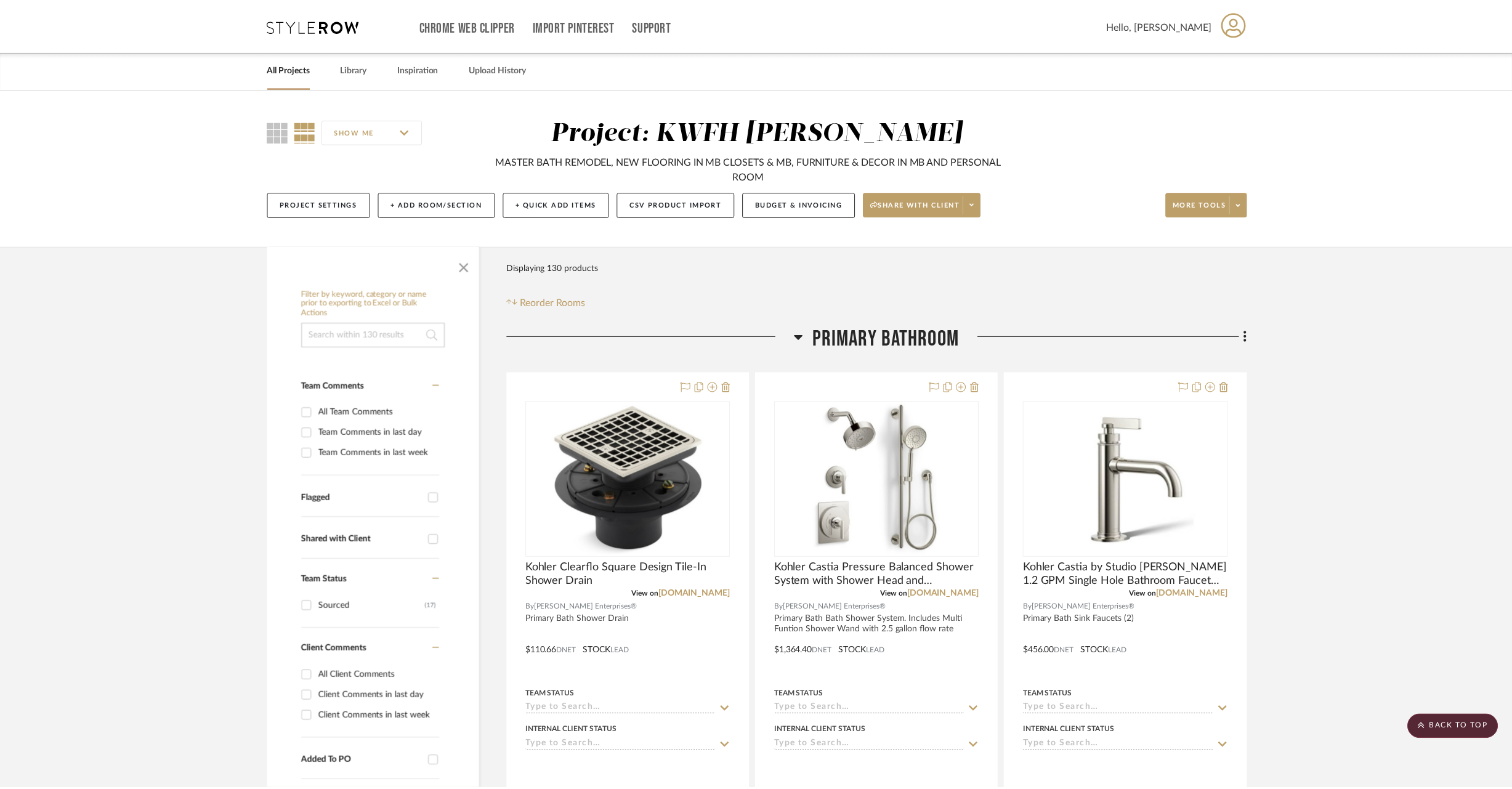
scroll to position [16630, 0]
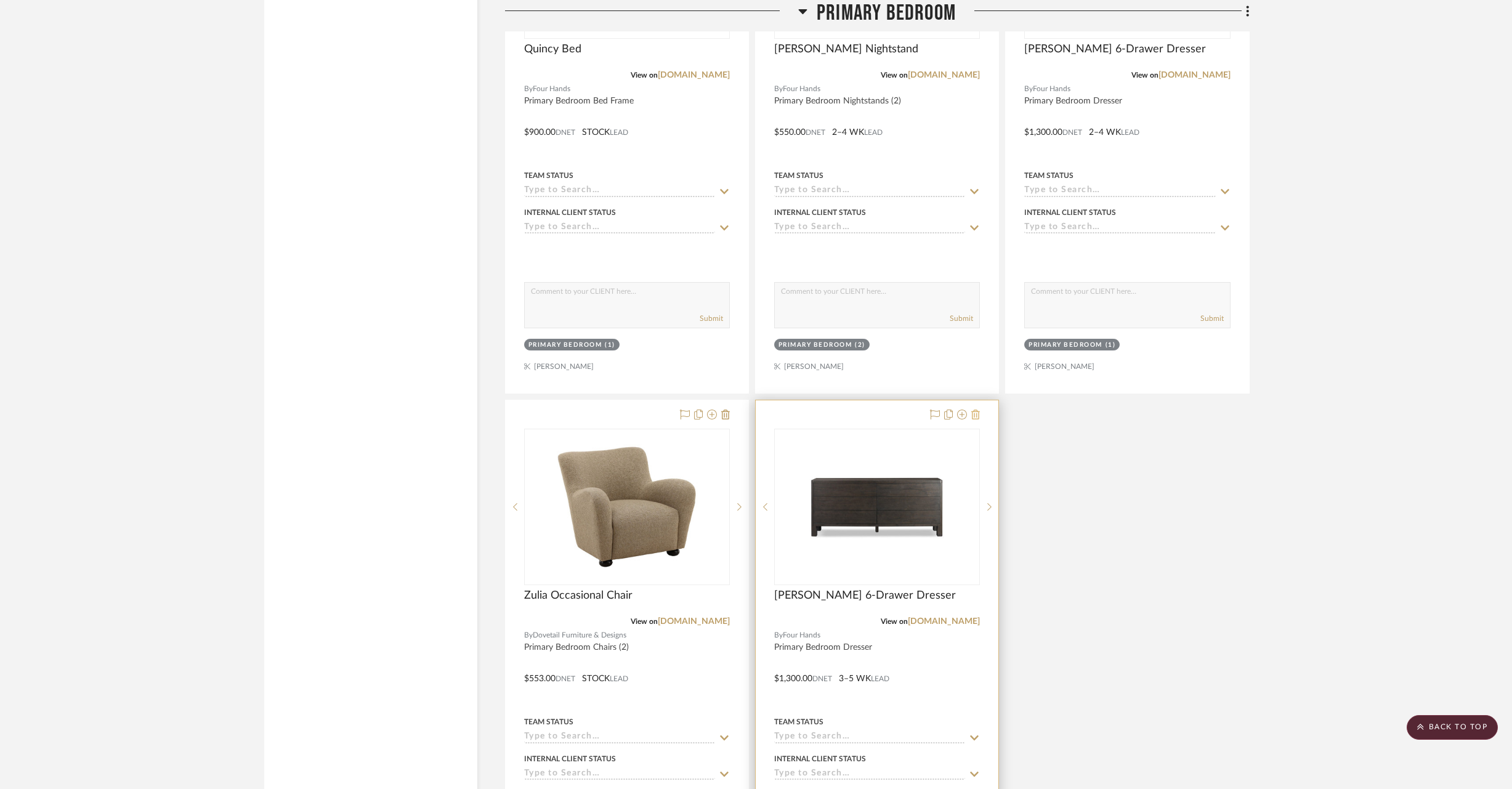
click at [976, 410] on icon at bounding box center [976, 414] width 9 height 10
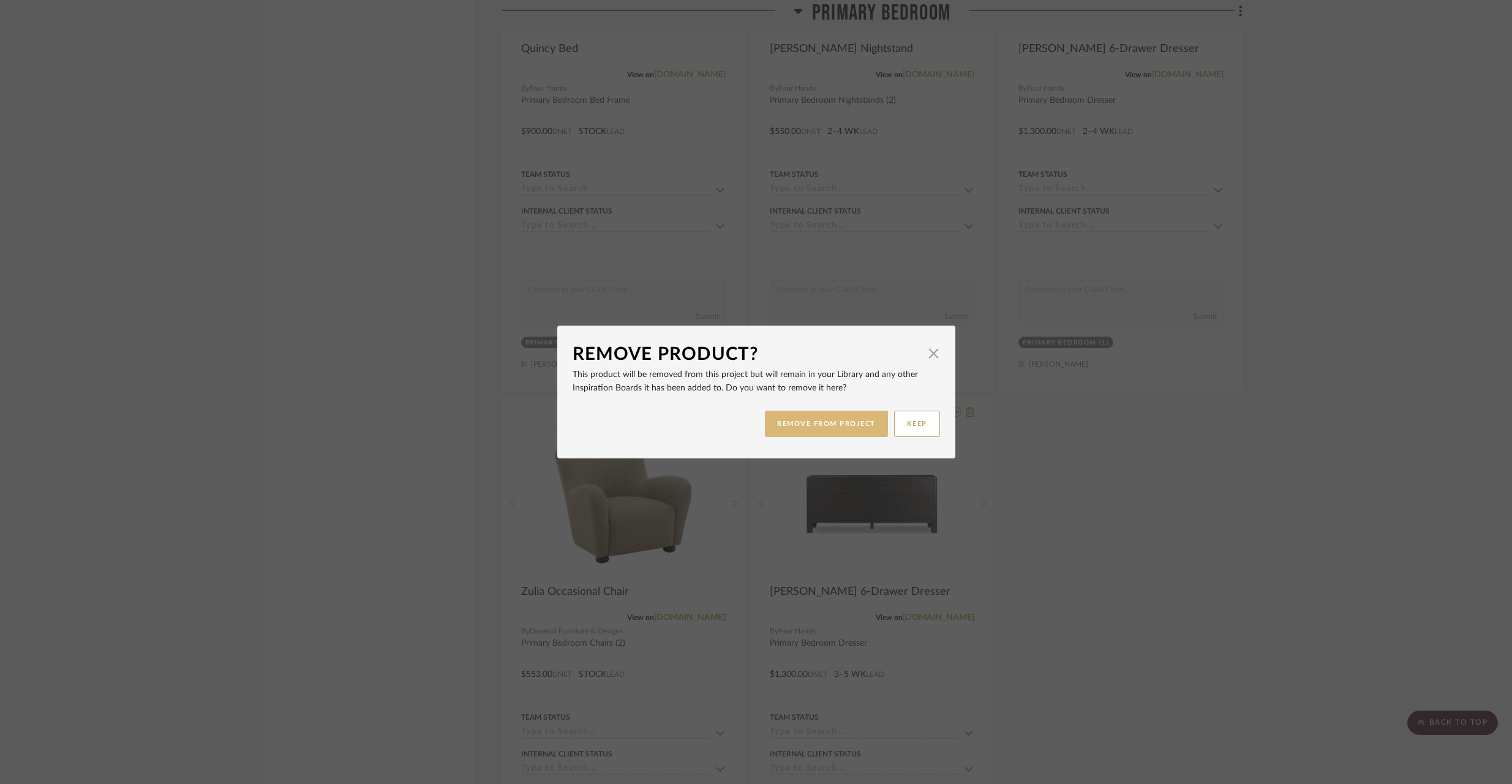
click at [854, 433] on button "REMOVE FROM PROJECT" at bounding box center [826, 424] width 123 height 26
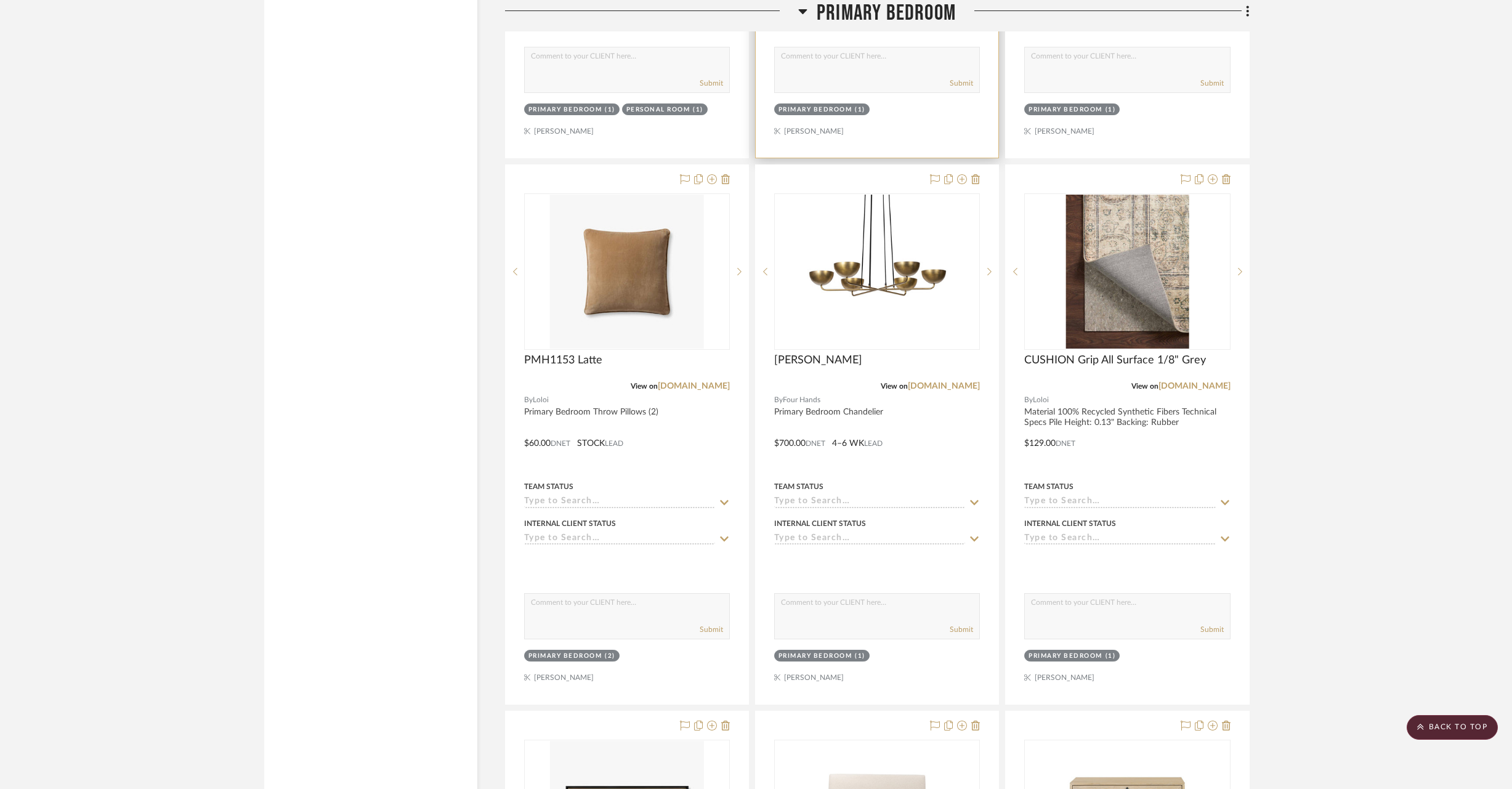
scroll to position [15830, 0]
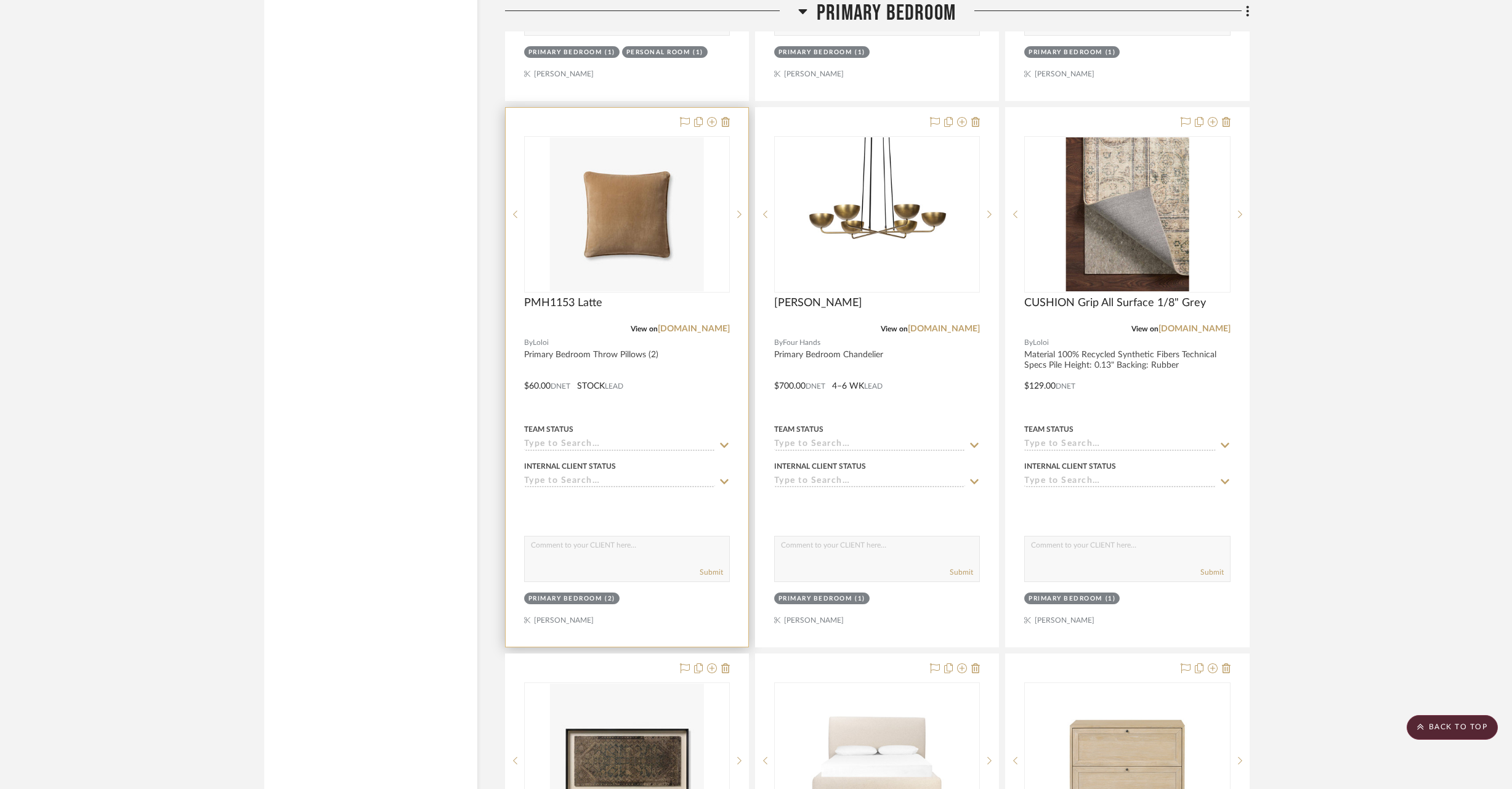
click at [730, 108] on div at bounding box center [627, 377] width 243 height 539
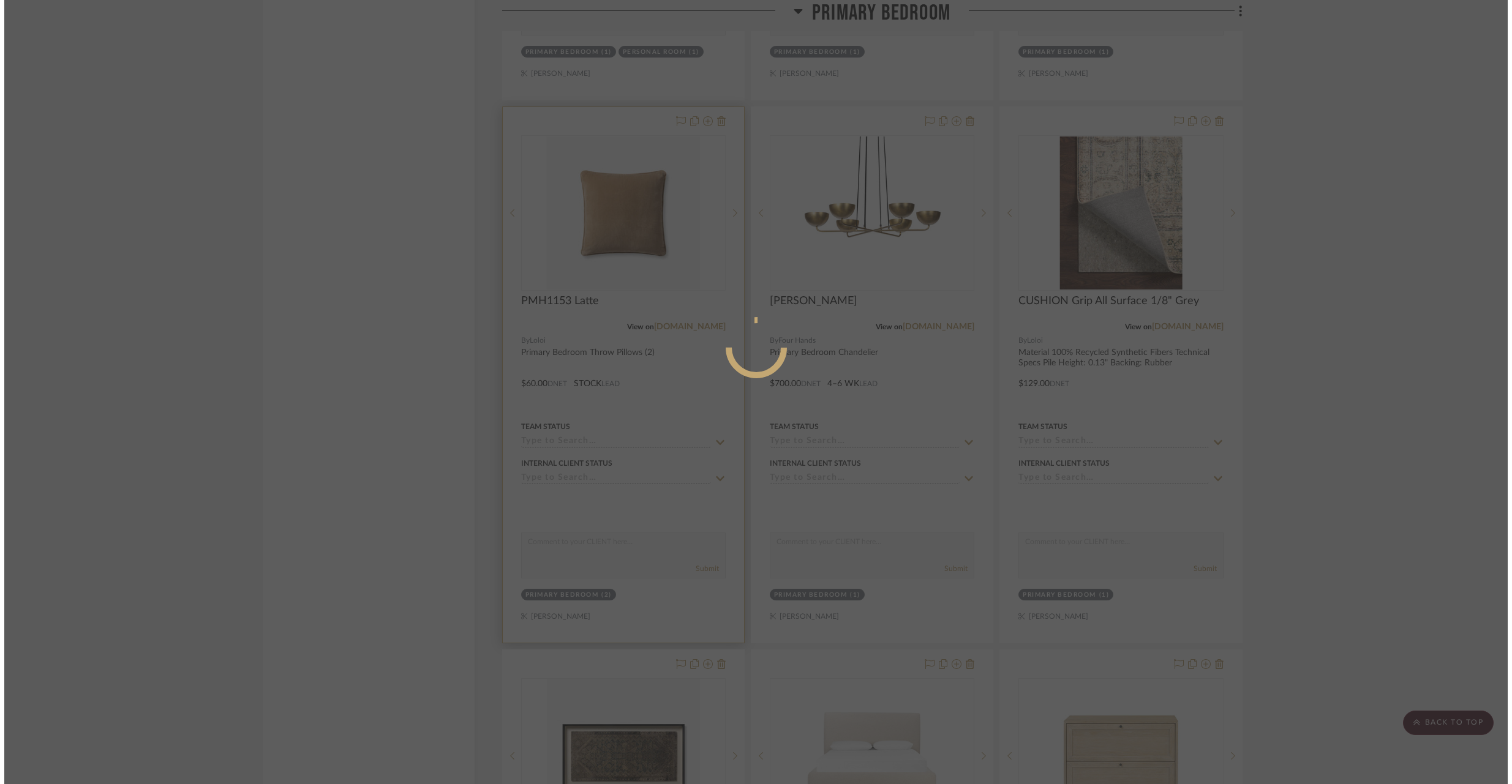
scroll to position [0, 0]
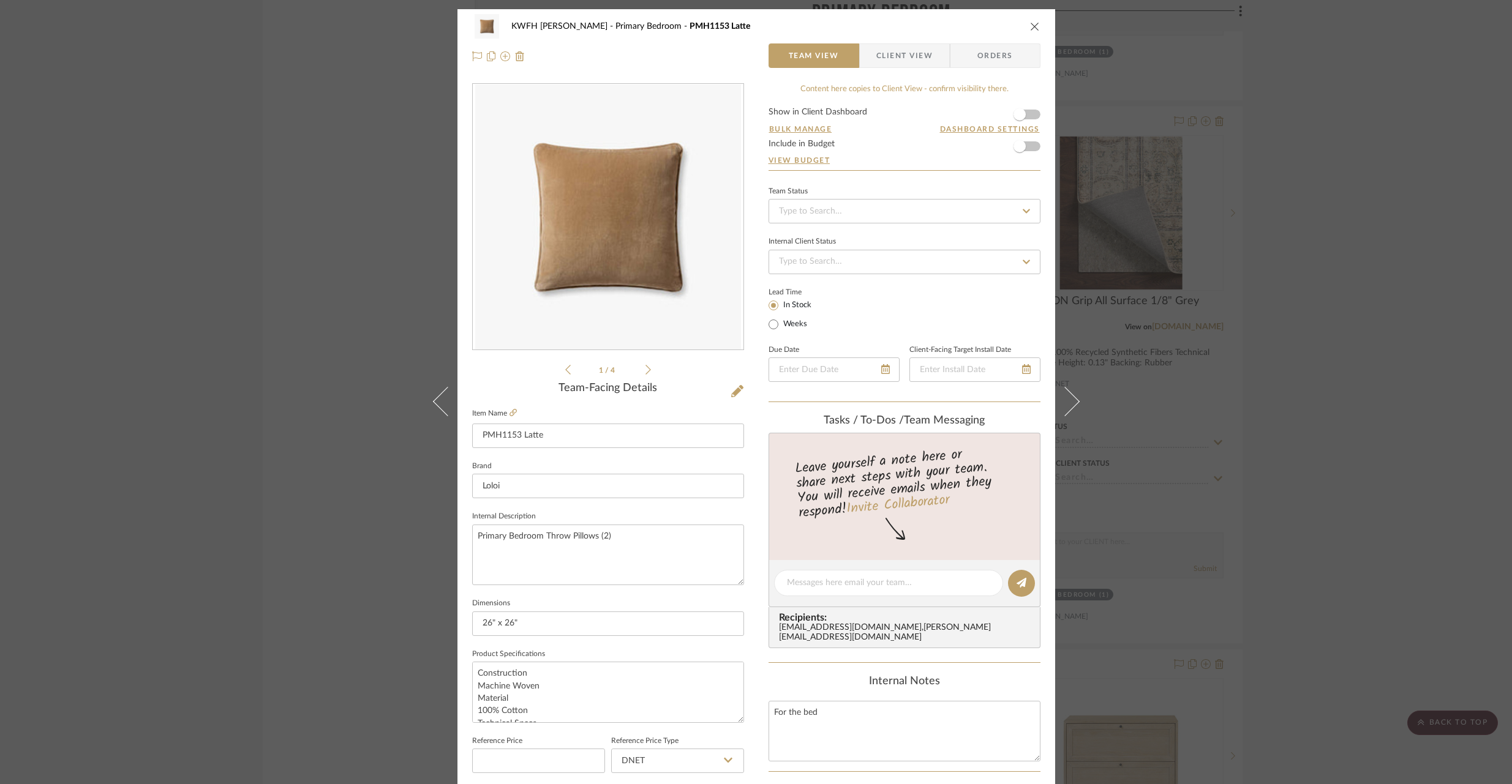
click at [1030, 26] on icon "close" at bounding box center [1035, 26] width 10 height 10
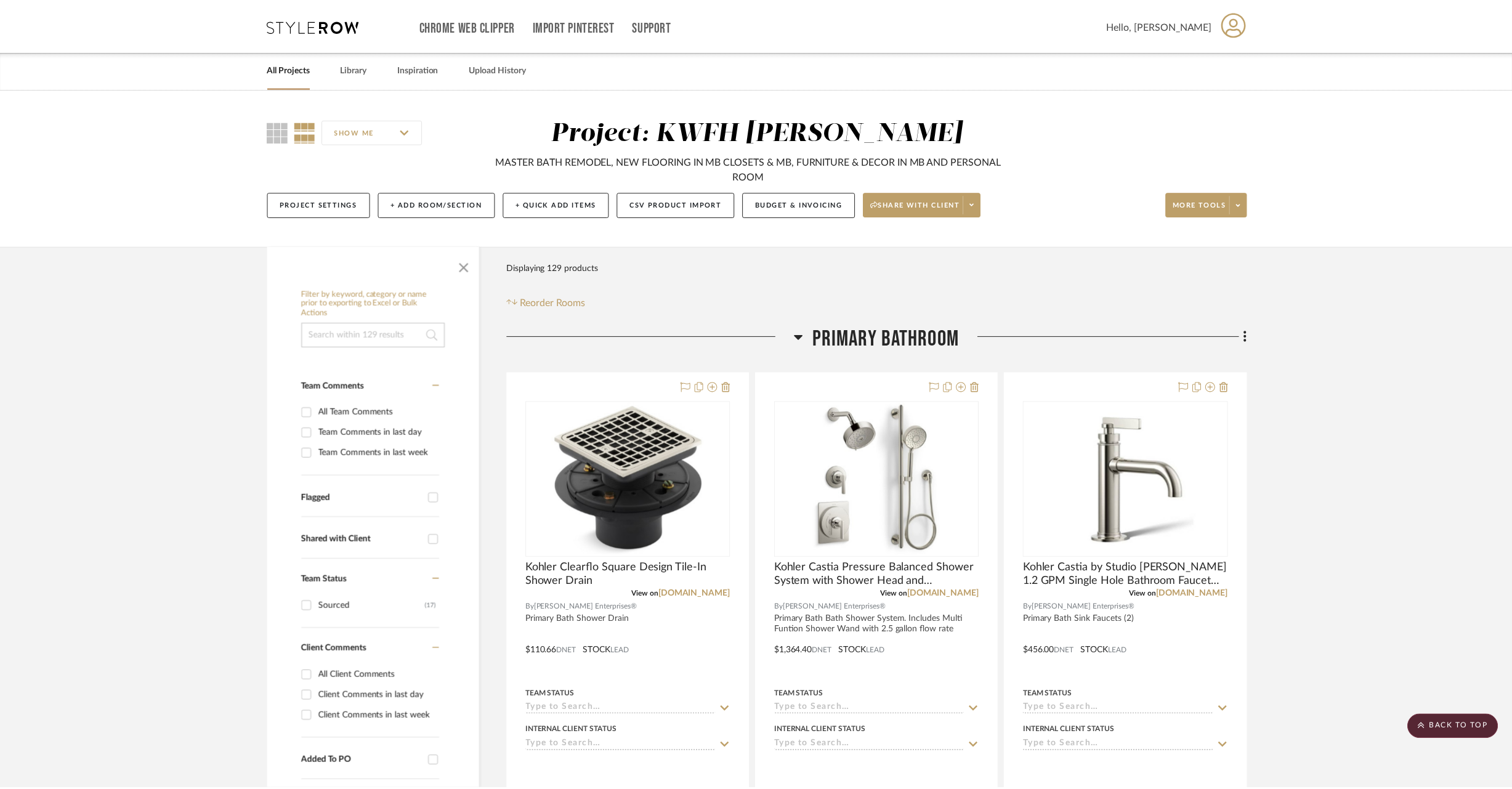
scroll to position [15830, 0]
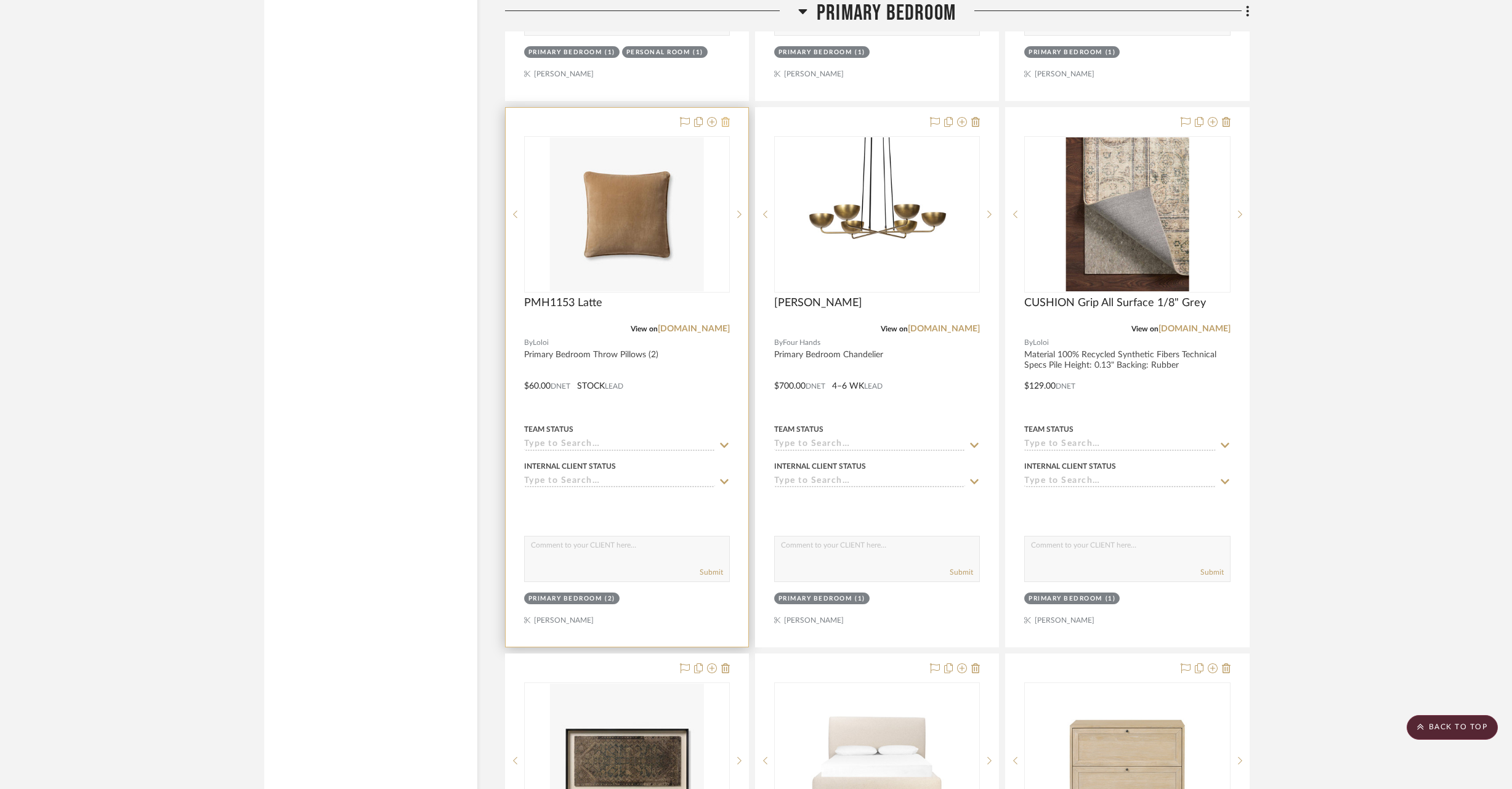
click at [730, 117] on icon at bounding box center [726, 122] width 9 height 10
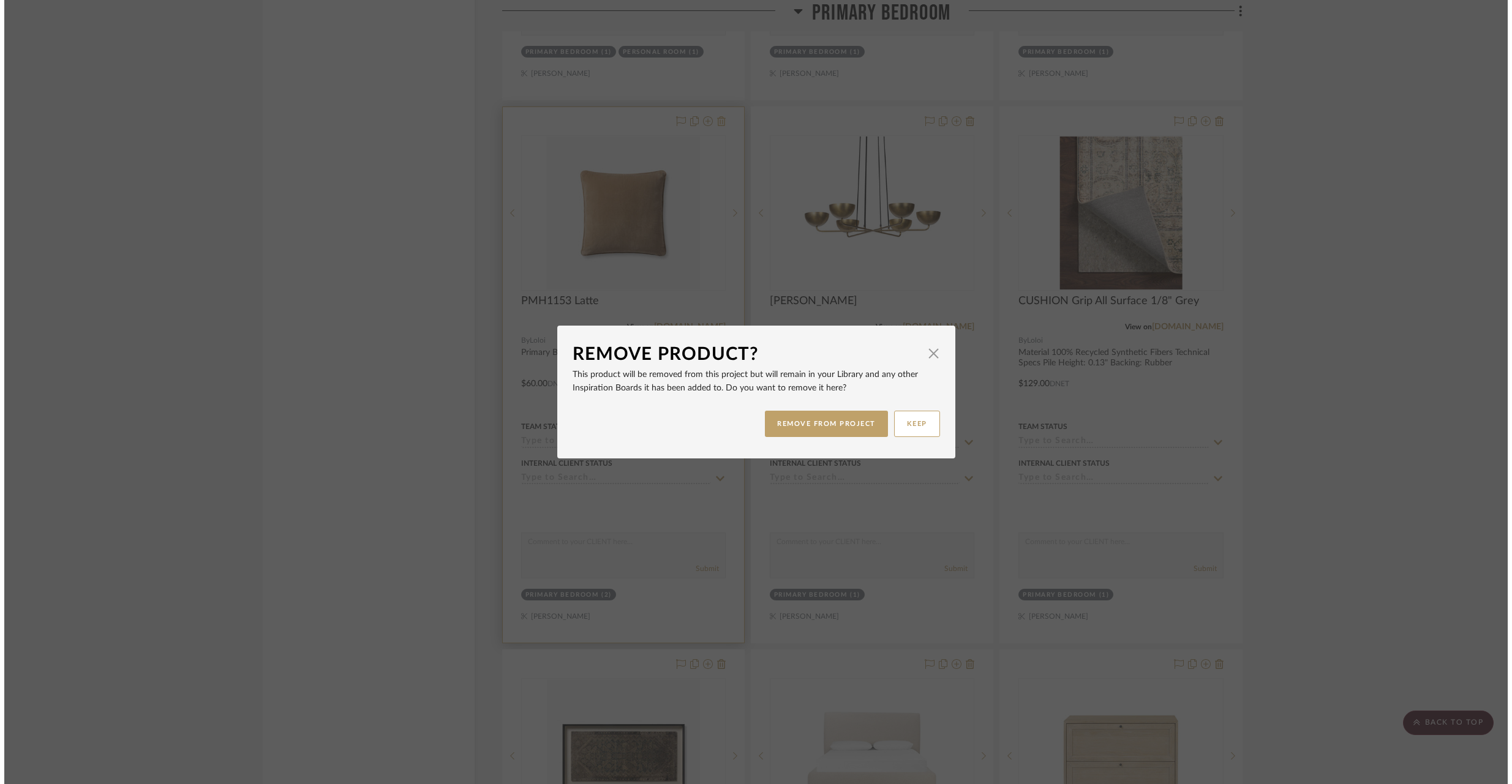
scroll to position [0, 0]
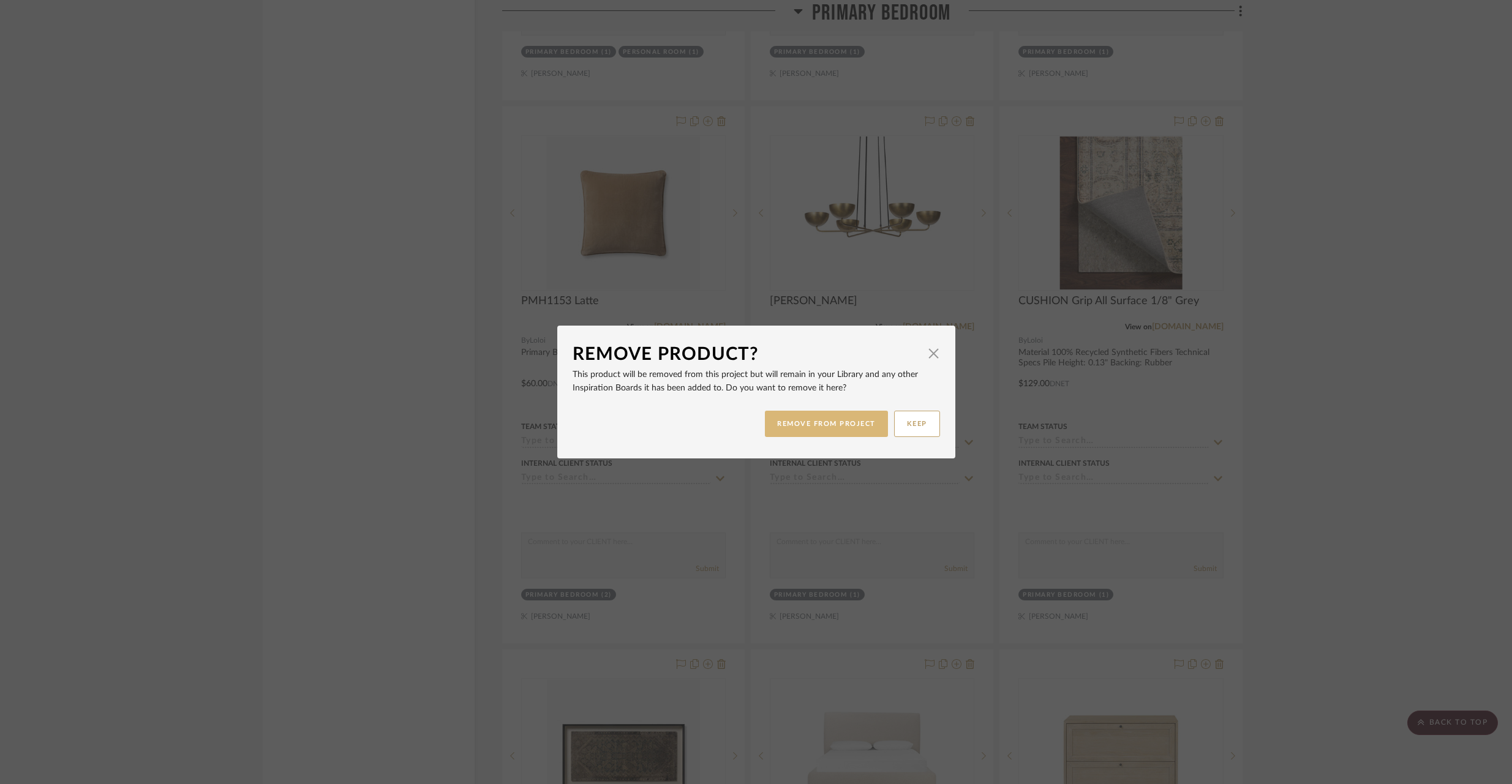
click at [855, 424] on button "REMOVE FROM PROJECT" at bounding box center [826, 424] width 123 height 26
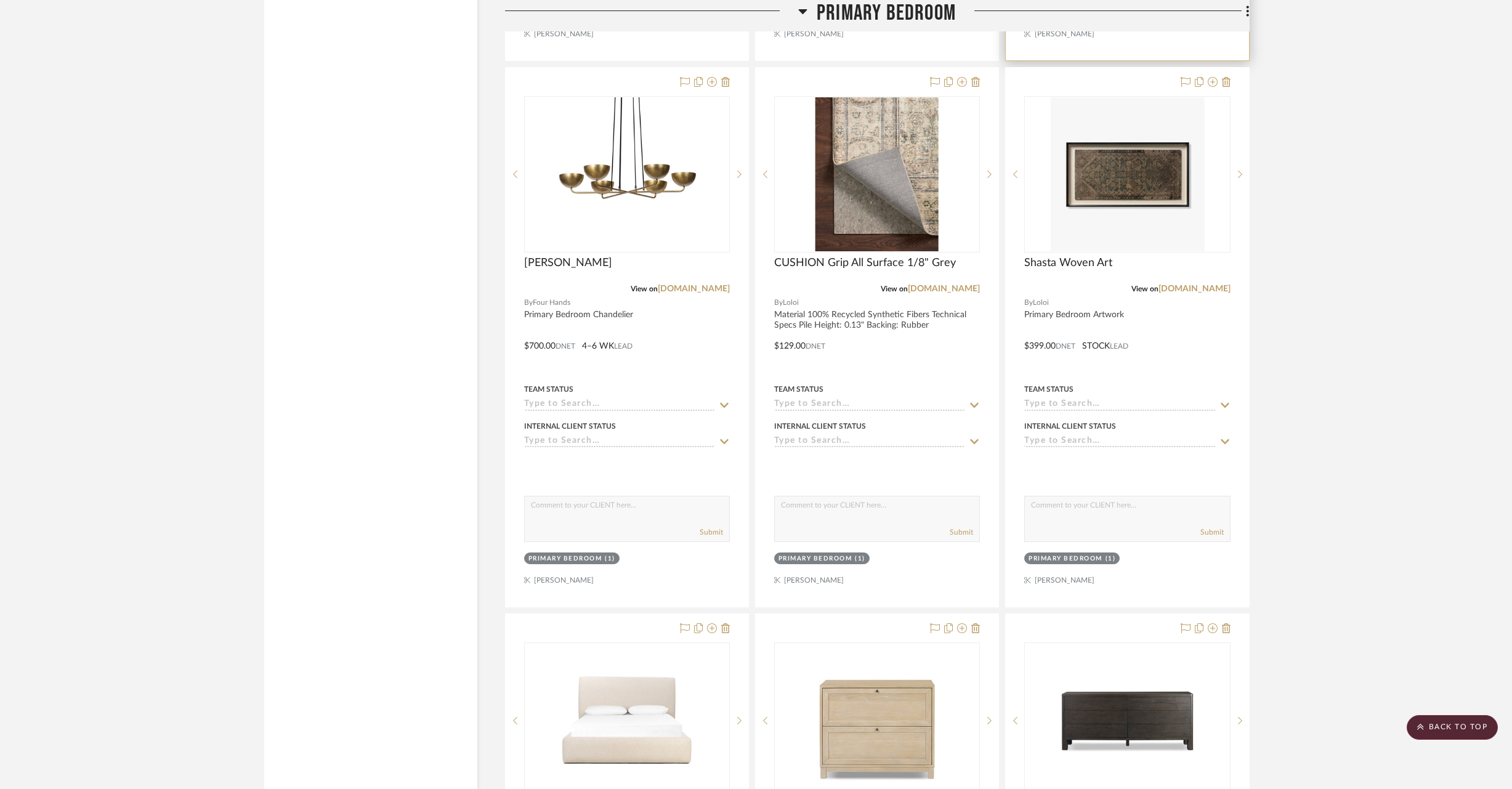
scroll to position [15808, 0]
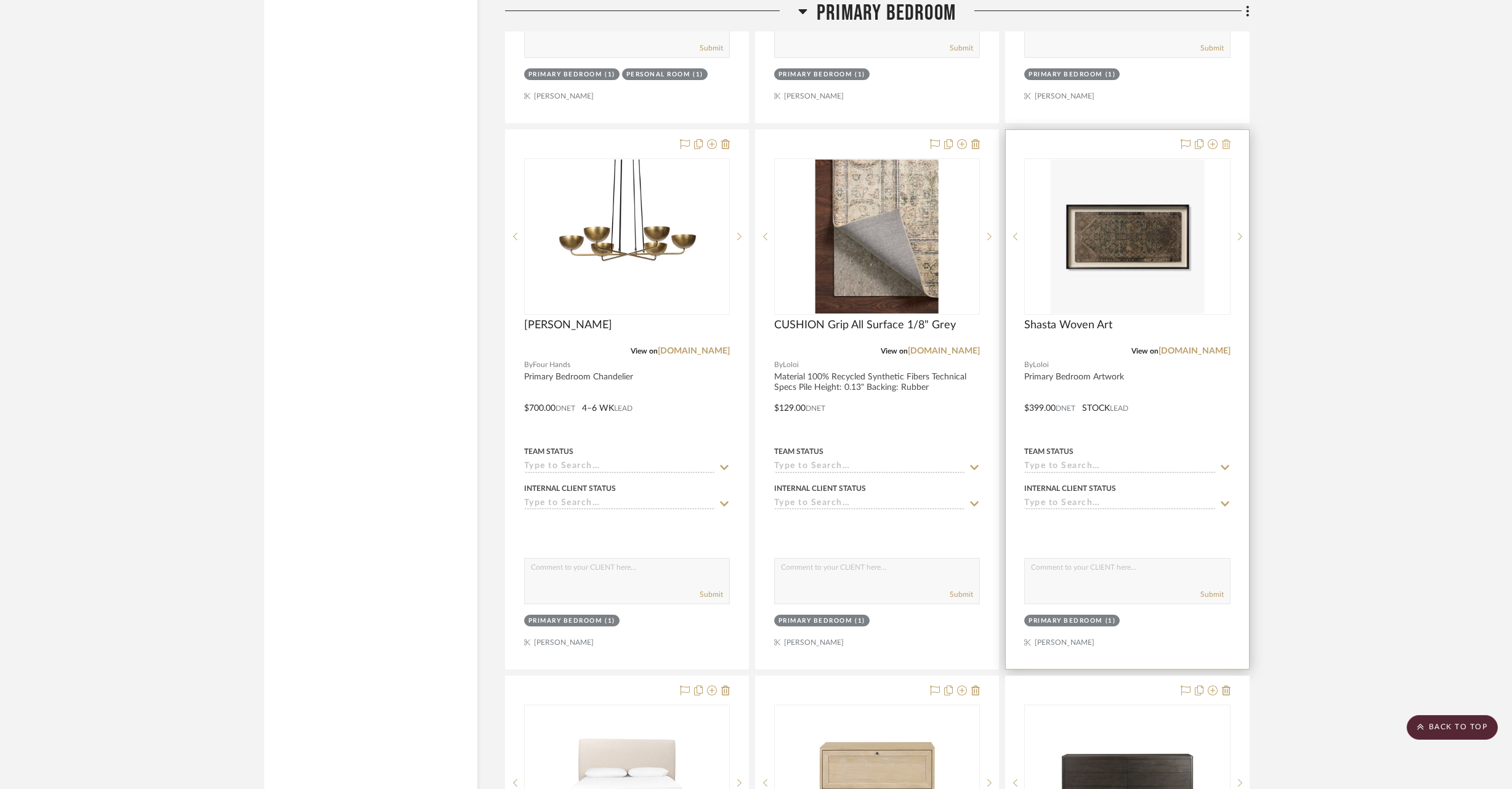
click at [1228, 139] on icon at bounding box center [1226, 144] width 9 height 10
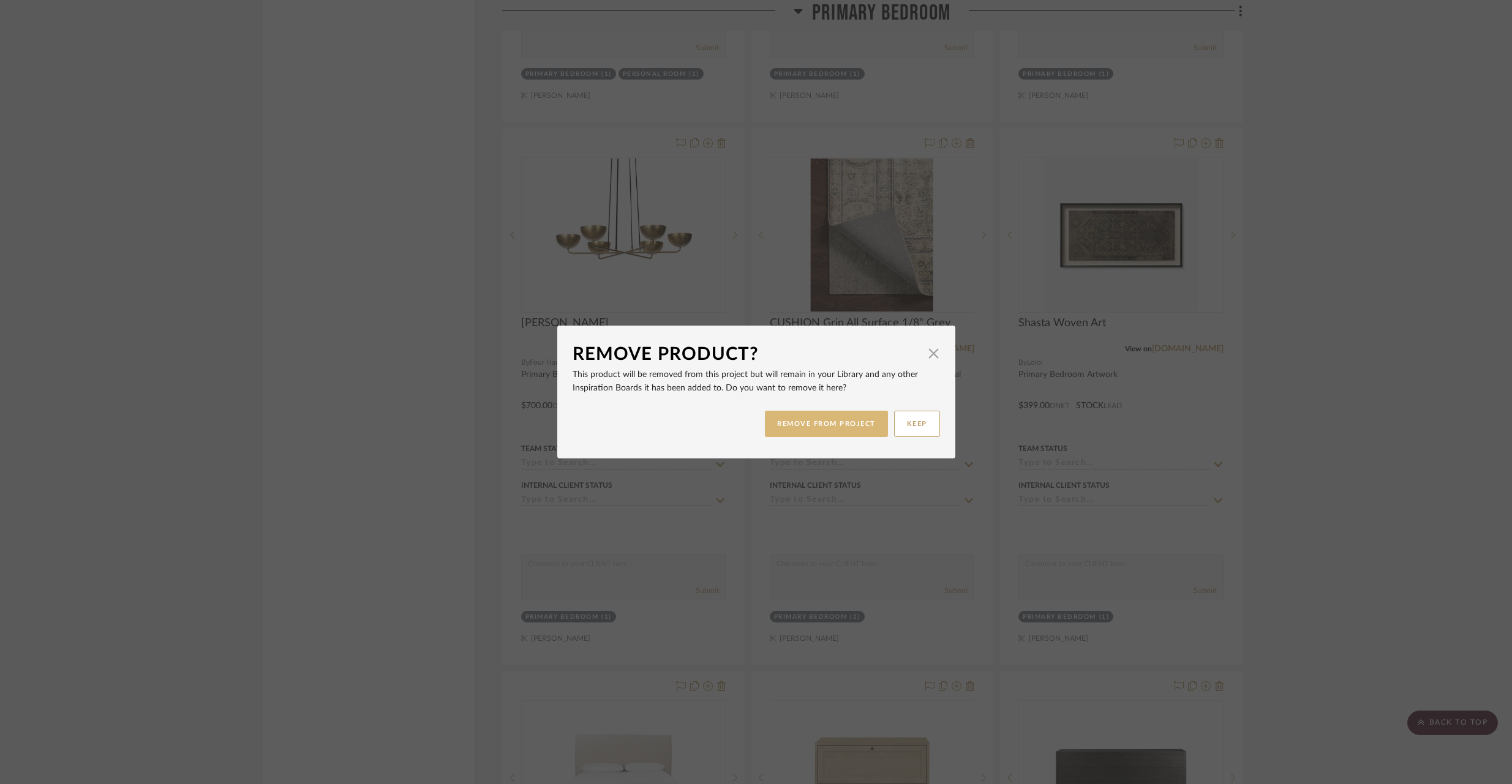
click at [840, 421] on button "REMOVE FROM PROJECT" at bounding box center [826, 424] width 123 height 26
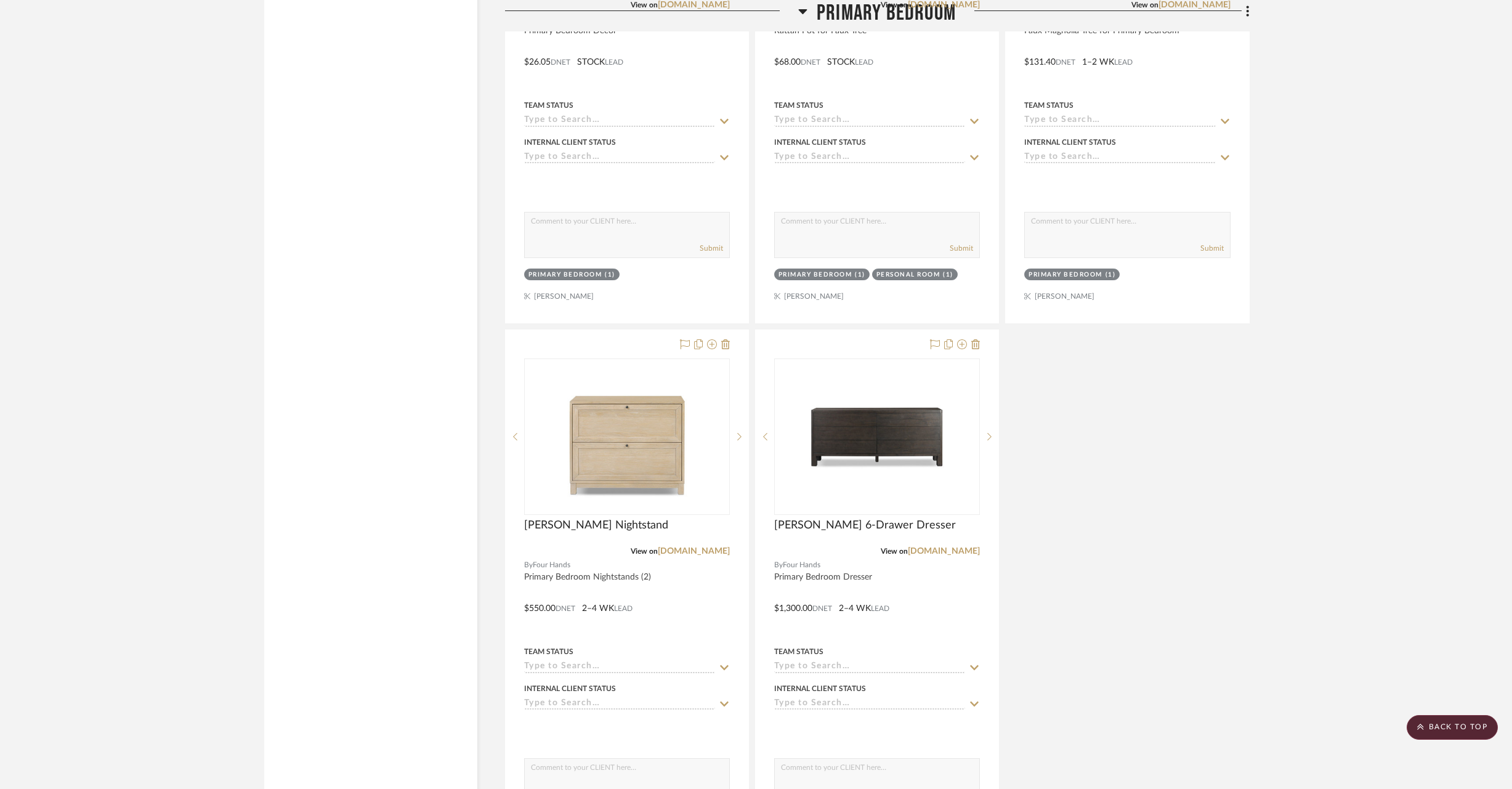
scroll to position [16167, 0]
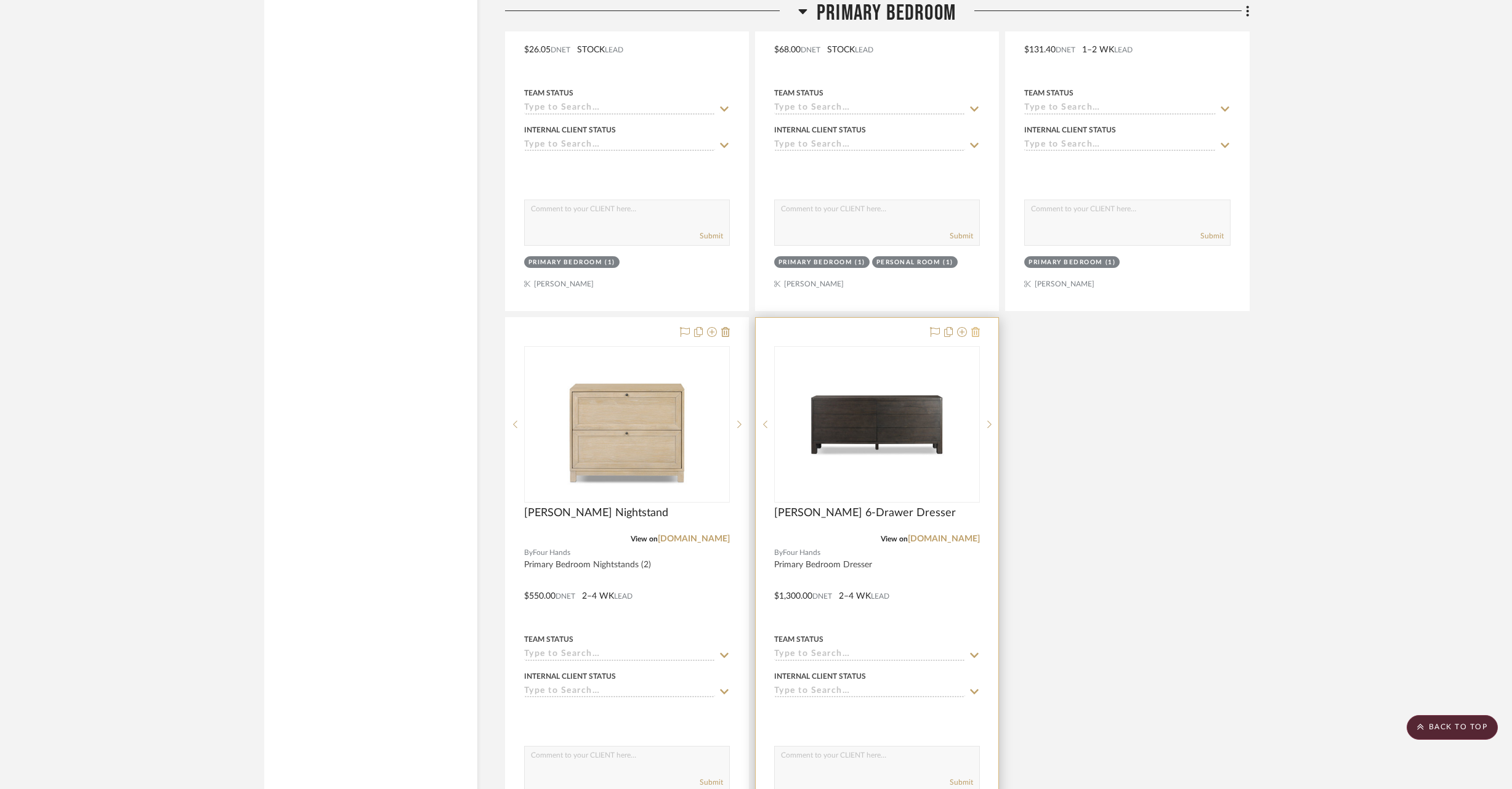
click at [975, 327] on icon at bounding box center [976, 332] width 9 height 10
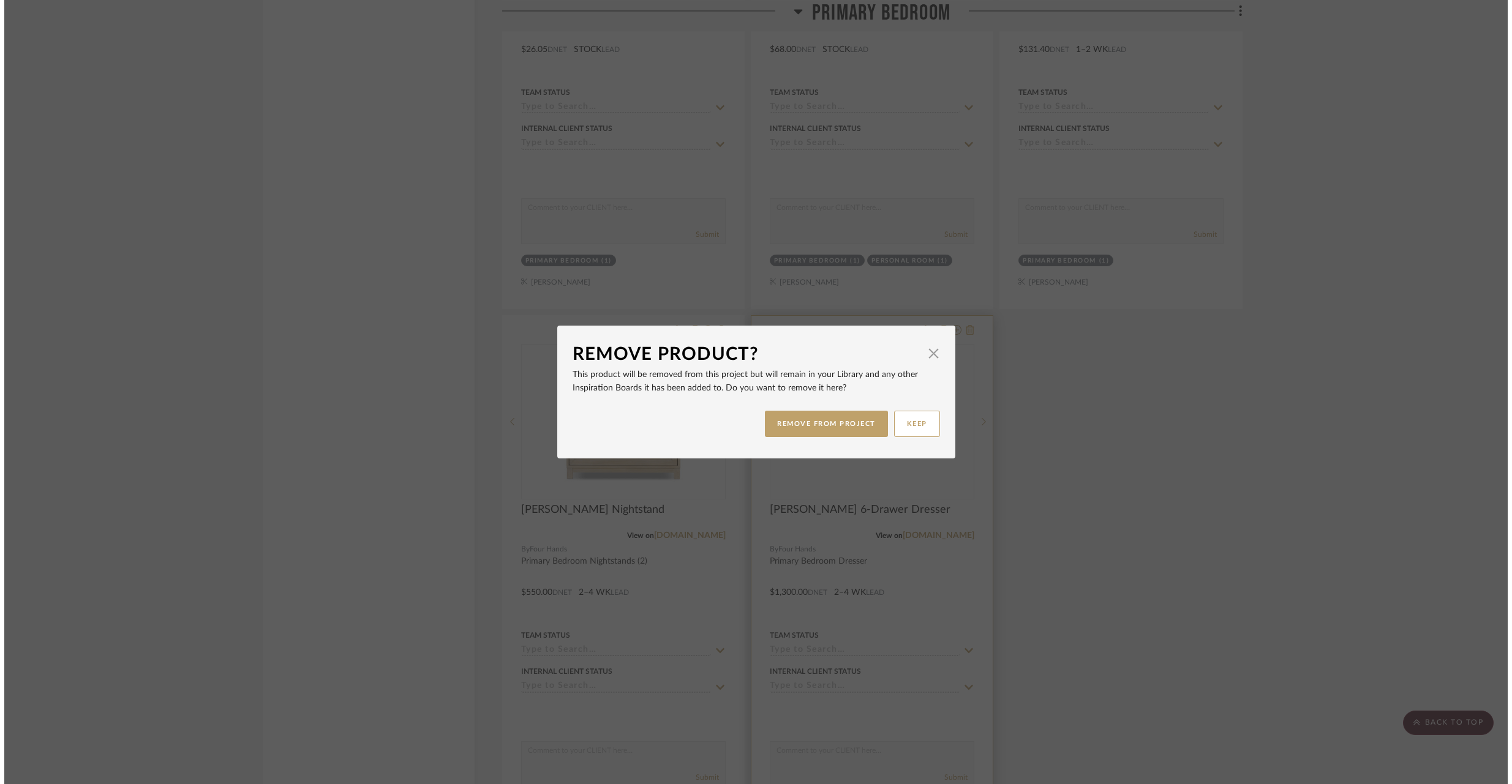
scroll to position [0, 0]
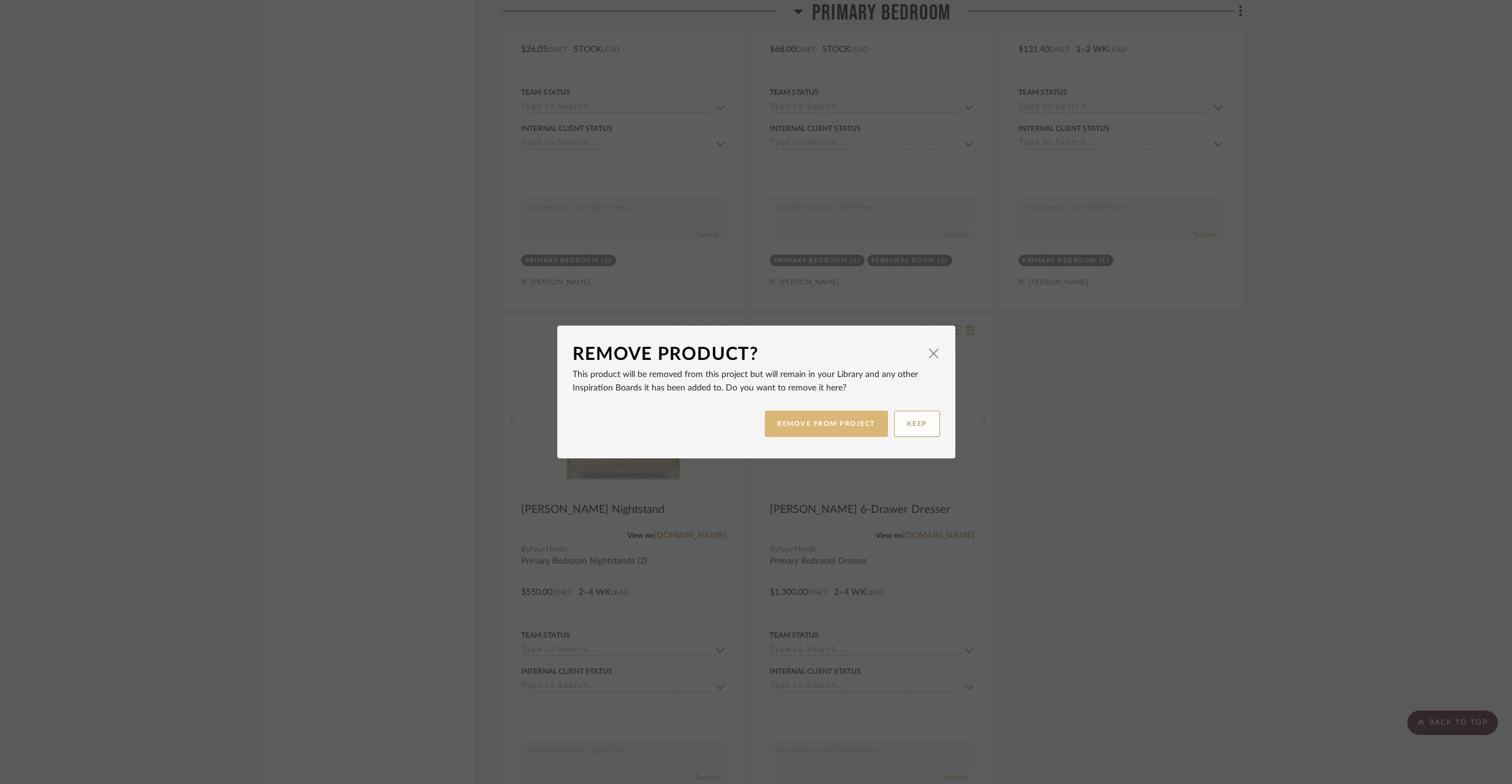
click at [815, 420] on button "REMOVE FROM PROJECT" at bounding box center [826, 424] width 123 height 26
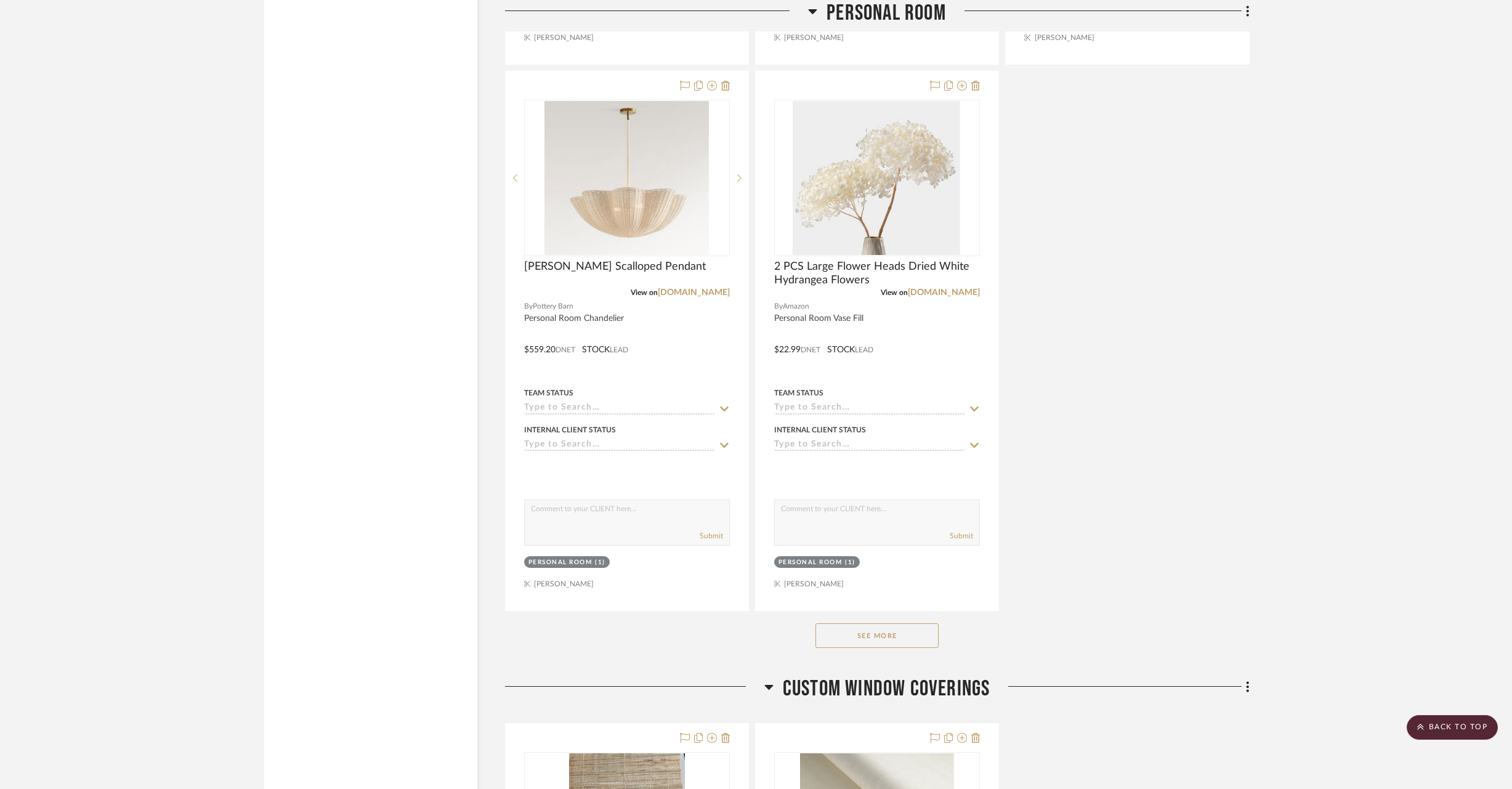
scroll to position [18310, 0]
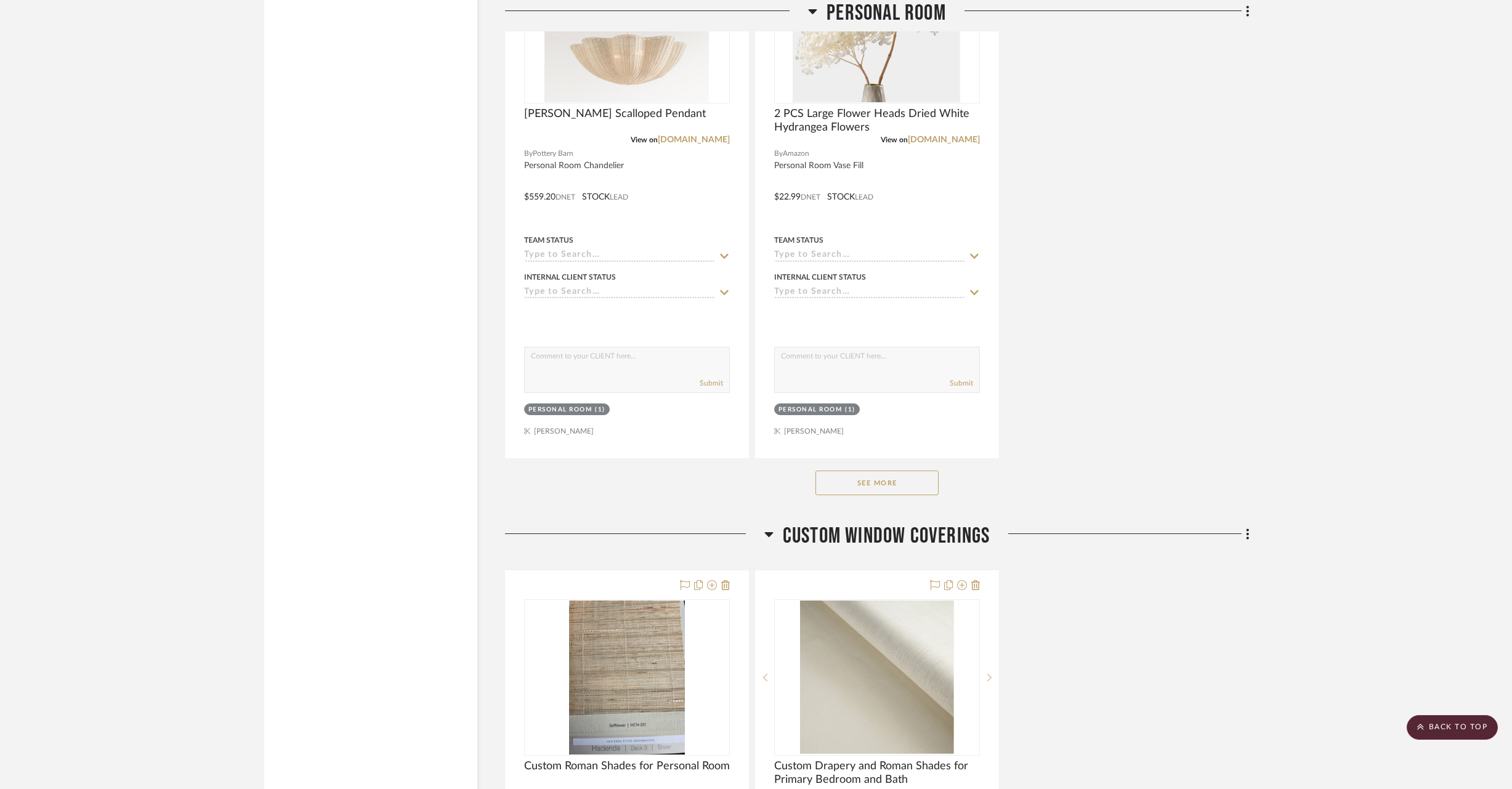
click at [899, 470] on button "See More" at bounding box center [877, 483] width 123 height 25
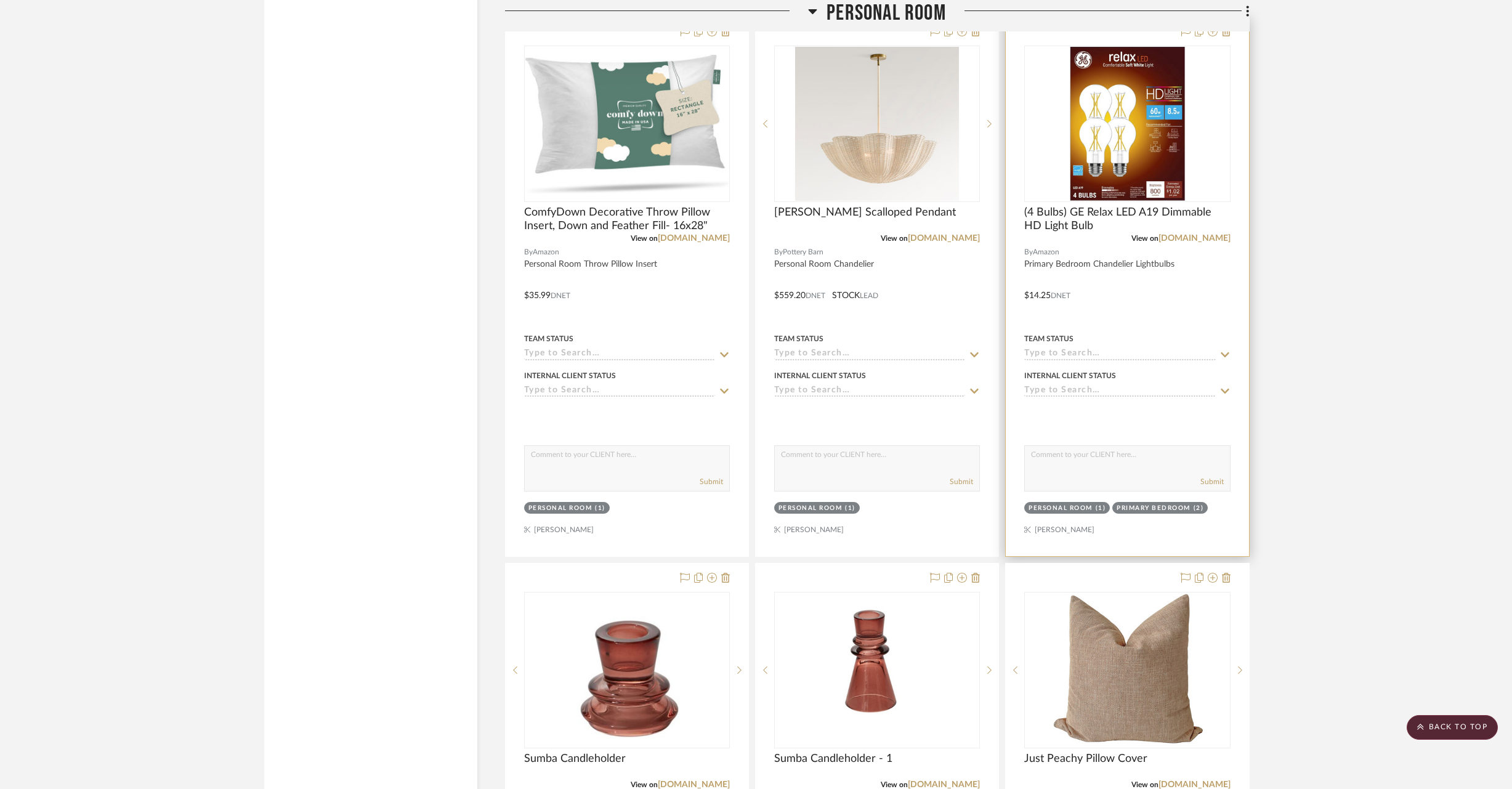
scroll to position [18761, 0]
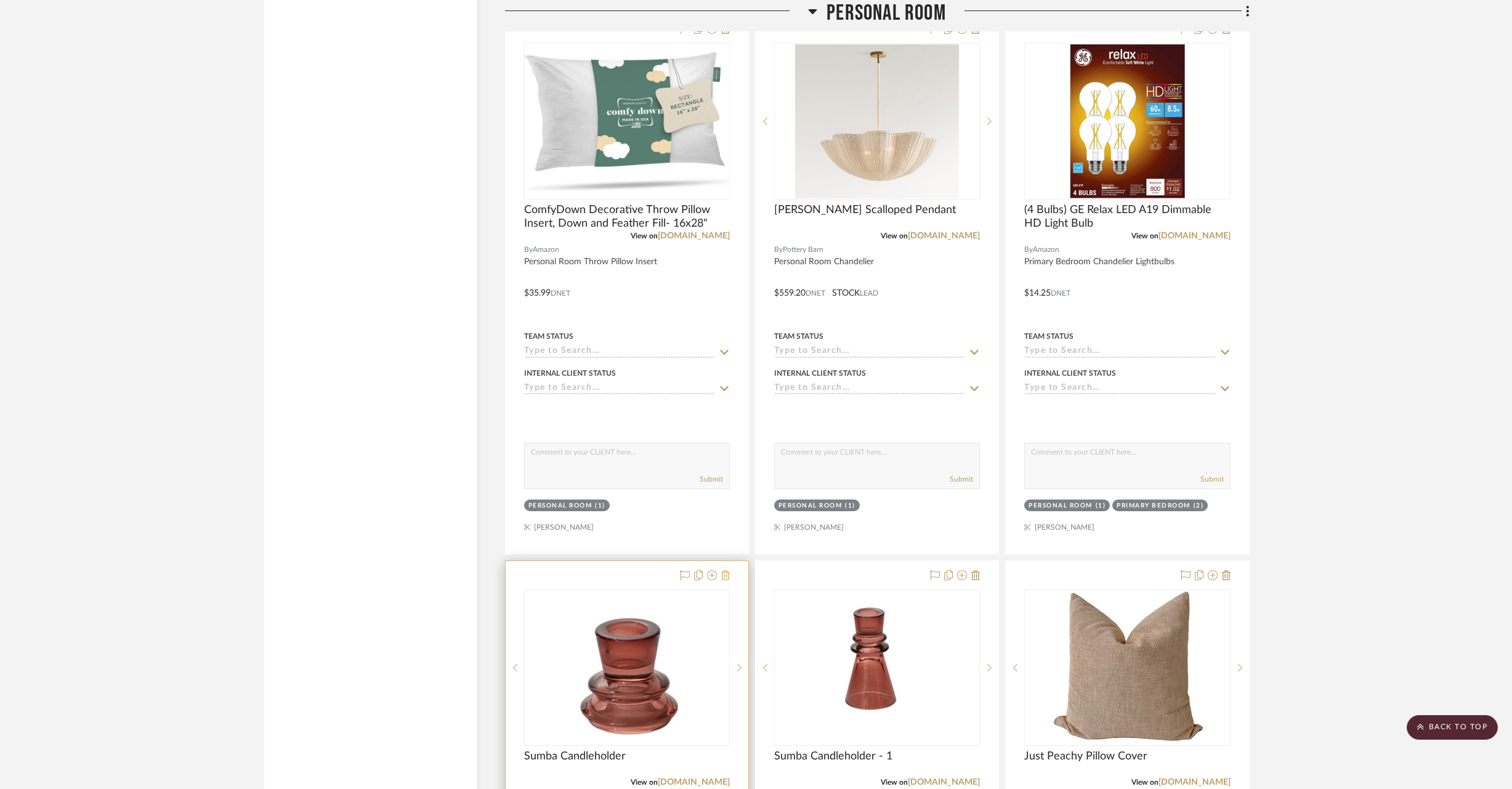
click at [726, 570] on icon at bounding box center [726, 575] width 9 height 10
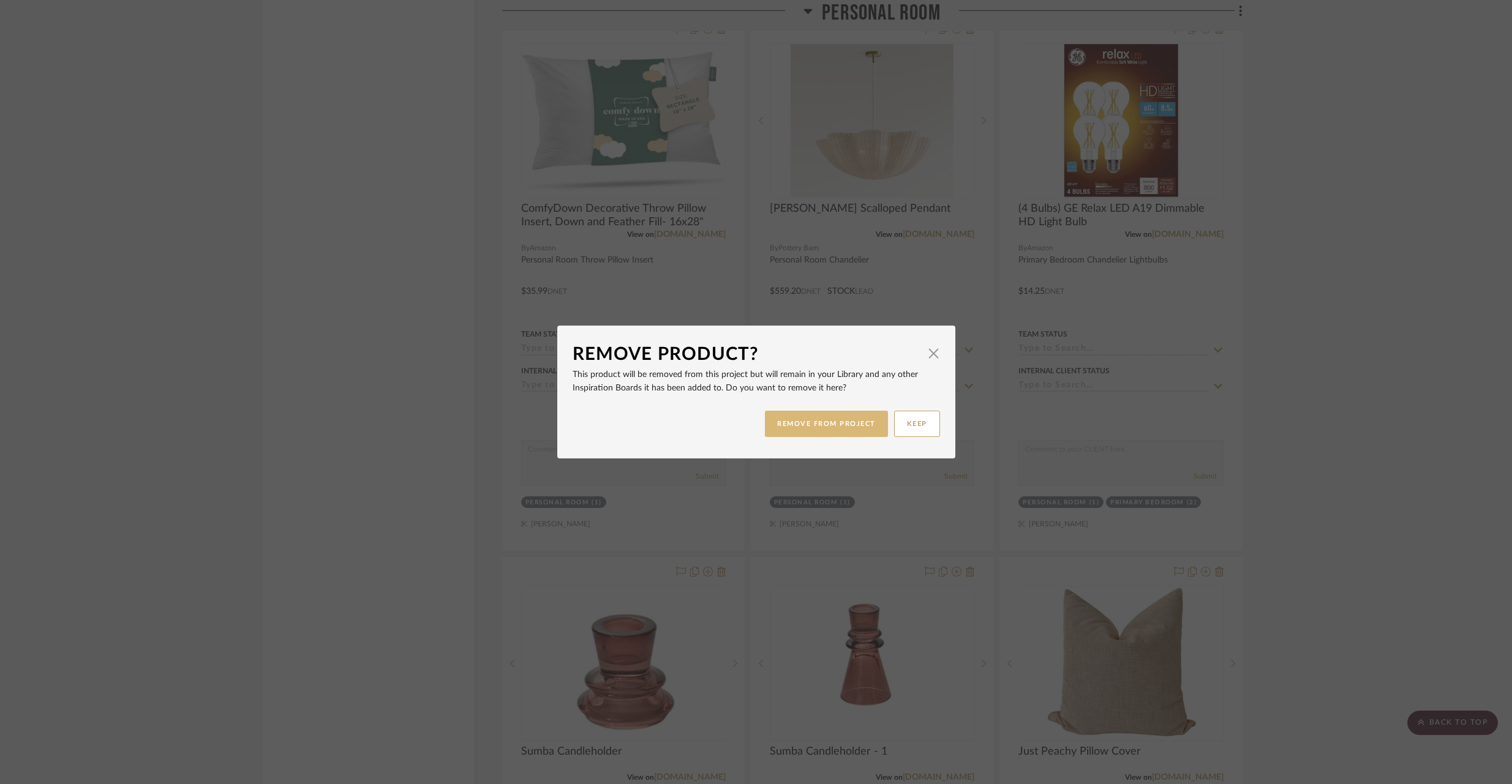
click at [864, 423] on button "REMOVE FROM PROJECT" at bounding box center [826, 424] width 123 height 26
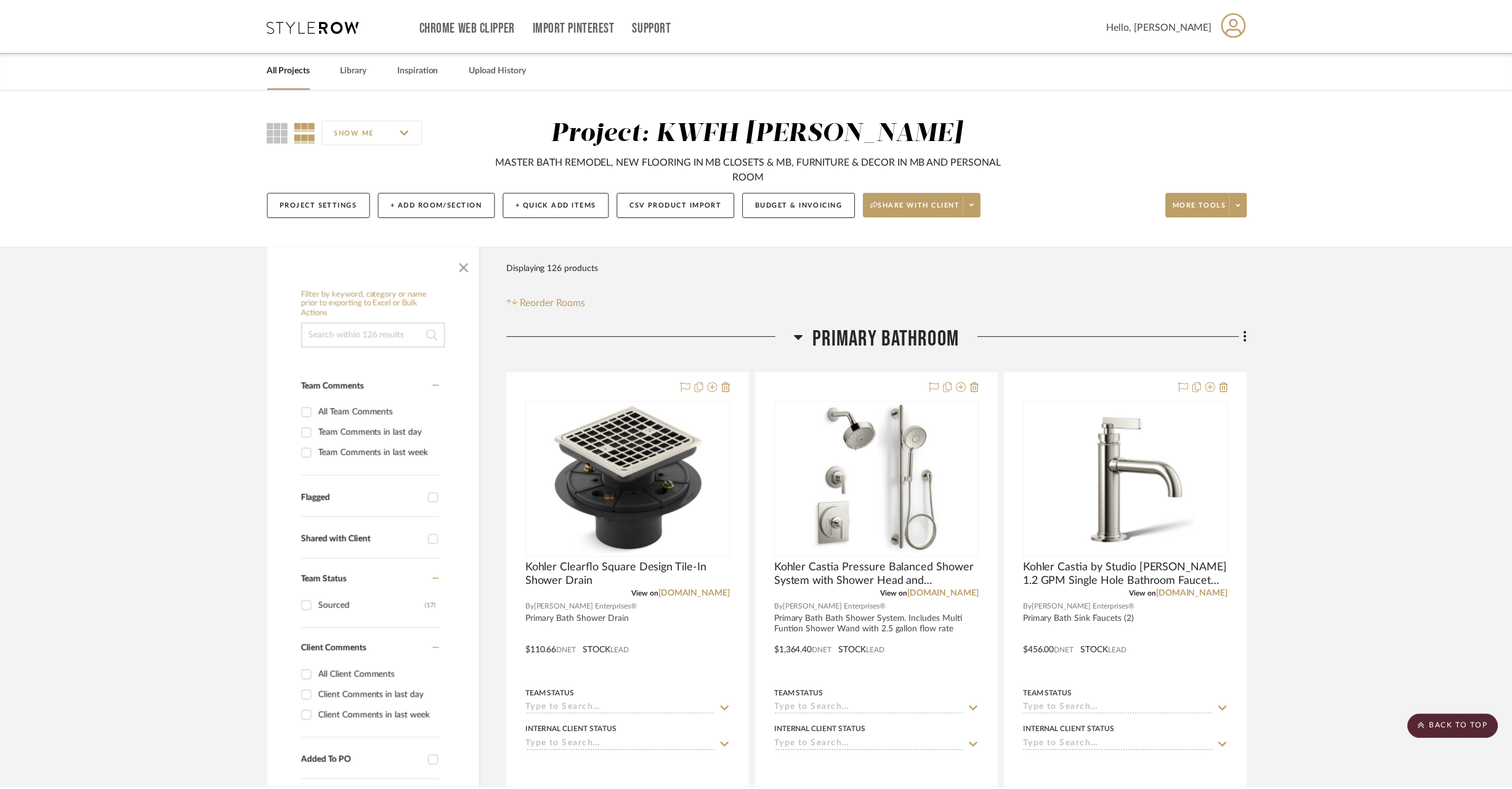
scroll to position [18761, 0]
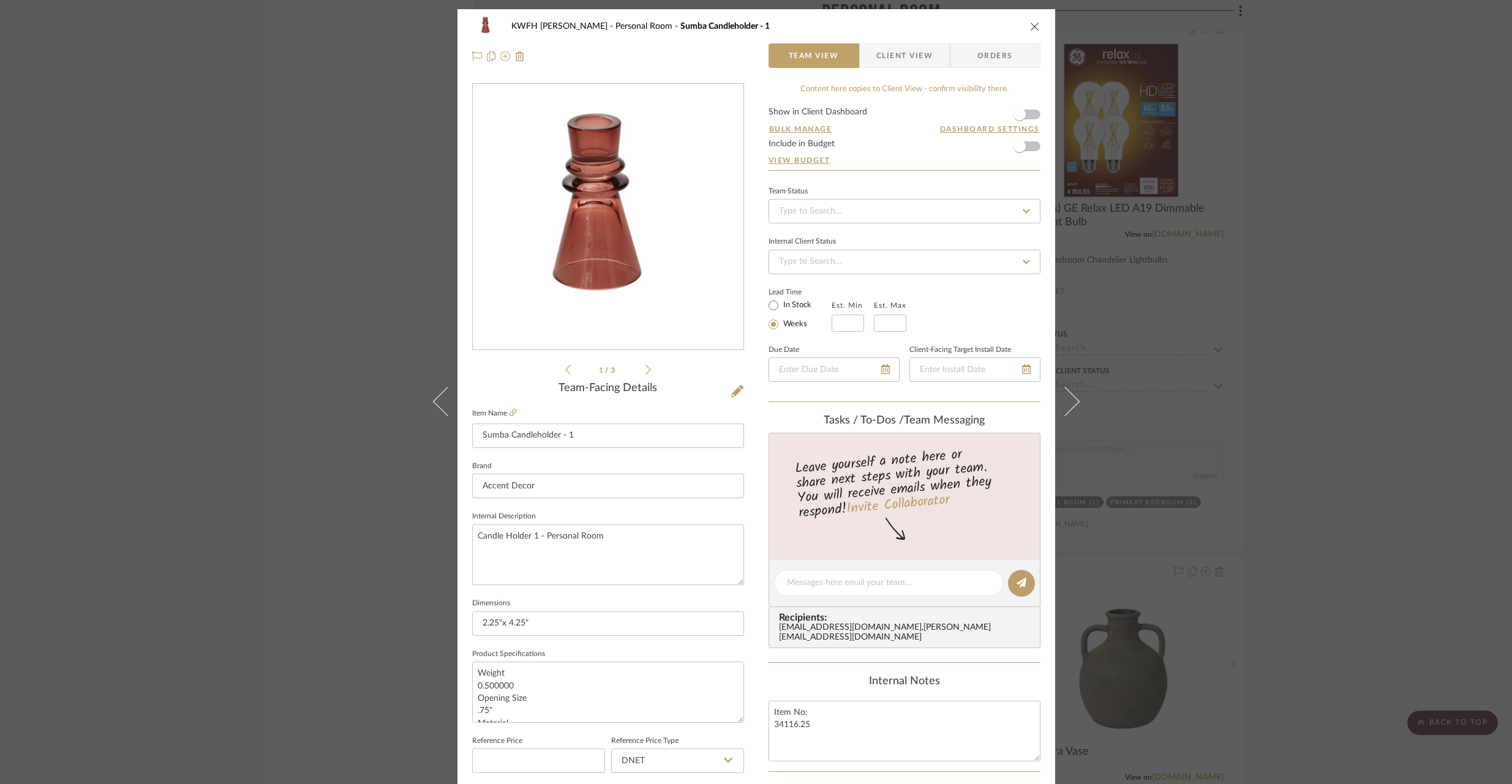
click at [1034, 27] on icon "close" at bounding box center [1035, 26] width 10 height 10
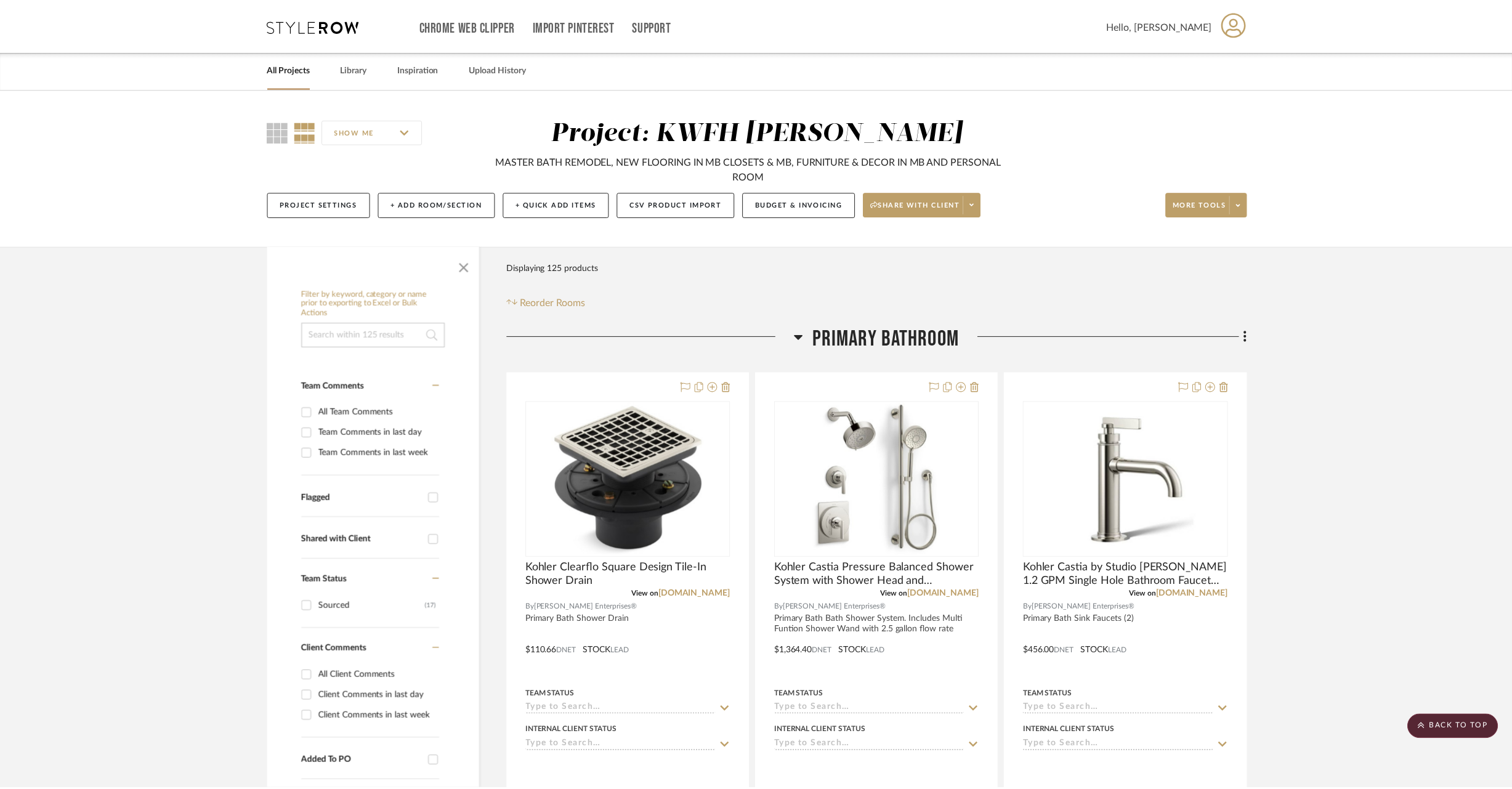
scroll to position [18761, 0]
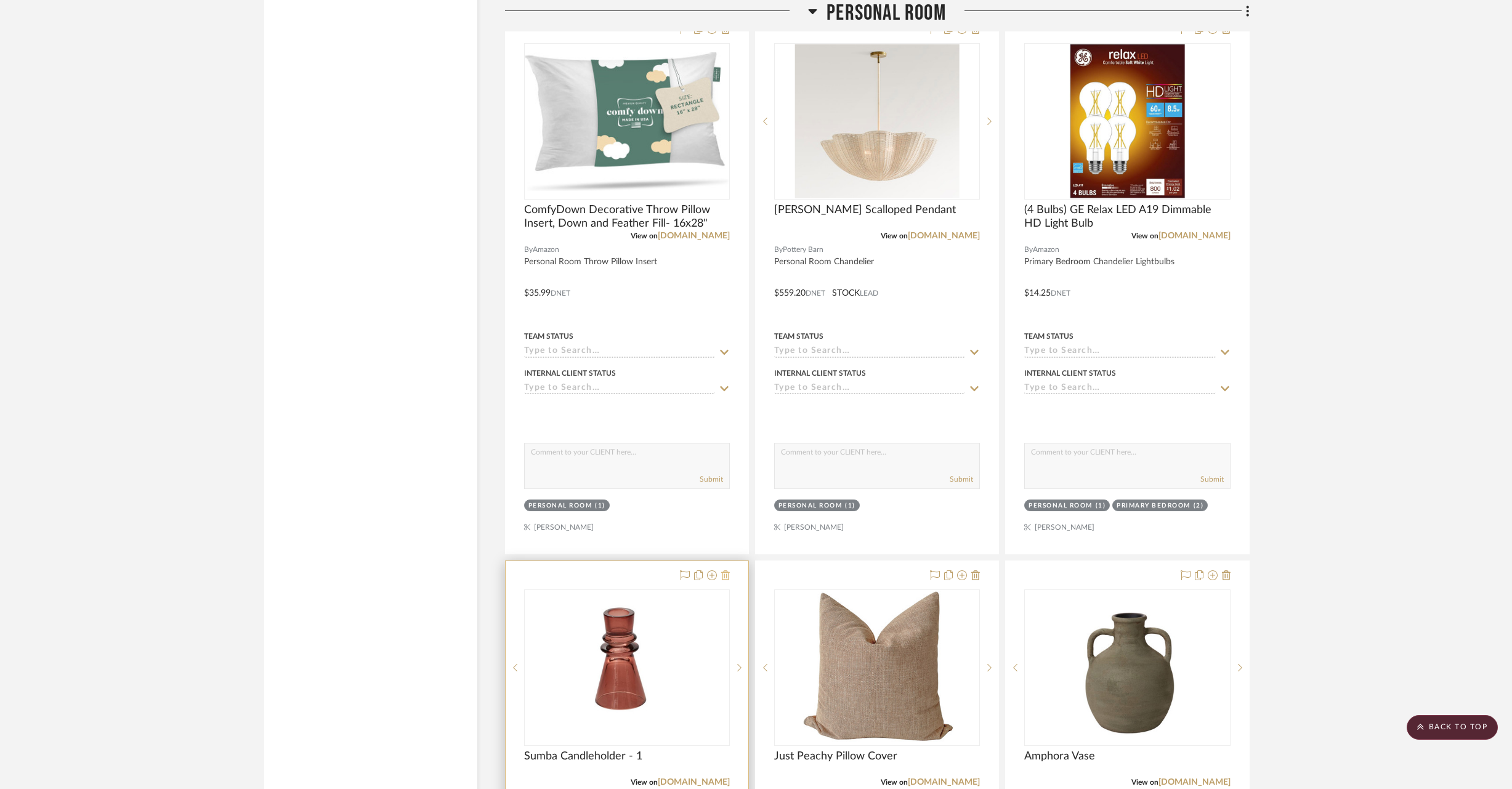
click at [726, 570] on icon at bounding box center [726, 575] width 9 height 10
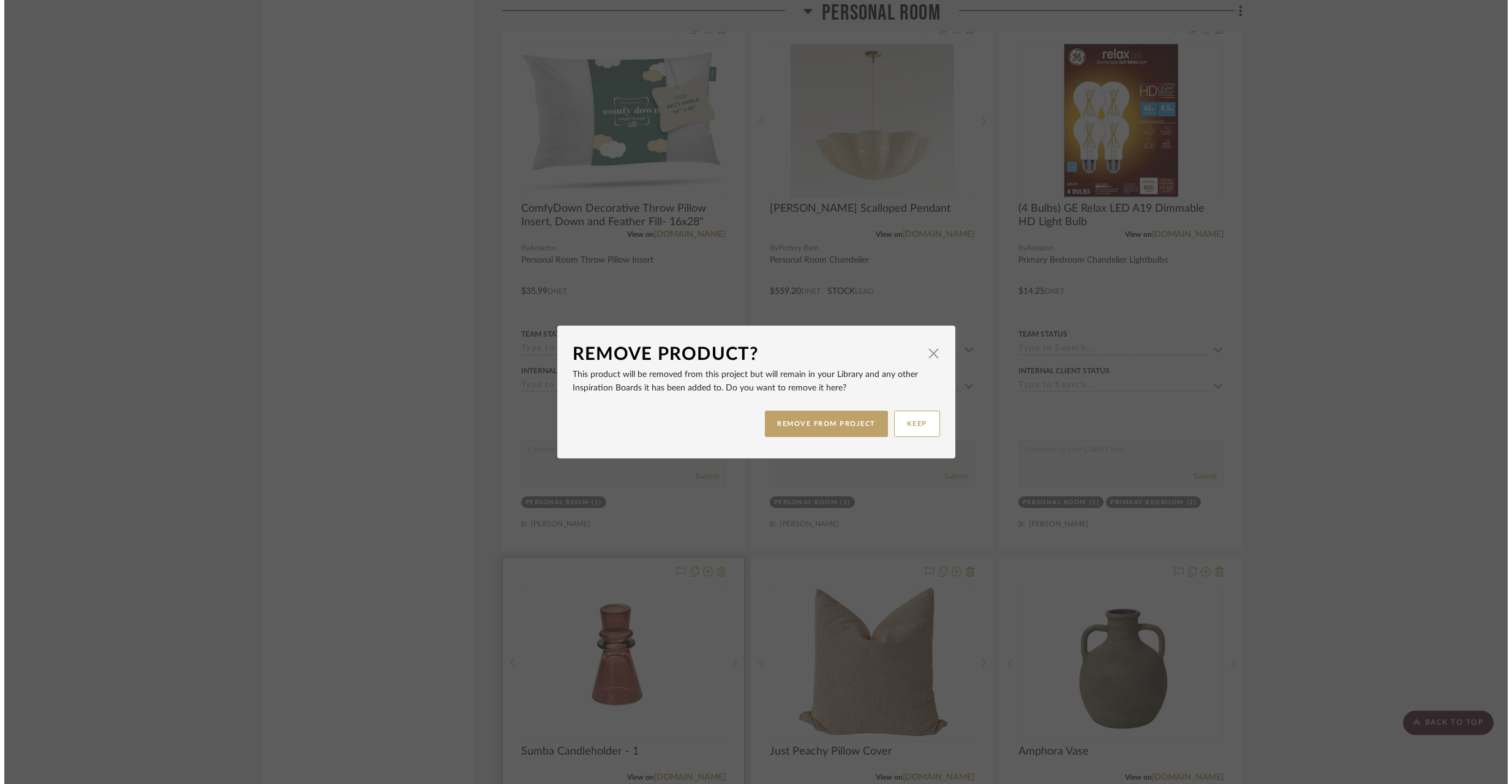
scroll to position [0, 0]
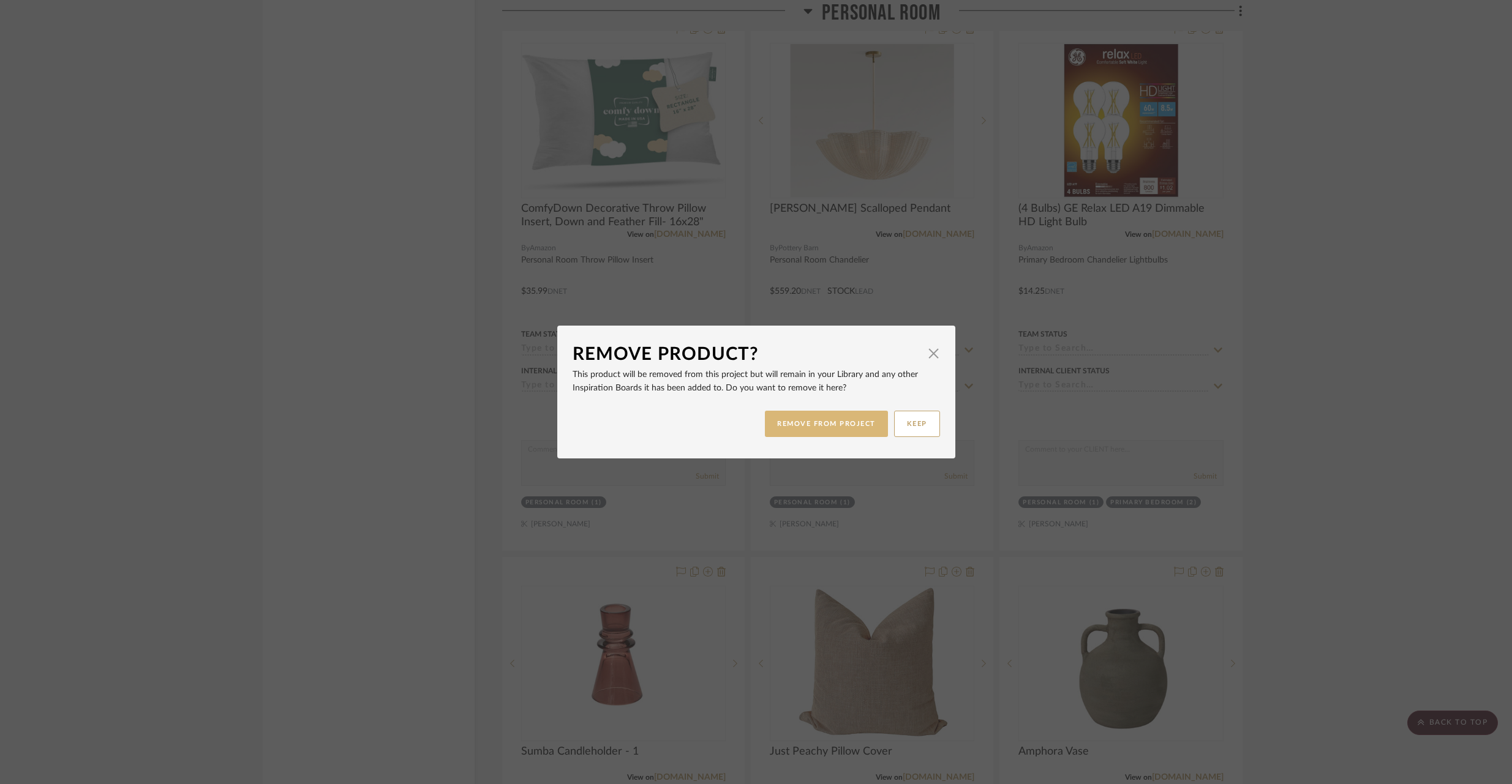
click at [817, 433] on button "REMOVE FROM PROJECT" at bounding box center [826, 424] width 123 height 26
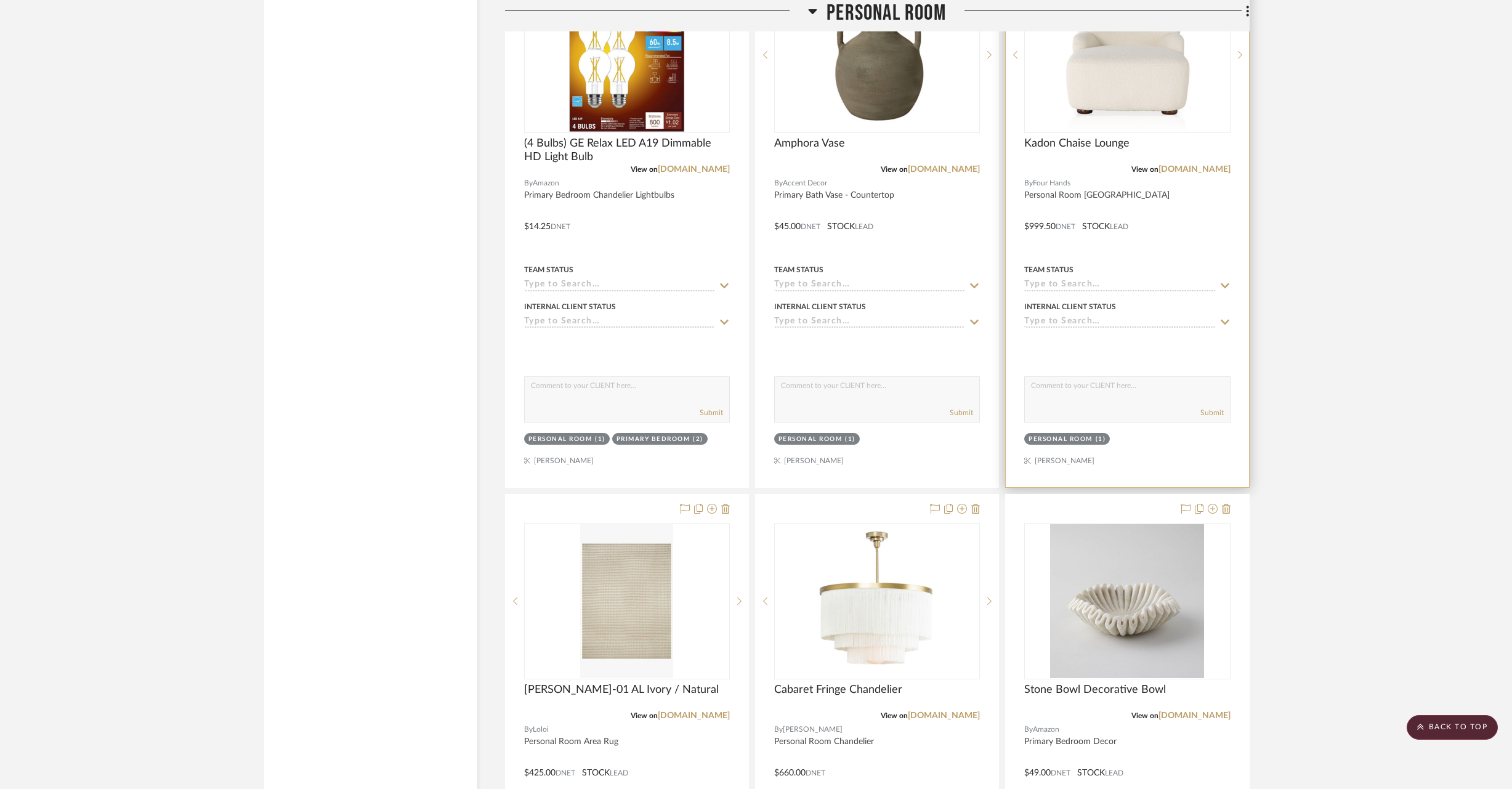
scroll to position [19438, 0]
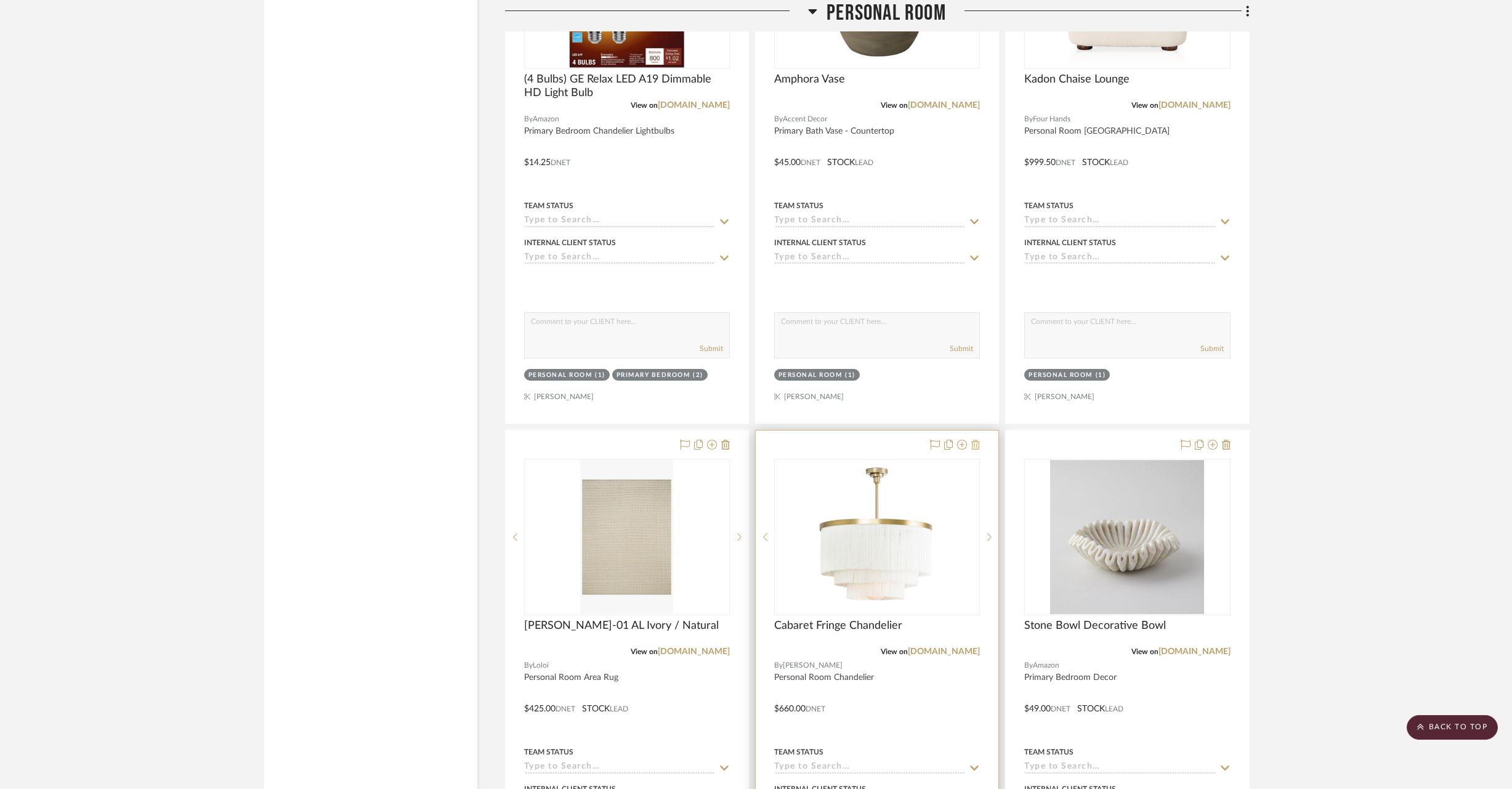
click at [979, 440] on icon at bounding box center [976, 444] width 9 height 10
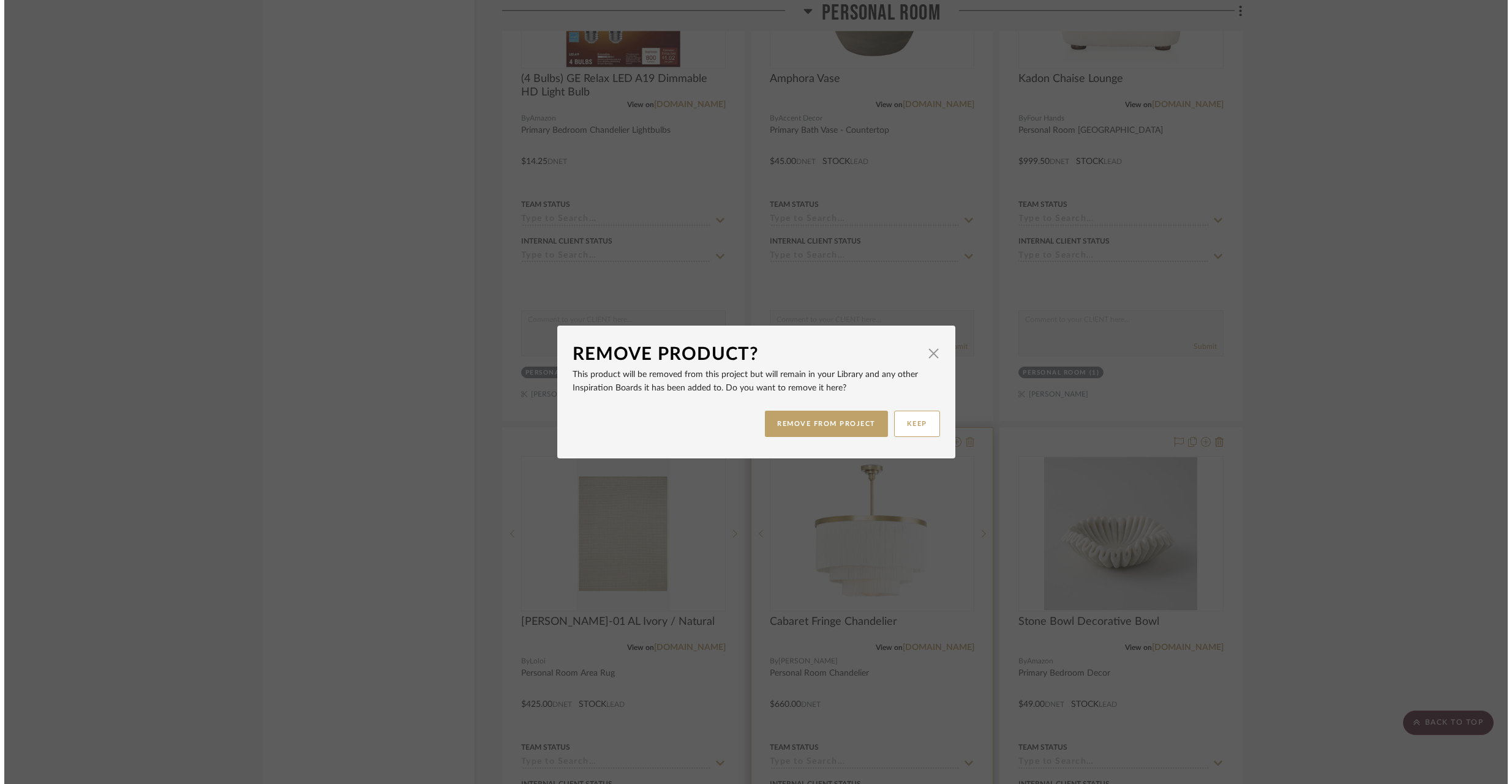
scroll to position [0, 0]
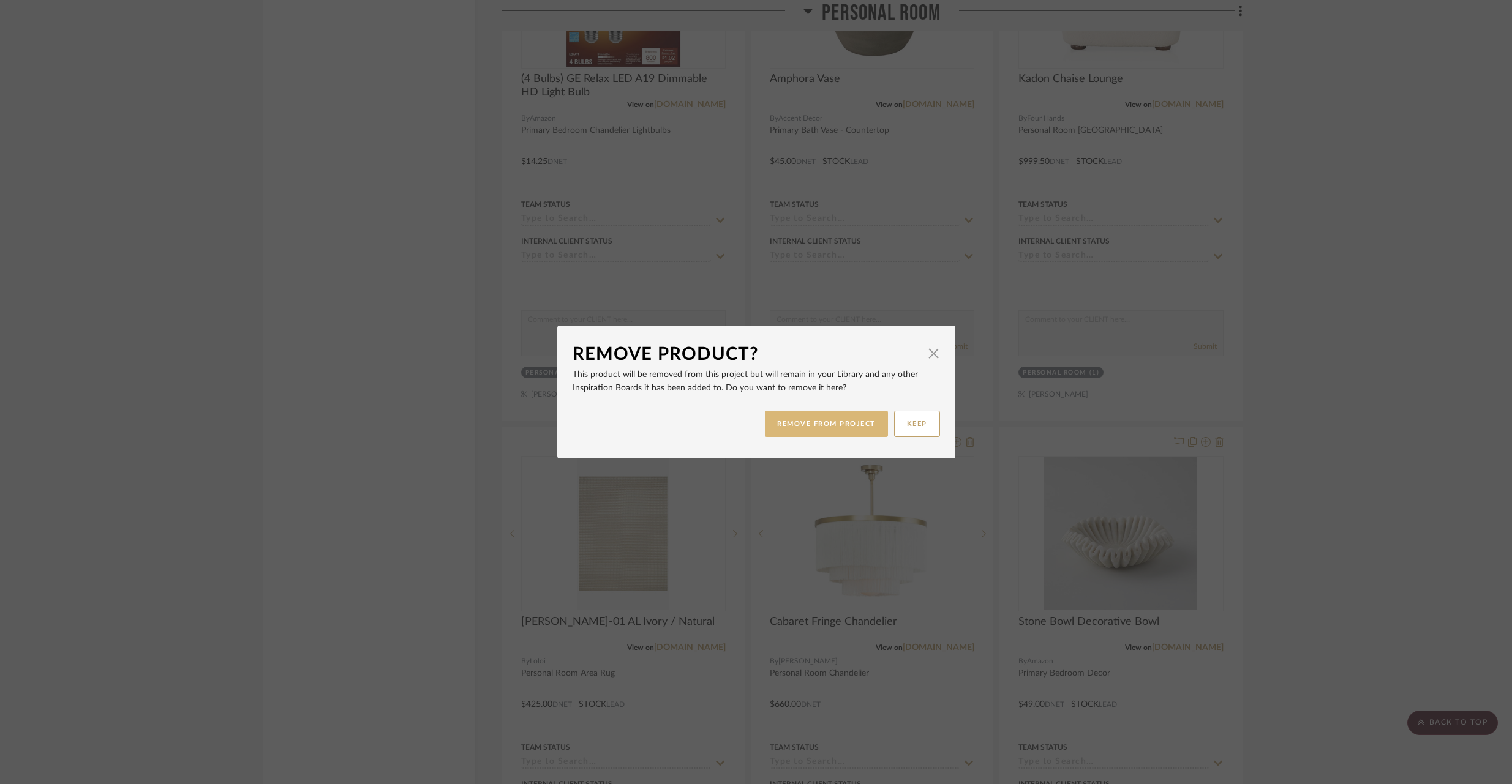
click at [834, 419] on button "REMOVE FROM PROJECT" at bounding box center [826, 424] width 123 height 26
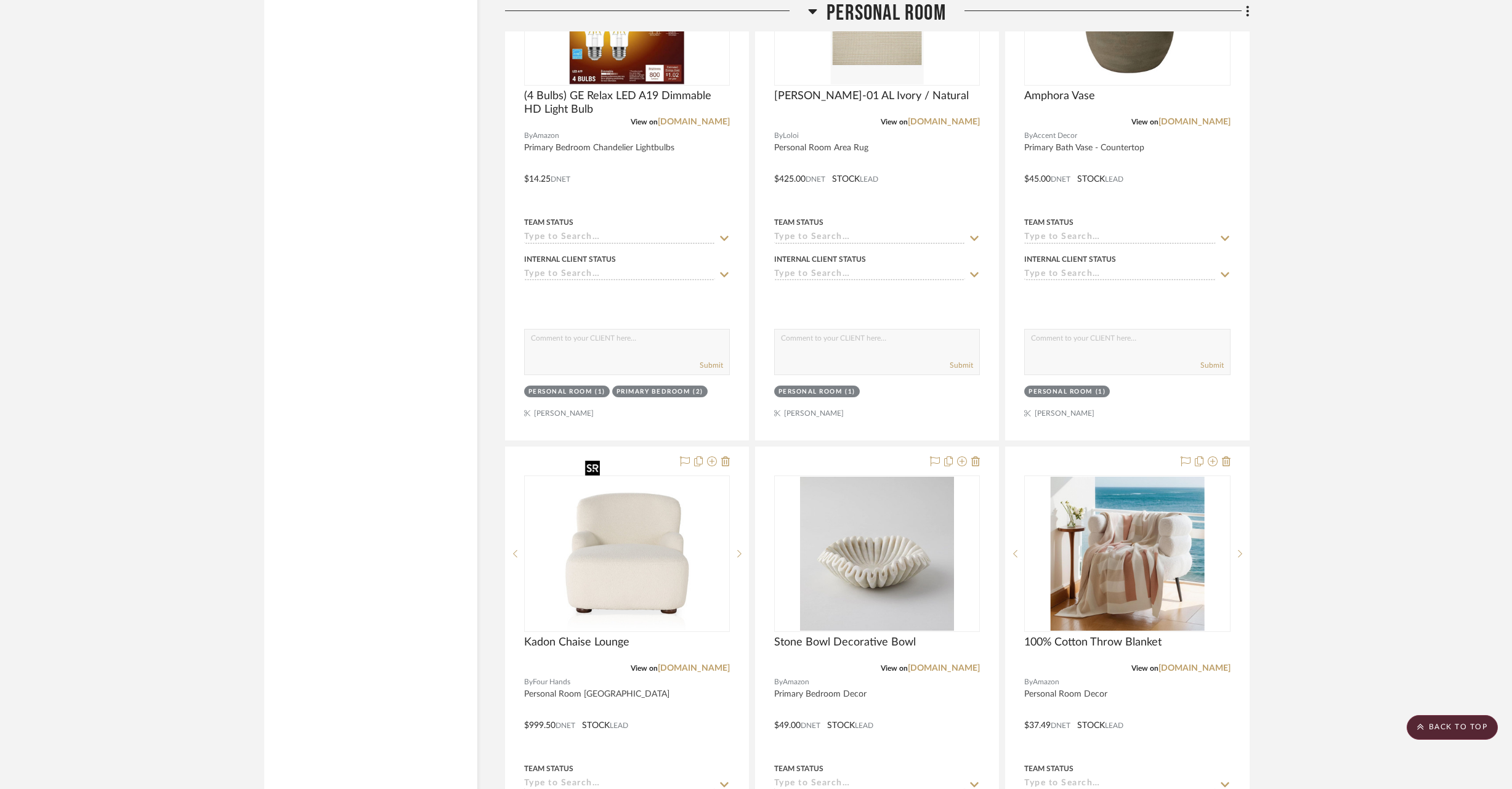
scroll to position [19228, 0]
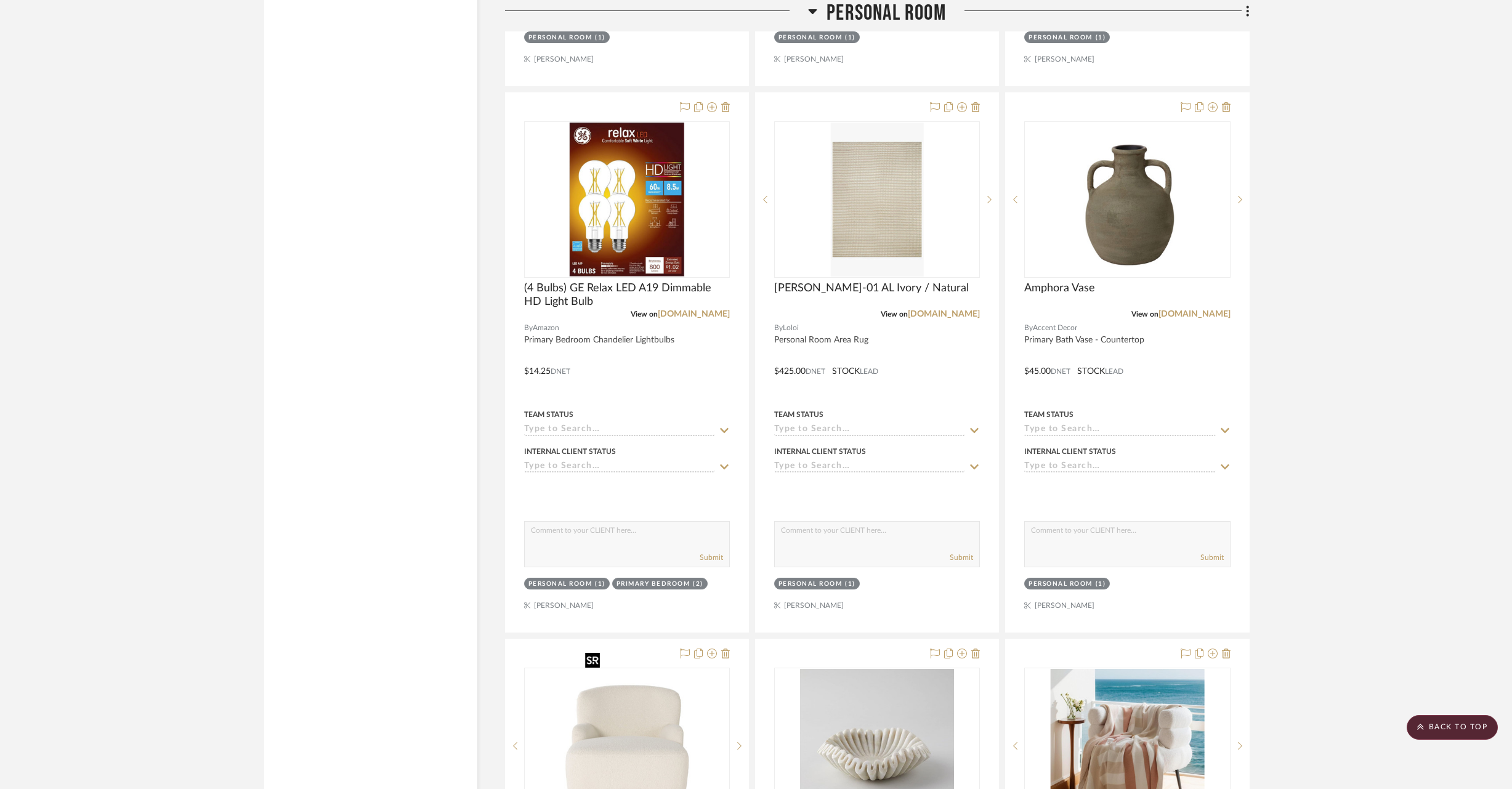
click at [789, 285] on div "[PERSON_NAME]-01 AL Ivory / Natural" at bounding box center [877, 294] width 205 height 27
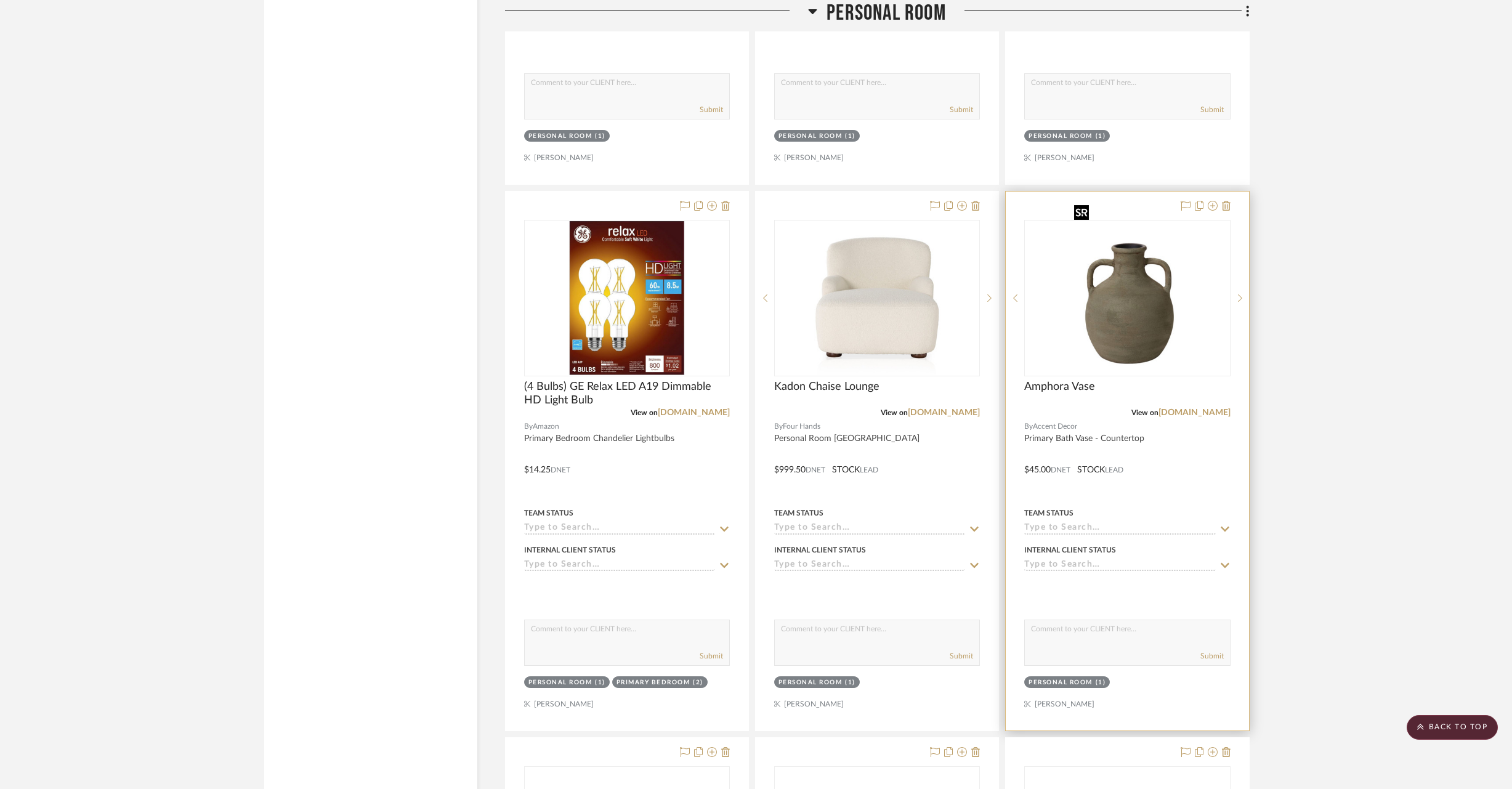
scroll to position [19971, 0]
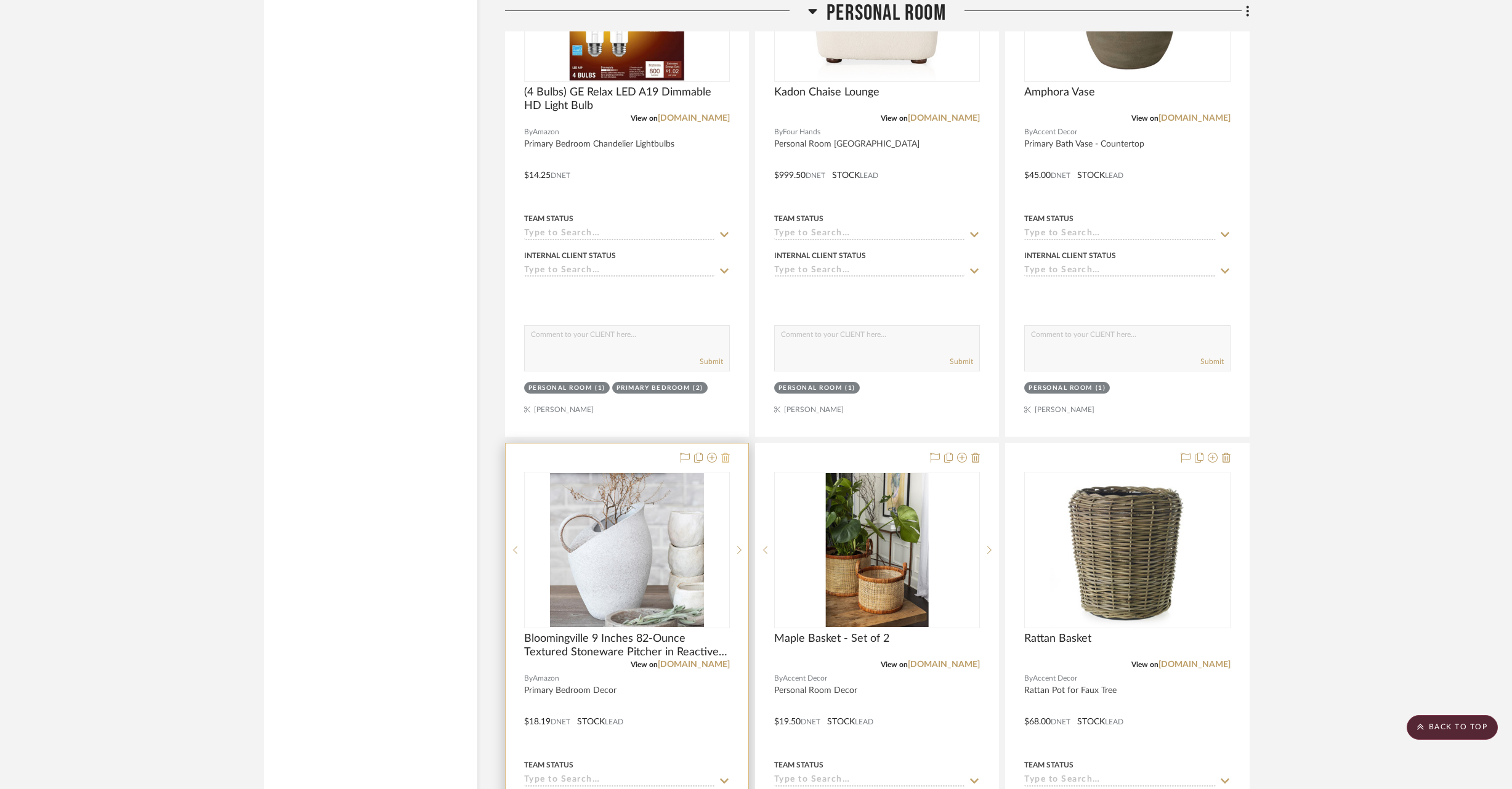
click at [727, 453] on icon at bounding box center [726, 457] width 9 height 10
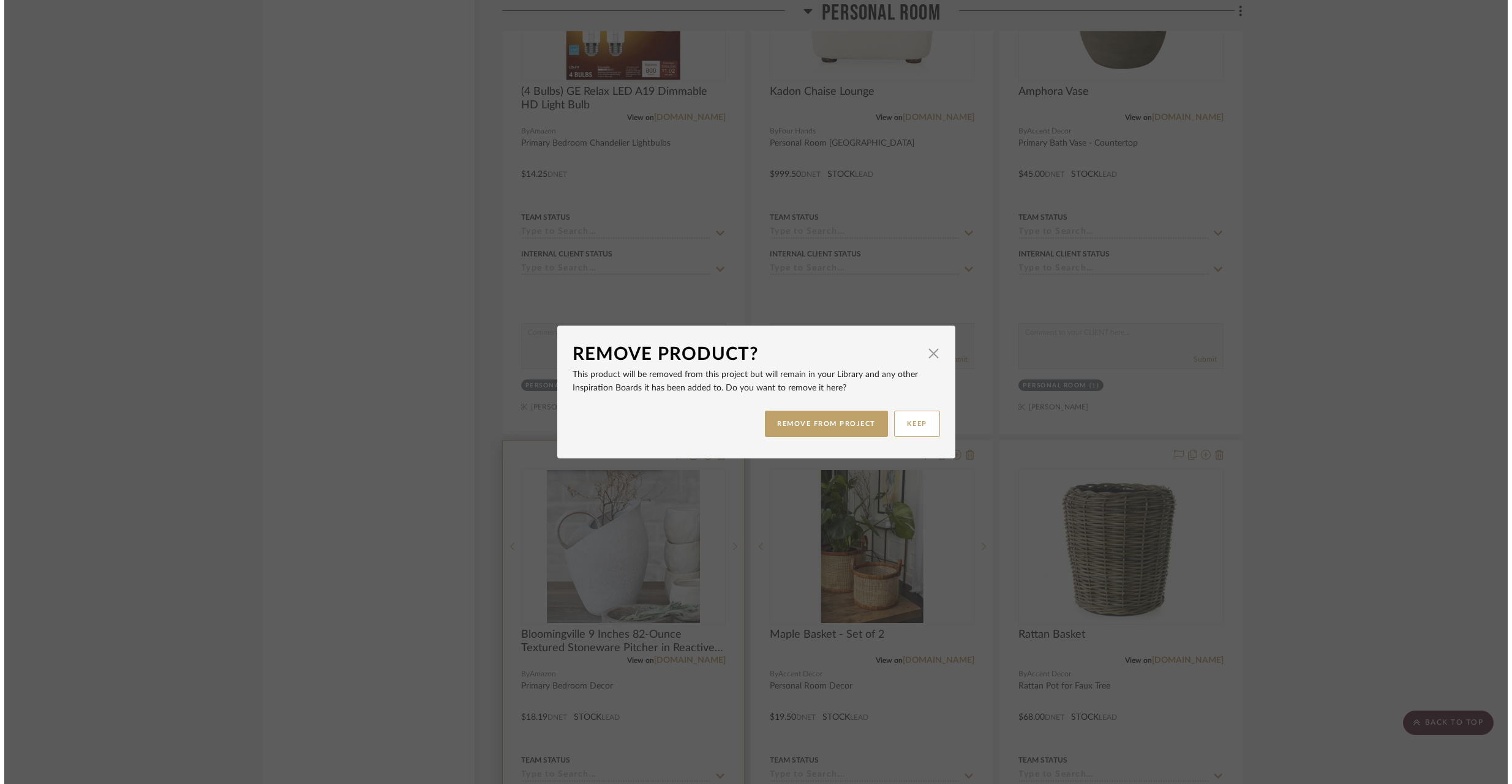
scroll to position [0, 0]
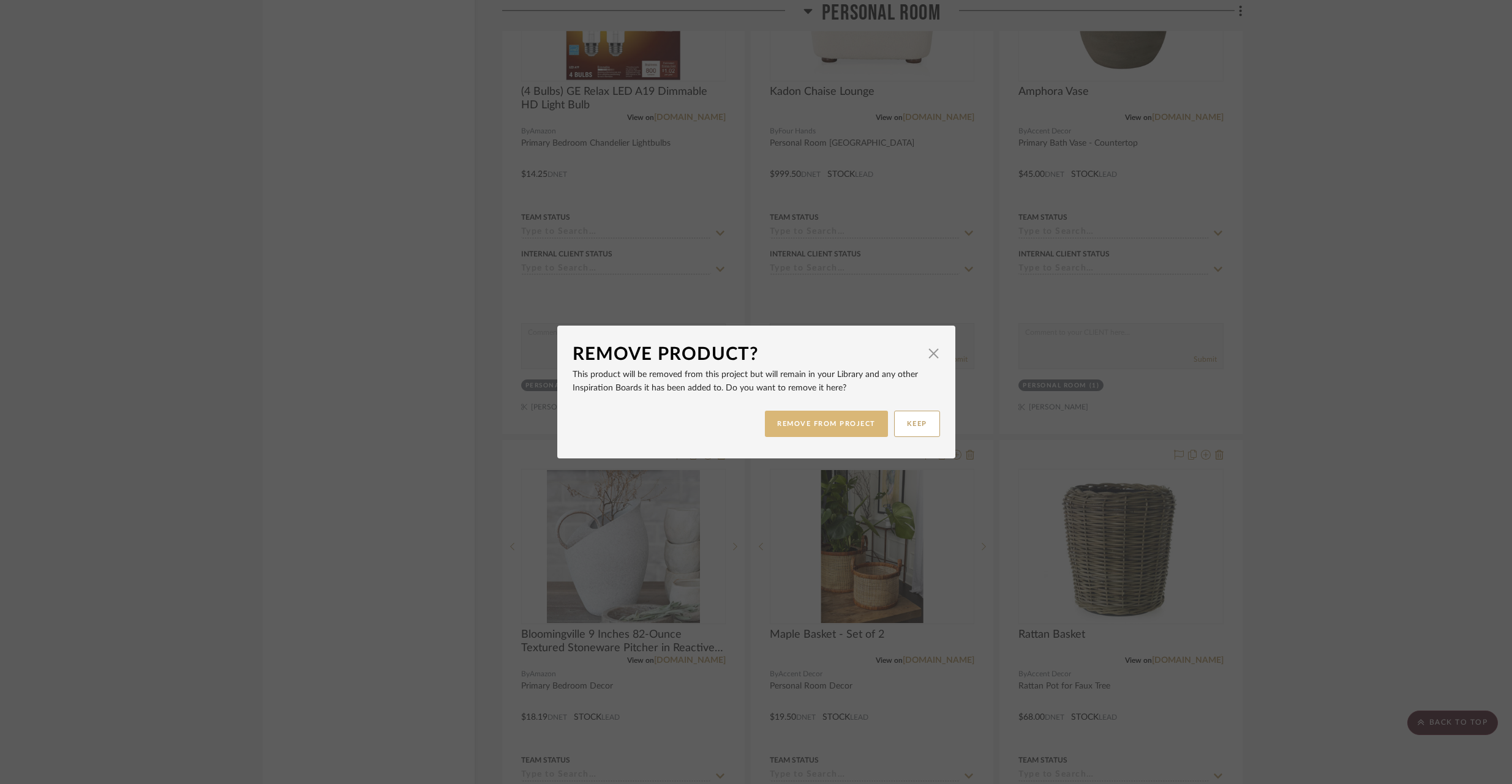
click at [858, 427] on button "REMOVE FROM PROJECT" at bounding box center [826, 424] width 123 height 26
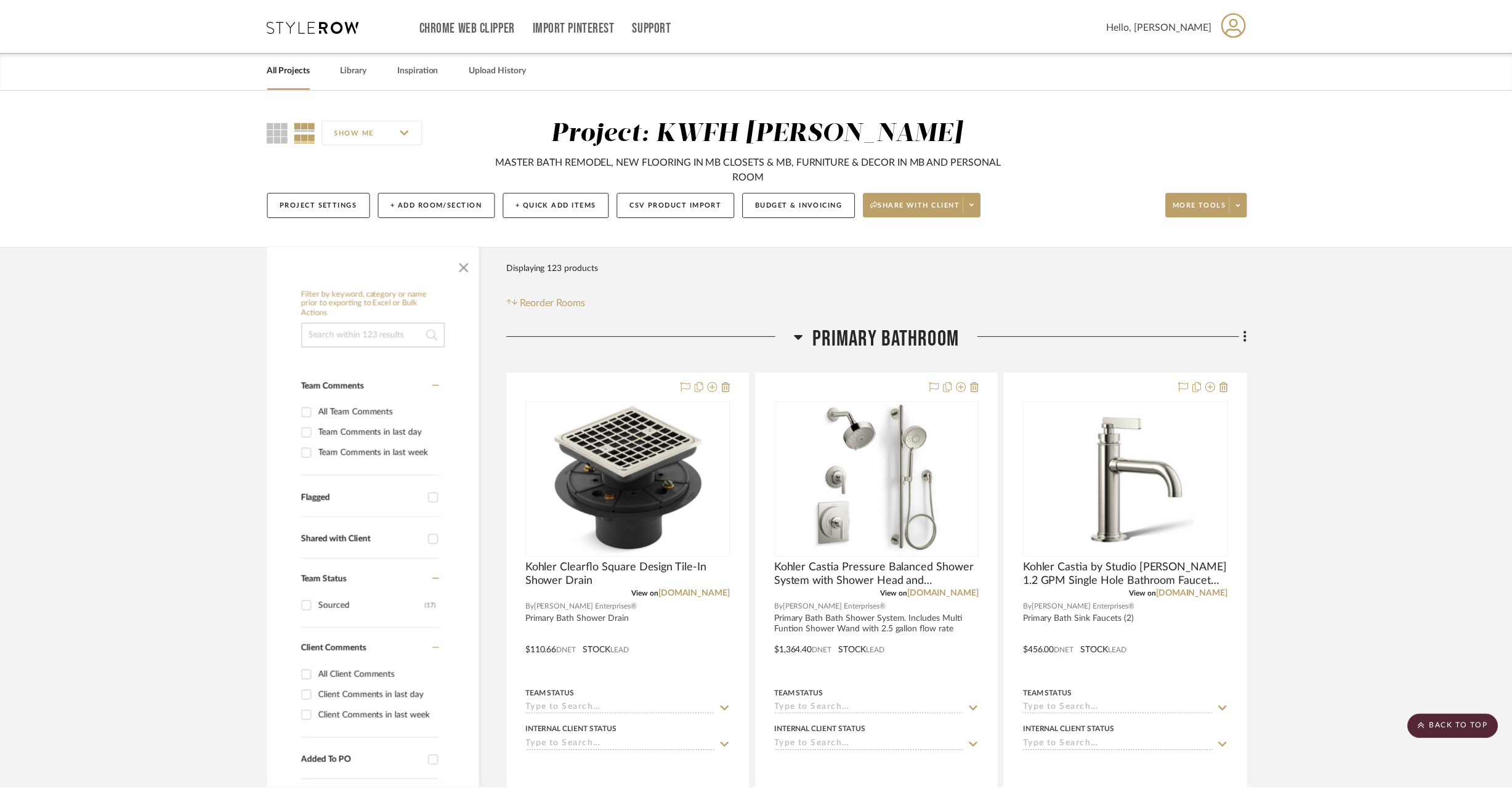
scroll to position [19971, 0]
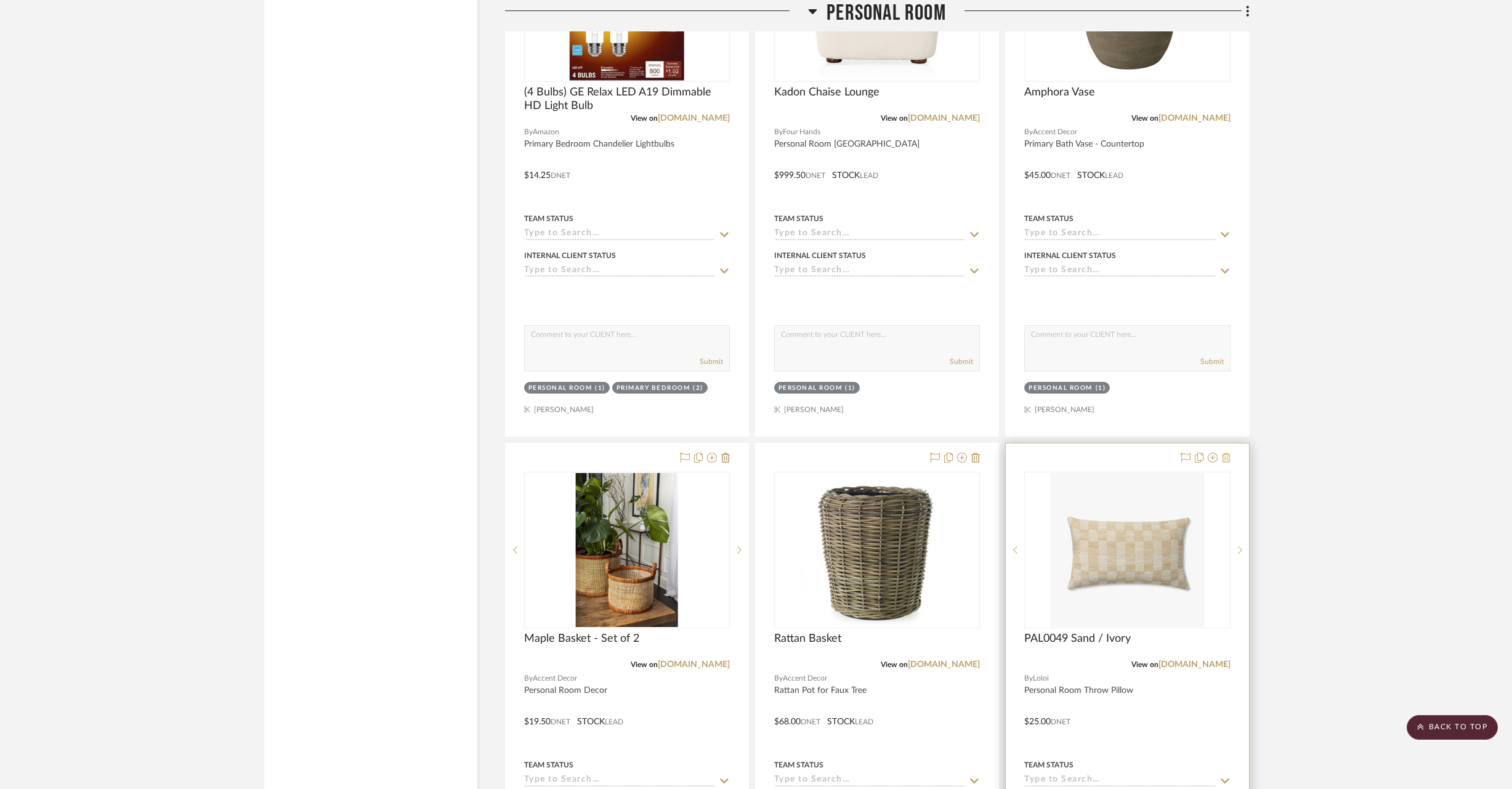
click at [1229, 453] on icon at bounding box center [1226, 457] width 9 height 10
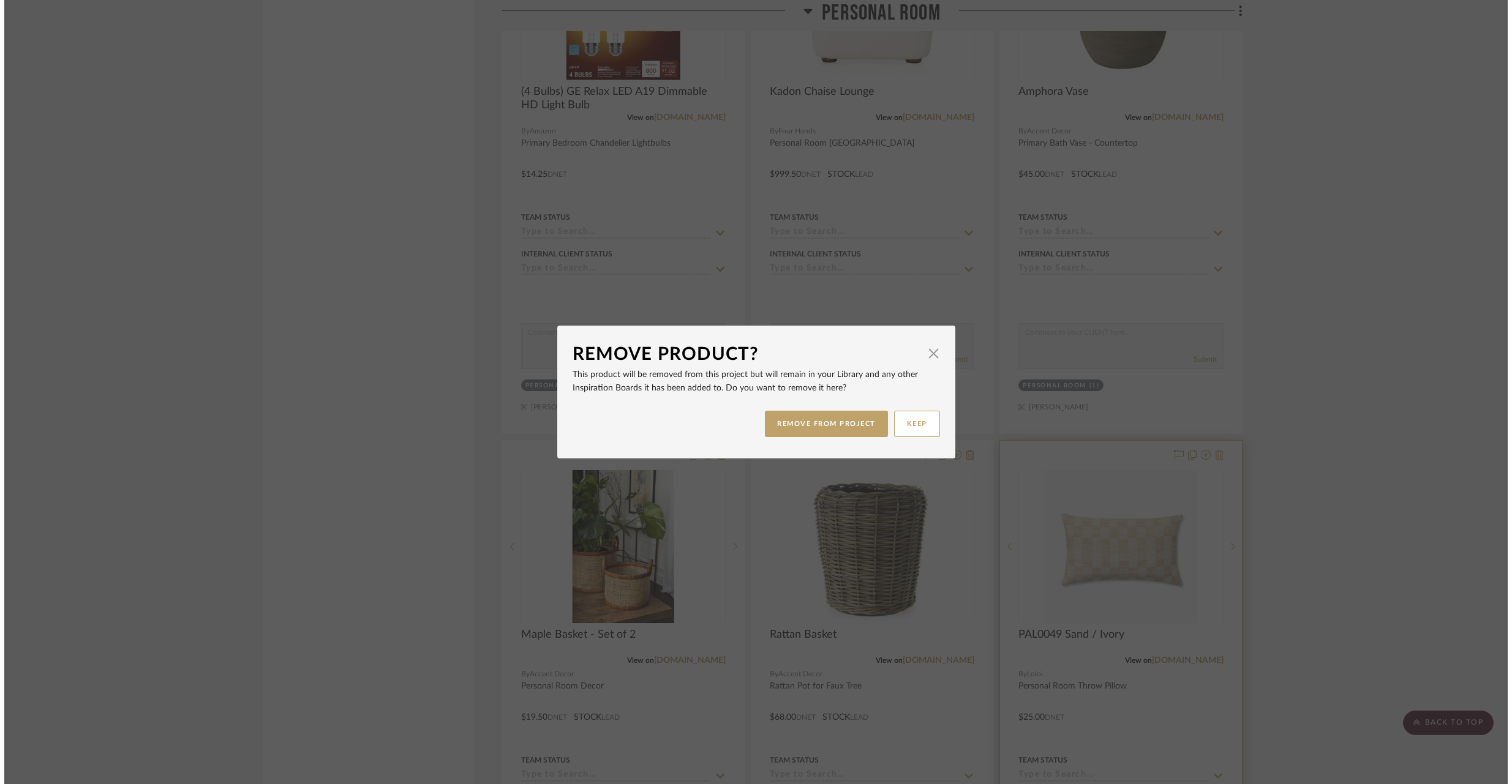
scroll to position [0, 0]
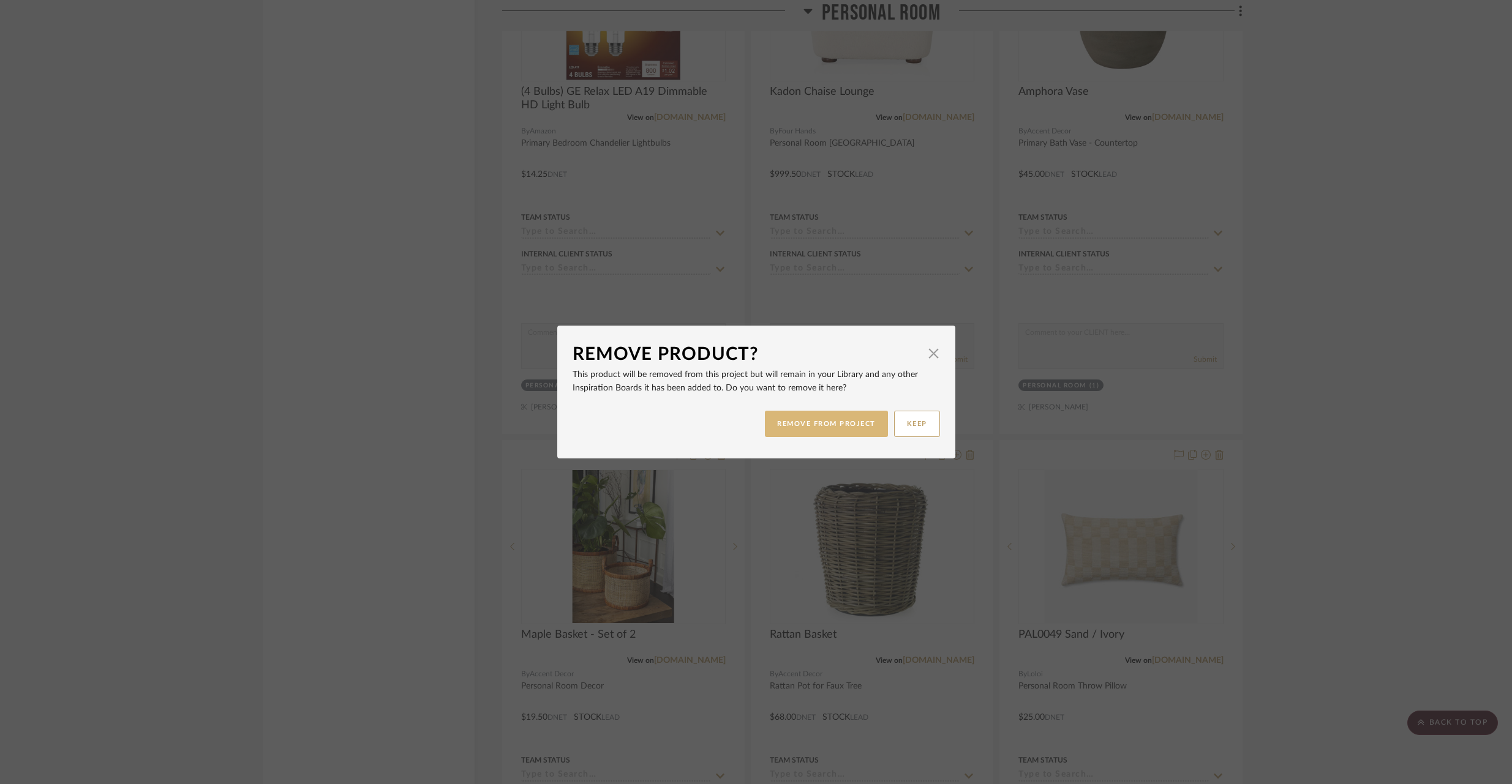
click at [863, 424] on button "REMOVE FROM PROJECT" at bounding box center [826, 424] width 123 height 26
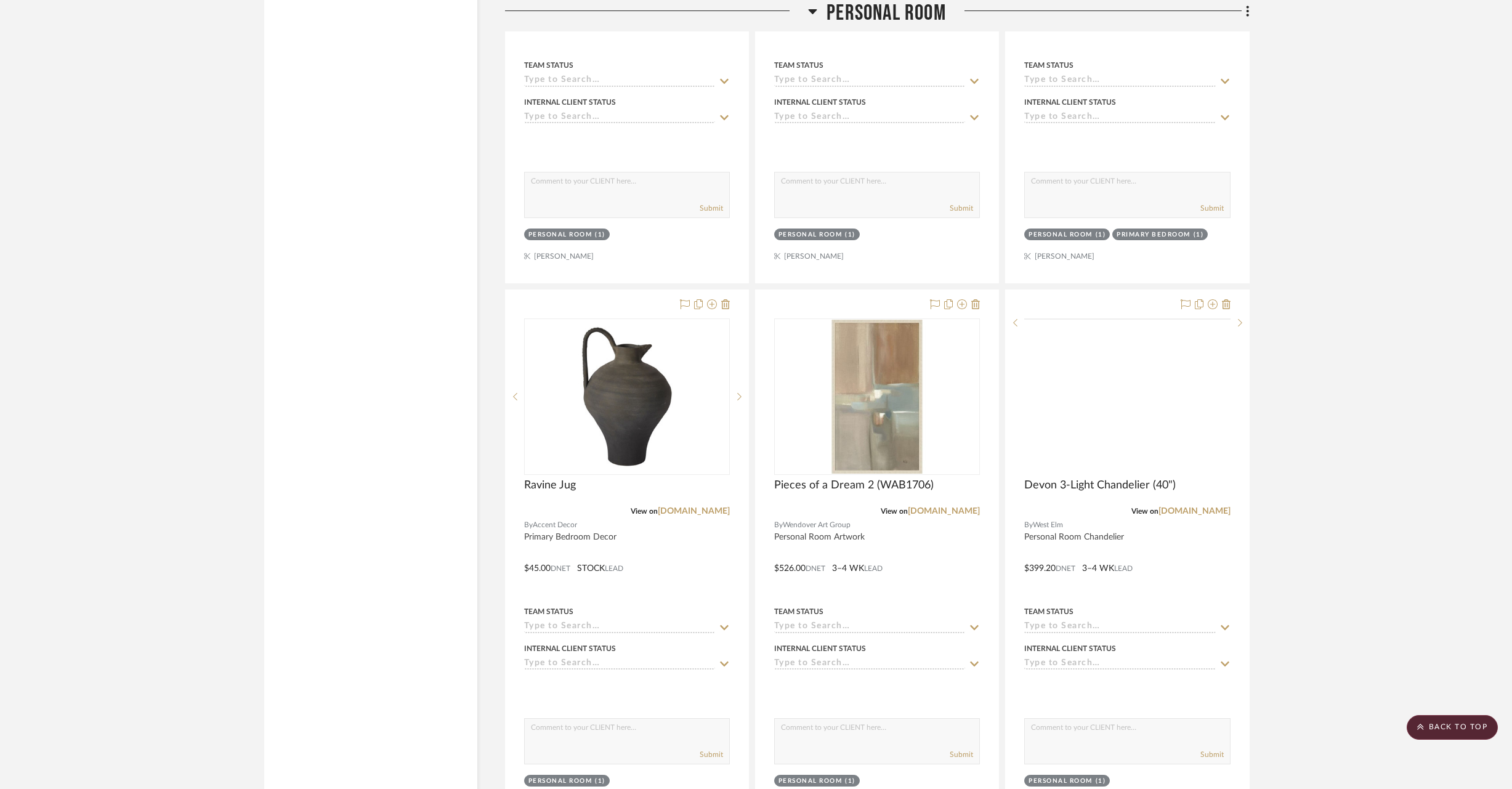
scroll to position [20723, 0]
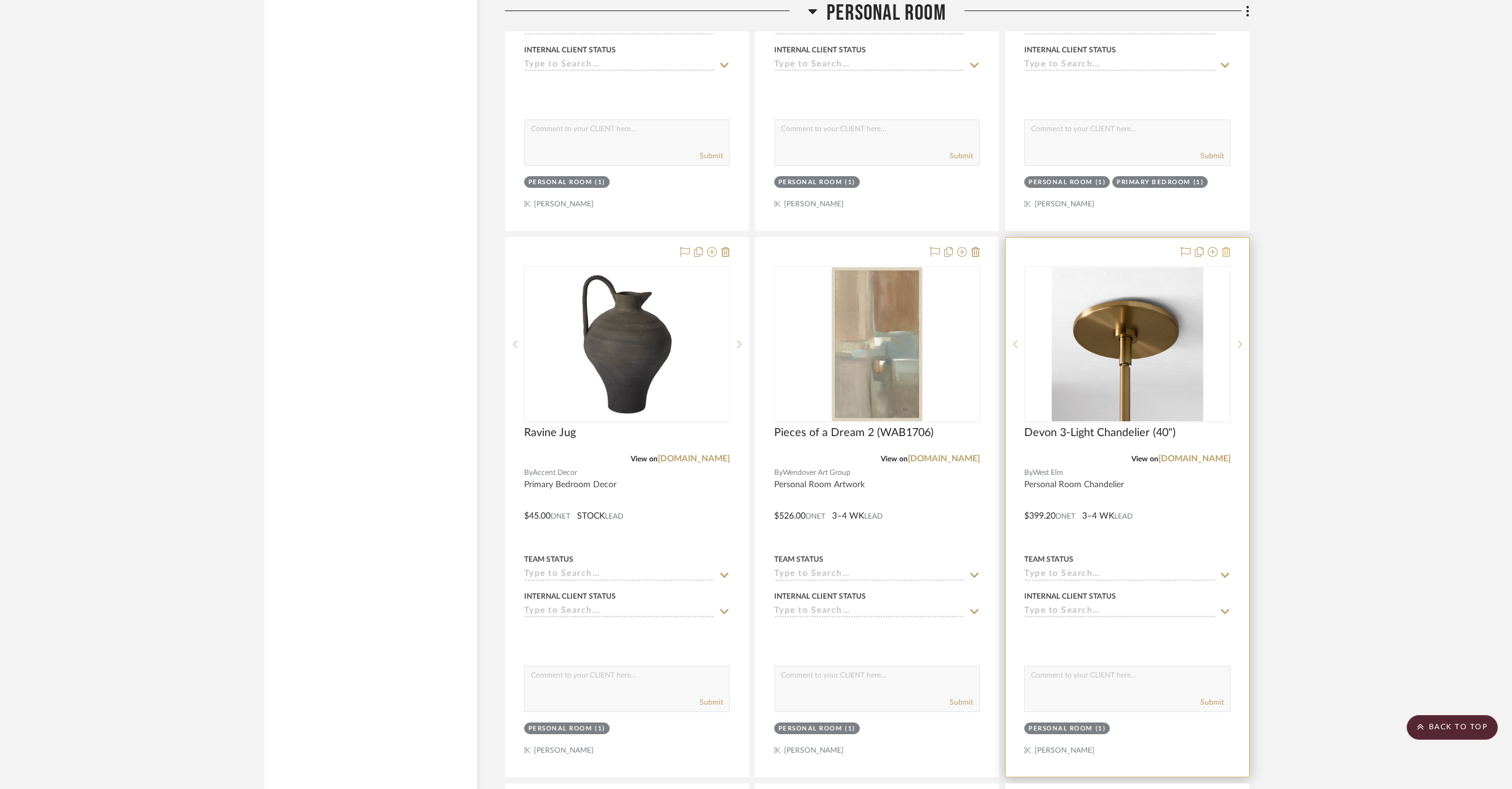
click at [1228, 247] on icon at bounding box center [1226, 252] width 9 height 10
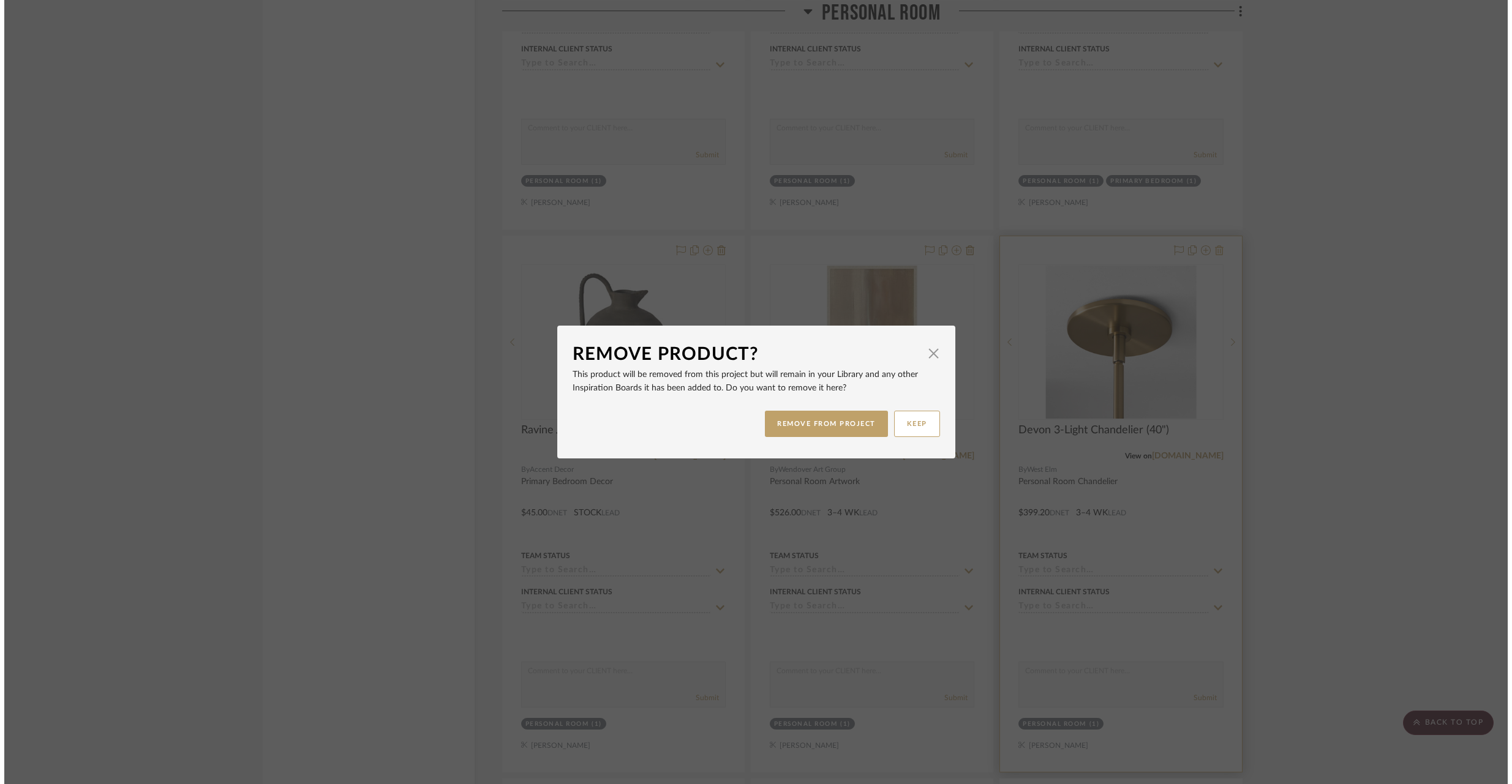
scroll to position [0, 0]
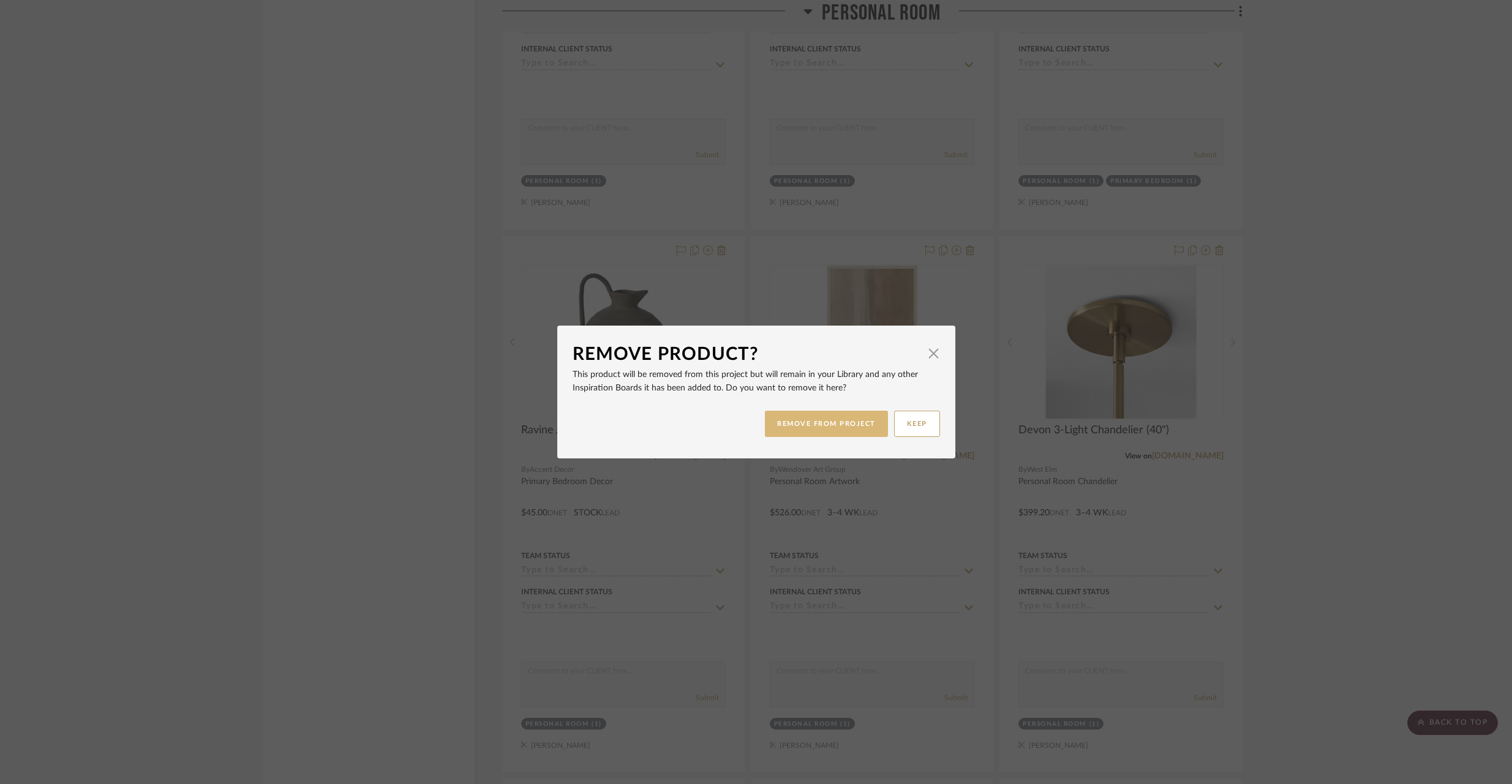
click at [799, 426] on button "REMOVE FROM PROJECT" at bounding box center [826, 424] width 123 height 26
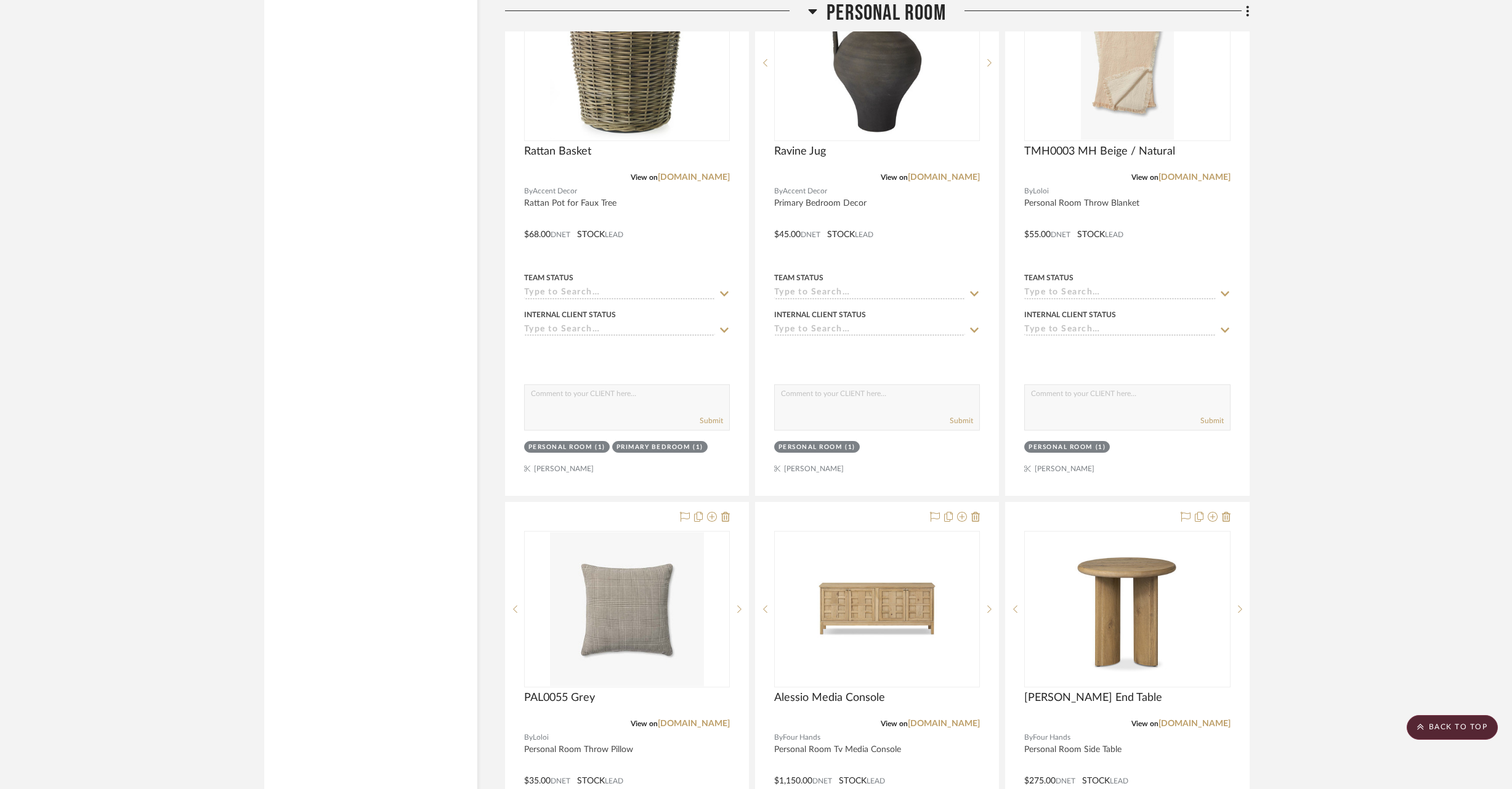
scroll to position [21108, 0]
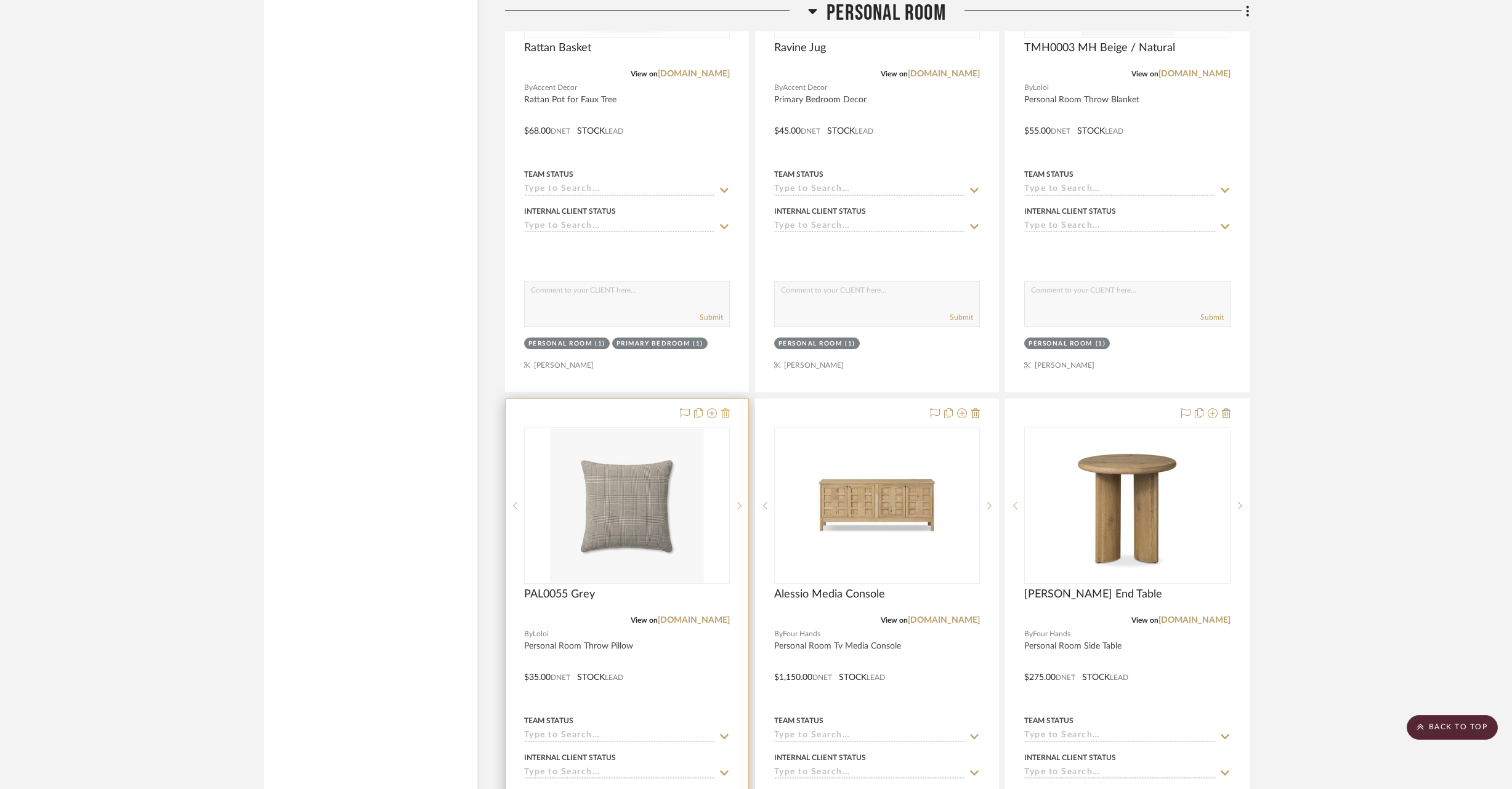
click at [728, 408] on icon at bounding box center [726, 413] width 9 height 10
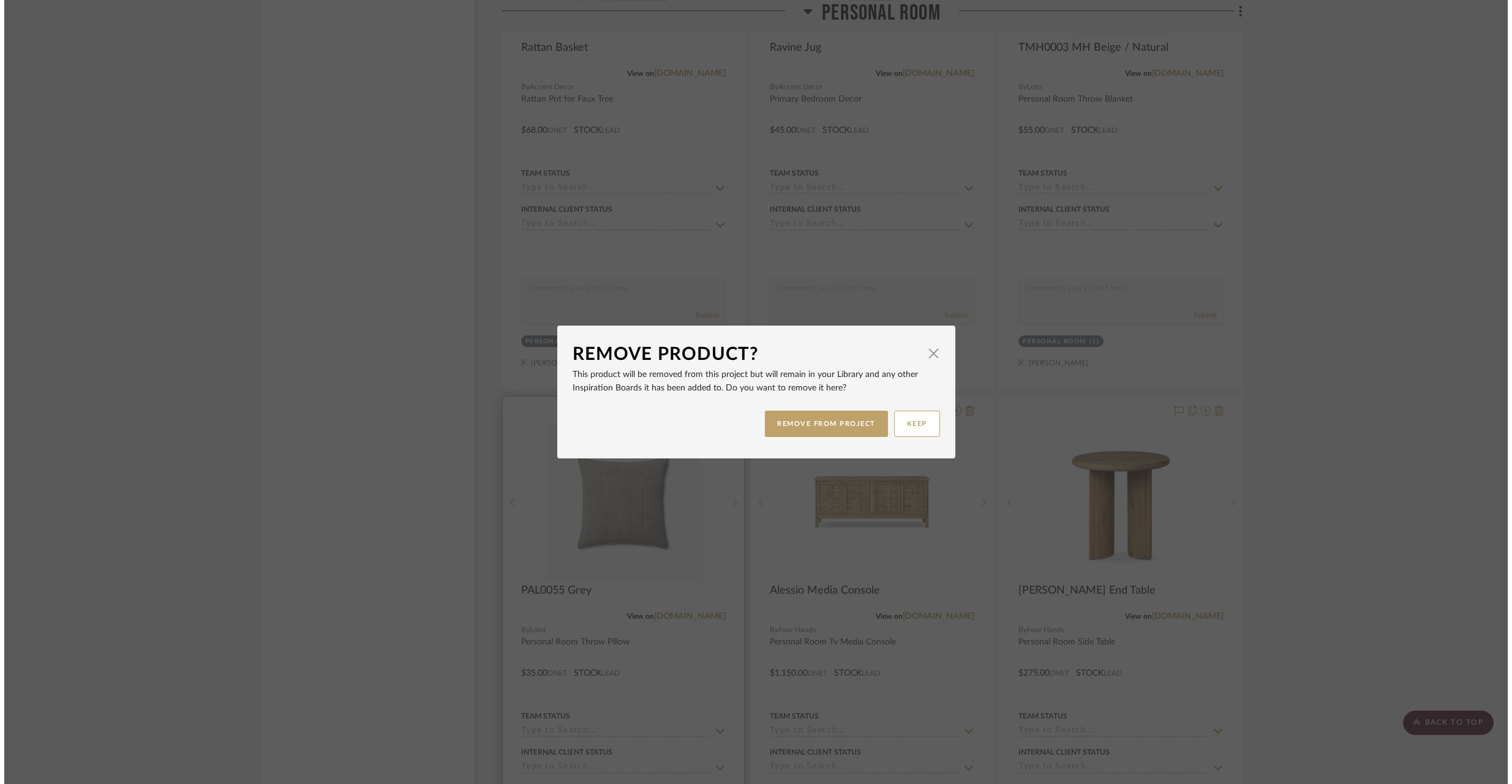
scroll to position [0, 0]
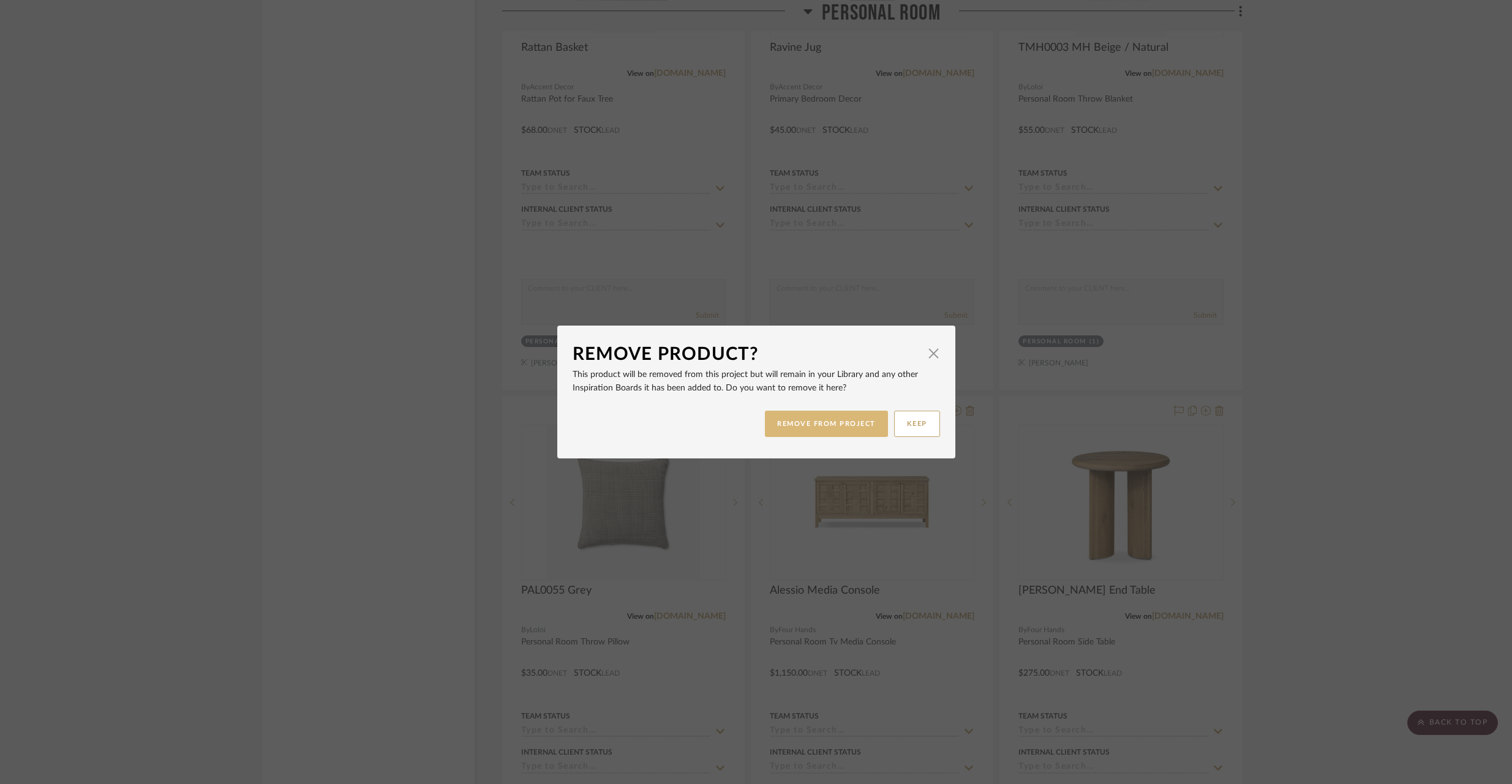
click at [776, 428] on button "REMOVE FROM PROJECT" at bounding box center [826, 424] width 123 height 26
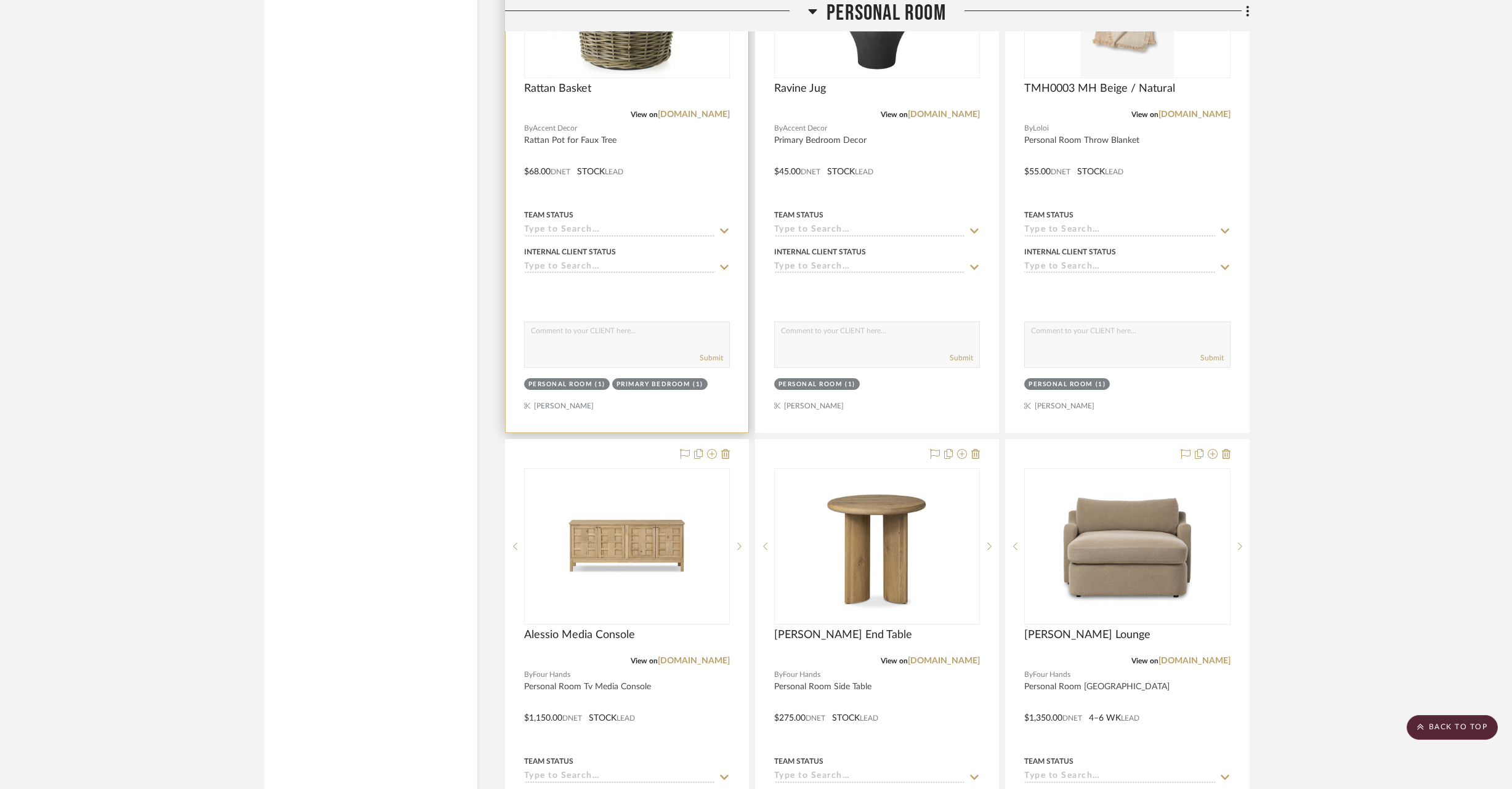
scroll to position [21097, 0]
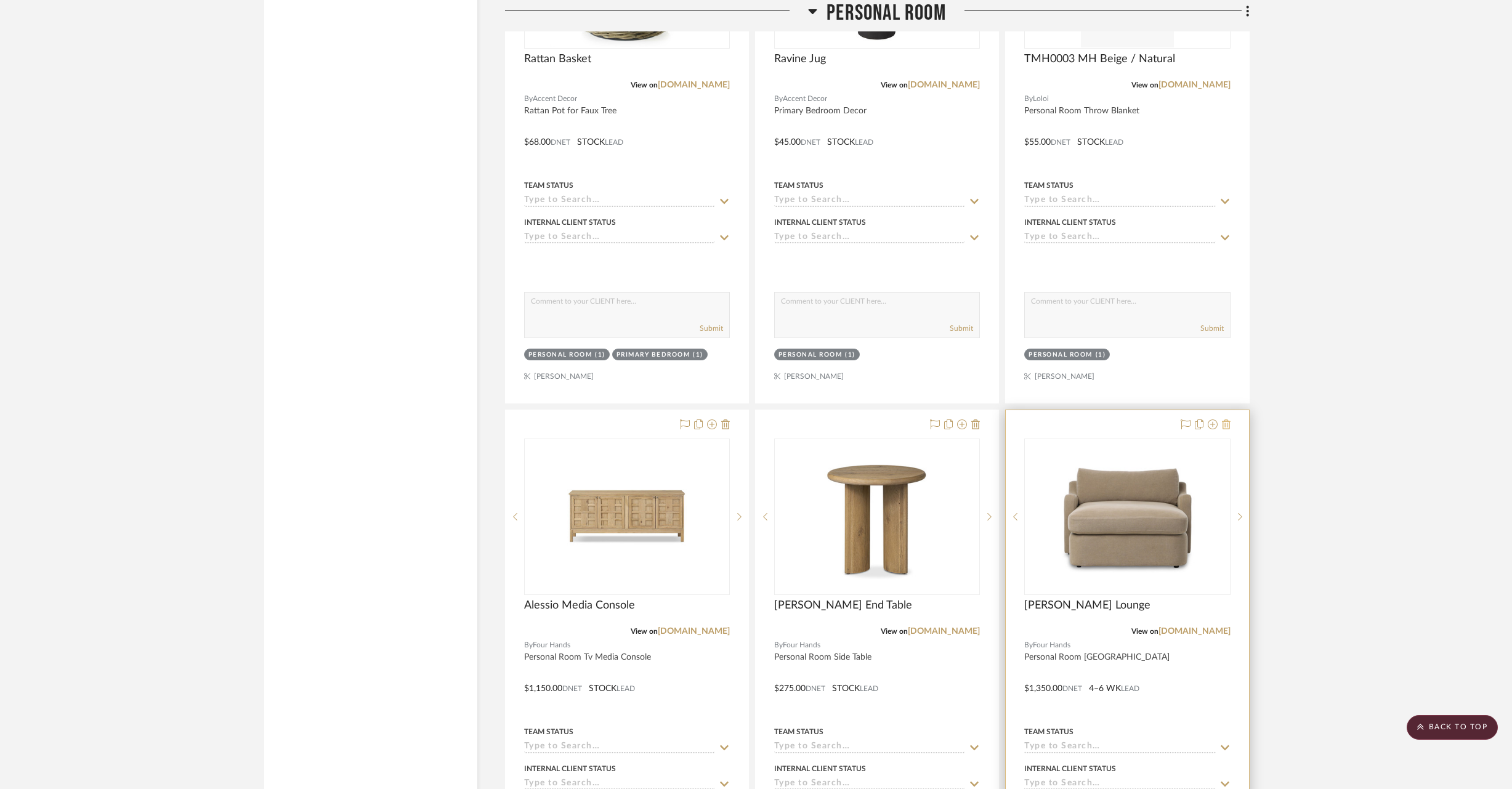
click at [1225, 419] on icon at bounding box center [1226, 424] width 9 height 10
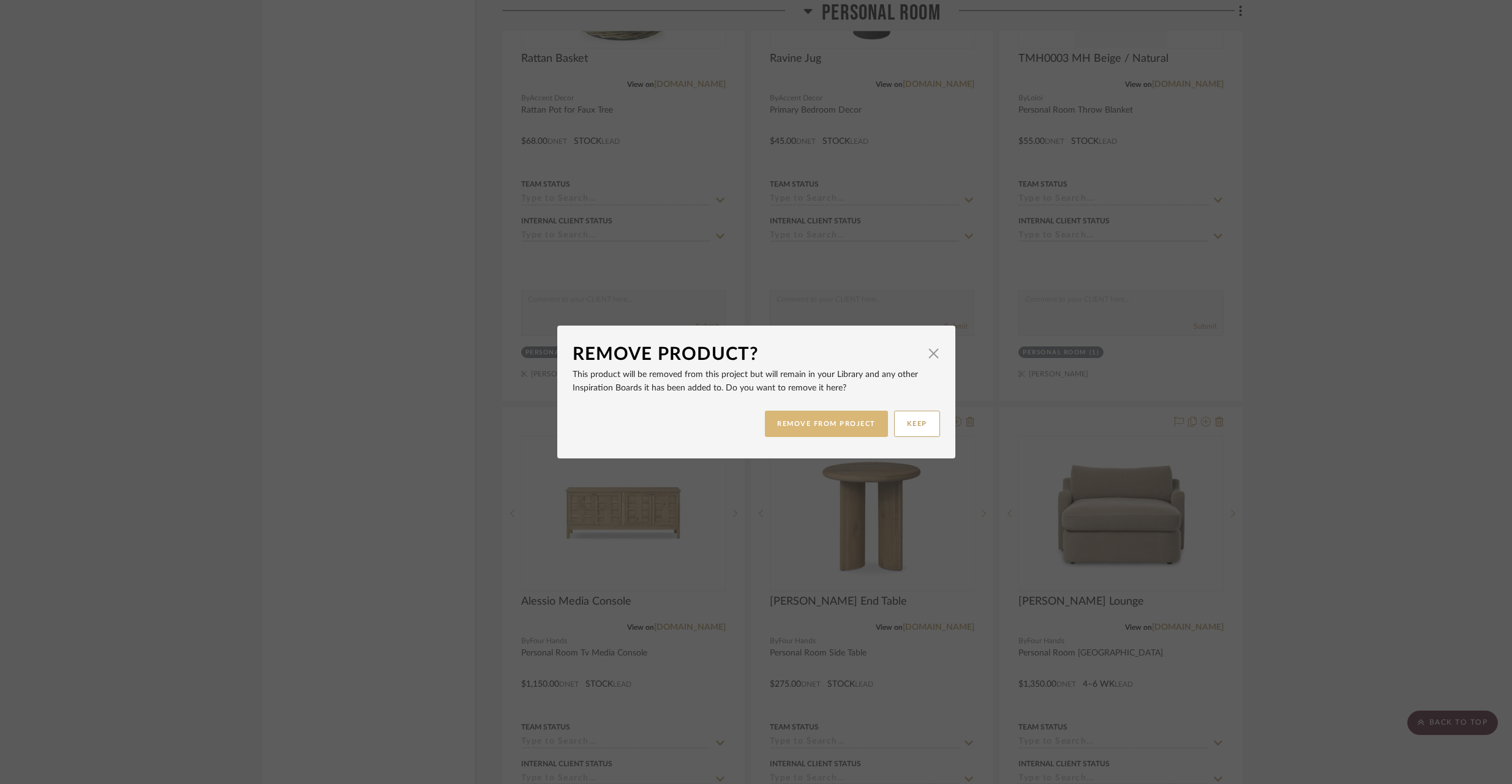
click at [805, 423] on button "REMOVE FROM PROJECT" at bounding box center [826, 424] width 123 height 26
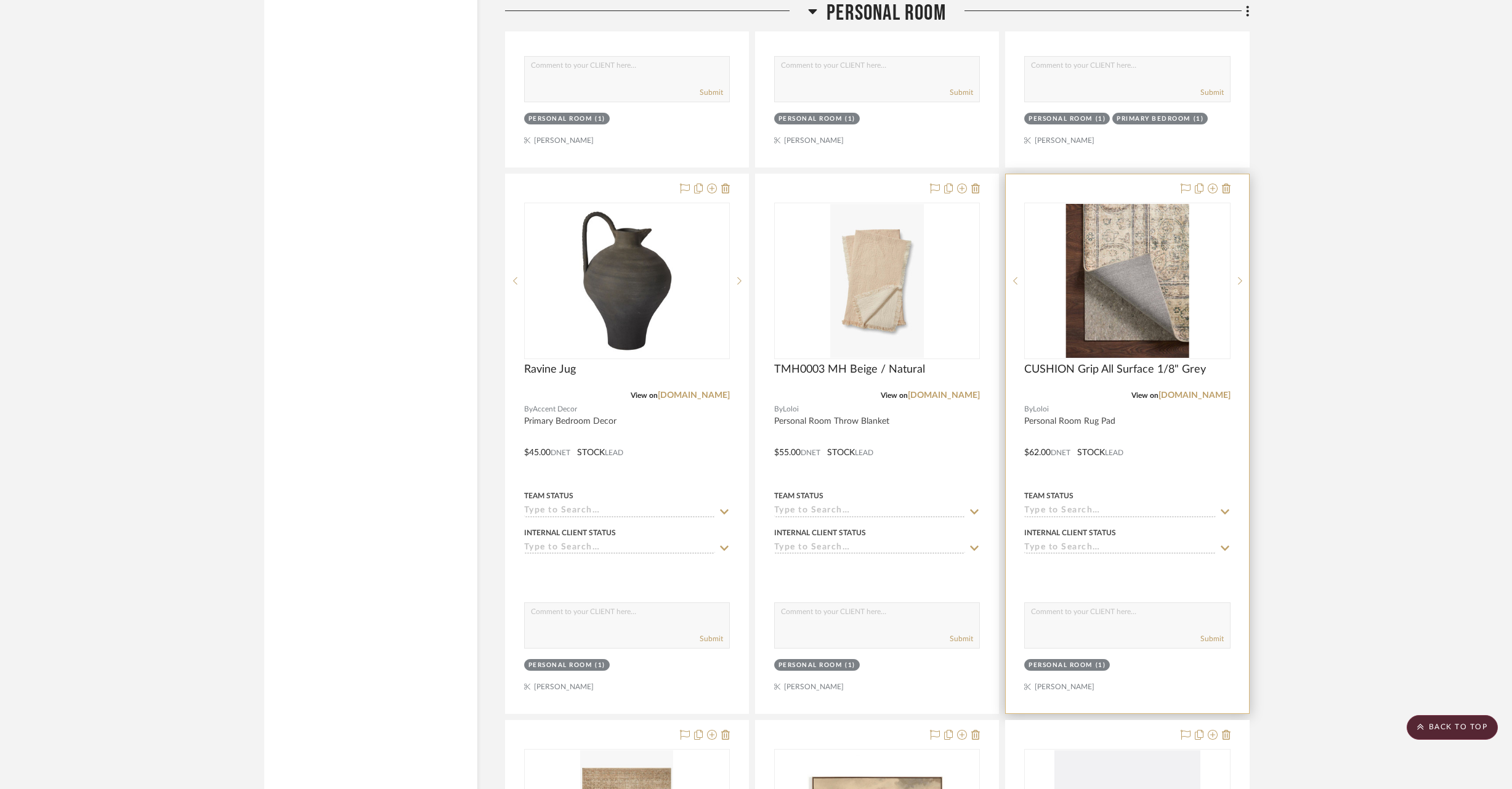
scroll to position [21656, 0]
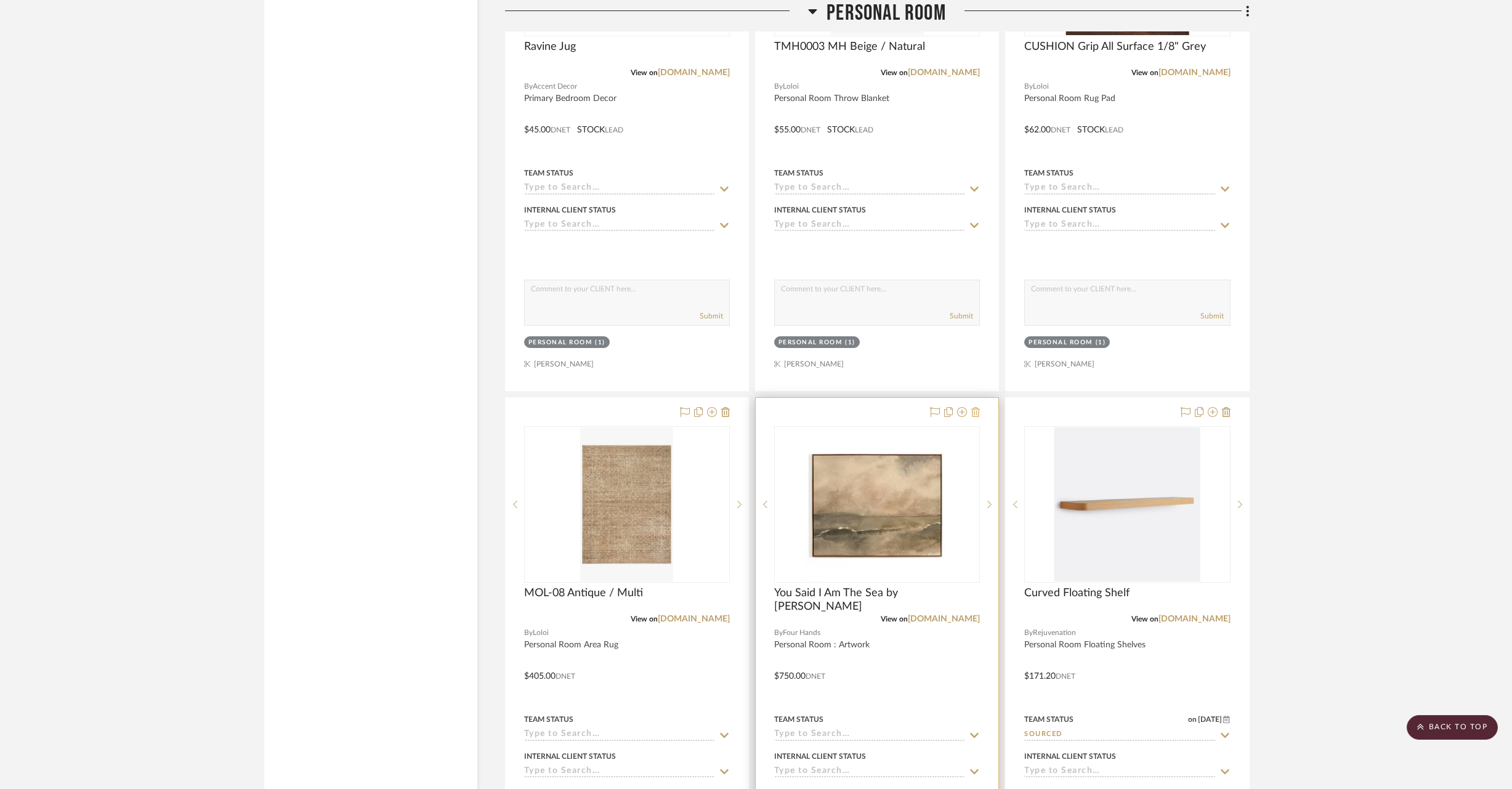
click at [976, 407] on icon at bounding box center [976, 412] width 9 height 10
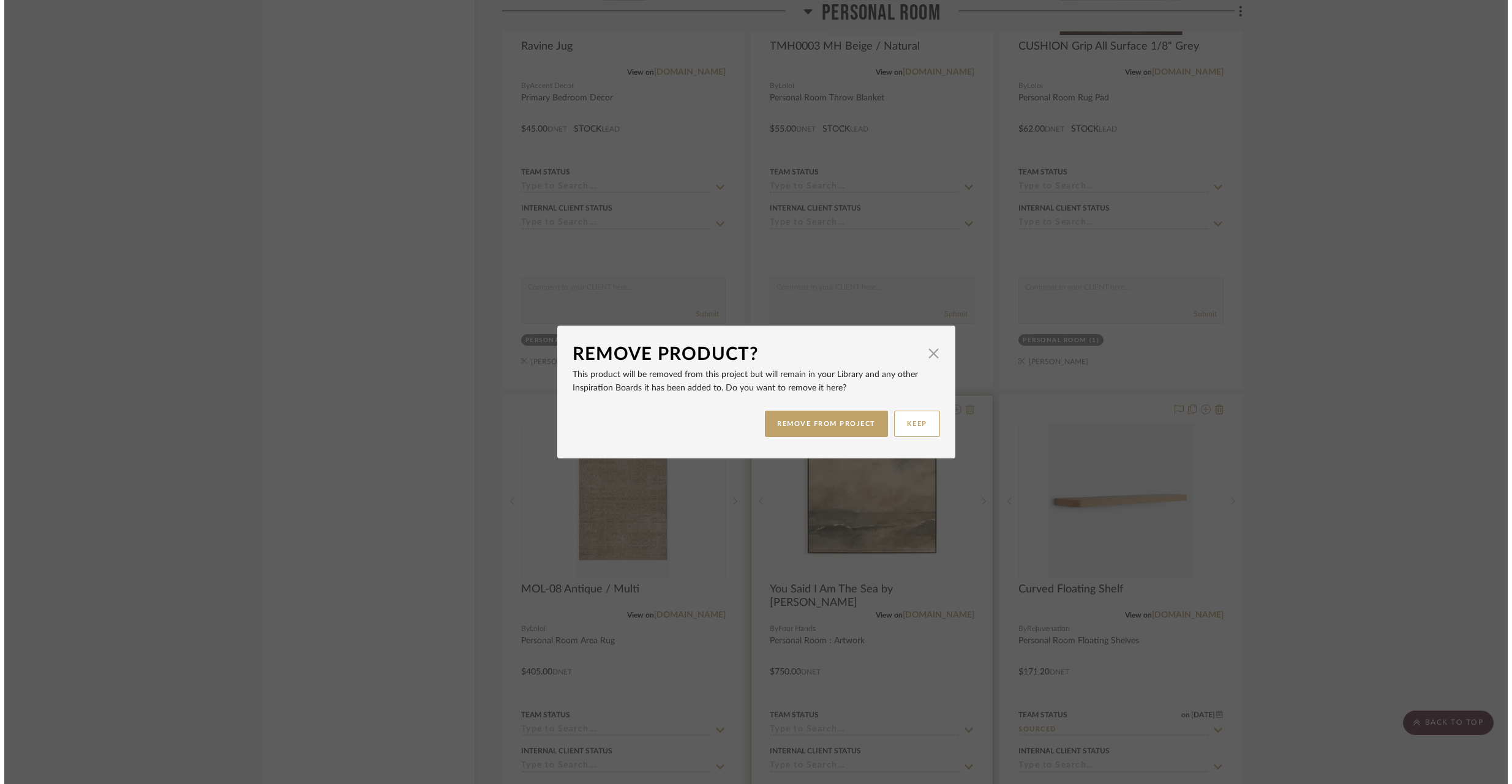
scroll to position [0, 0]
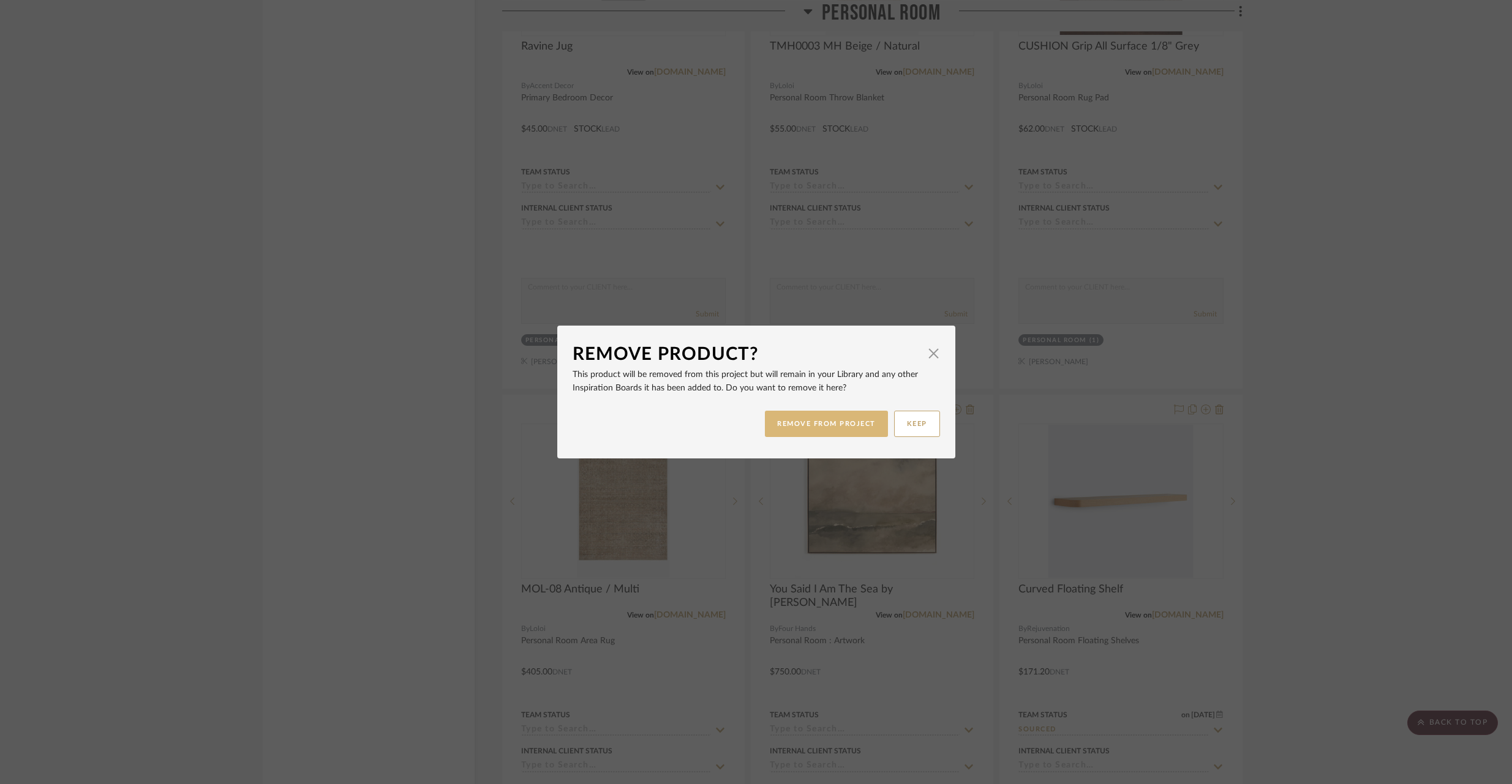
click at [841, 433] on button "REMOVE FROM PROJECT" at bounding box center [826, 424] width 123 height 26
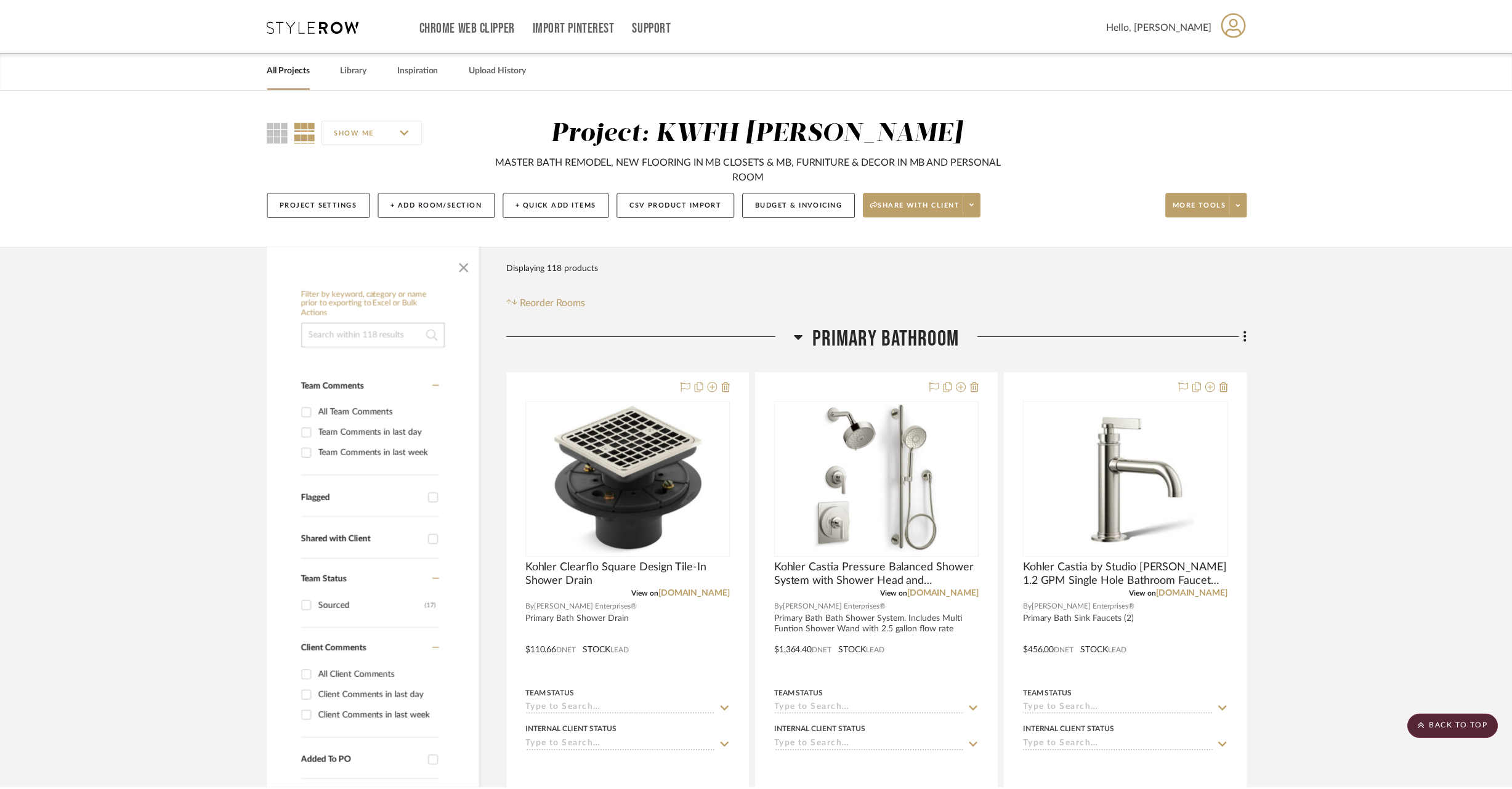
scroll to position [21656, 0]
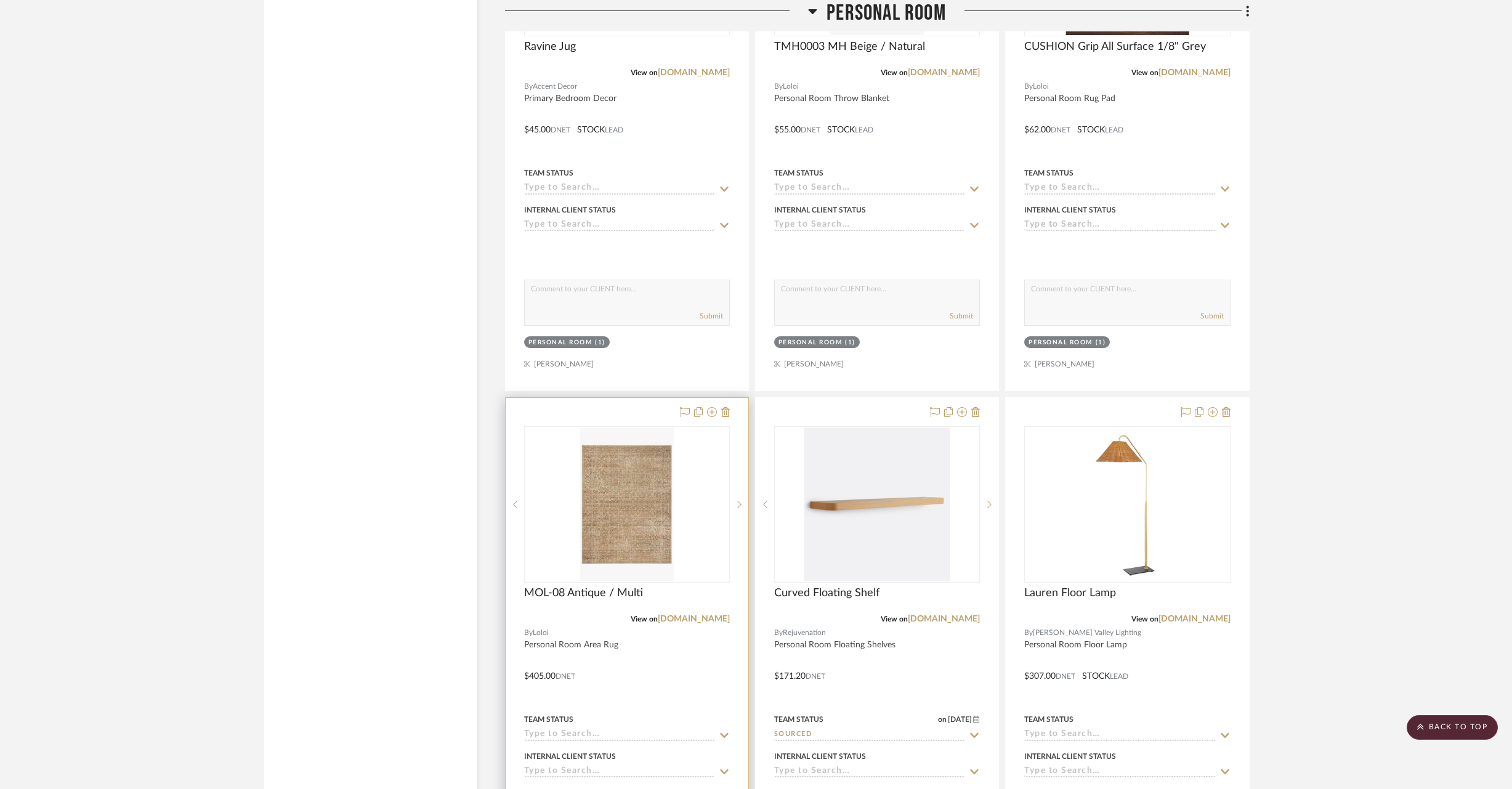
click at [731, 398] on div at bounding box center [627, 667] width 243 height 539
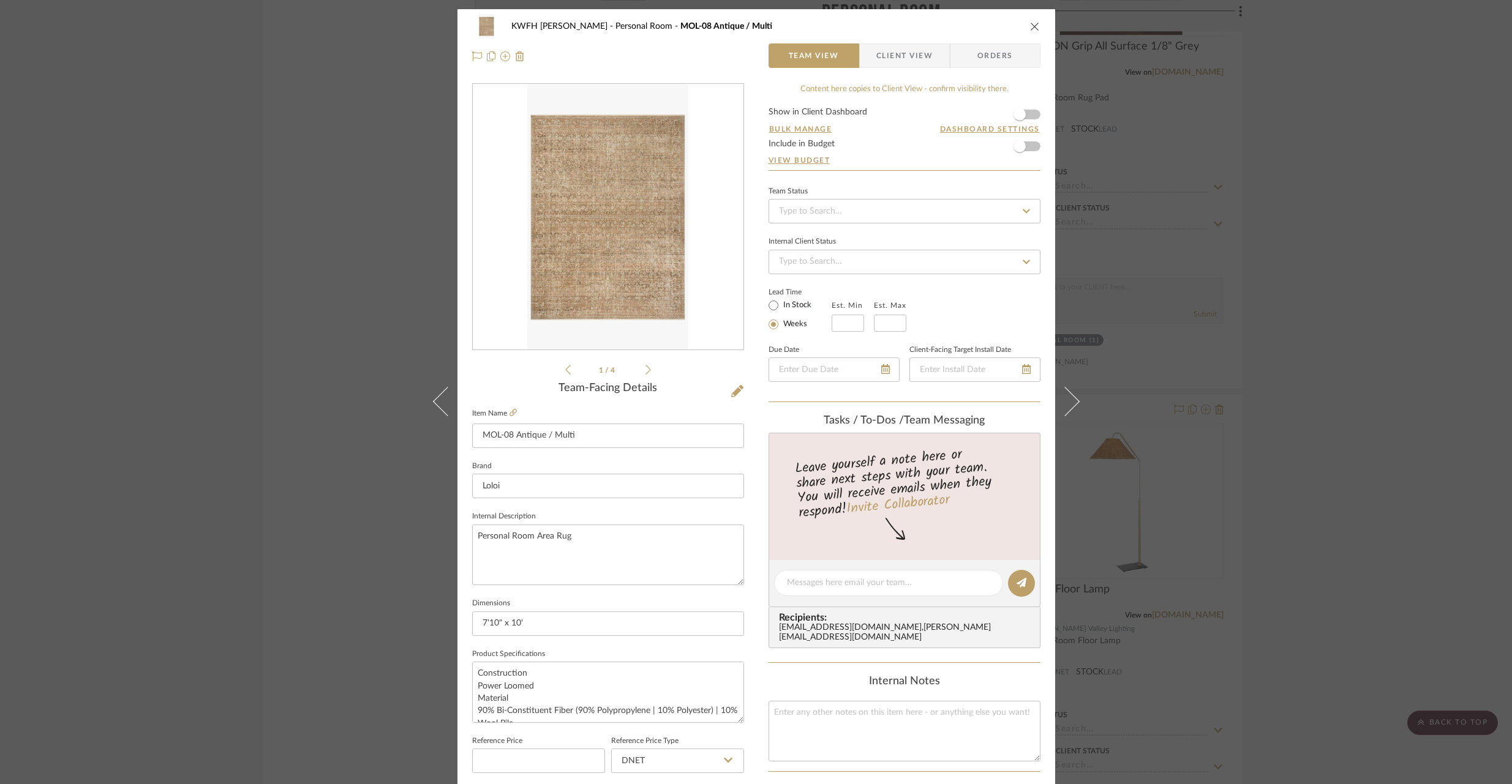
click at [1030, 25] on icon "close" at bounding box center [1035, 26] width 10 height 10
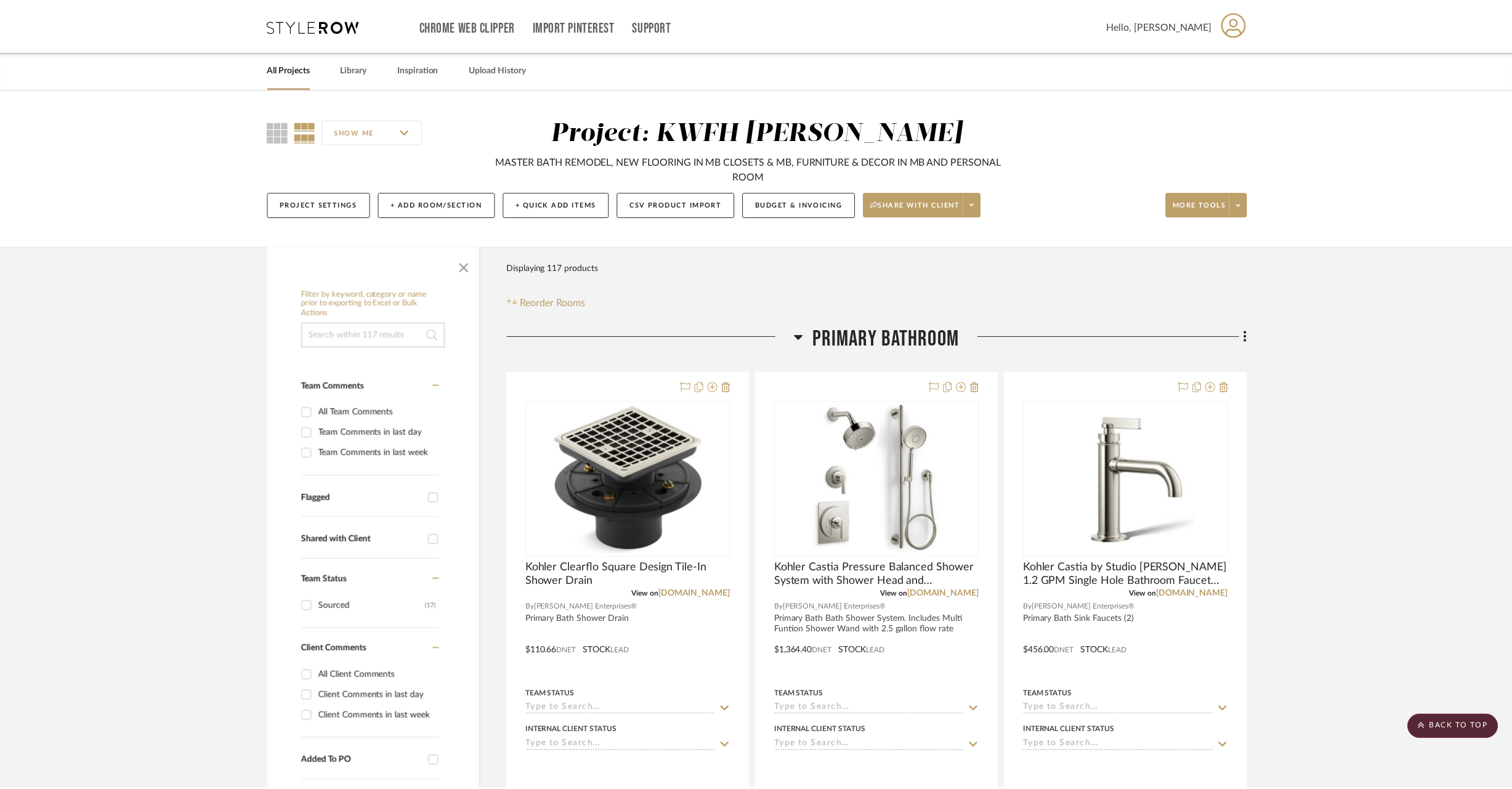
scroll to position [21656, 0]
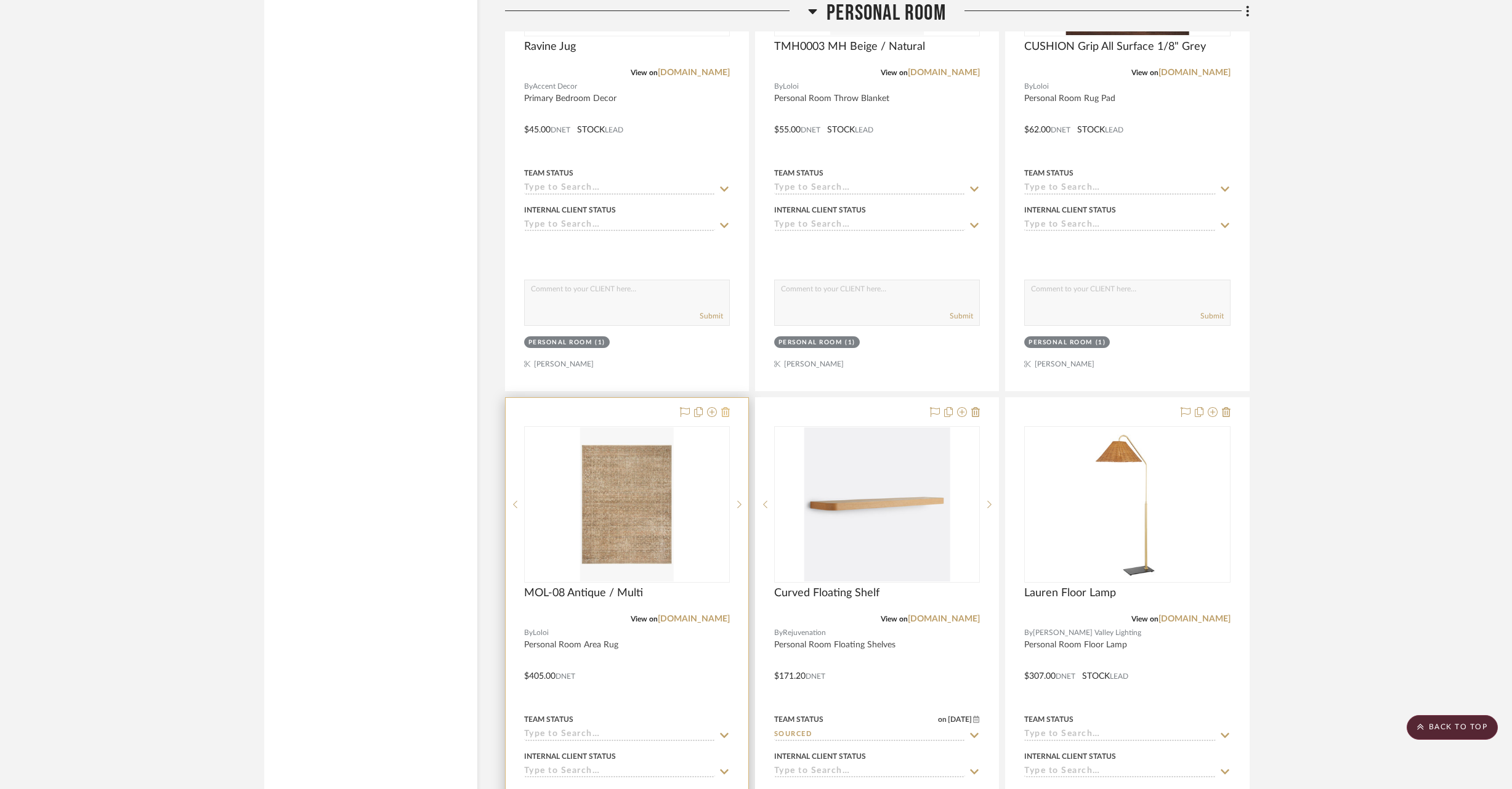
click at [726, 407] on icon at bounding box center [726, 412] width 9 height 10
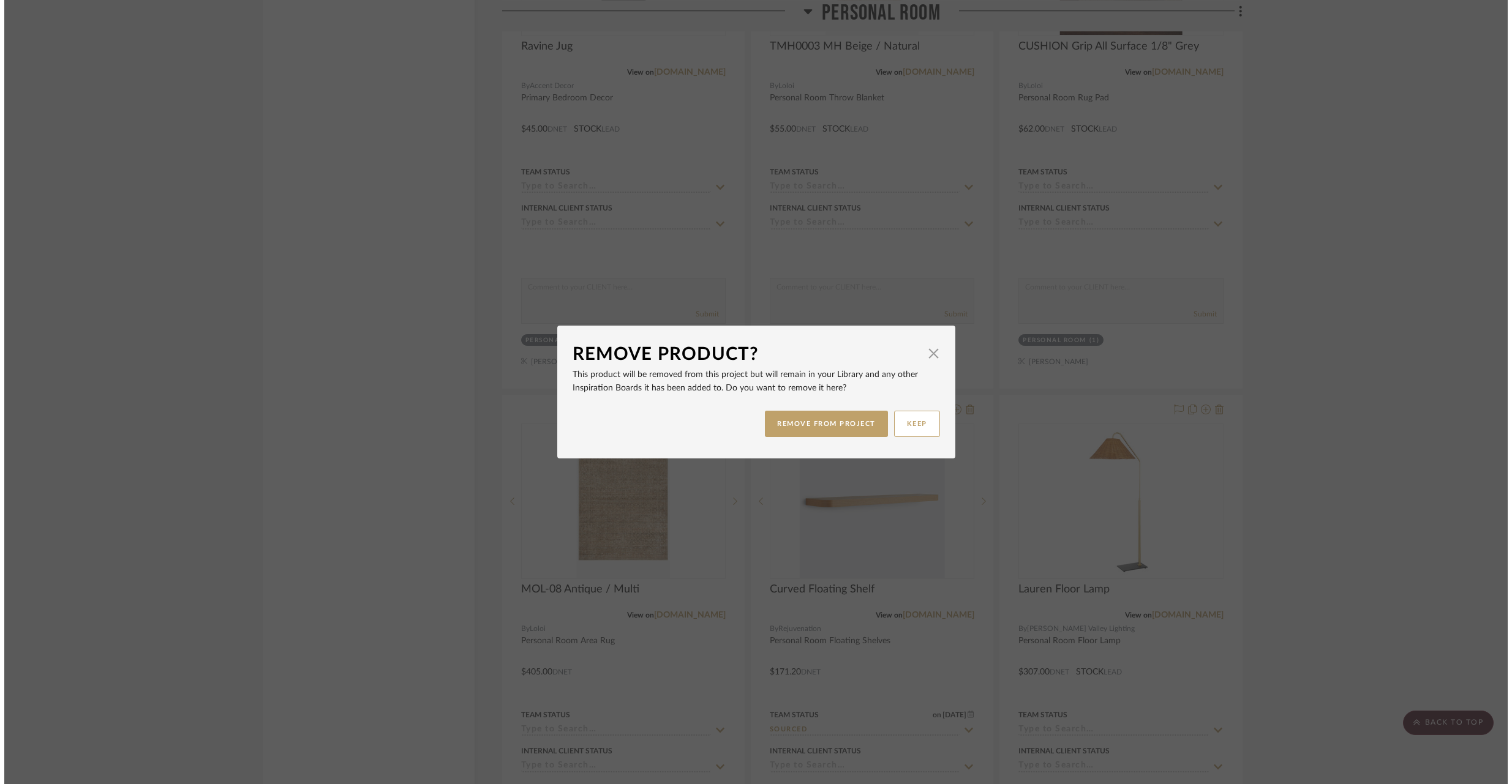
scroll to position [0, 0]
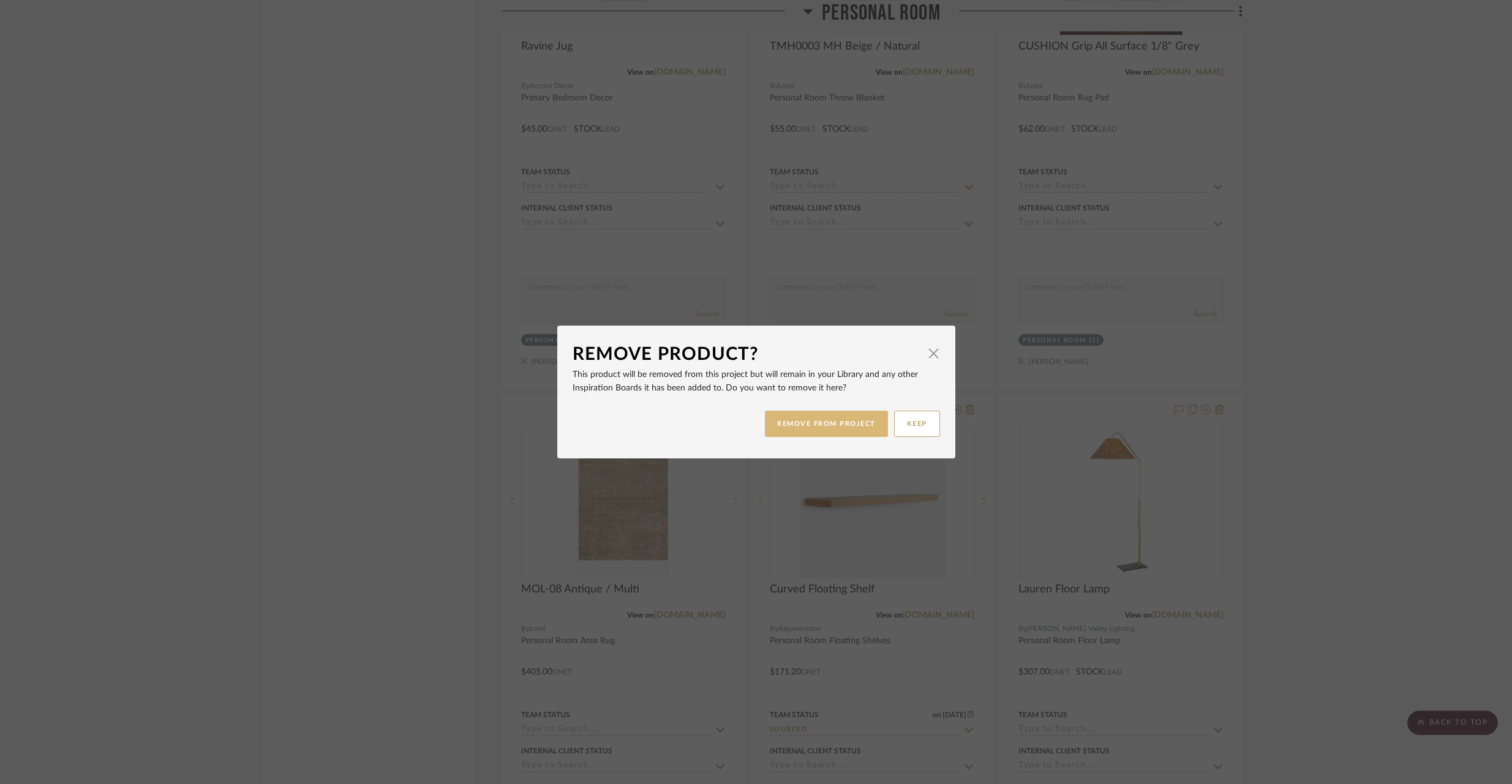
click at [780, 425] on button "REMOVE FROM PROJECT" at bounding box center [826, 424] width 123 height 26
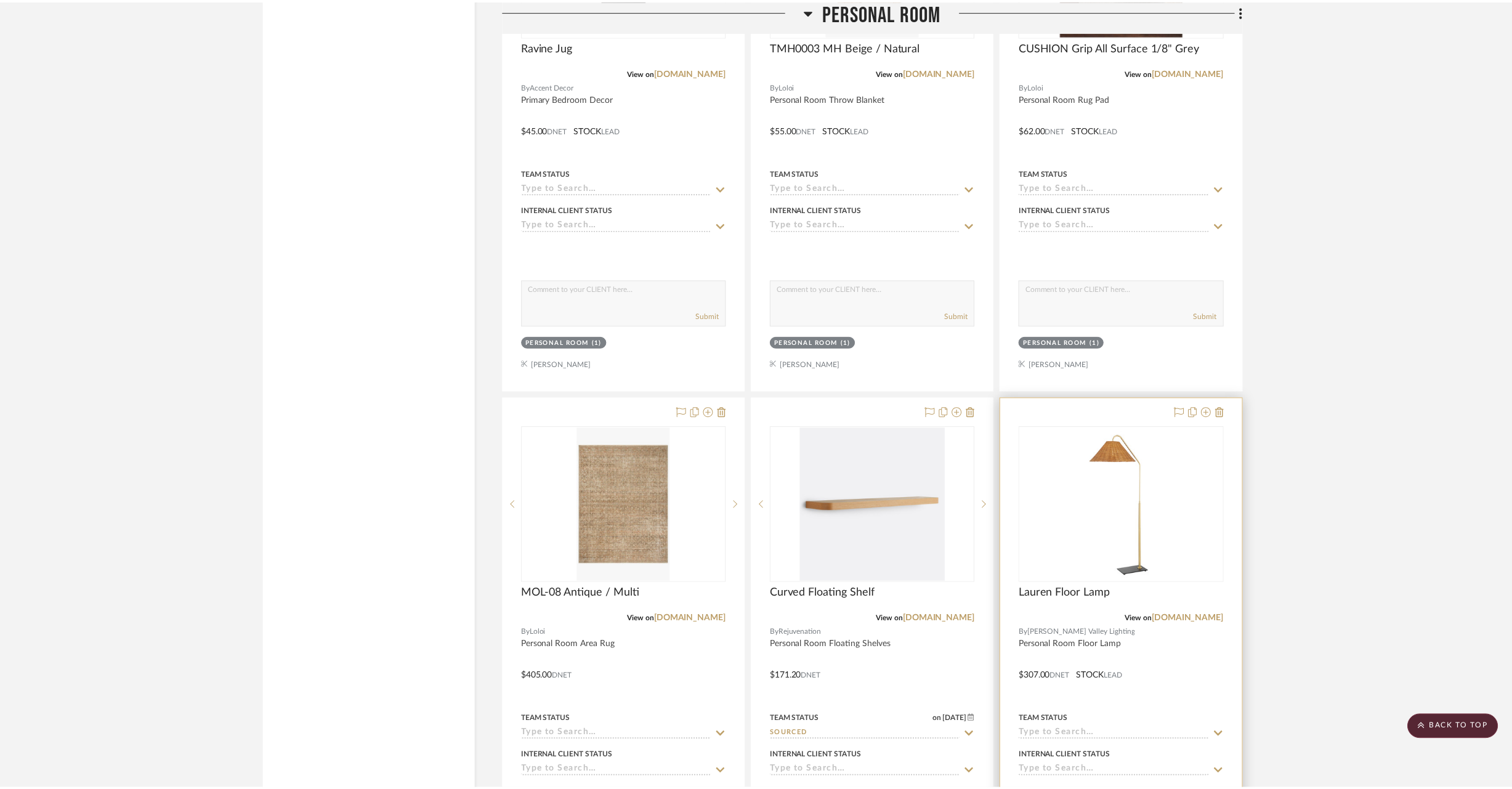
scroll to position [21656, 0]
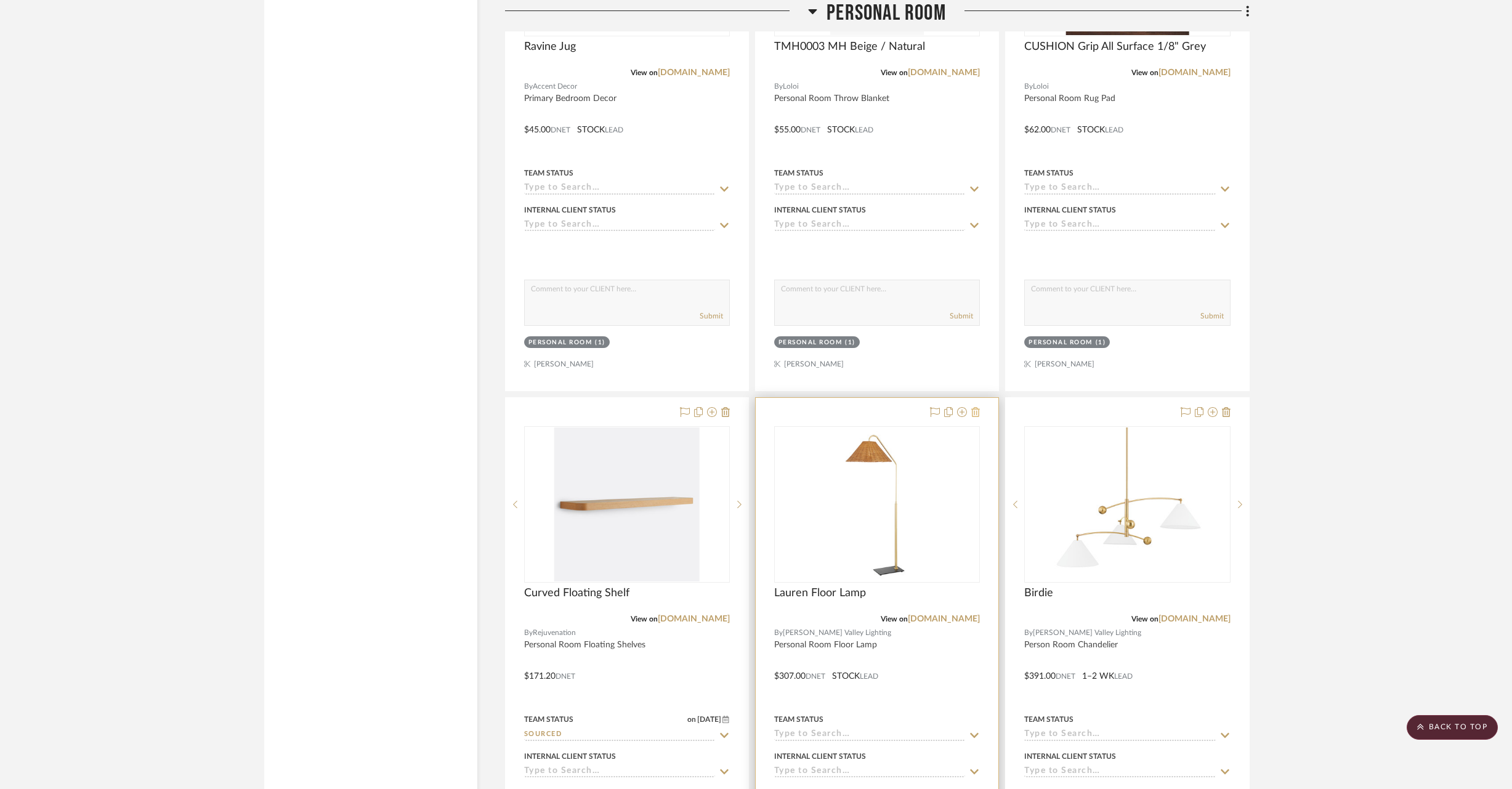
click at [979, 407] on icon at bounding box center [976, 412] width 9 height 10
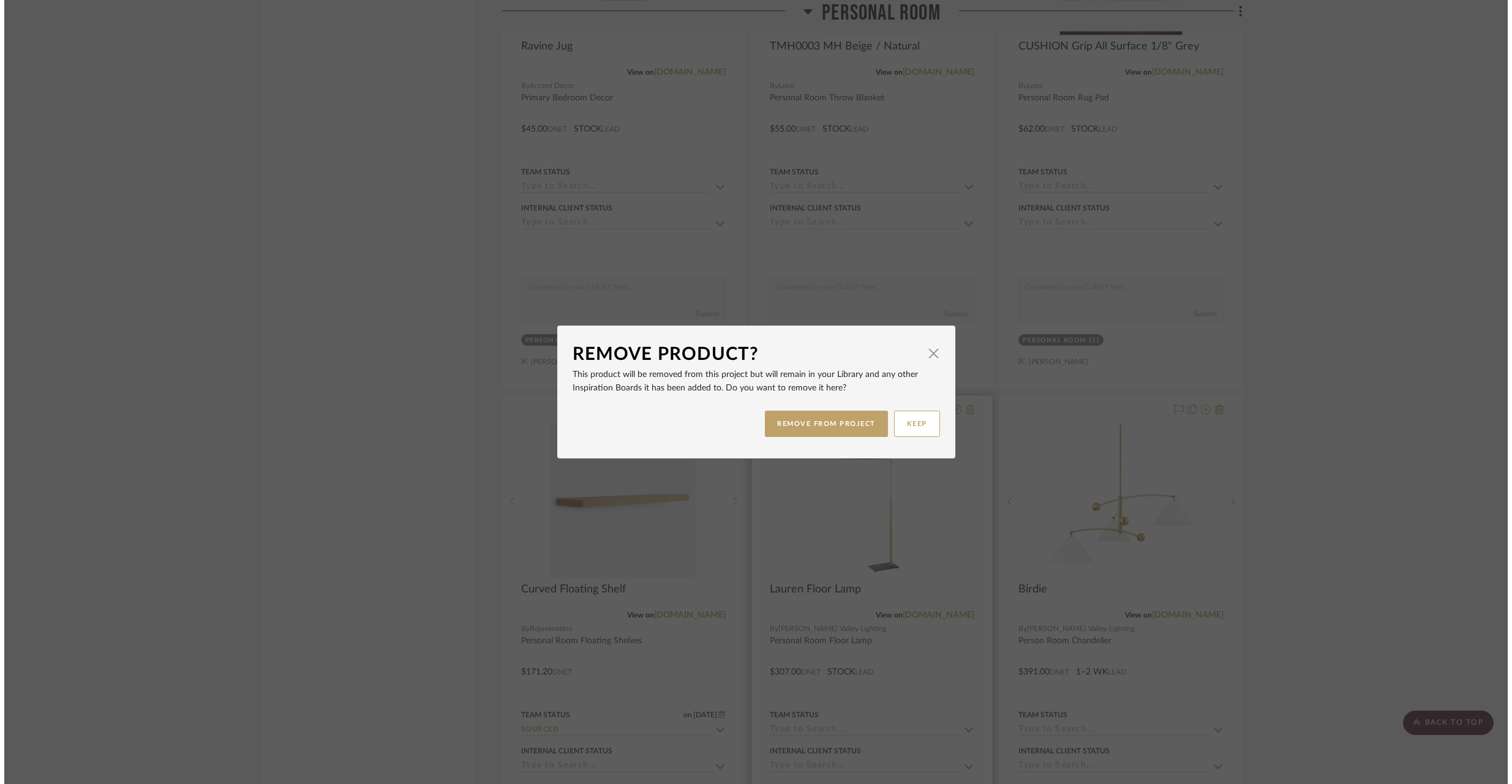
scroll to position [0, 0]
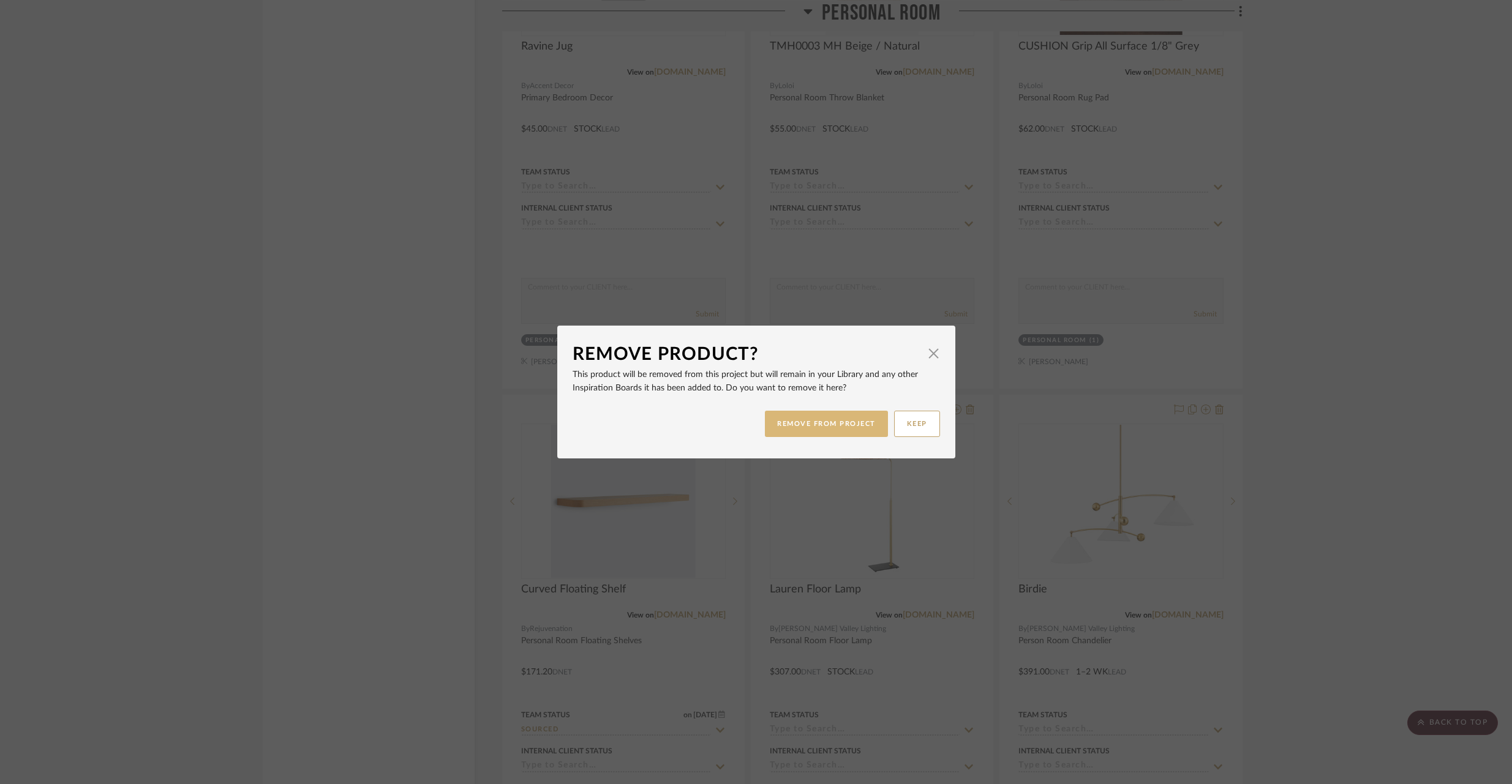
drag, startPoint x: 819, startPoint y: 426, endPoint x: 824, endPoint y: 423, distance: 5.8
click at [821, 423] on button "REMOVE FROM PROJECT" at bounding box center [826, 424] width 123 height 26
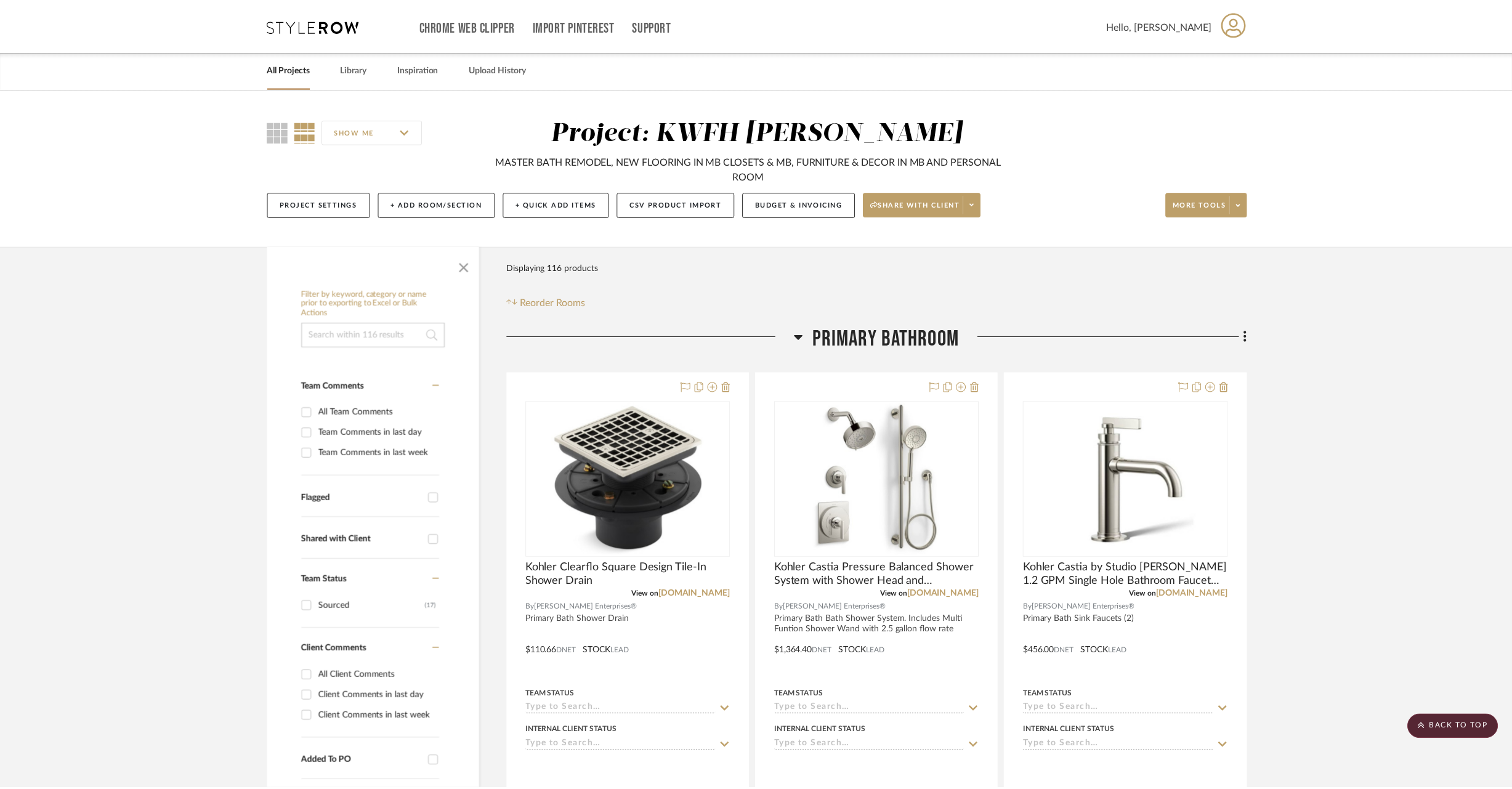
scroll to position [21656, 0]
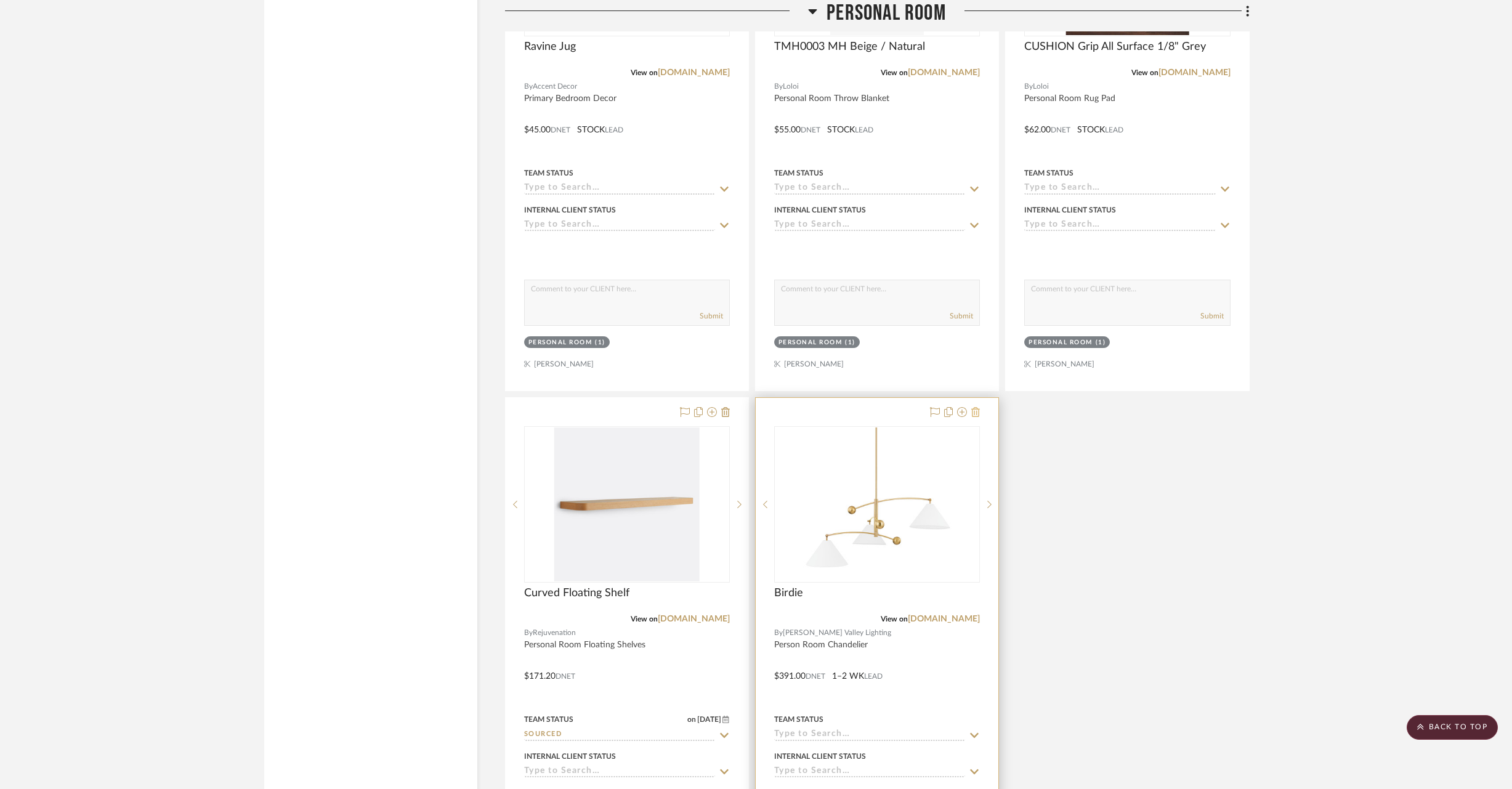
click at [975, 407] on icon at bounding box center [976, 412] width 9 height 10
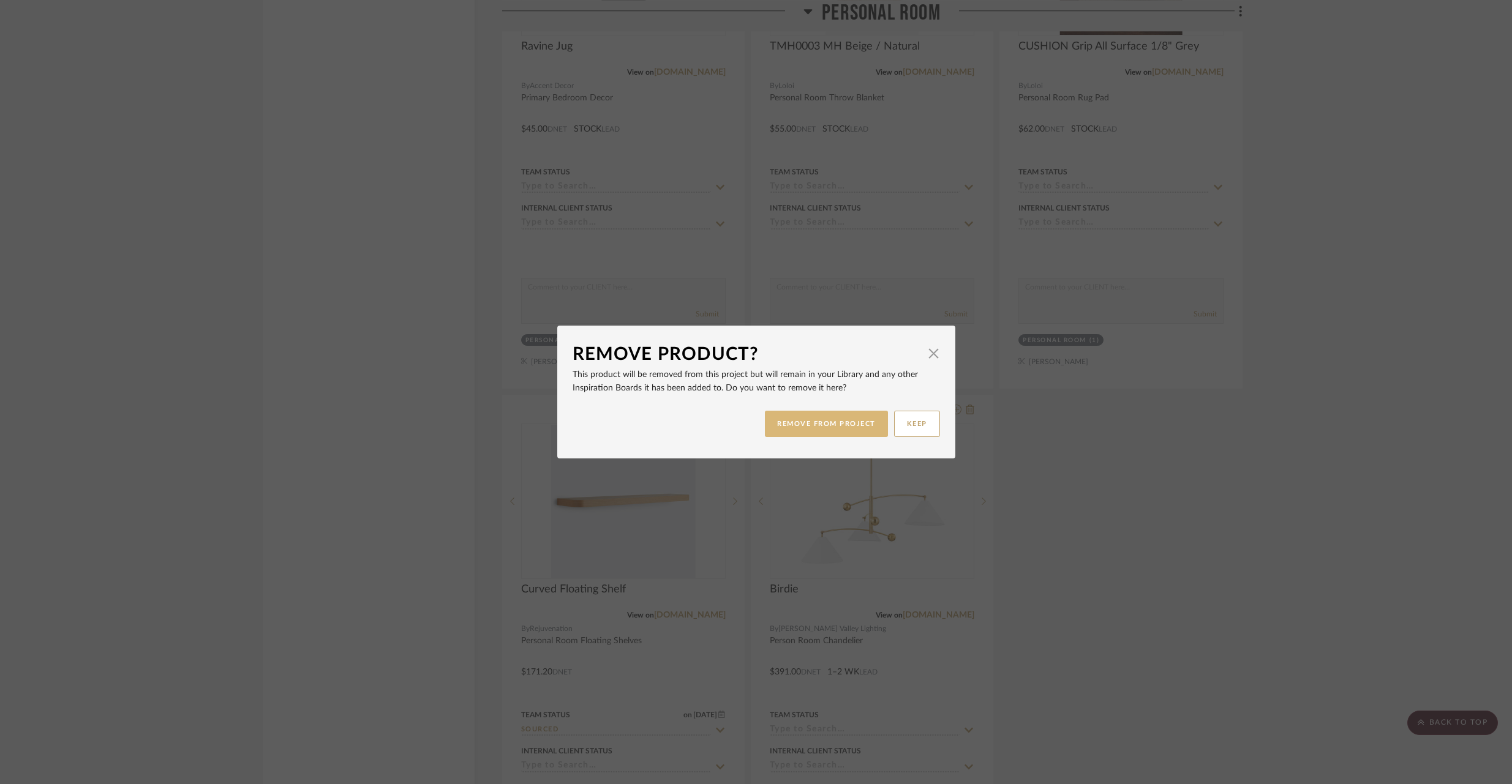
click at [845, 417] on button "REMOVE FROM PROJECT" at bounding box center [826, 424] width 123 height 26
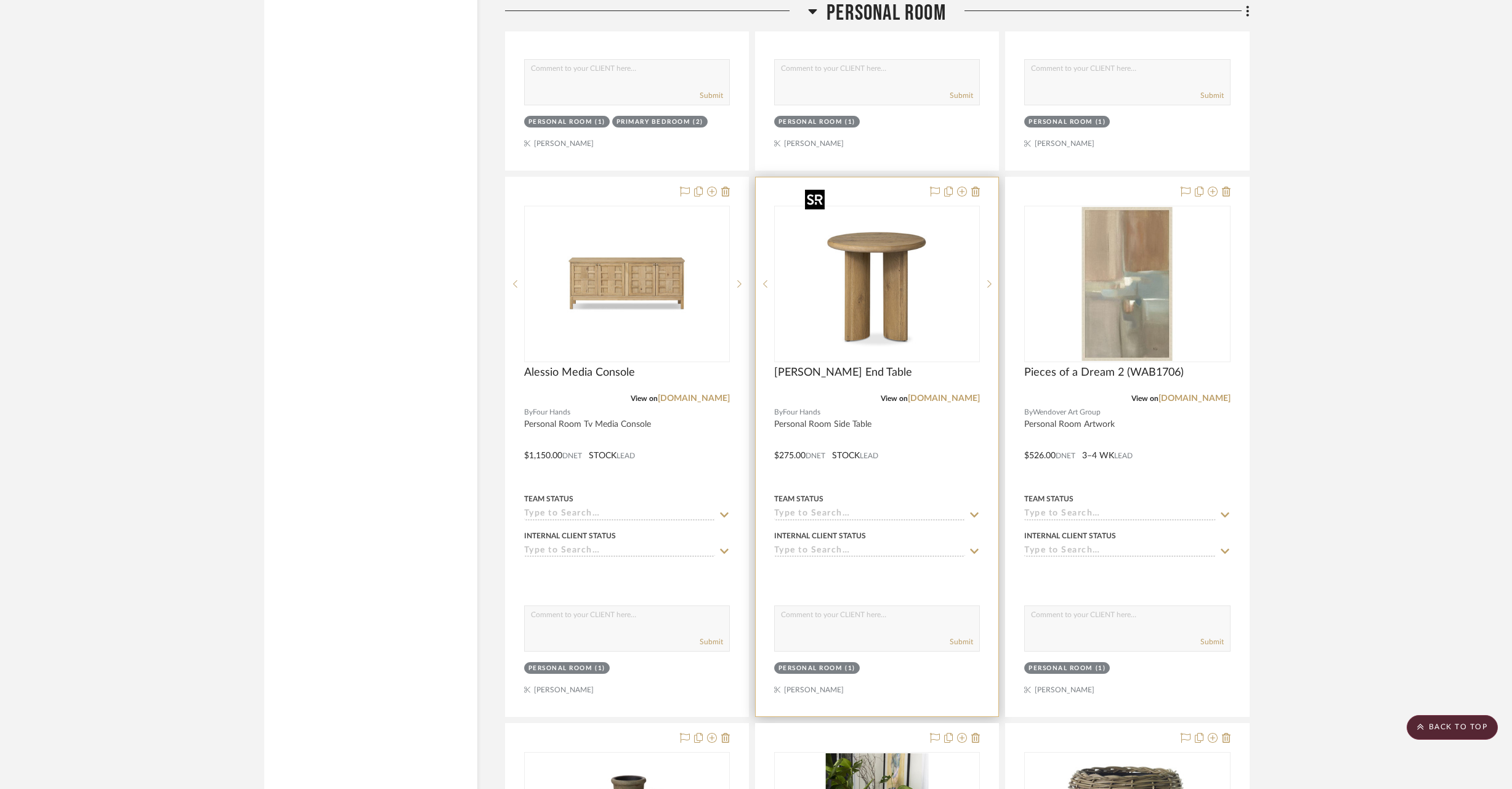
scroll to position [20966, 0]
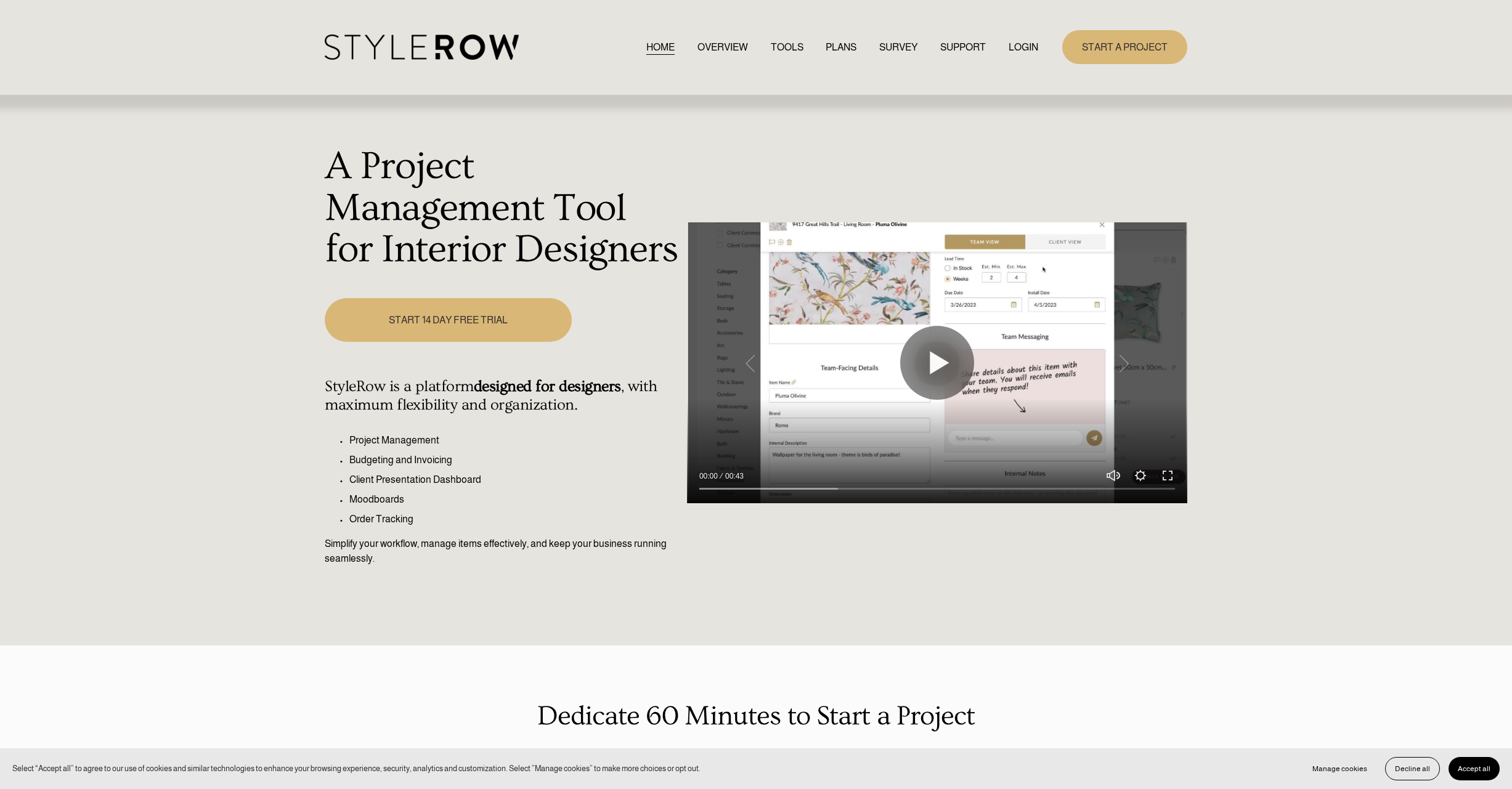
click at [1034, 45] on link "LOGIN" at bounding box center [1023, 46] width 29 height 16
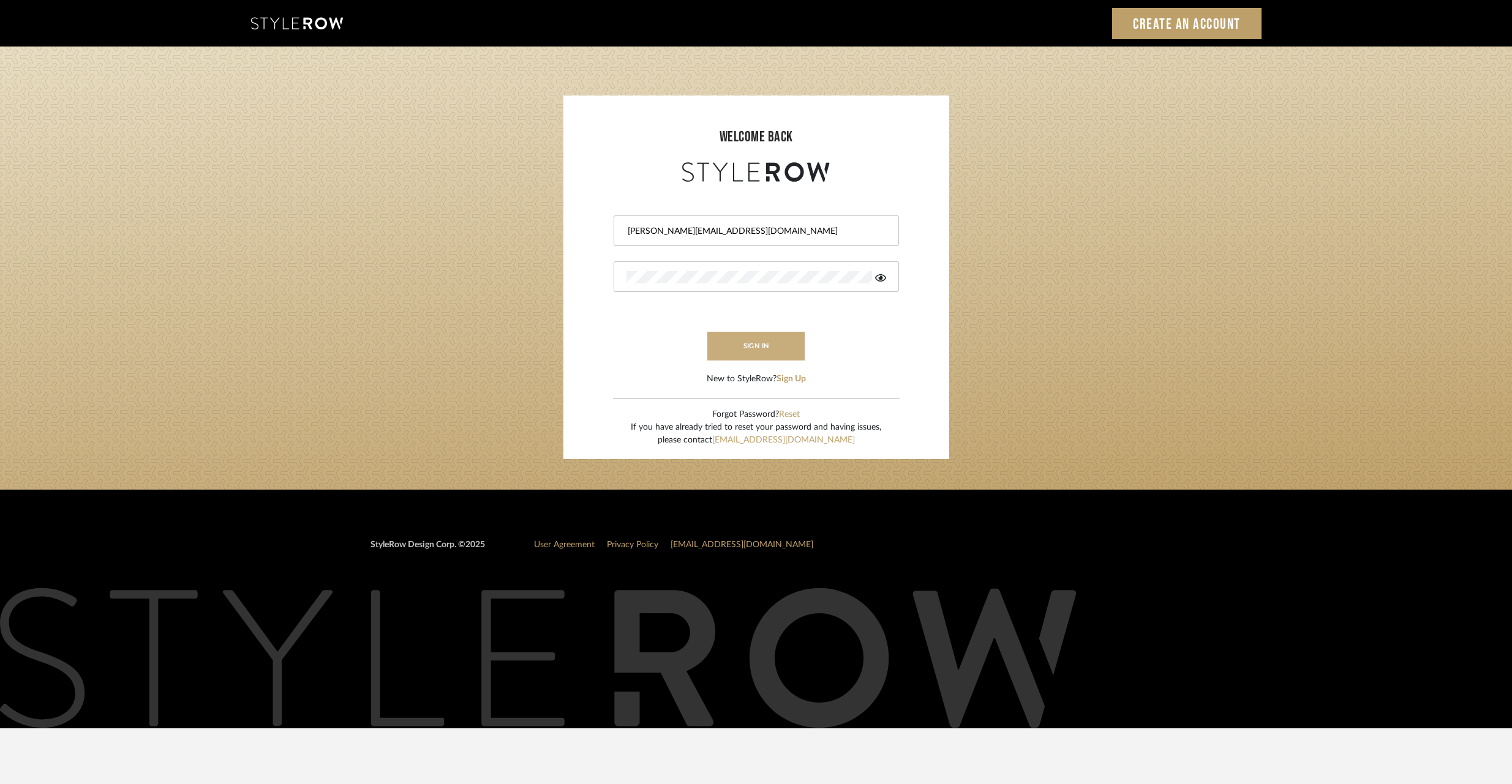
click at [772, 346] on button "sign in" at bounding box center [756, 346] width 98 height 29
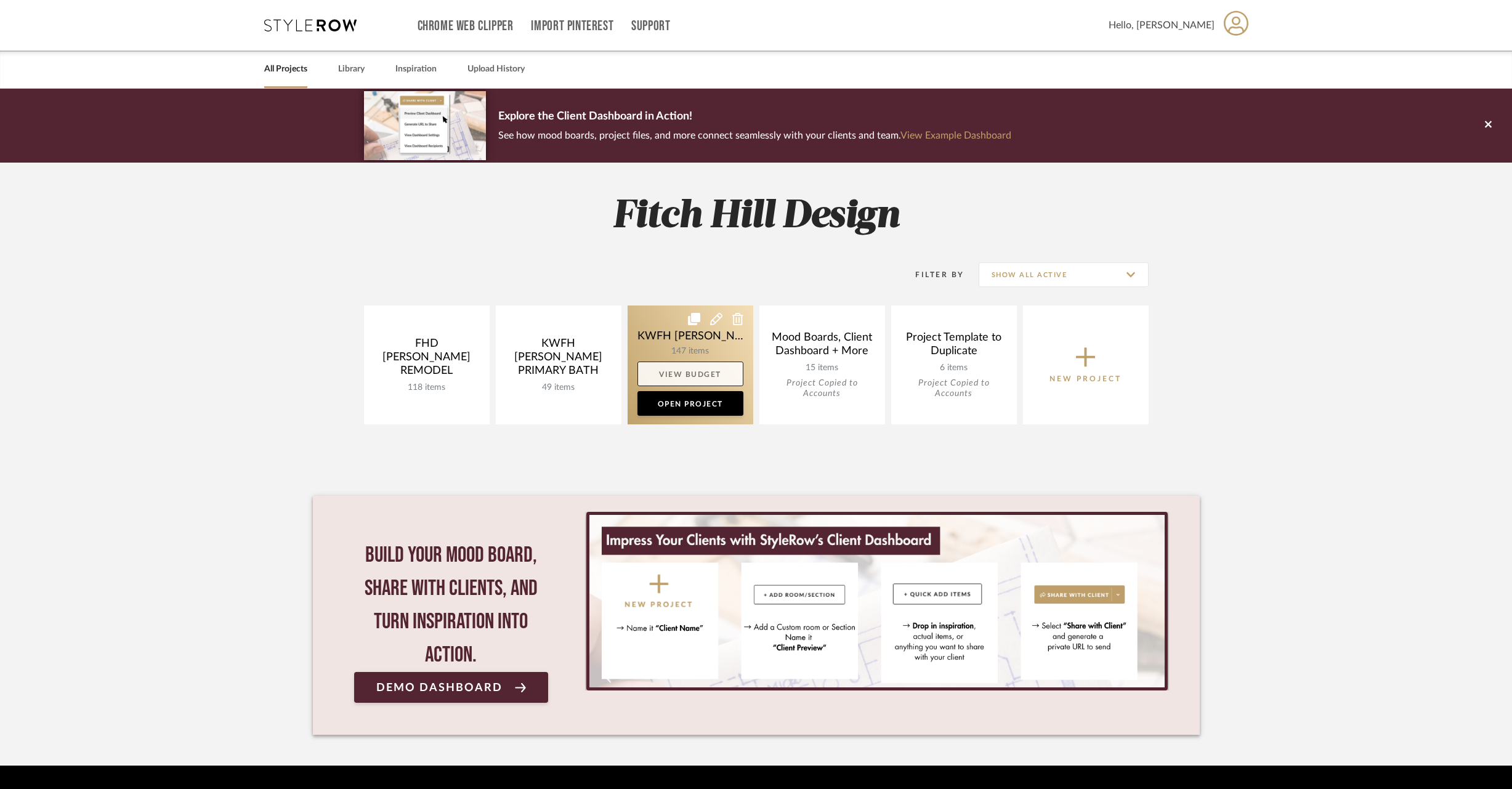
click at [726, 374] on link "View Budget" at bounding box center [691, 374] width 106 height 25
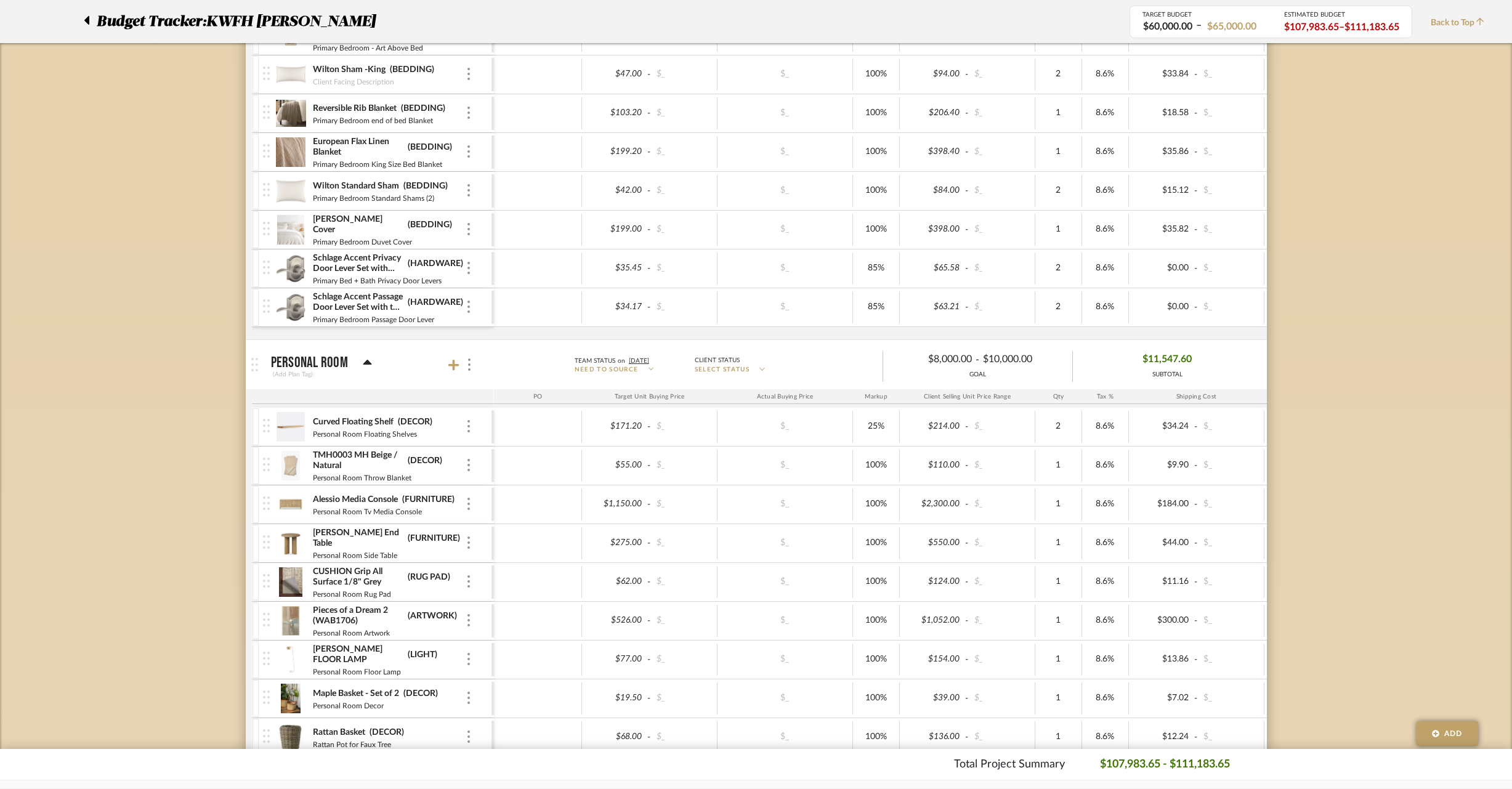
scroll to position [3195, 0]
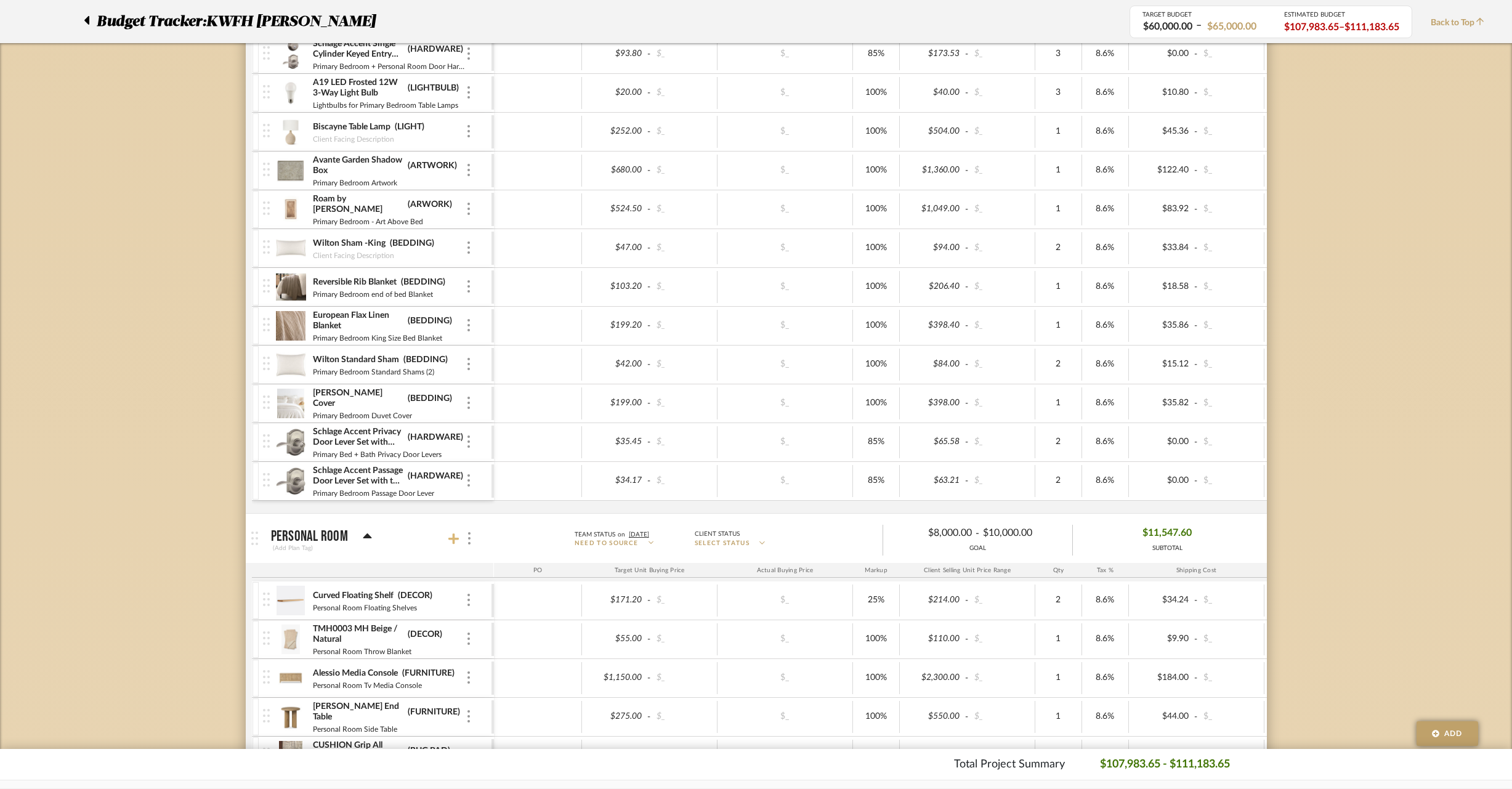
click at [455, 540] on icon at bounding box center [453, 538] width 11 height 11
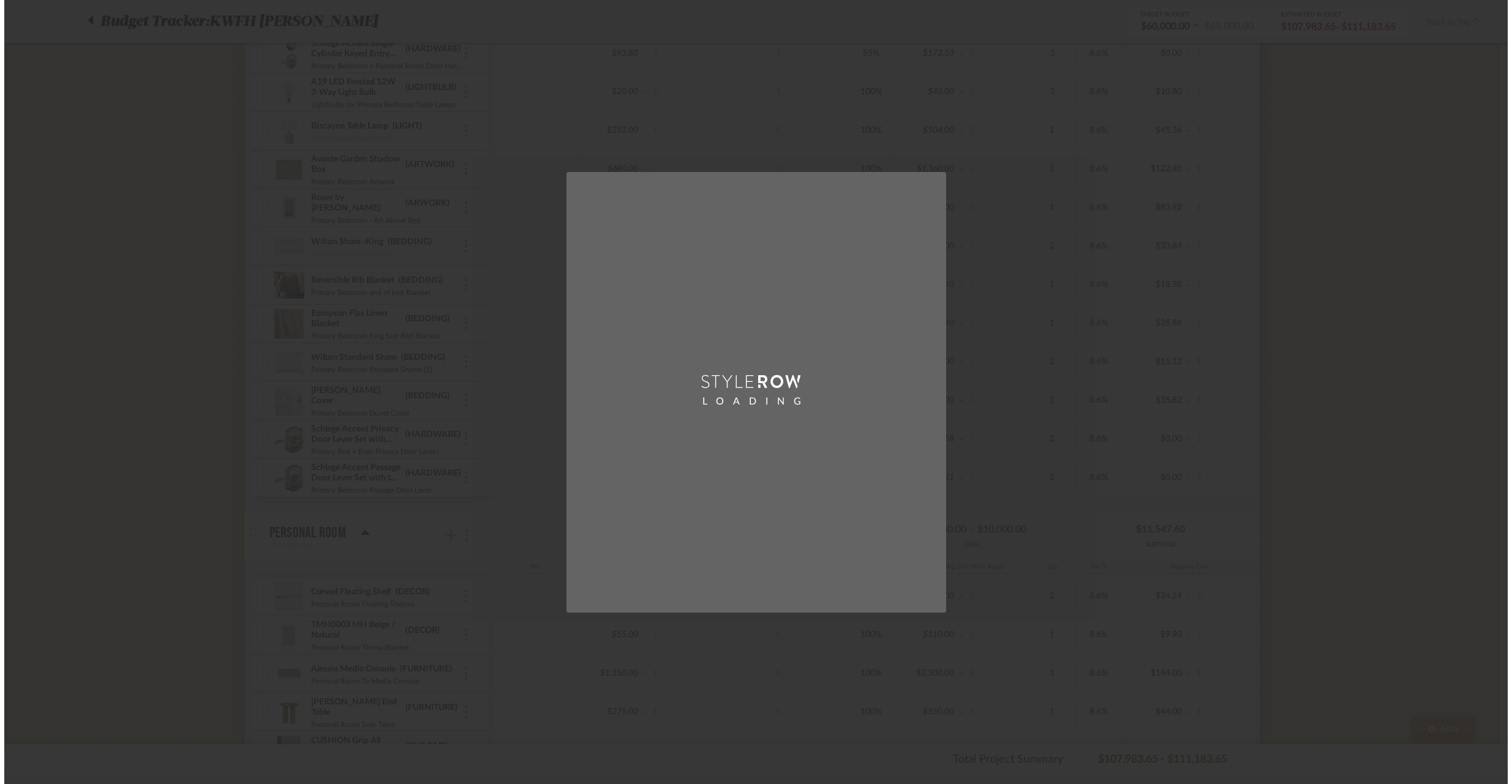
scroll to position [0, 0]
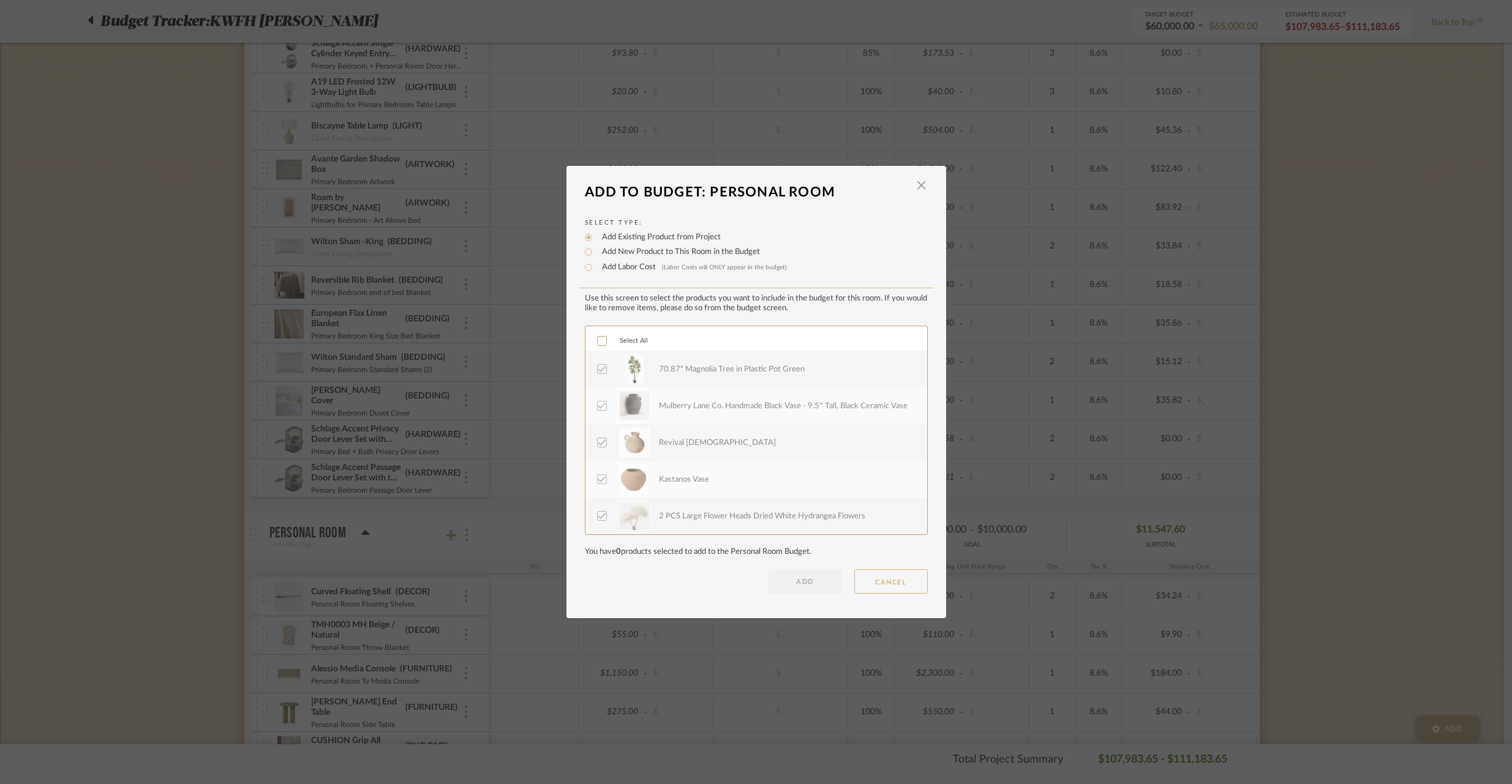
click at [864, 586] on button "CANCEL" at bounding box center [890, 582] width 73 height 25
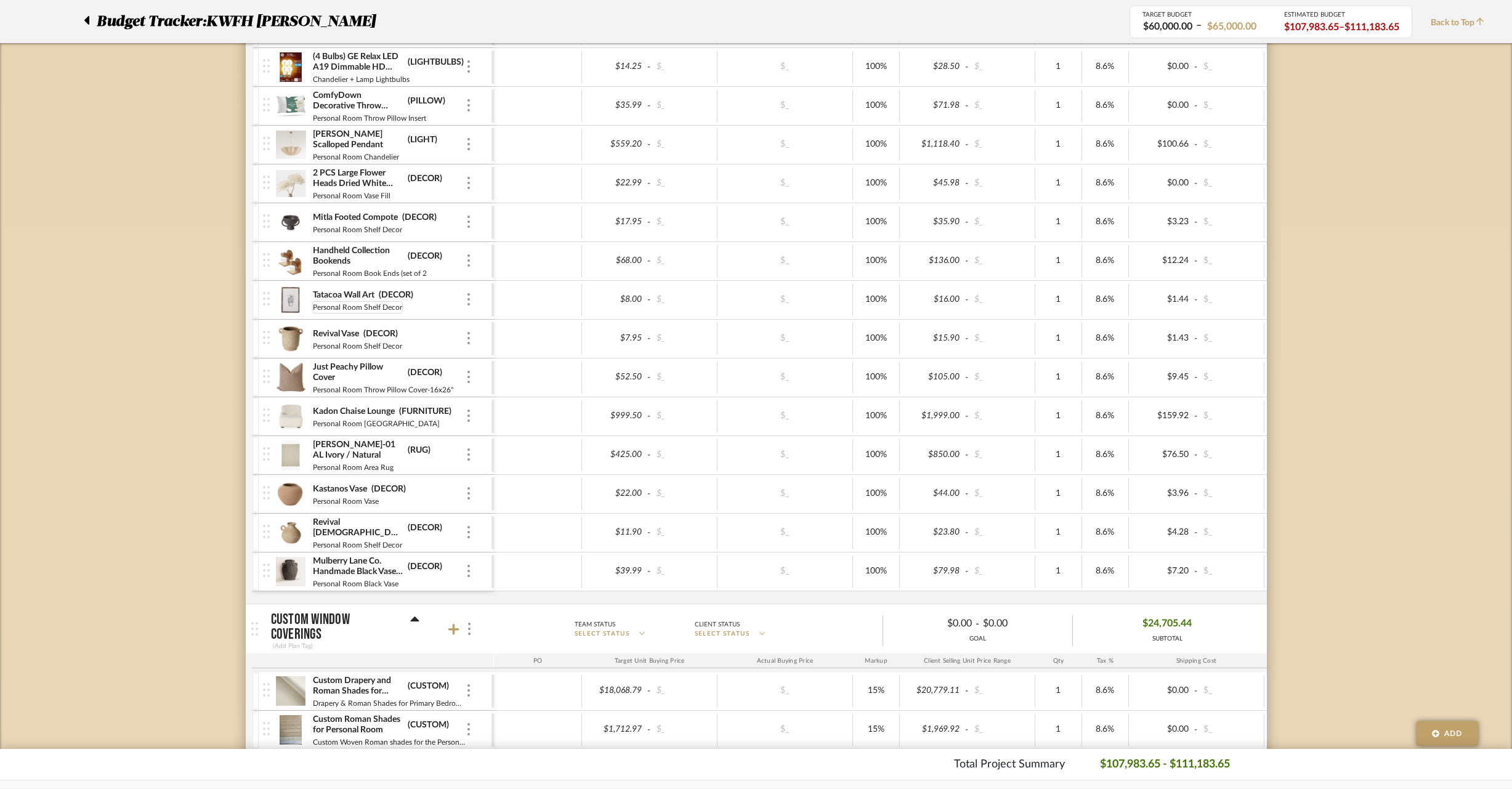
scroll to position [4131, 0]
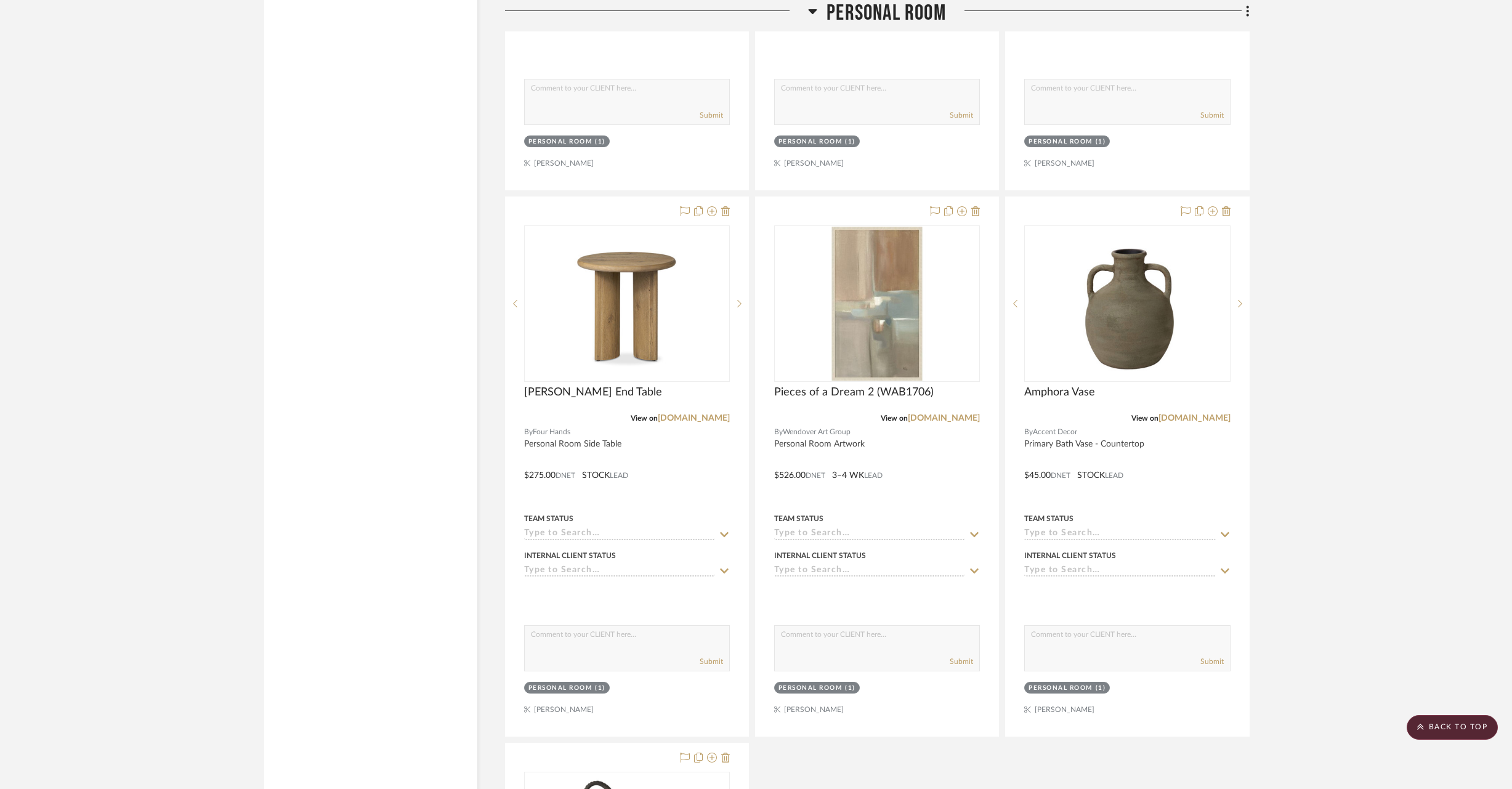
scroll to position [21514, 0]
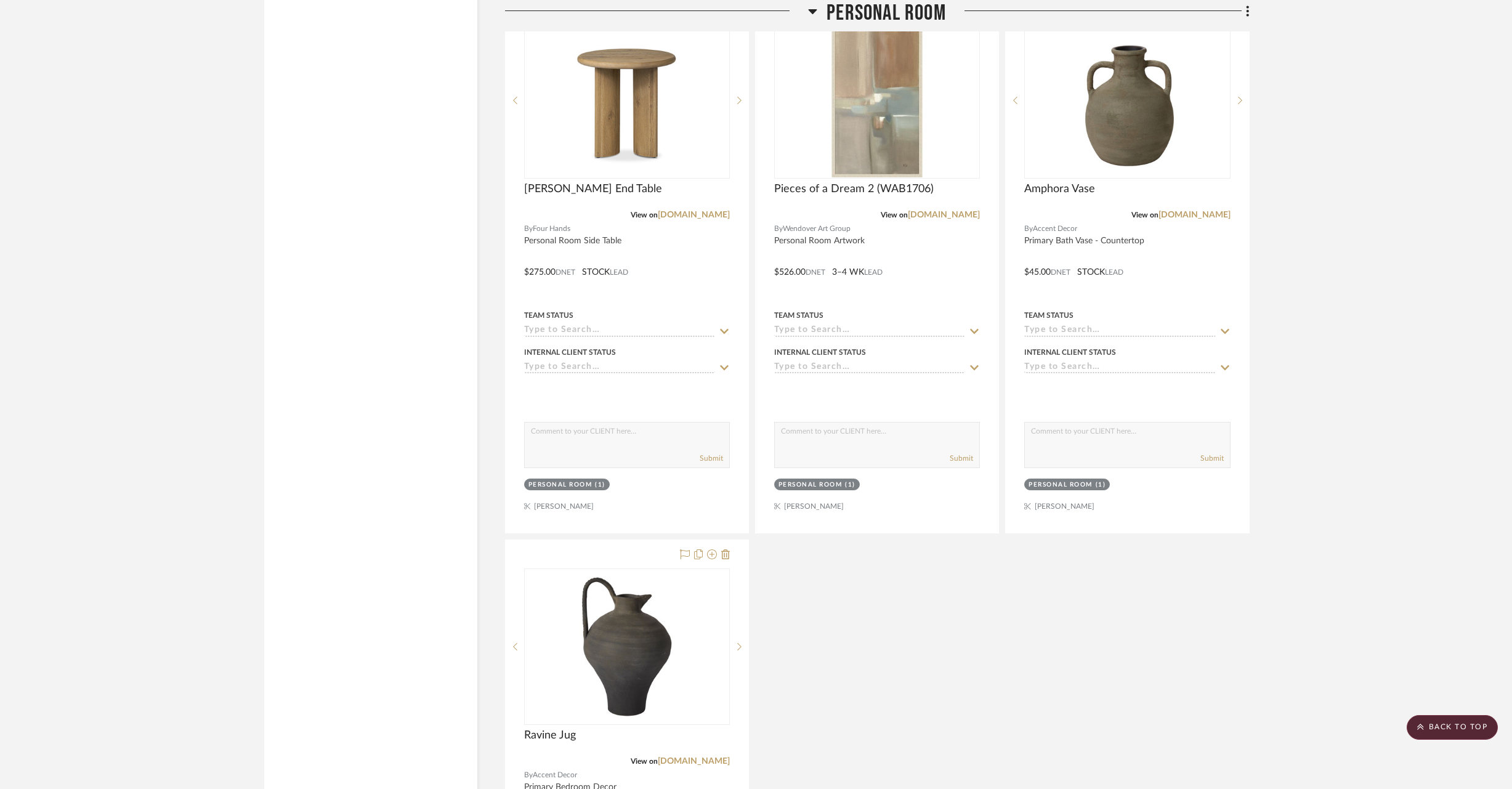
drag, startPoint x: 1133, startPoint y: 185, endPoint x: 1362, endPoint y: 10, distance: 288.2
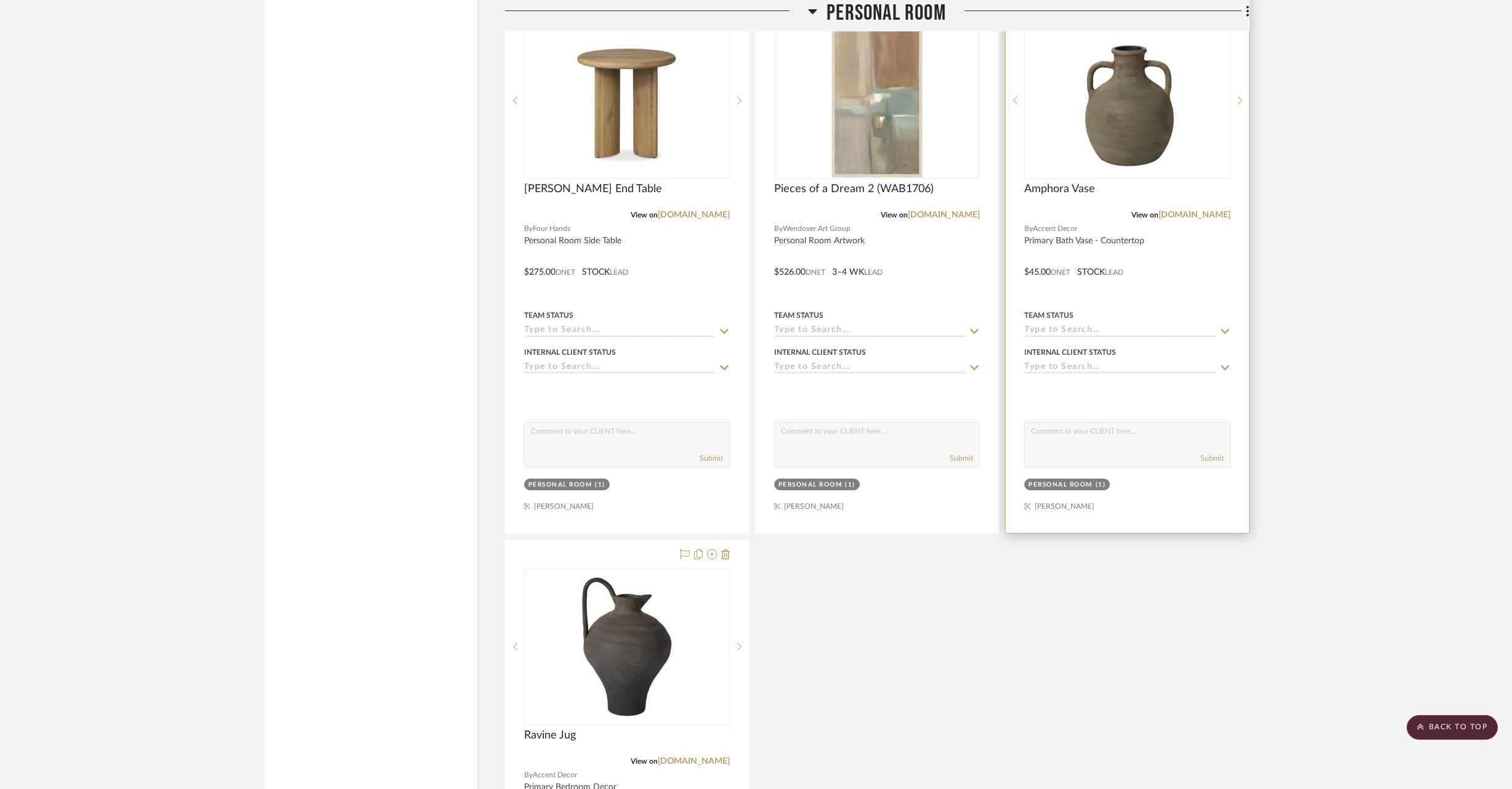
scroll to position [21366, 0]
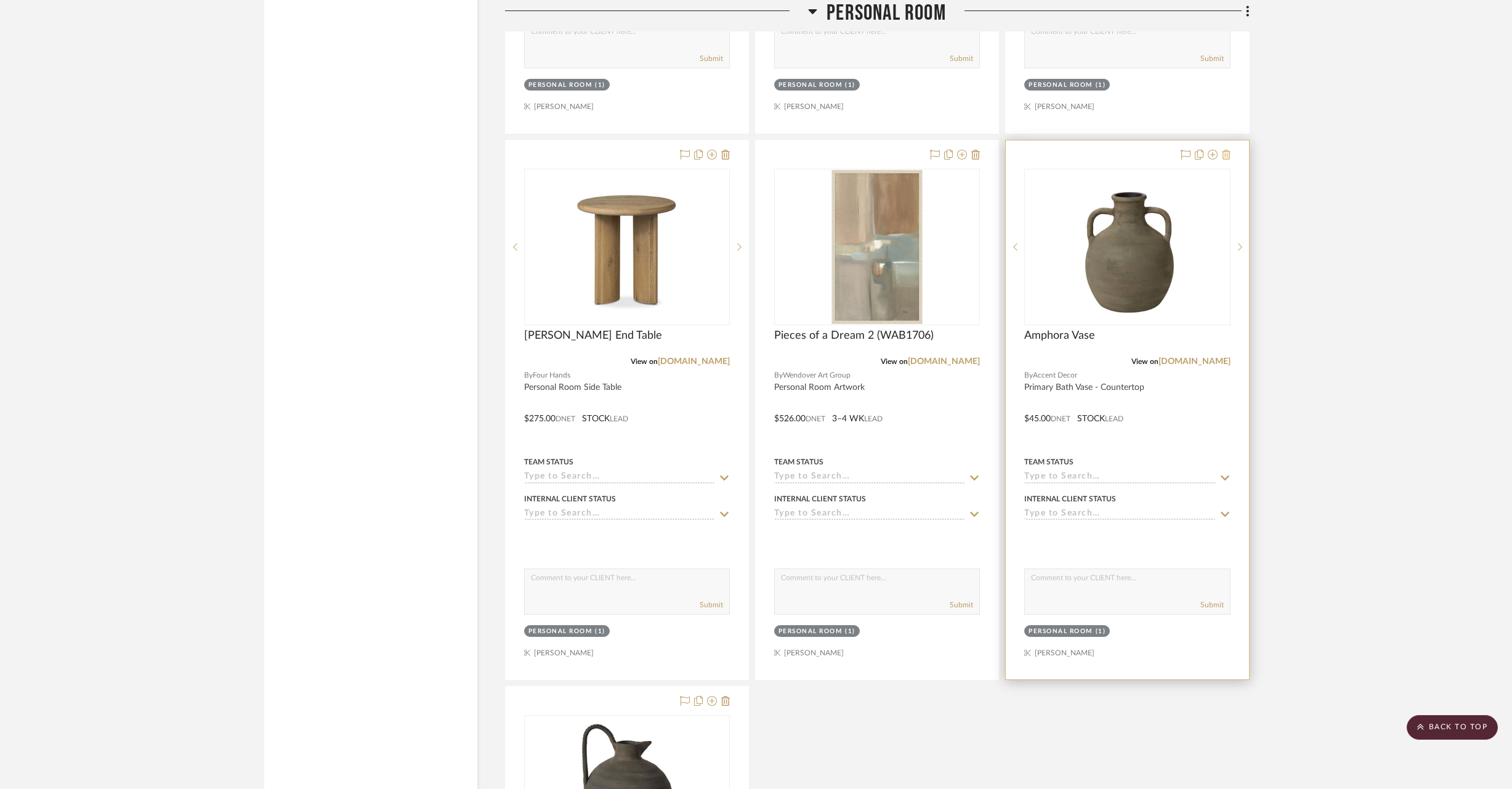
click at [1226, 150] on icon at bounding box center [1226, 154] width 9 height 10
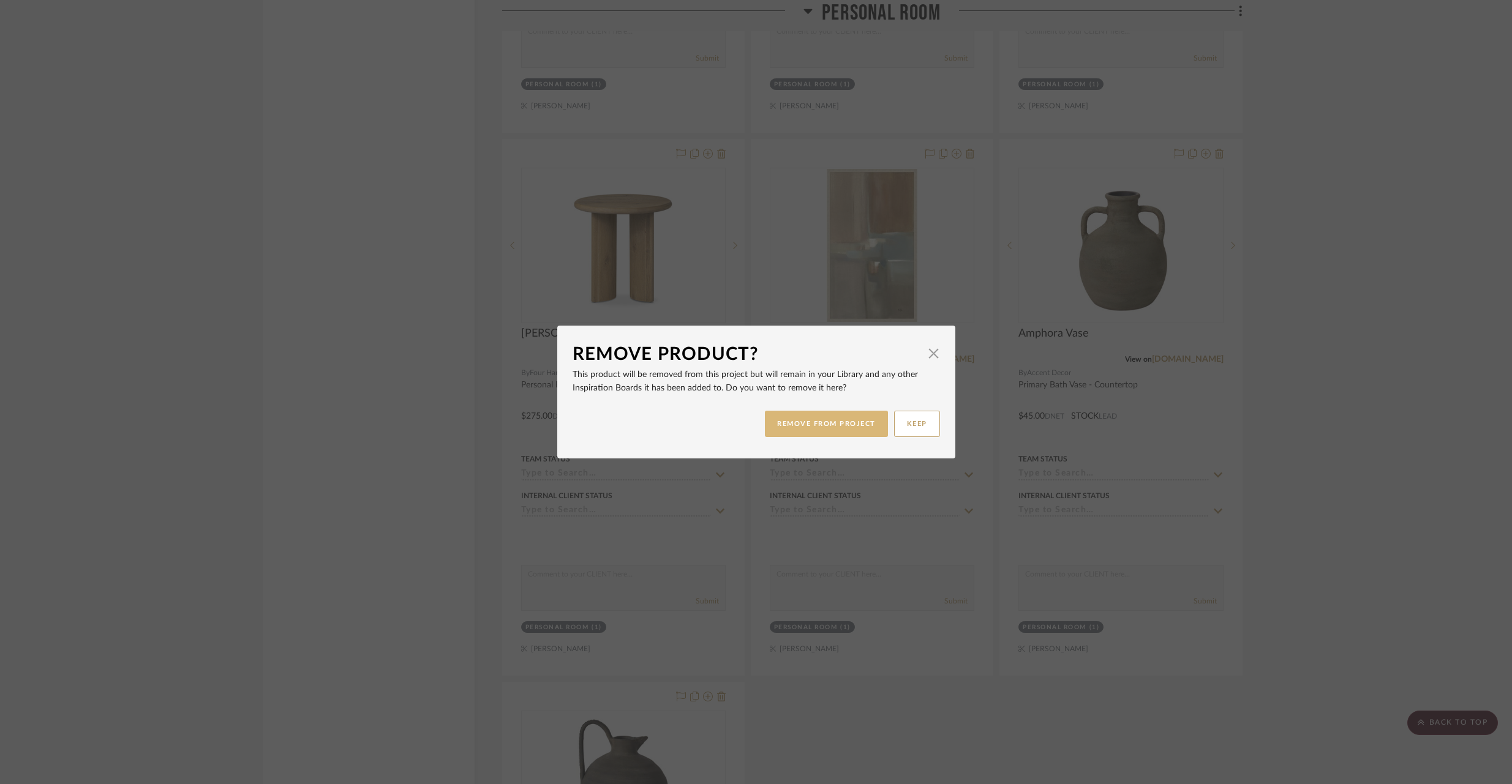
click at [853, 430] on button "REMOVE FROM PROJECT" at bounding box center [826, 424] width 123 height 26
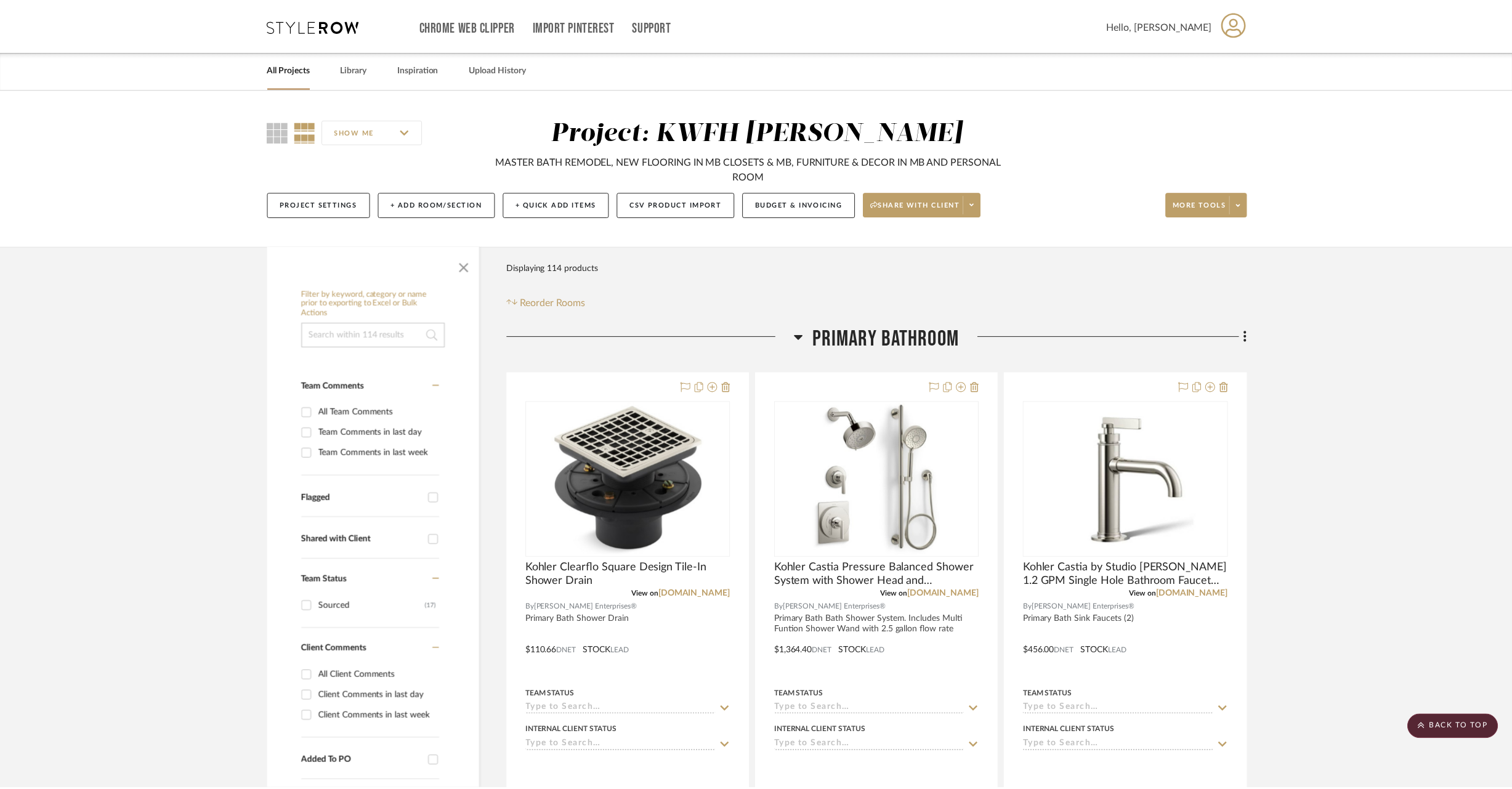
scroll to position [21366, 0]
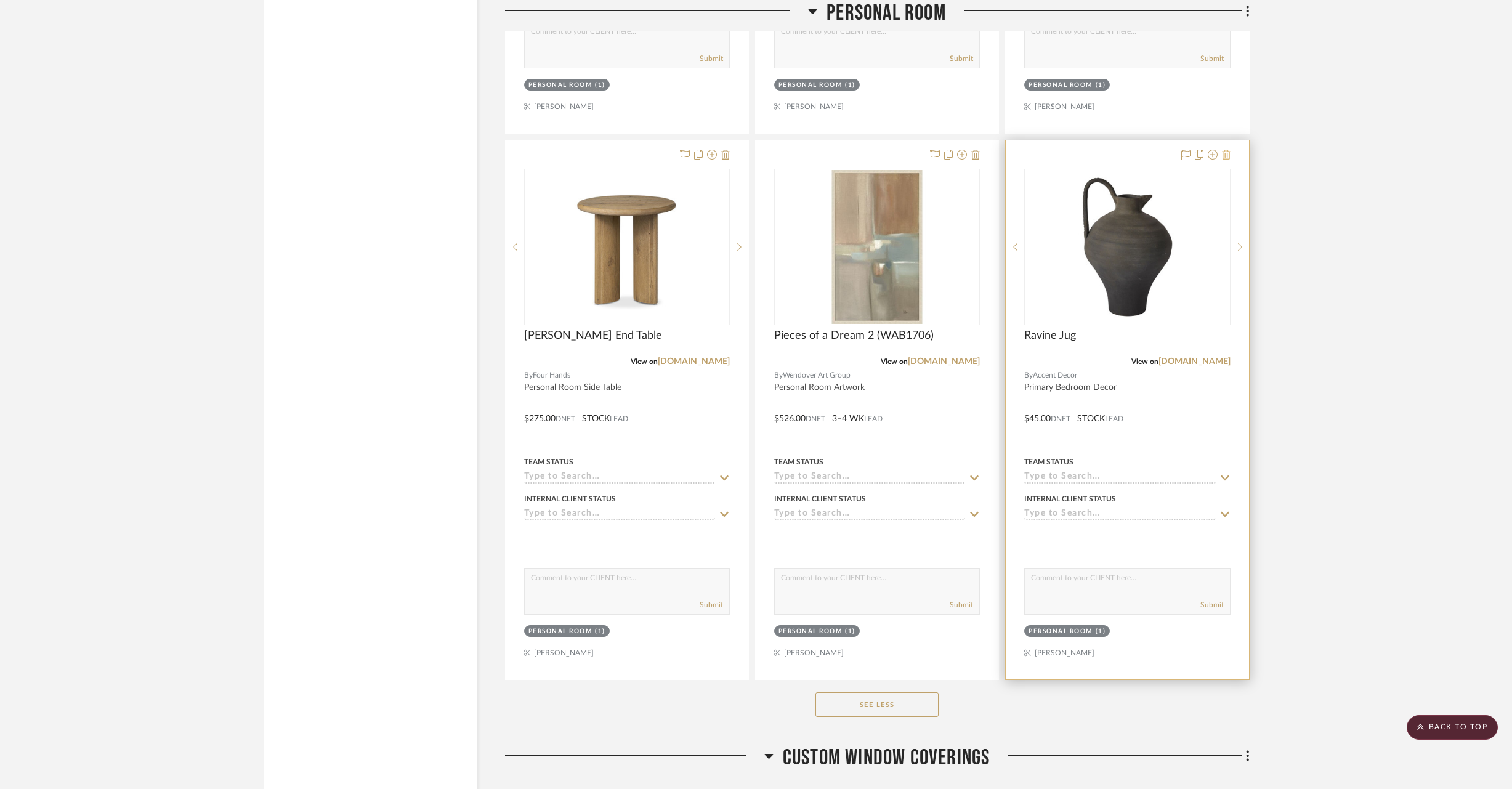
click at [1229, 150] on icon at bounding box center [1226, 154] width 9 height 10
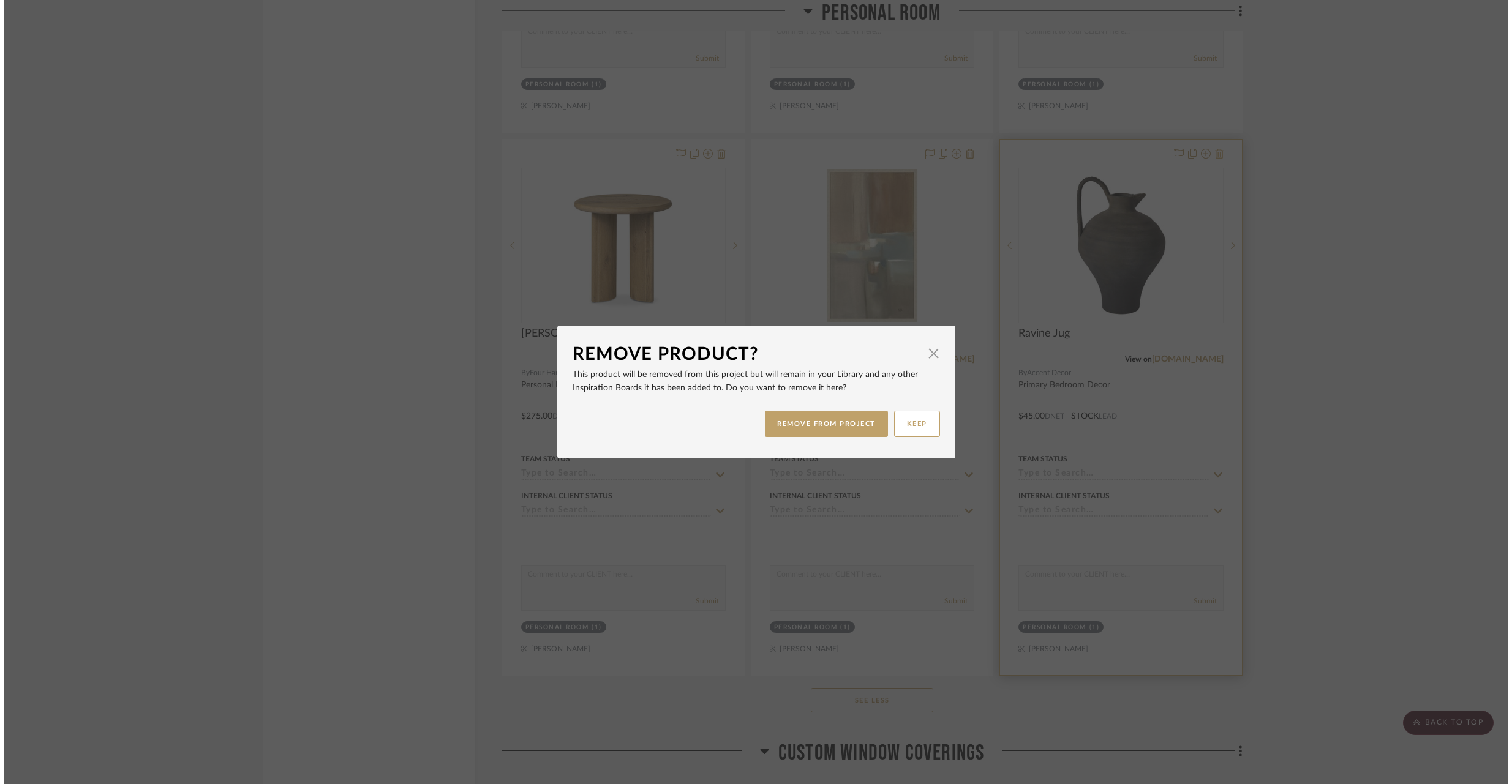
scroll to position [0, 0]
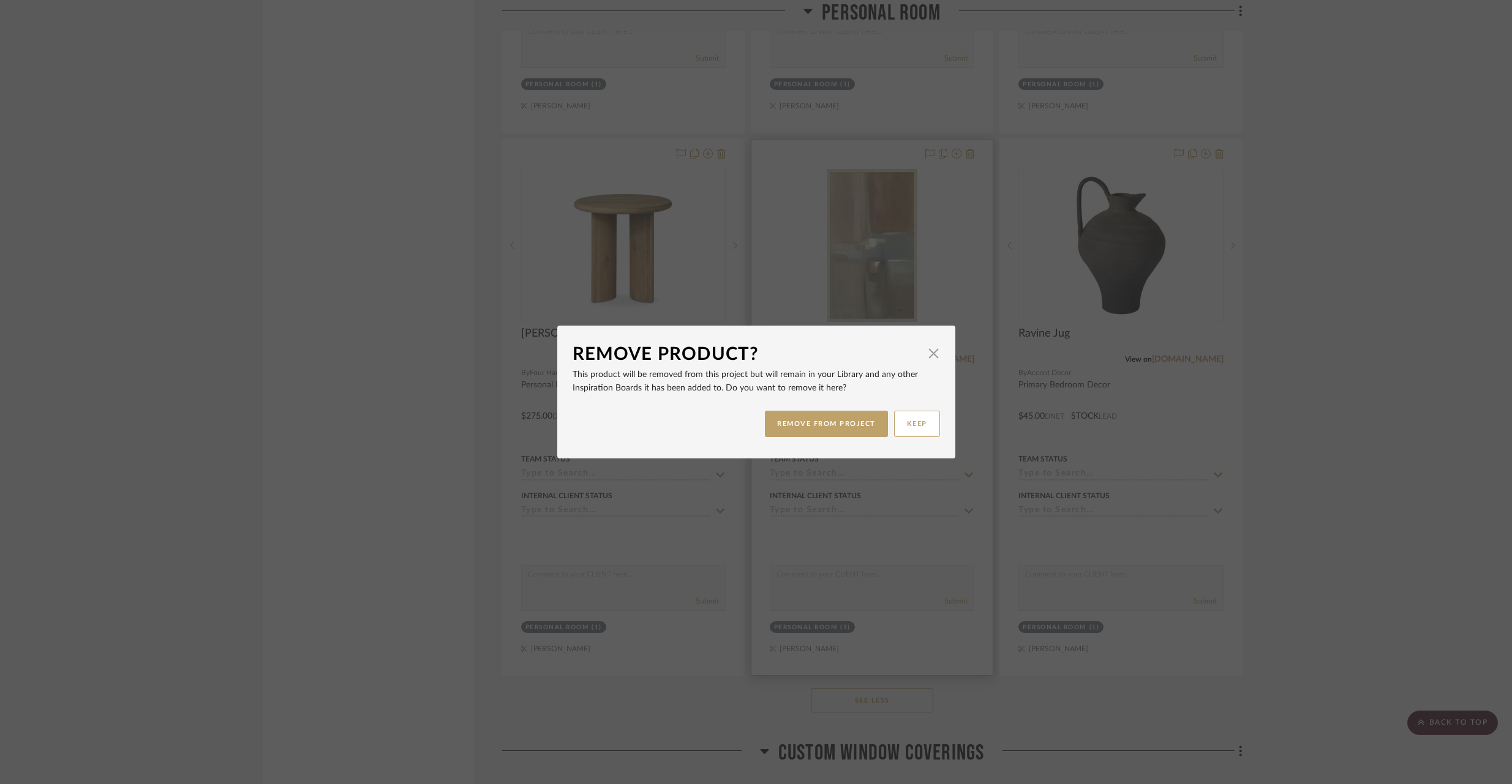
drag, startPoint x: 782, startPoint y: 427, endPoint x: 933, endPoint y: 356, distance: 166.9
click at [782, 426] on button "REMOVE FROM PROJECT" at bounding box center [826, 424] width 123 height 26
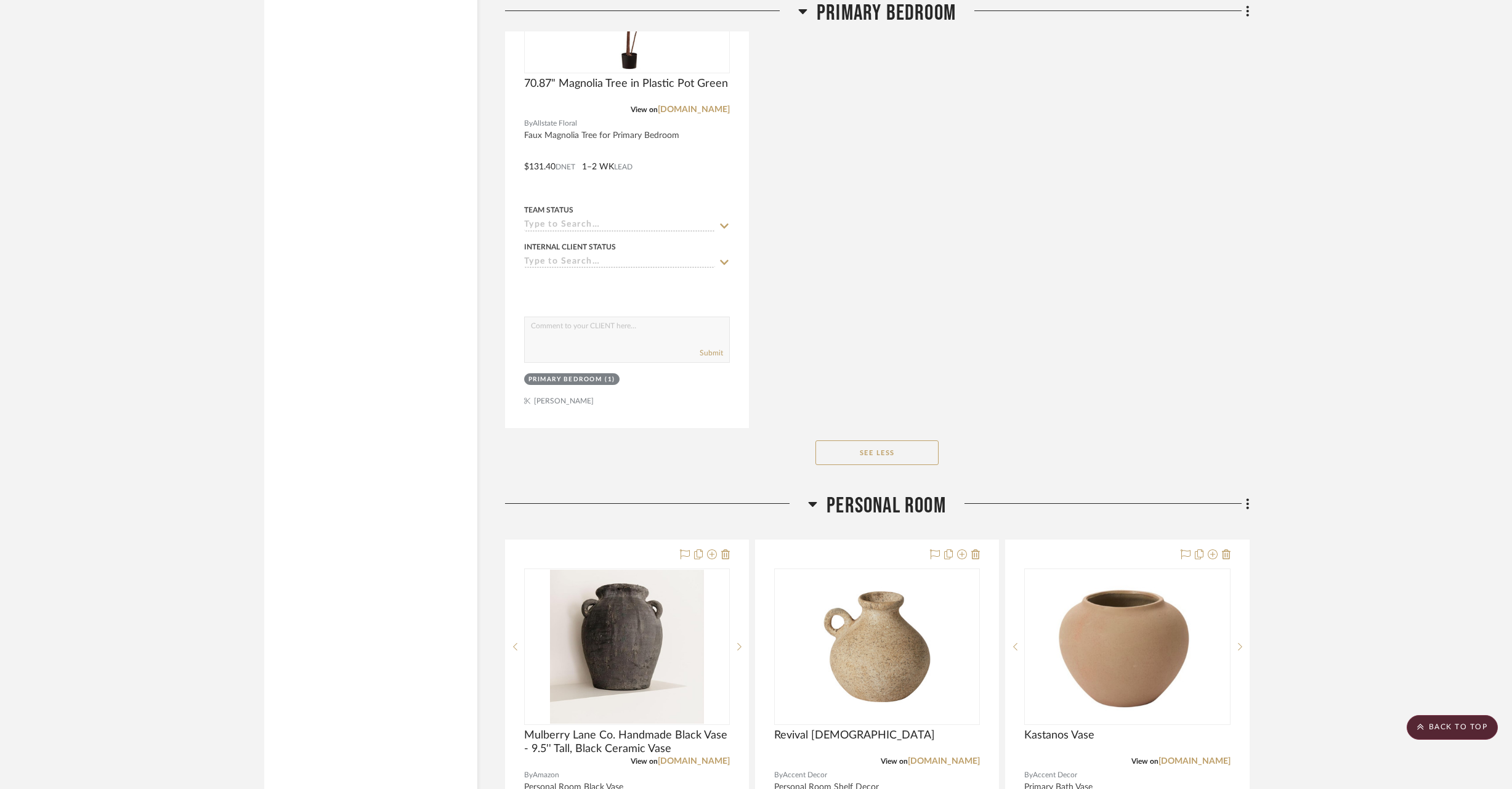
scroll to position [16591, 0]
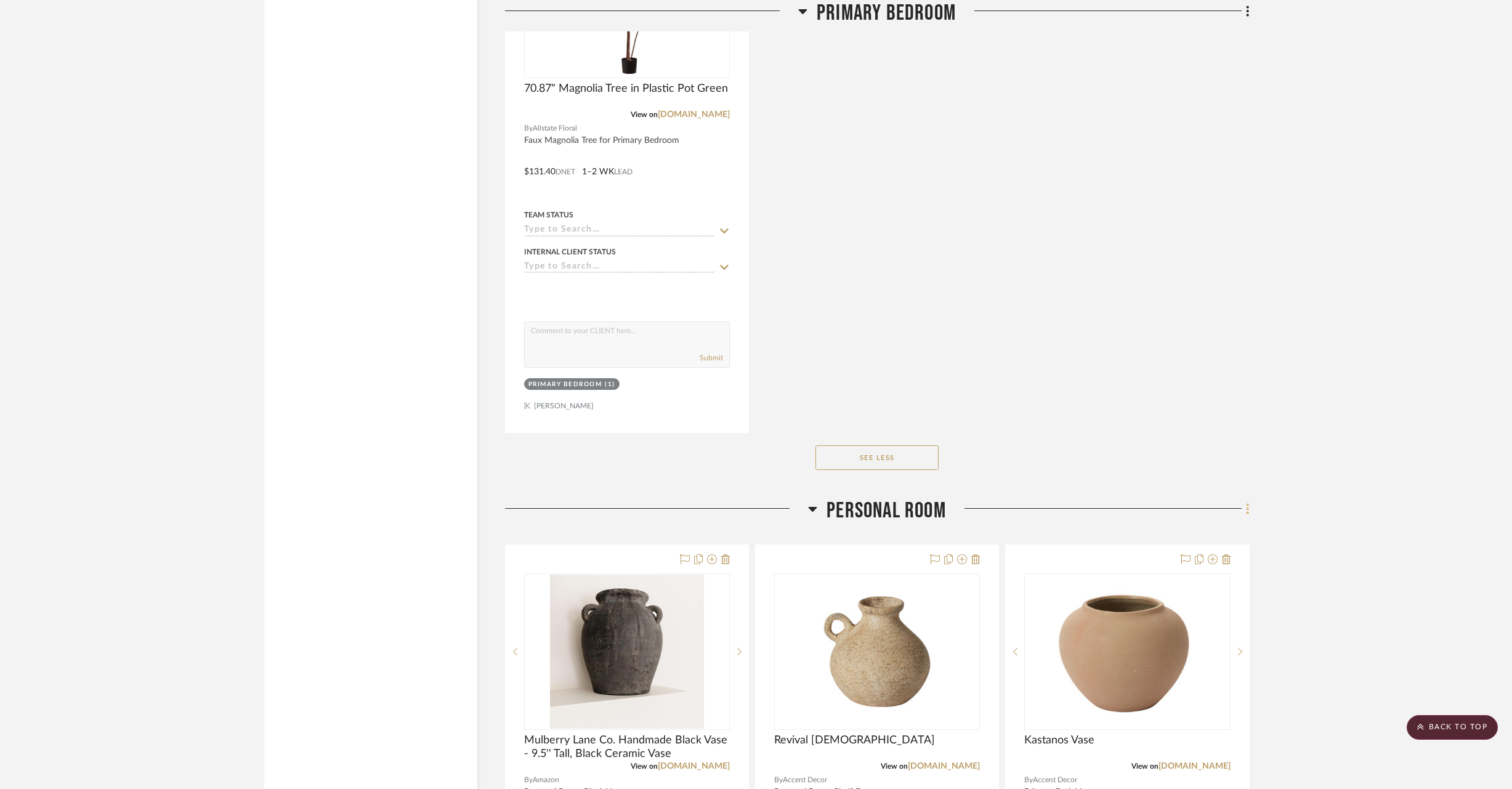
click at [1247, 502] on icon at bounding box center [1248, 508] width 4 height 14
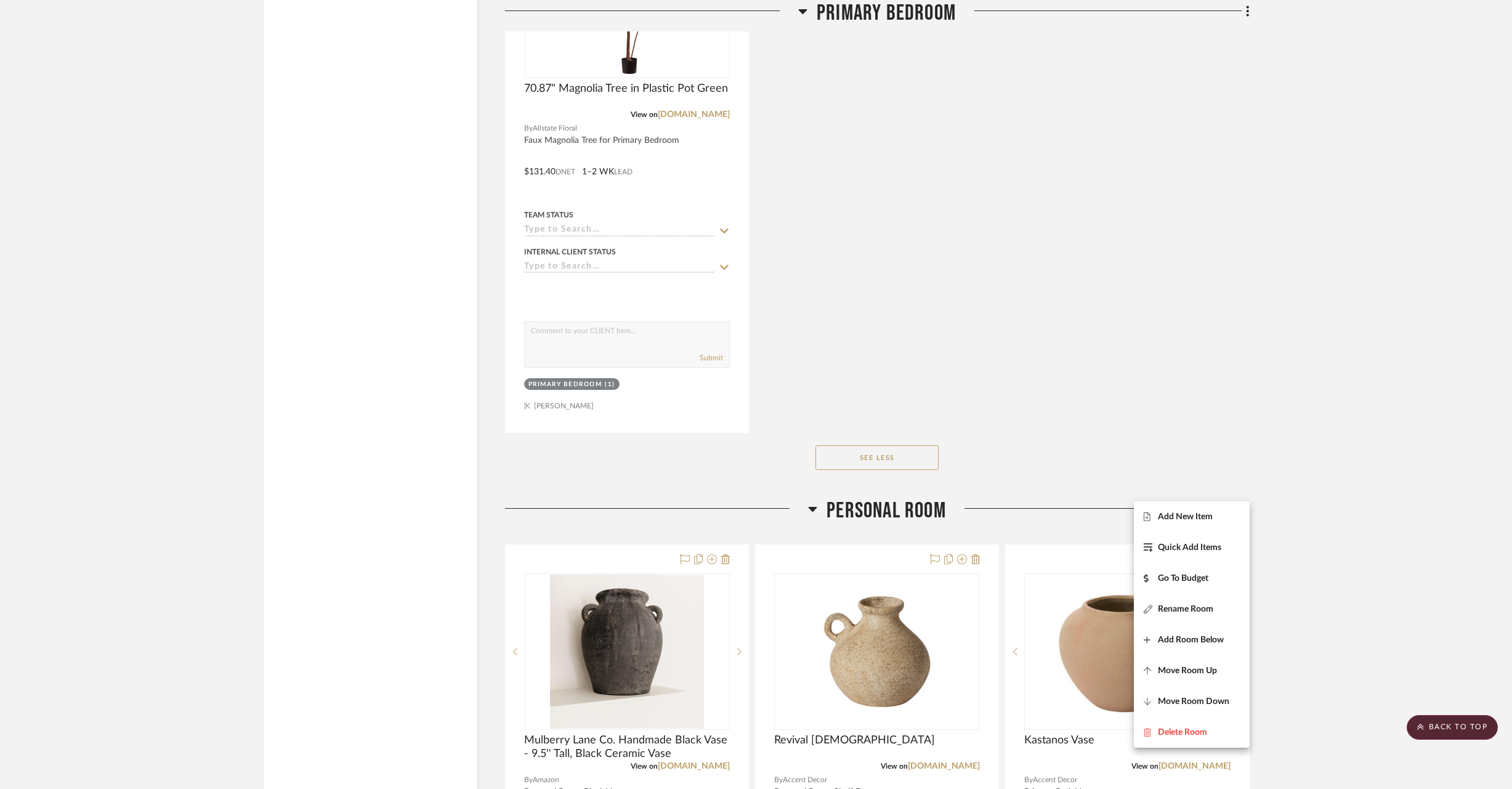
click at [1399, 497] on div at bounding box center [756, 394] width 1512 height 789
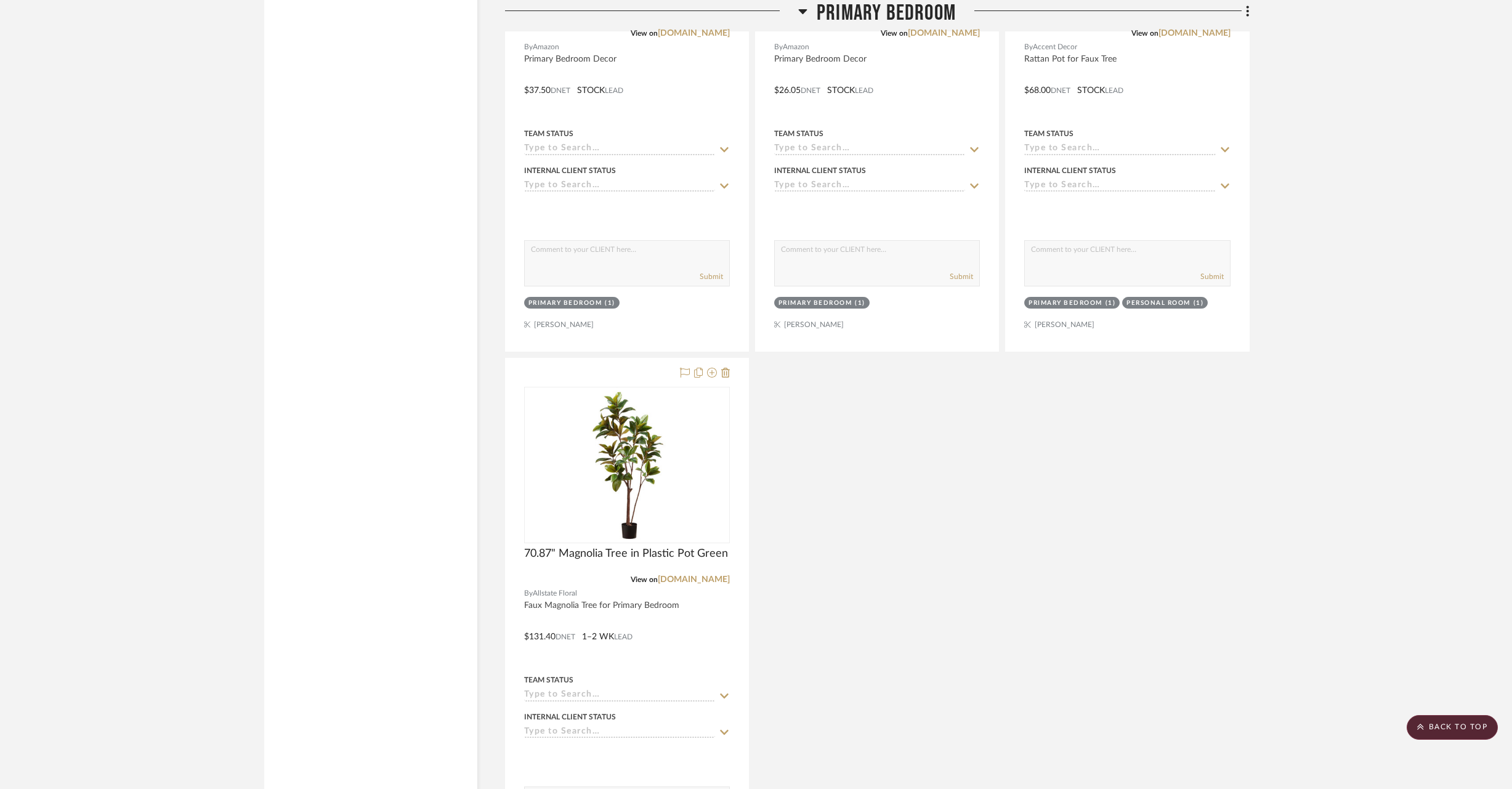
scroll to position [16153, 0]
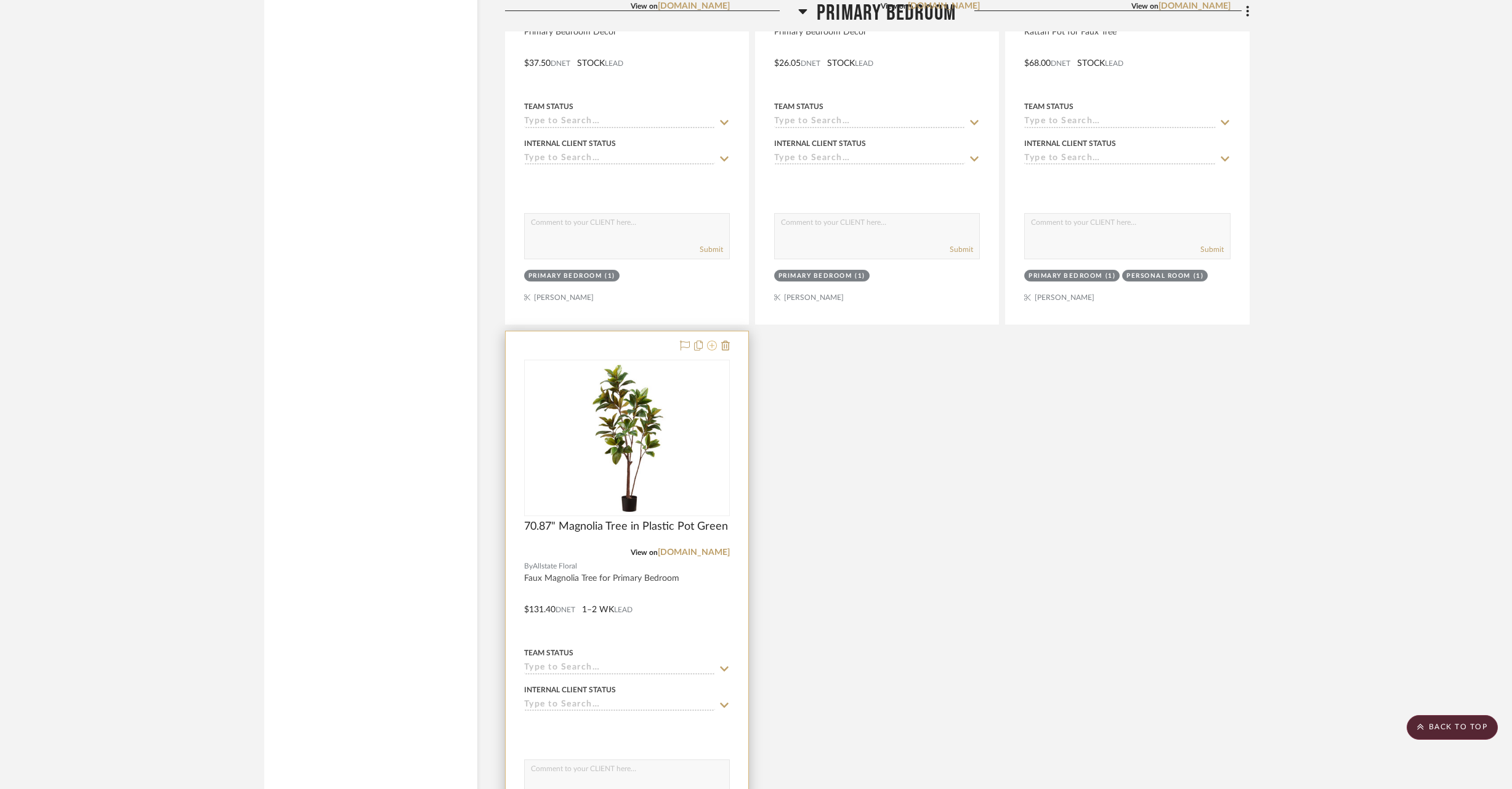
click at [712, 341] on icon at bounding box center [712, 345] width 10 height 10
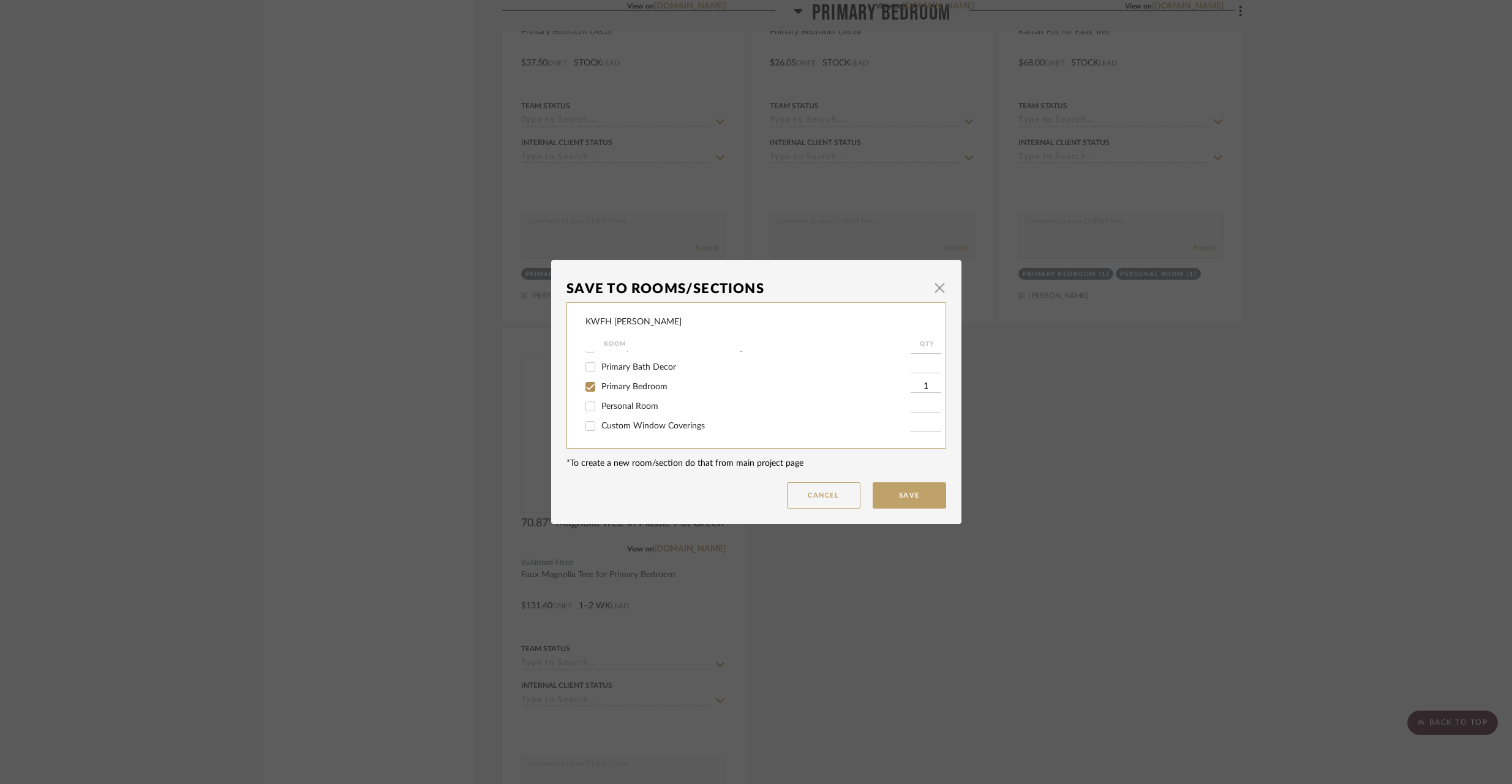
scroll to position [36, 0]
drag, startPoint x: 585, startPoint y: 403, endPoint x: 717, endPoint y: 427, distance: 134.2
click at [585, 403] on input "Personal Room" at bounding box center [590, 406] width 20 height 20
checkbox input "true"
type input "1"
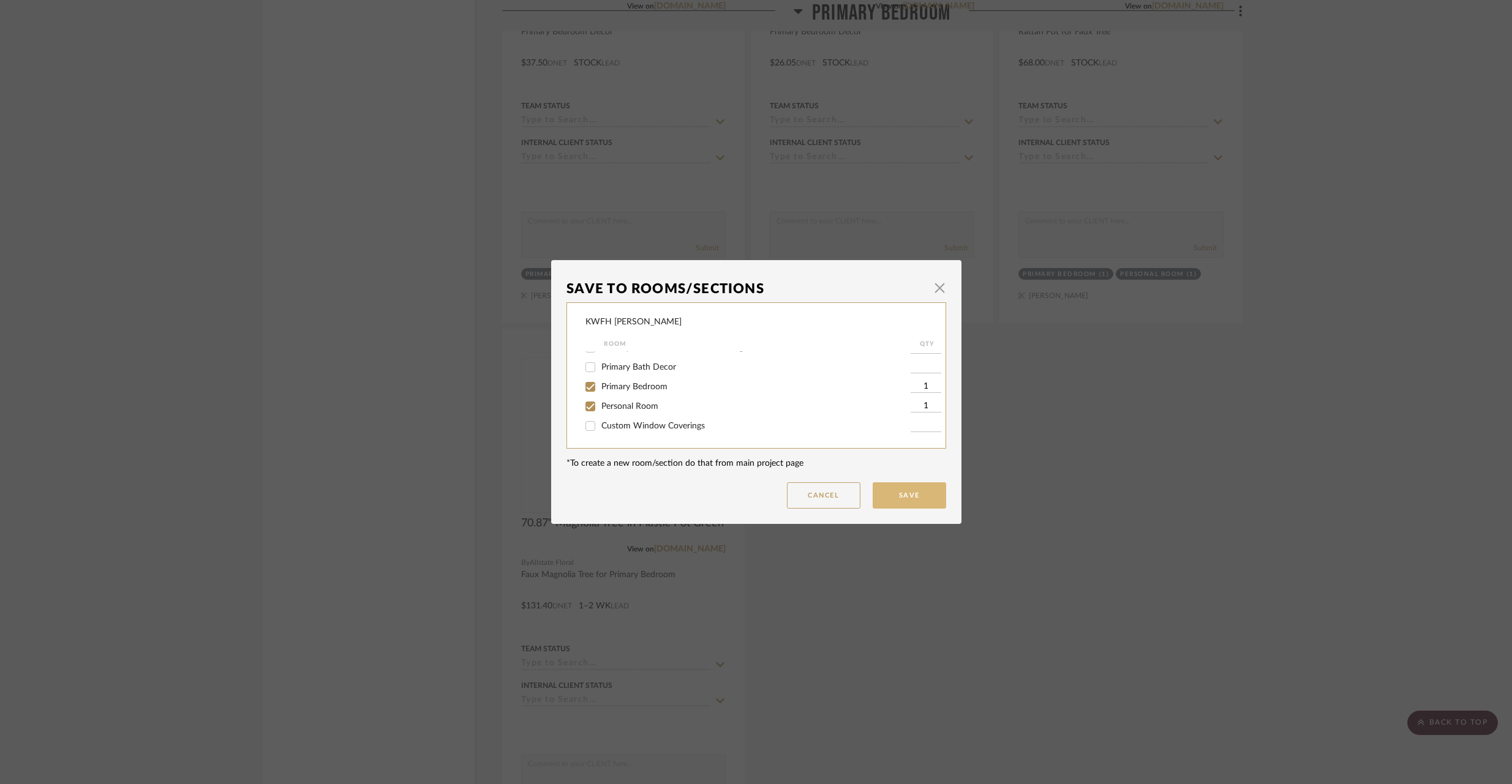
click at [913, 497] on button "Save" at bounding box center [909, 495] width 73 height 26
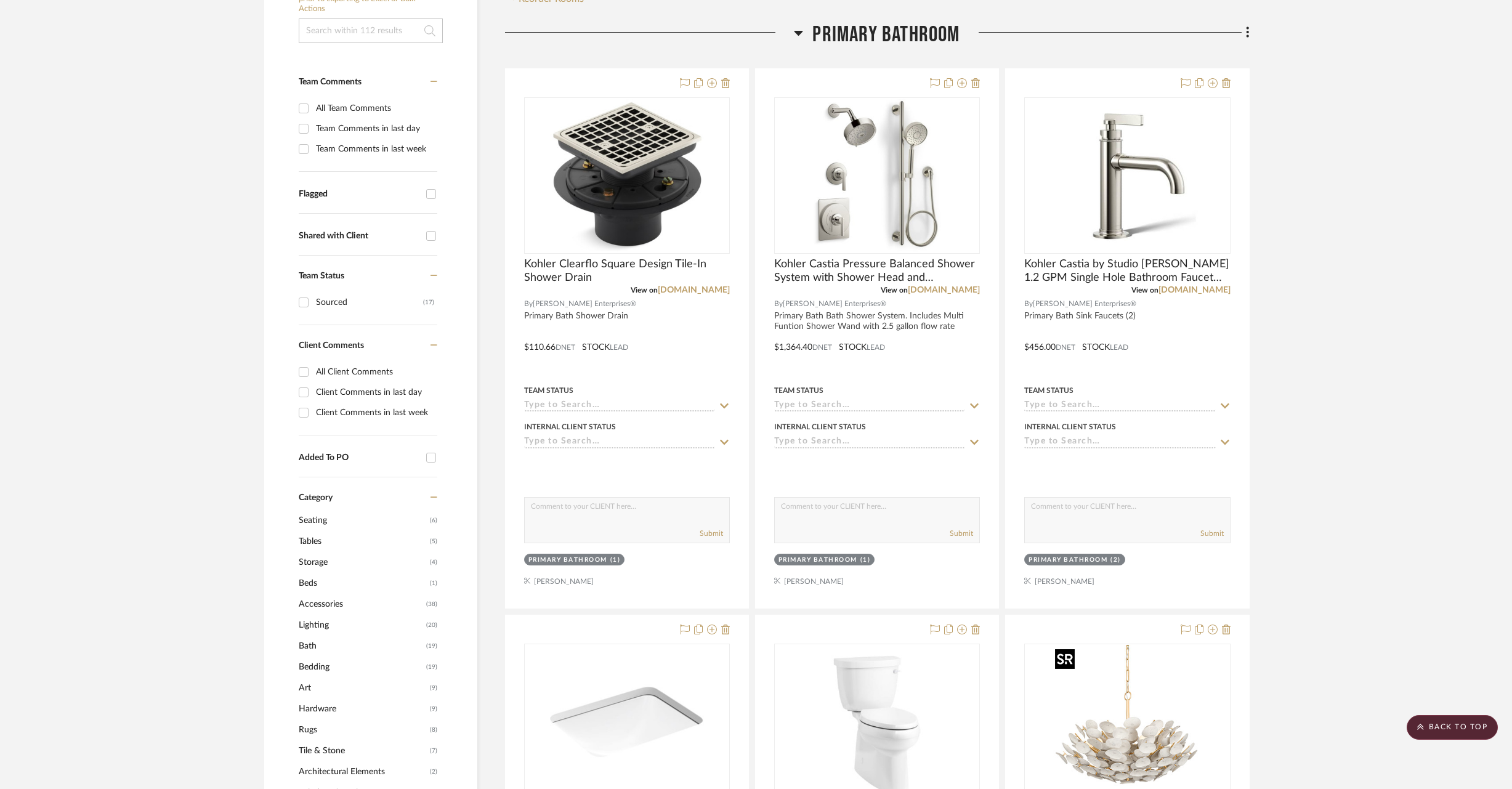
scroll to position [0, 0]
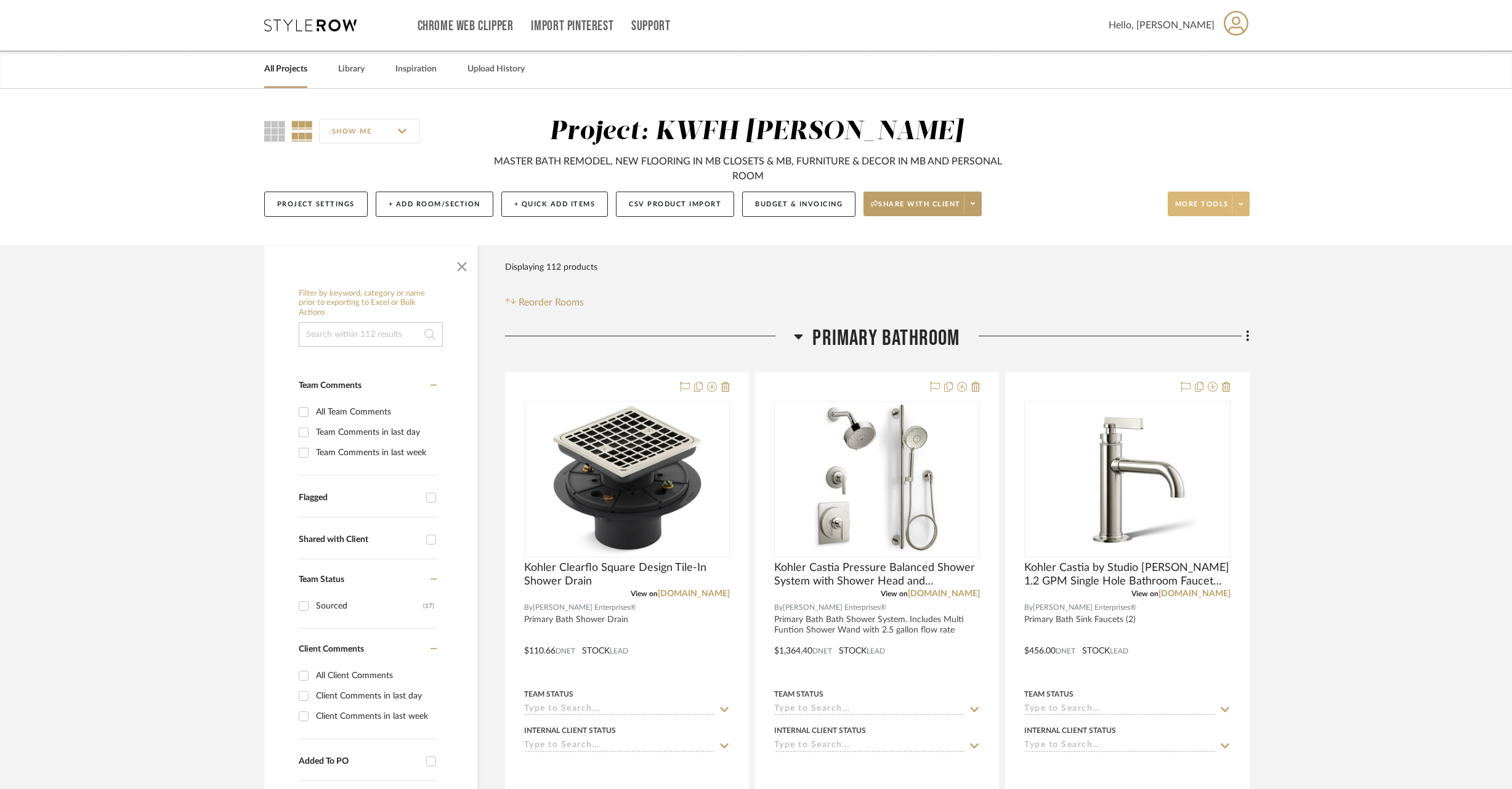
click at [1245, 198] on span at bounding box center [1240, 204] width 17 height 18
click at [1256, 364] on button "Export Presentation" at bounding box center [1220, 357] width 104 height 29
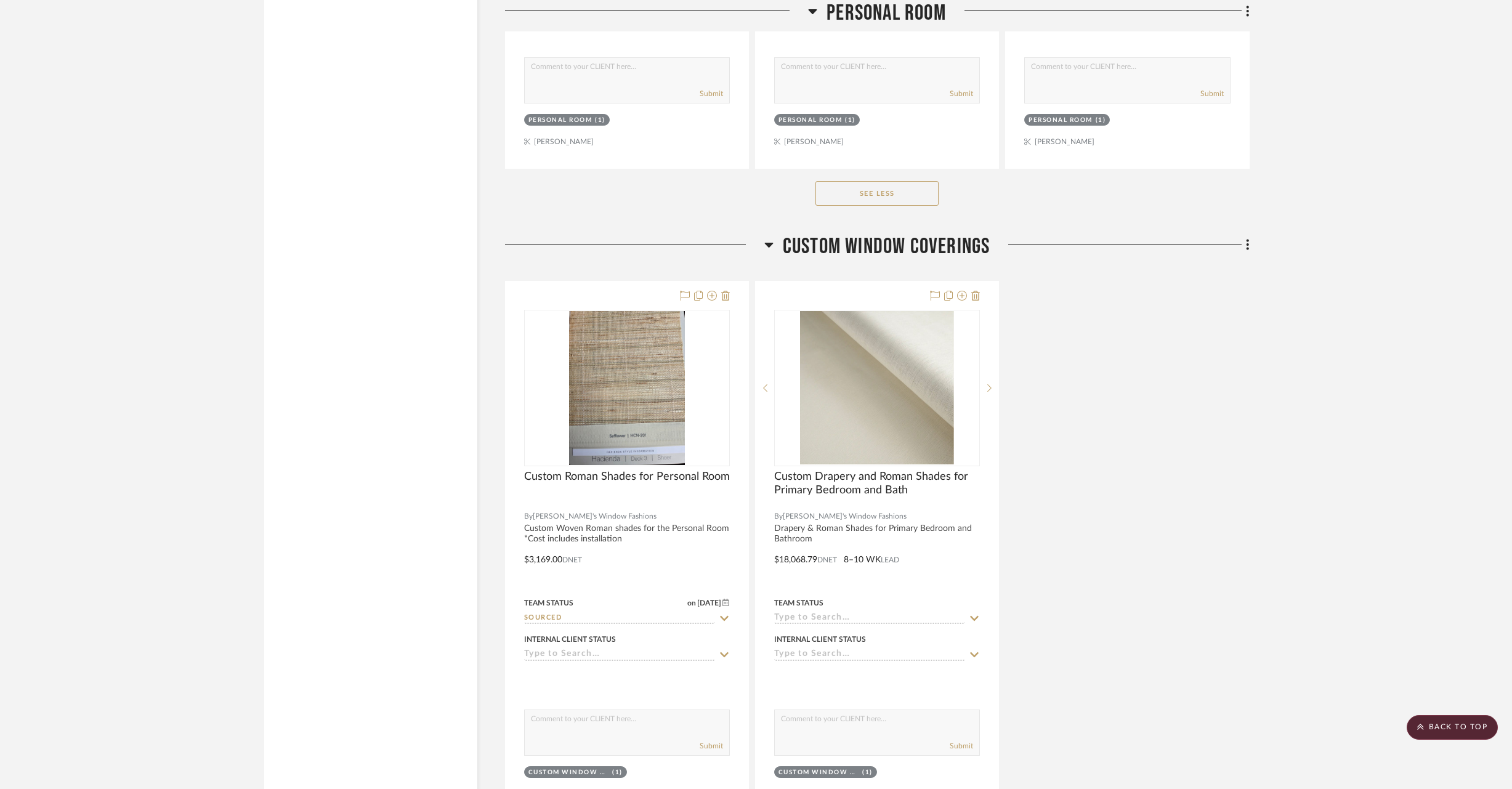
scroll to position [21966, 0]
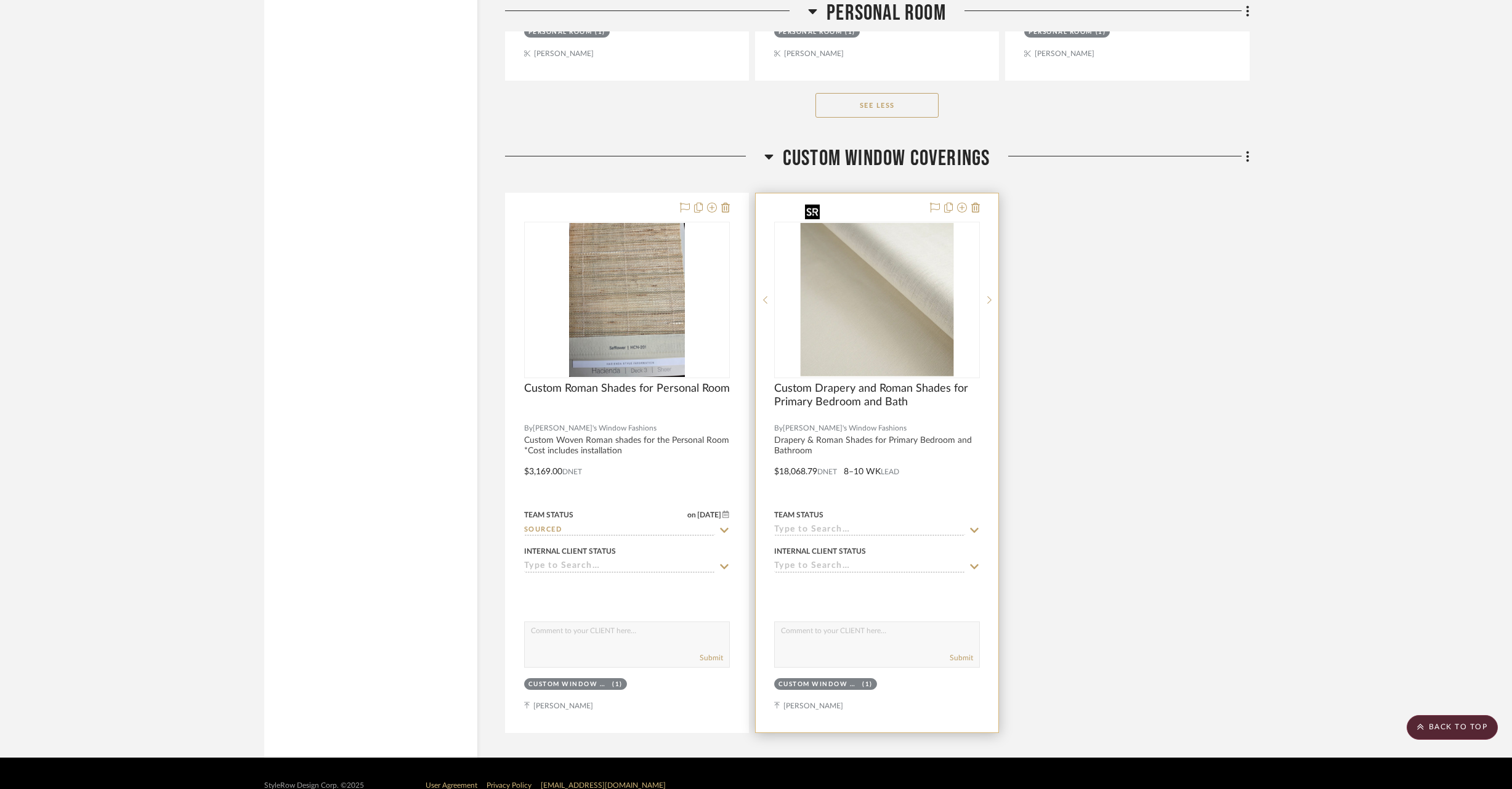
click at [915, 273] on img "0" at bounding box center [877, 300] width 153 height 154
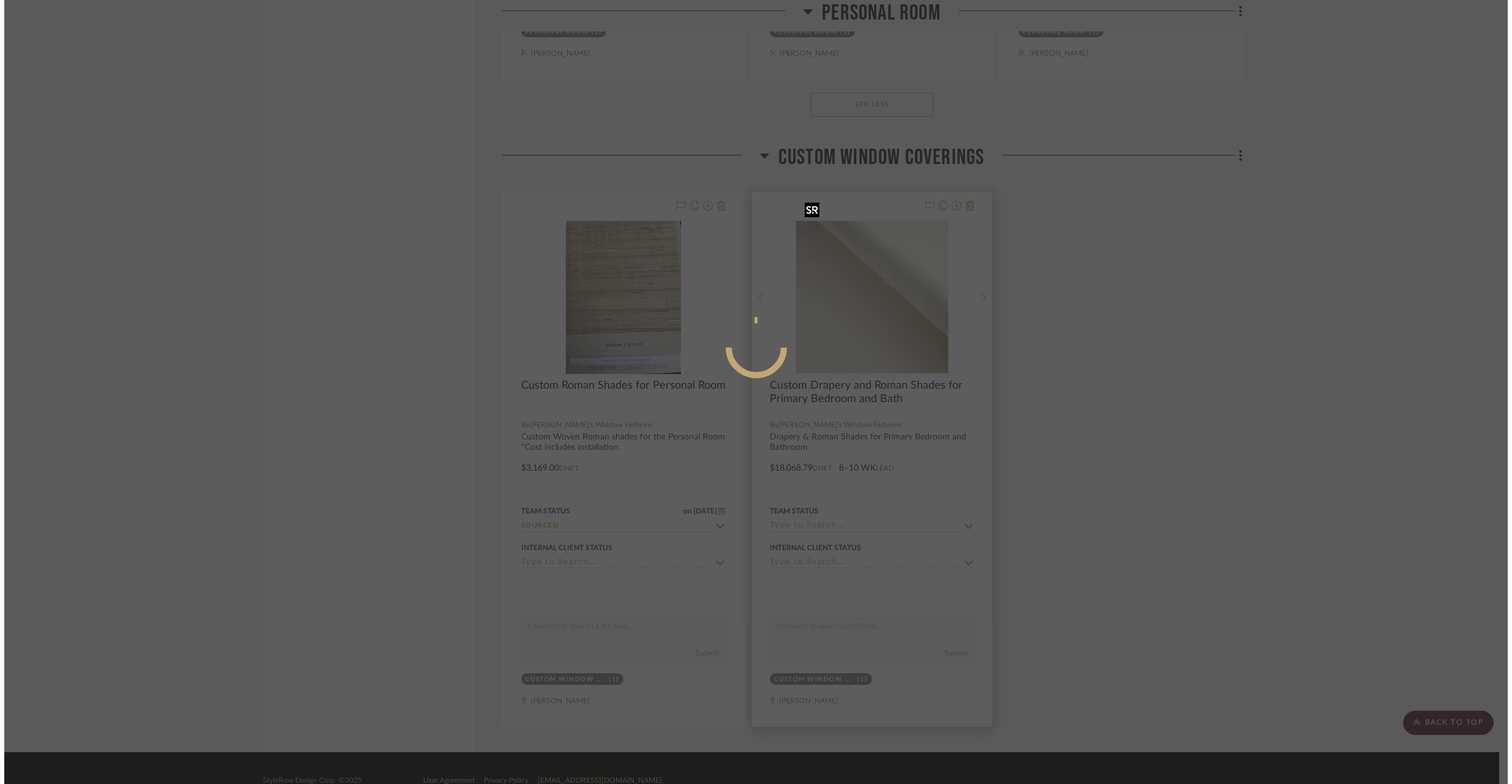
scroll to position [0, 0]
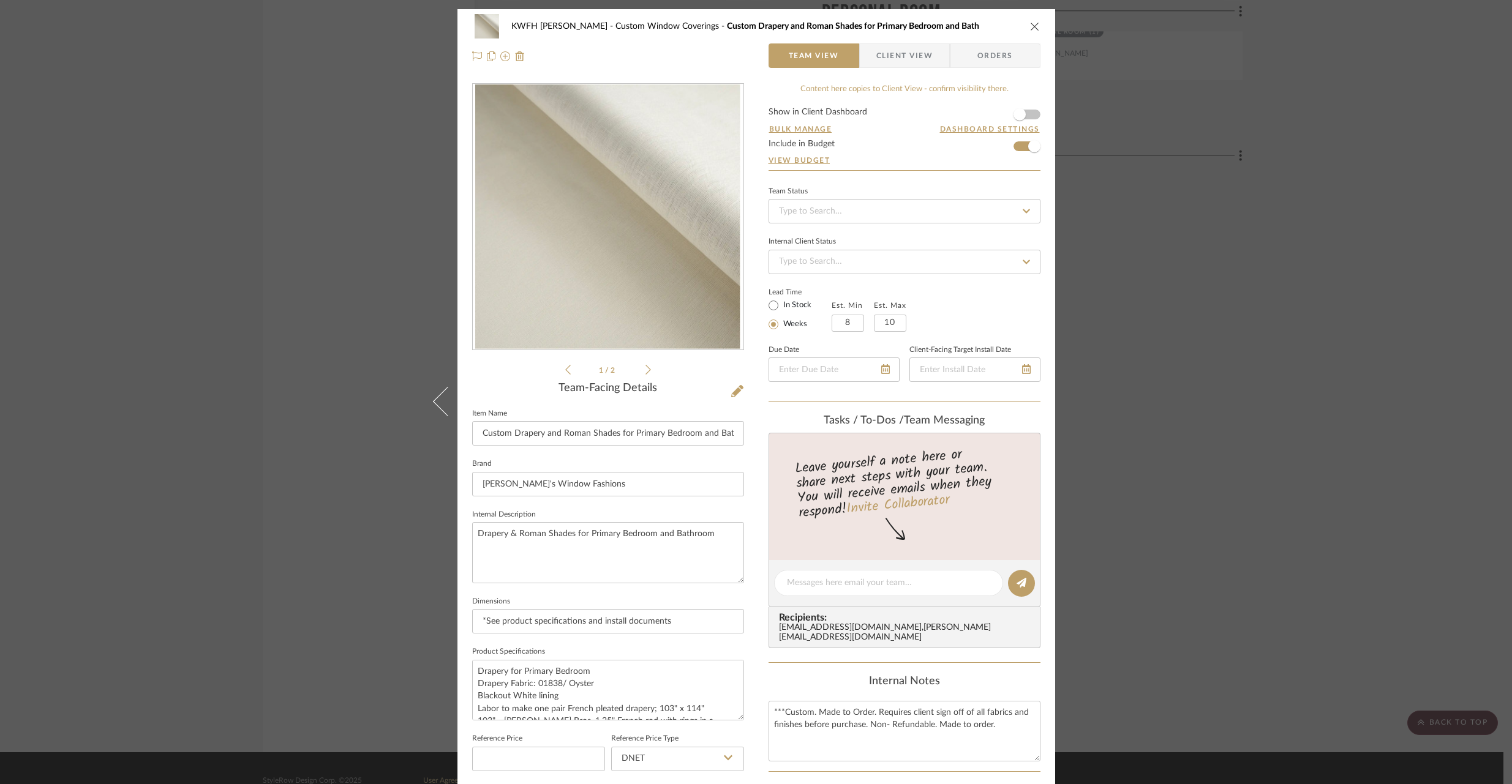
click at [645, 372] on icon at bounding box center [648, 369] width 5 height 11
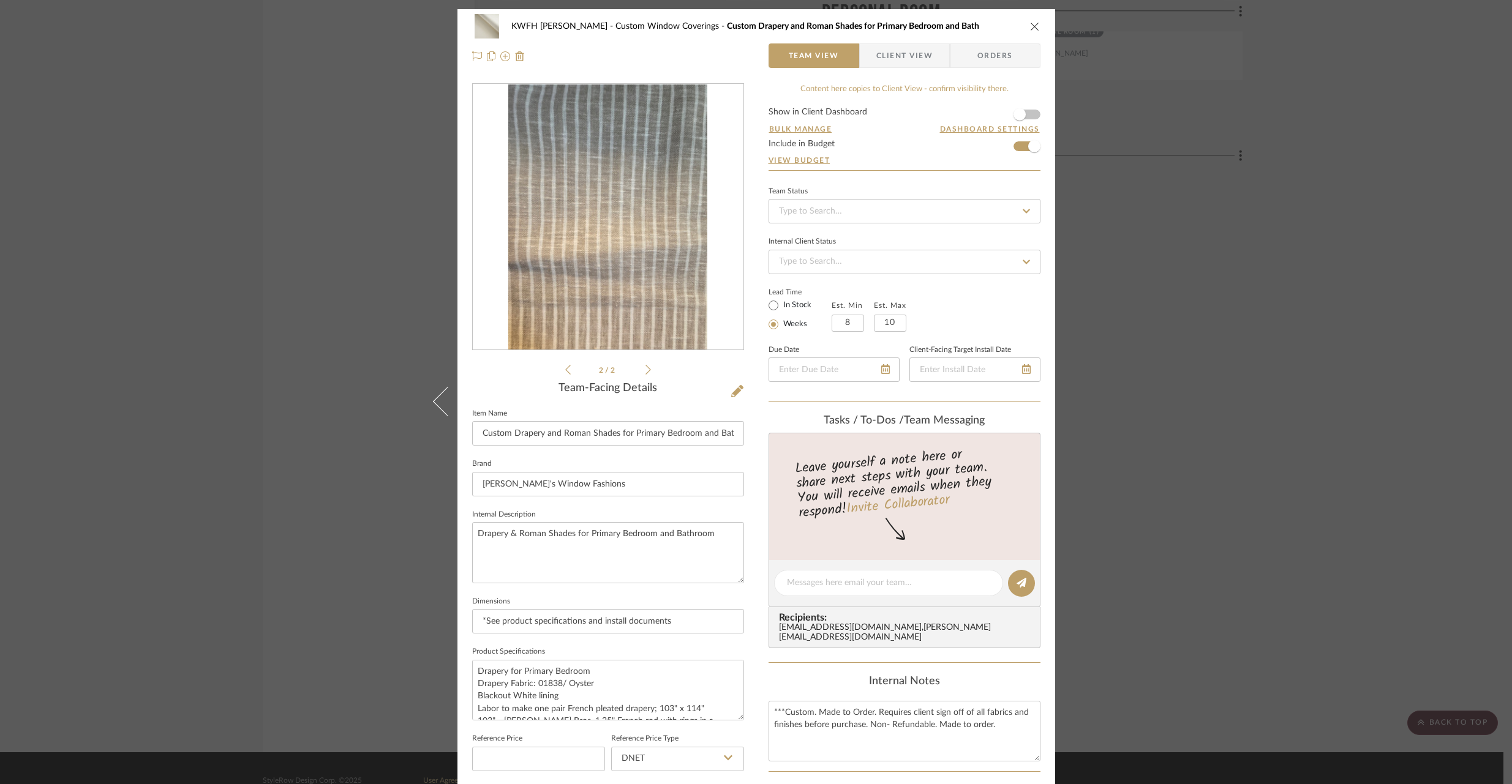
click at [1030, 24] on icon "close" at bounding box center [1035, 26] width 10 height 10
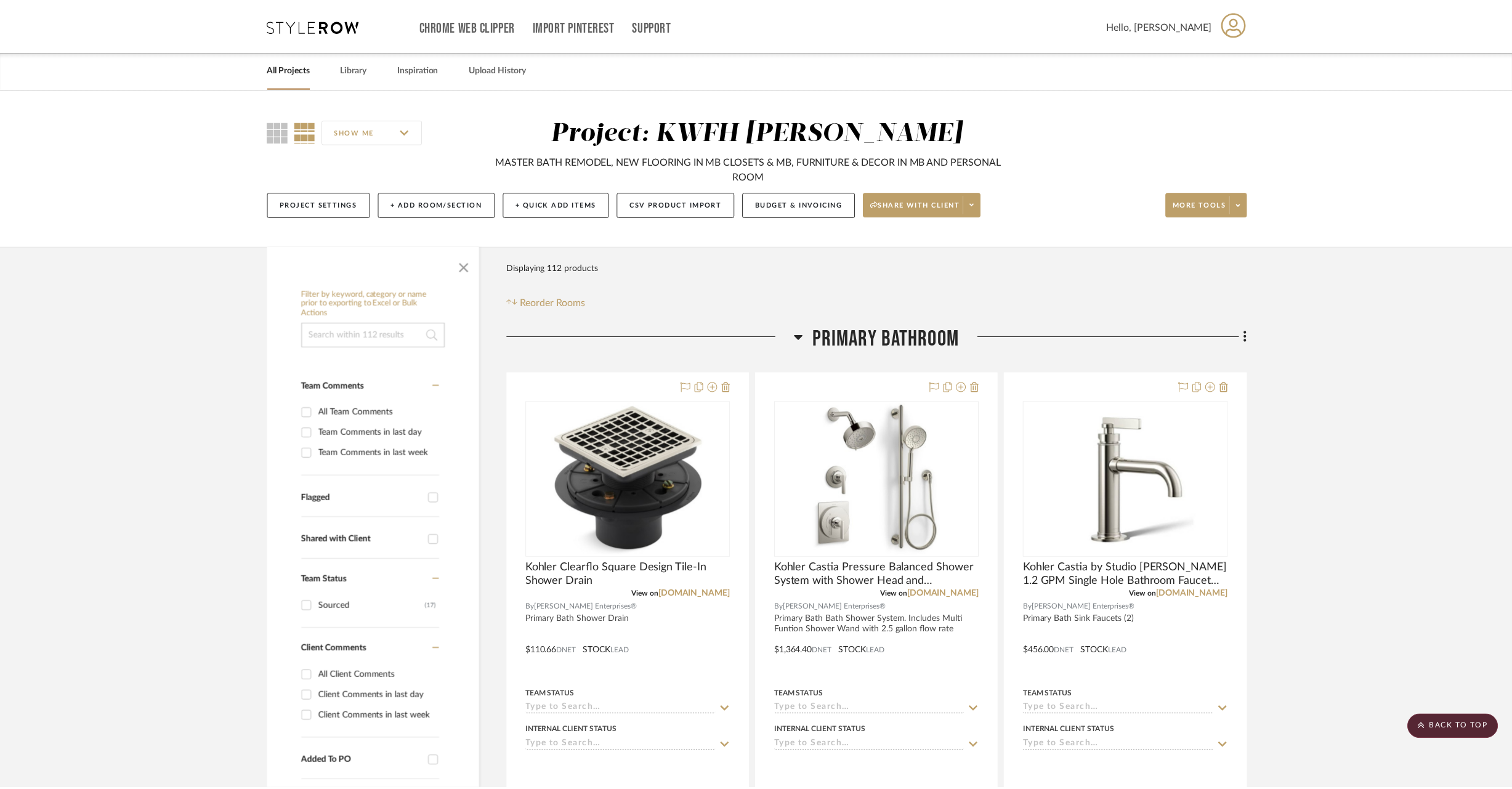
scroll to position [21966, 0]
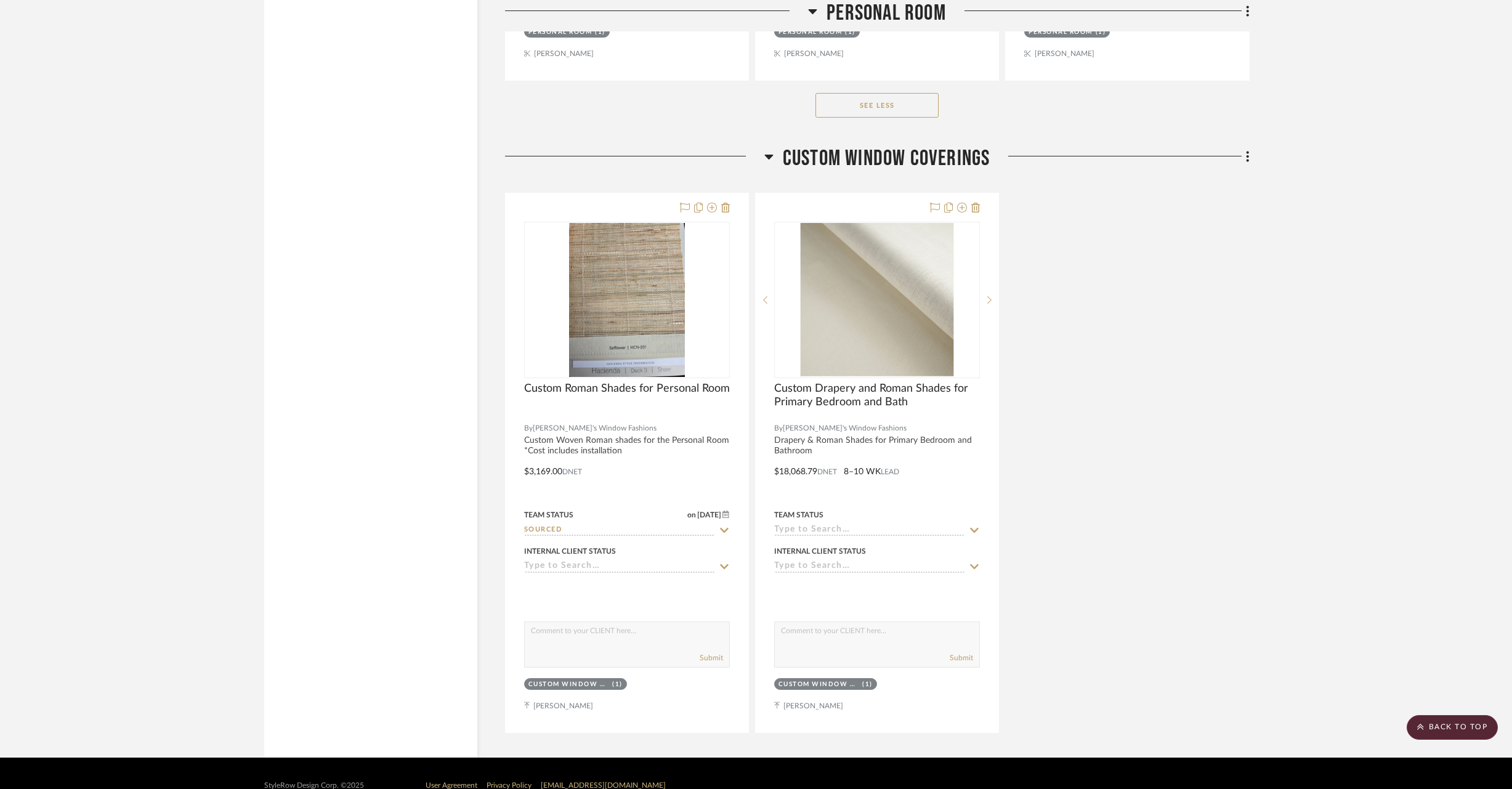
click at [1209, 267] on div "Custom Roman Shades for Personal Room By Athena's Window Fashions Custom Woven …" at bounding box center [877, 463] width 745 height 540
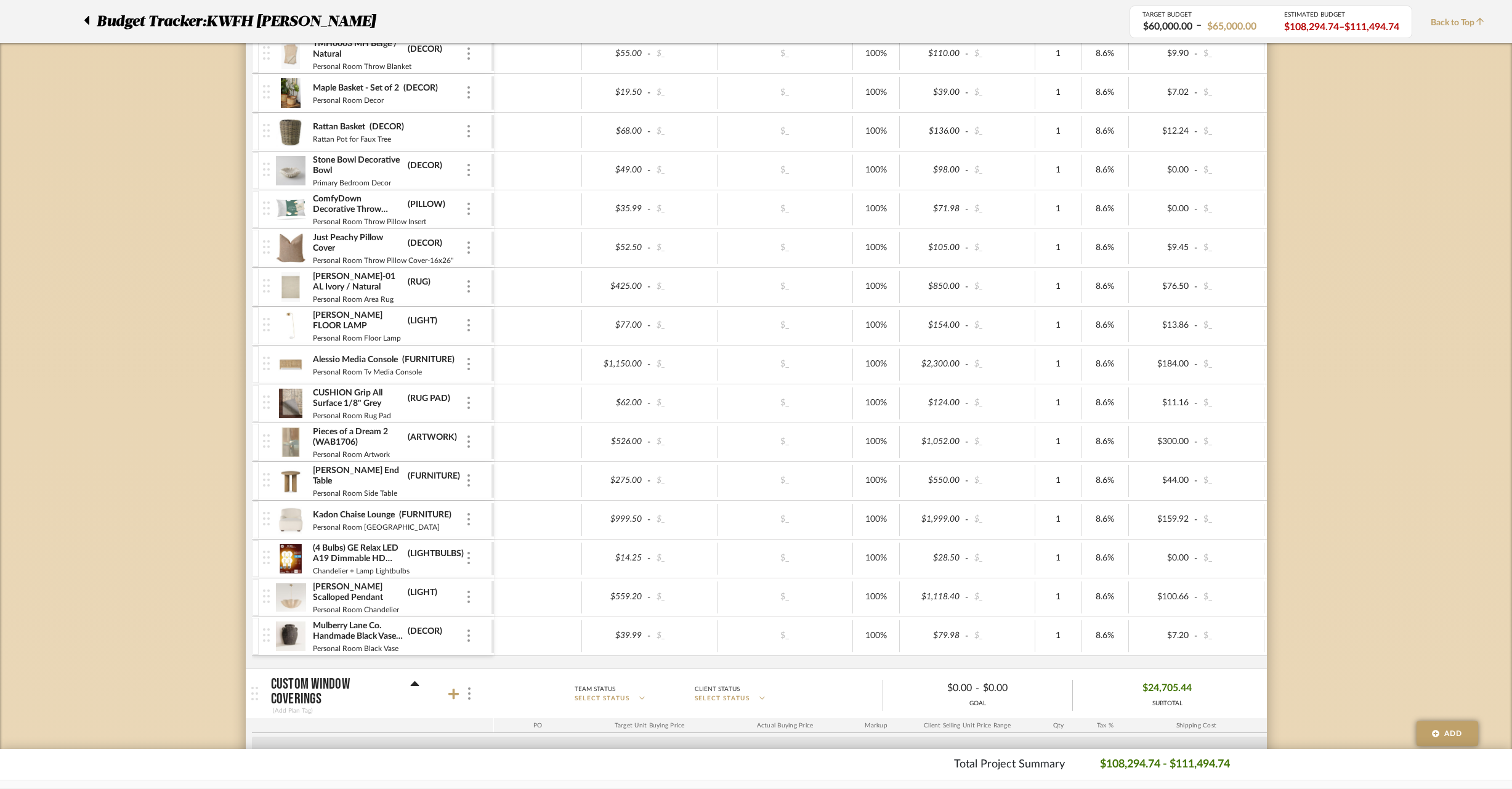
scroll to position [4232, 0]
